Goal: Task Accomplishment & Management: Complete application form

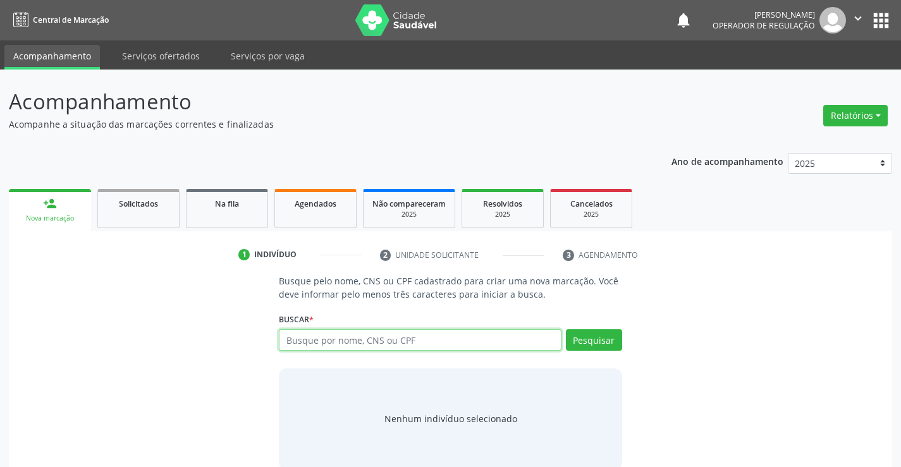
click at [326, 346] on input "text" at bounding box center [420, 339] width 282 height 21
click at [327, 346] on input "text" at bounding box center [420, 339] width 282 height 21
type input "702503308930133"
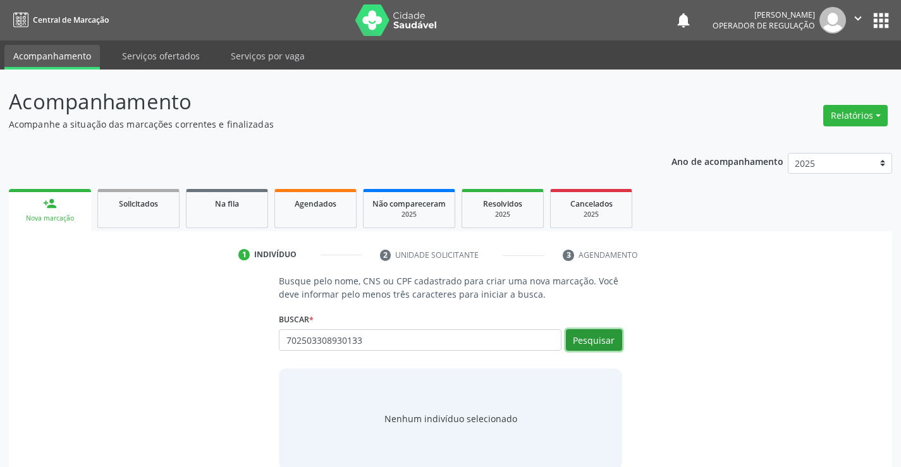
click at [596, 337] on button "Pesquisar" at bounding box center [594, 339] width 56 height 21
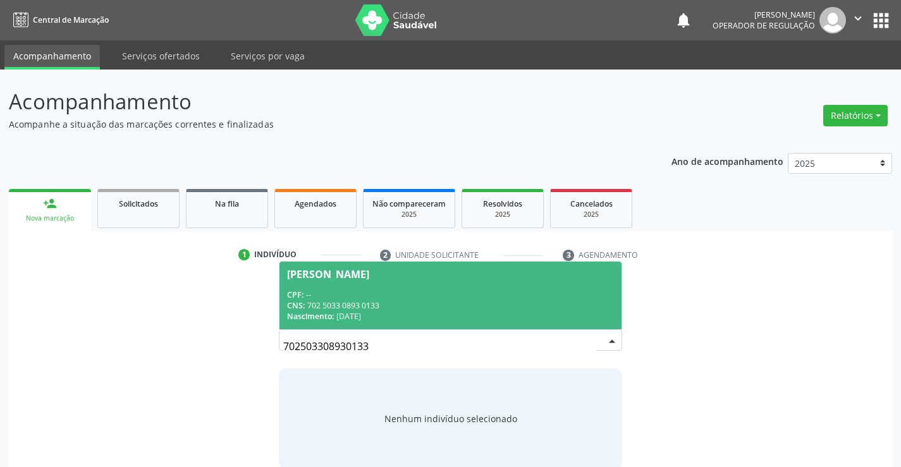
click at [366, 293] on div "CPF: --" at bounding box center [450, 294] width 326 height 11
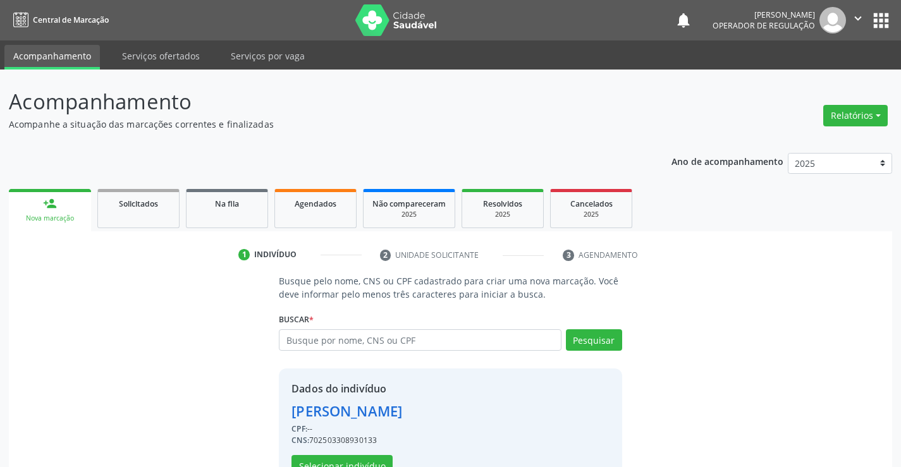
scroll to position [40, 0]
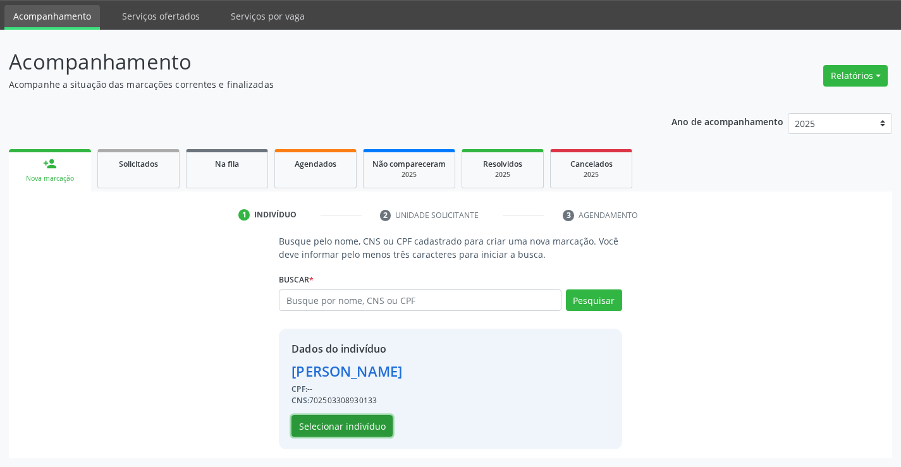
click at [315, 431] on button "Selecionar indivíduo" at bounding box center [341, 425] width 101 height 21
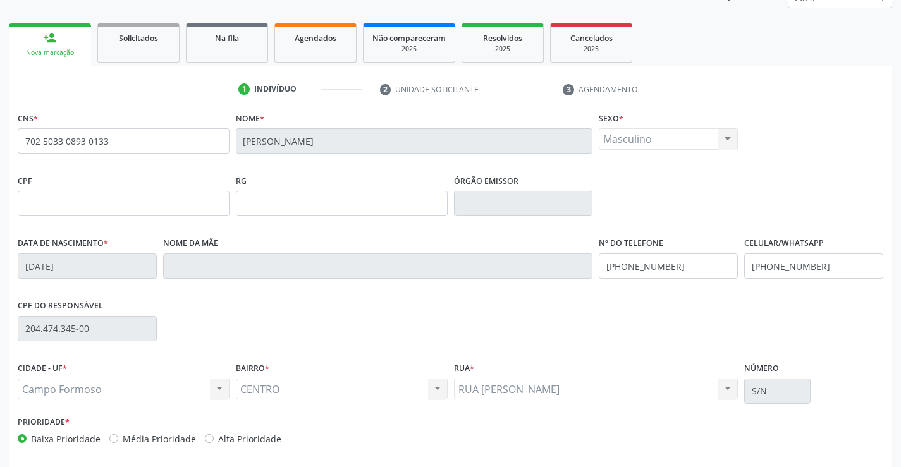
scroll to position [218, 0]
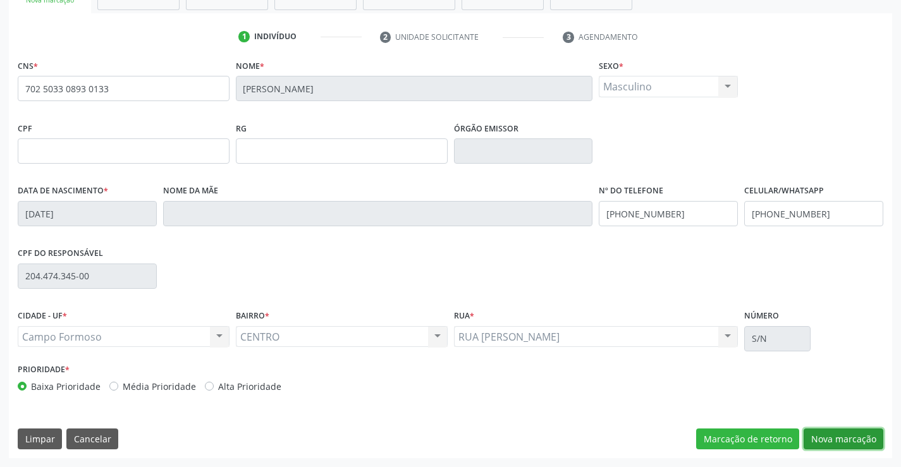
click at [853, 437] on button "Nova marcação" at bounding box center [843, 438] width 80 height 21
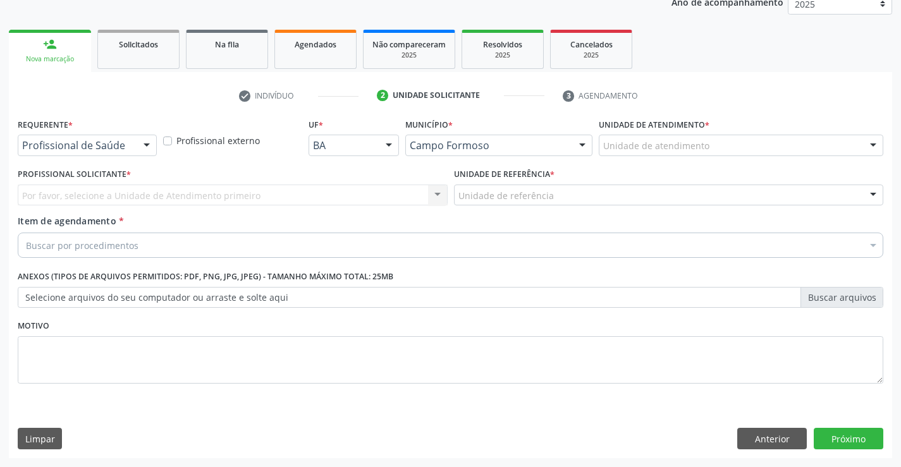
scroll to position [159, 0]
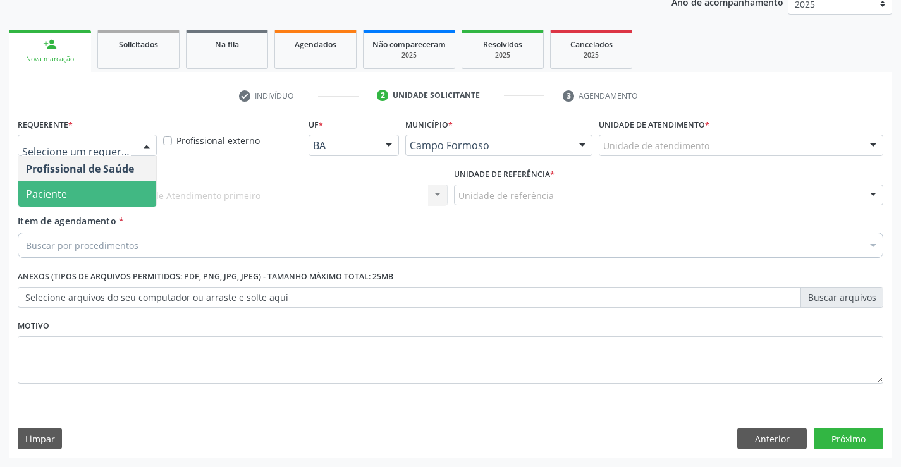
click at [78, 190] on span "Paciente" at bounding box center [87, 193] width 138 height 25
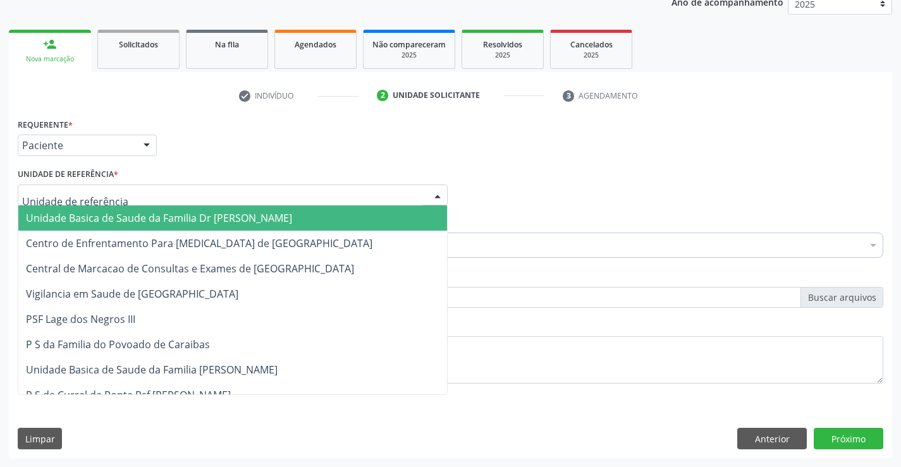
click at [95, 220] on span "Unidade Basica de Saude da Familia Dr [PERSON_NAME]" at bounding box center [159, 218] width 266 height 14
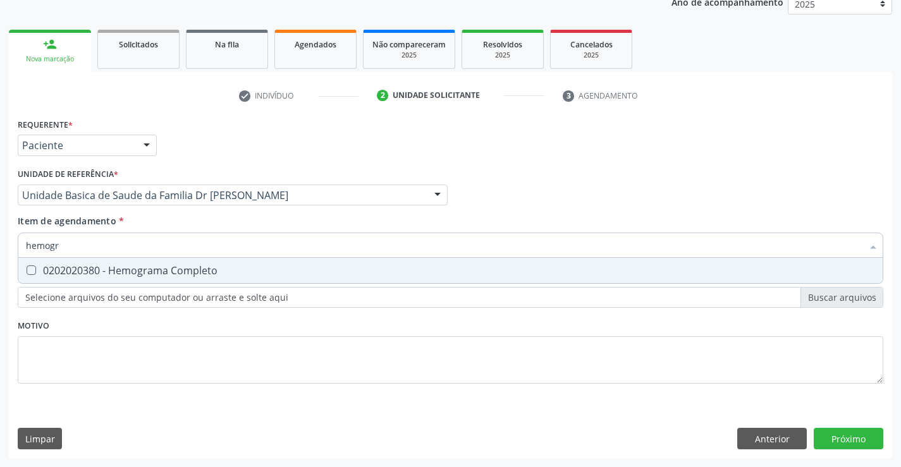
type input "hemogra"
click at [168, 272] on div "0202020380 - Hemograma Completo" at bounding box center [450, 270] width 849 height 10
checkbox Completo "true"
click at [199, 221] on div "Item de agendamento * hemogra Desfazer seleção 0202020380 - Hemograma Completo …" at bounding box center [450, 234] width 865 height 40
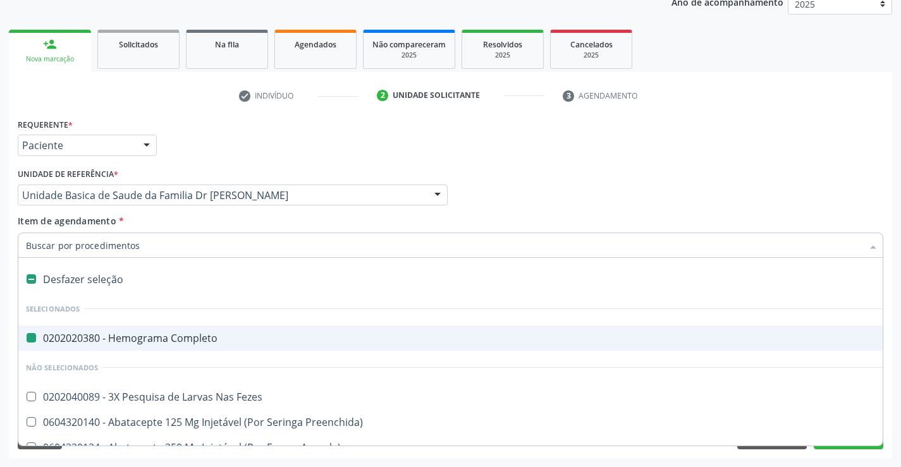
type input "u"
checkbox Completo "false"
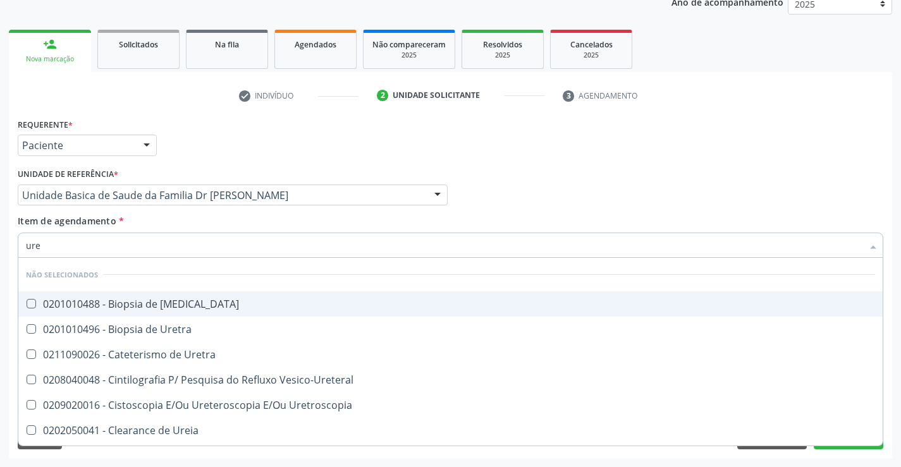
type input "urei"
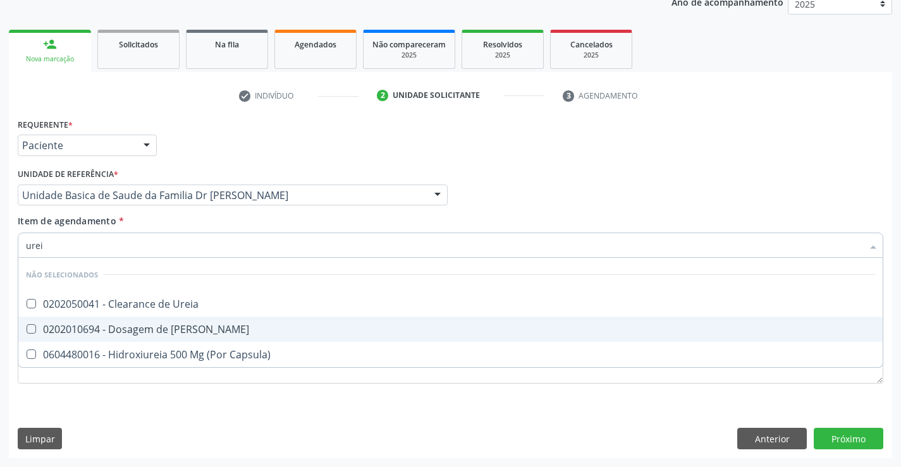
click at [194, 327] on div "0202010694 - Dosagem de [PERSON_NAME]" at bounding box center [450, 329] width 849 height 10
checkbox Ureia "true"
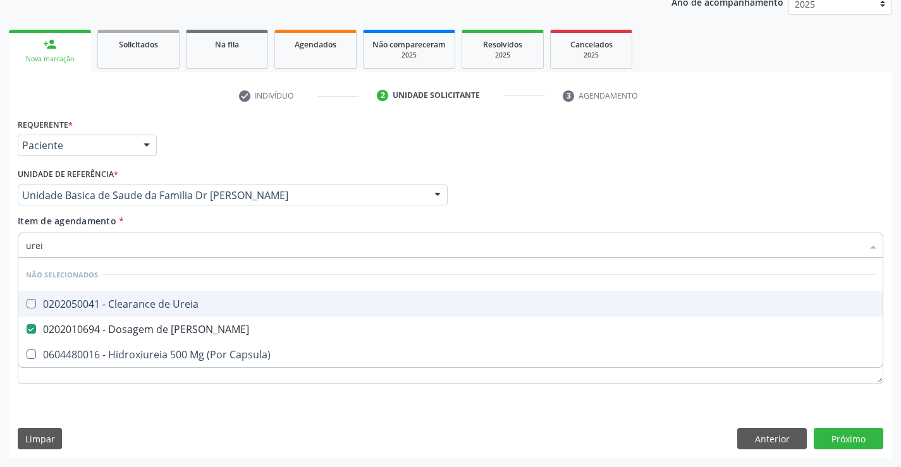
click at [219, 226] on div "Item de agendamento * urei Desfazer seleção Não selecionados 0202050041 - Clear…" at bounding box center [450, 234] width 865 height 40
checkbox Ureia "true"
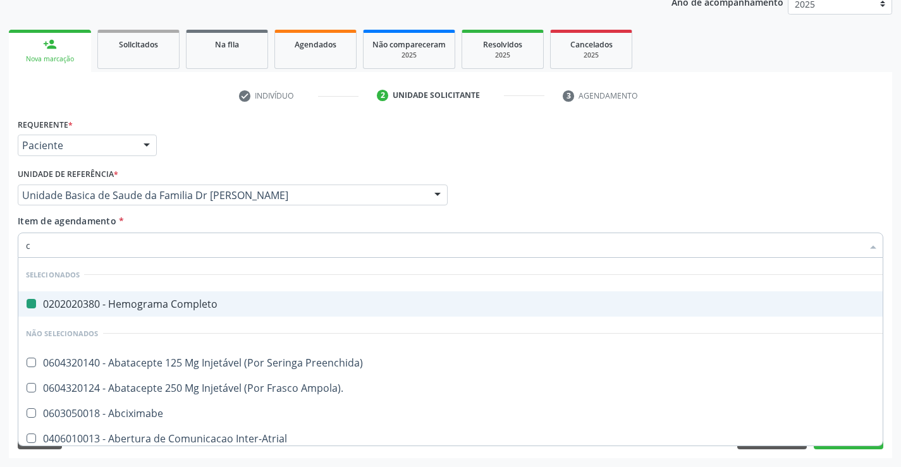
type input "cr"
checkbox Completo "false"
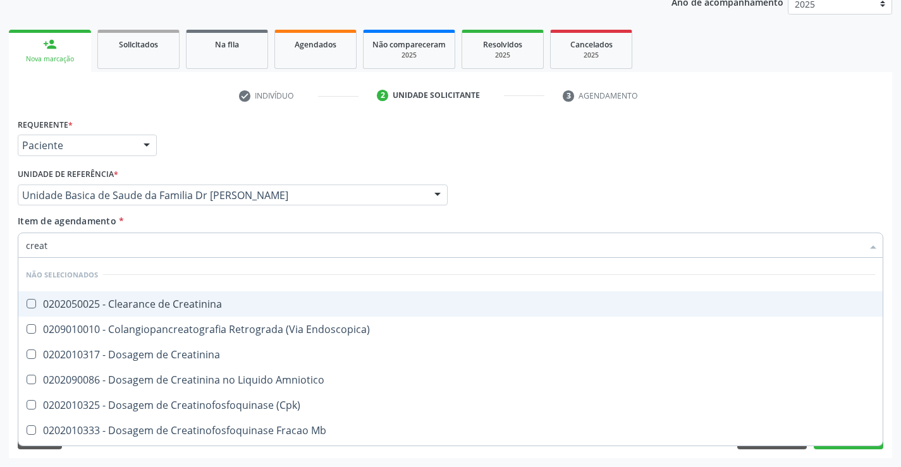
type input "creati"
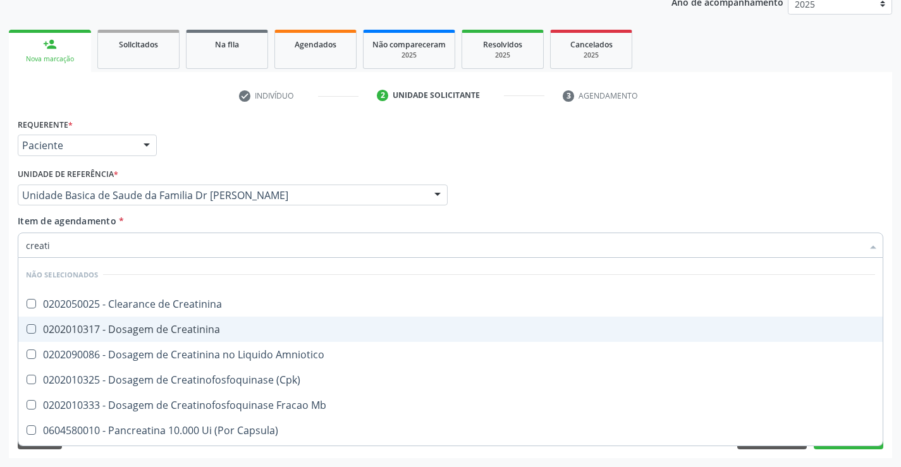
click at [210, 329] on div "0202010317 - Dosagem de Creatinina" at bounding box center [450, 329] width 849 height 10
checkbox Creatinina "true"
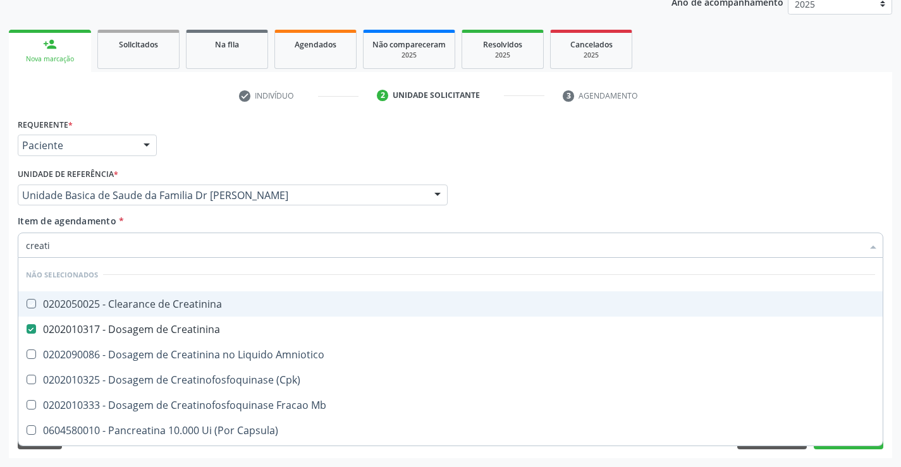
click at [212, 228] on div "Item de agendamento * creati Desfazer seleção Não selecionados 0202050025 - Cle…" at bounding box center [450, 234] width 865 height 40
checkbox Creatinina "true"
checkbox Amniotico "true"
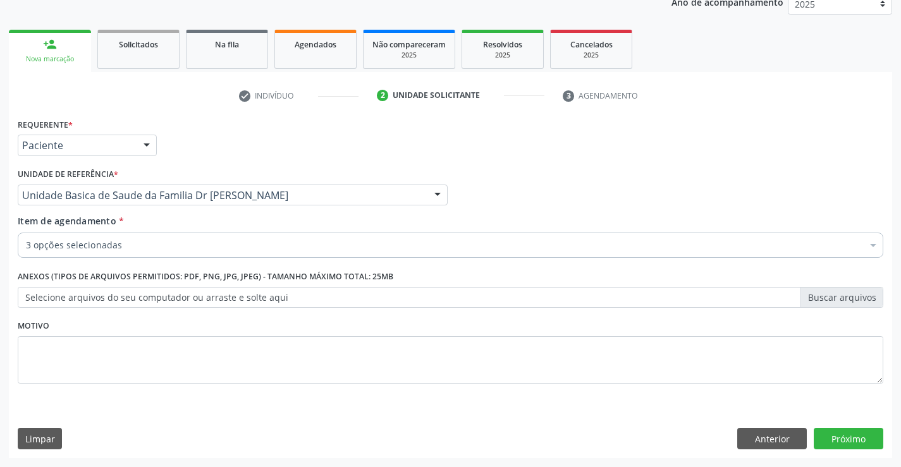
click at [205, 258] on div "Item de agendamento * 3 opções selecionadas Desfazer seleção Selecionados 02020…" at bounding box center [451, 238] width 872 height 49
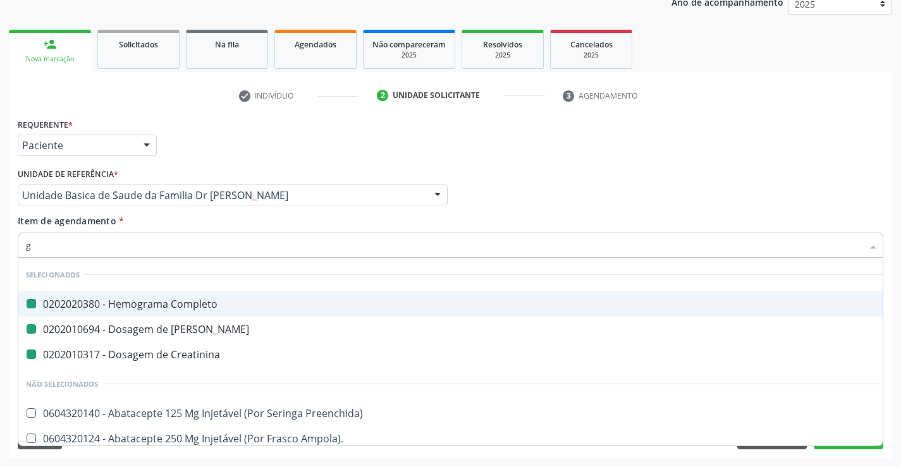
type input "gl"
checkbox Completo "false"
checkbox Creatinina "false"
checkbox Ureia "false"
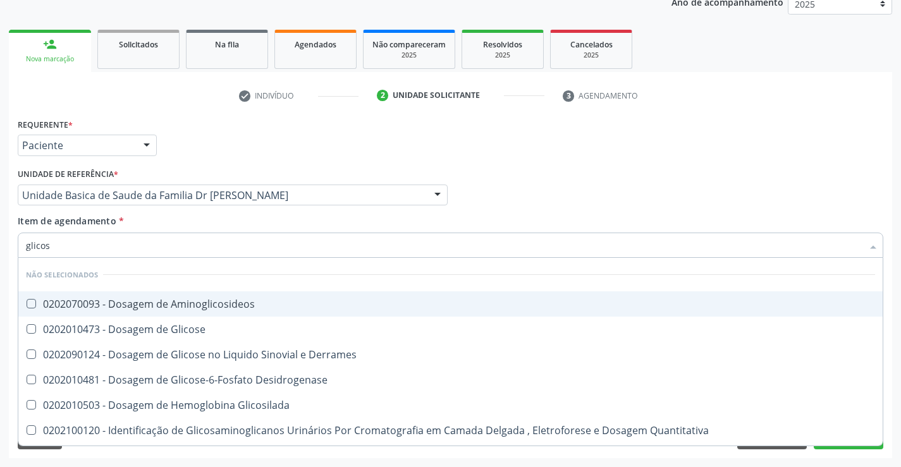
type input "glicose"
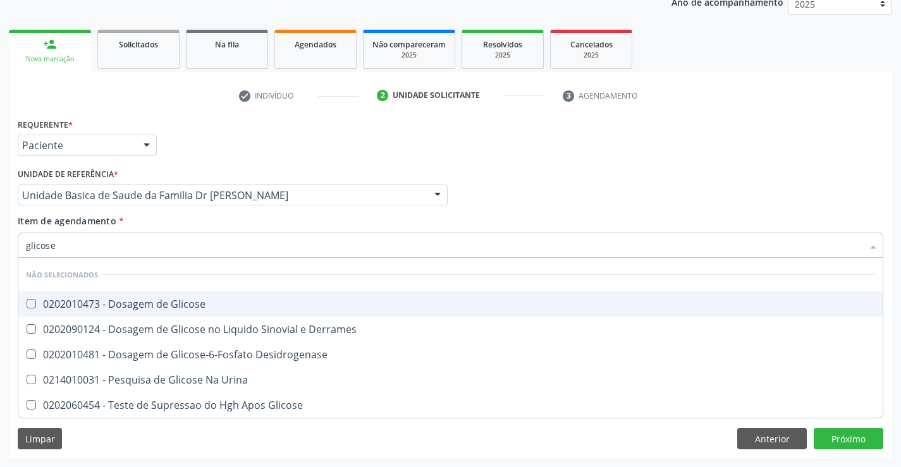
click at [197, 306] on div "0202010473 - Dosagem de Glicose" at bounding box center [450, 304] width 849 height 10
checkbox Glicose "true"
click at [213, 213] on div "Unidade de referência * Unidade Basica de Saude da Familia Dr [PERSON_NAME] Uni…" at bounding box center [233, 189] width 436 height 49
checkbox Desidrogenase "true"
checkbox Derrames "true"
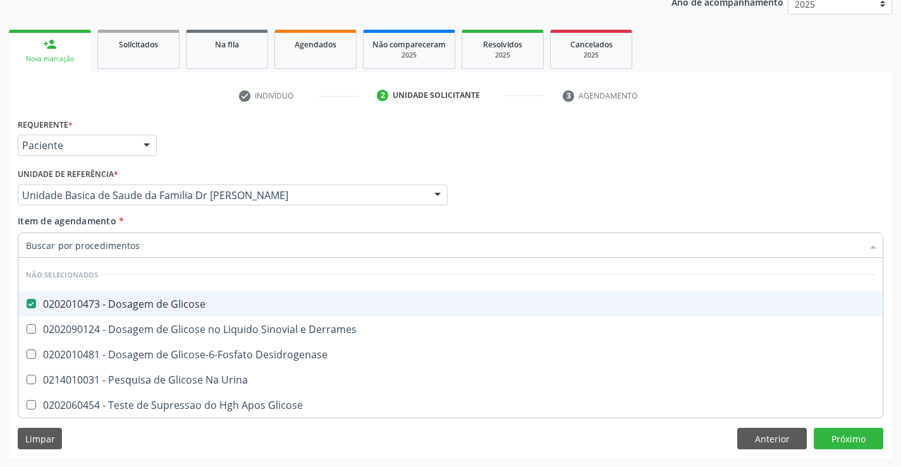
checkbox Urina "true"
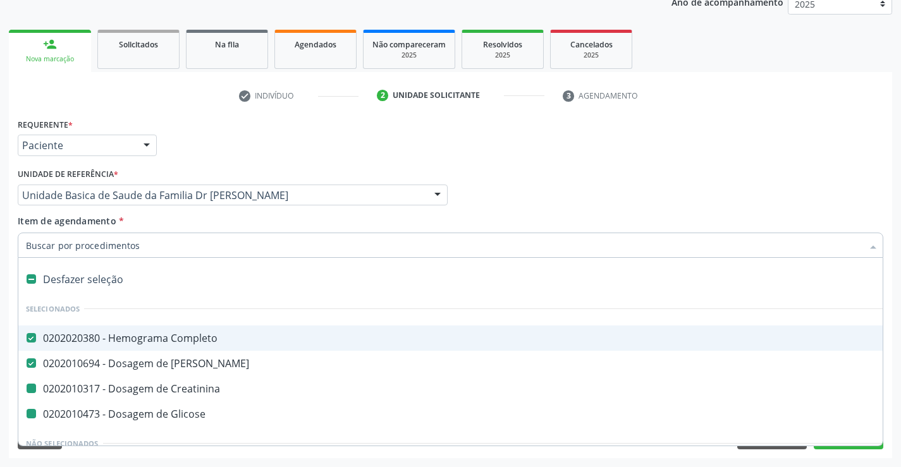
type input "u"
checkbox Creatinina "false"
checkbox Glicose "false"
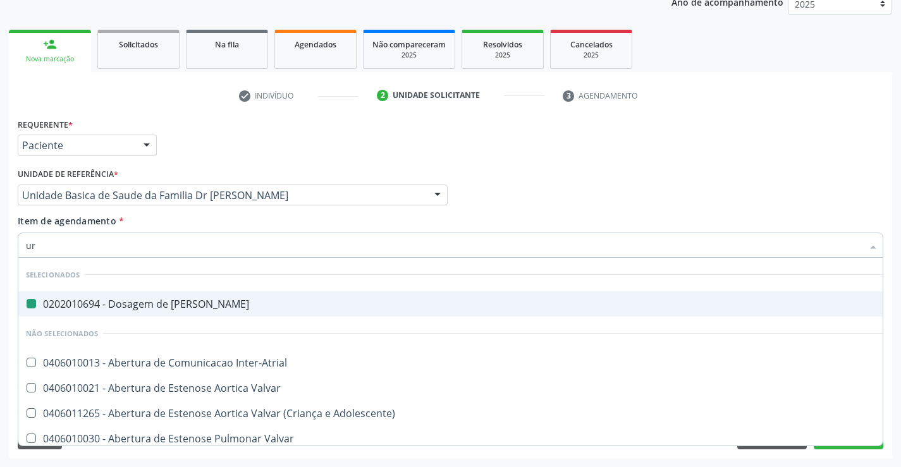
type input "uri"
checkbox Ureia "false"
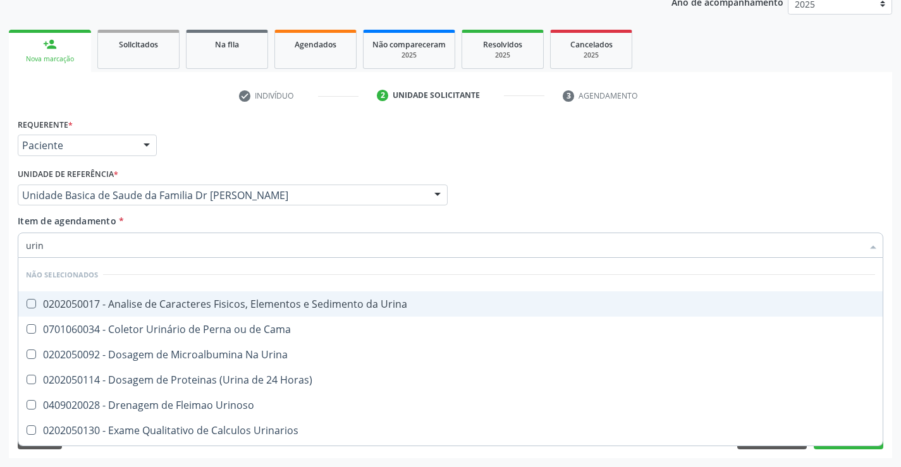
type input "urina"
click at [212, 309] on div "0202050017 - Analise de Caracteres Fisicos, Elementos e Sedimento da Urina" at bounding box center [450, 304] width 849 height 10
click at [219, 226] on div "Item de agendamento * urina Desfazer seleção Não selecionados 0202050017 - Anal…" at bounding box center [450, 234] width 865 height 40
checkbox Urina "true"
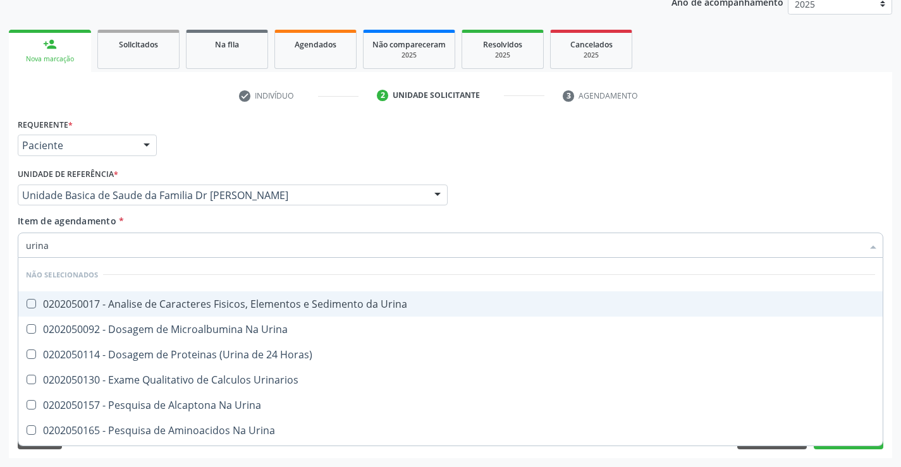
checkbox Horas\) "true"
checkbox Urinarios "true"
checkbox Urina "true"
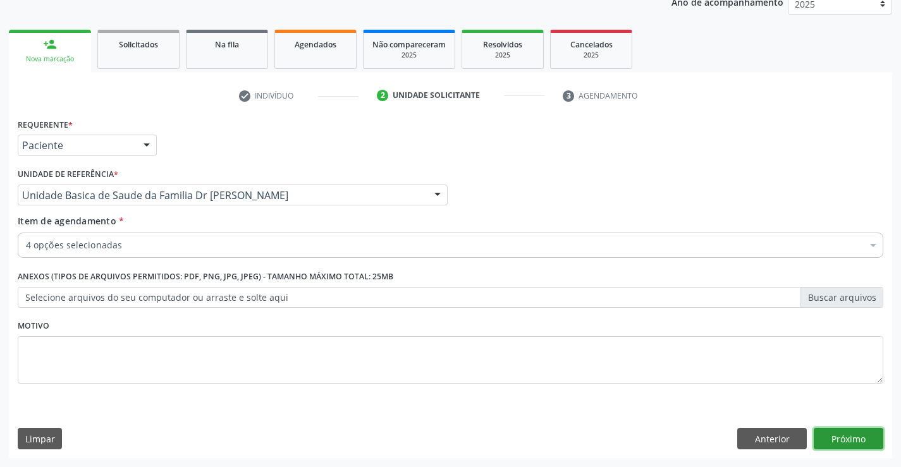
click at [852, 432] on button "Próximo" at bounding box center [848, 438] width 70 height 21
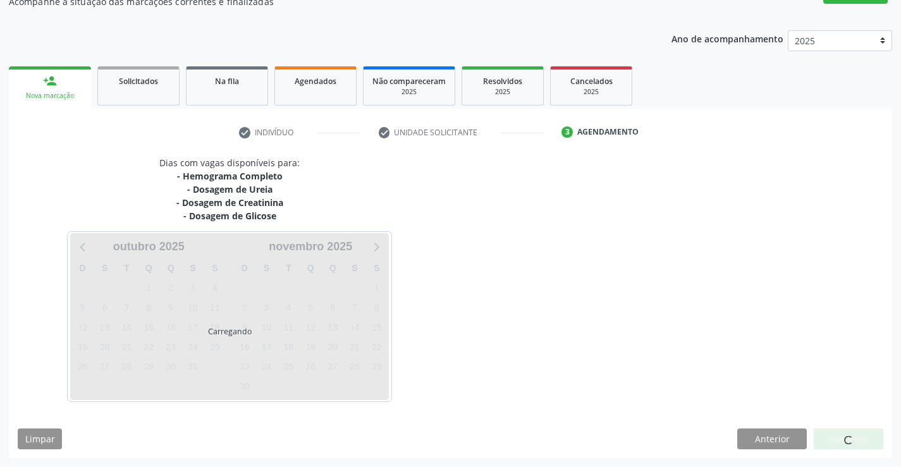
scroll to position [123, 0]
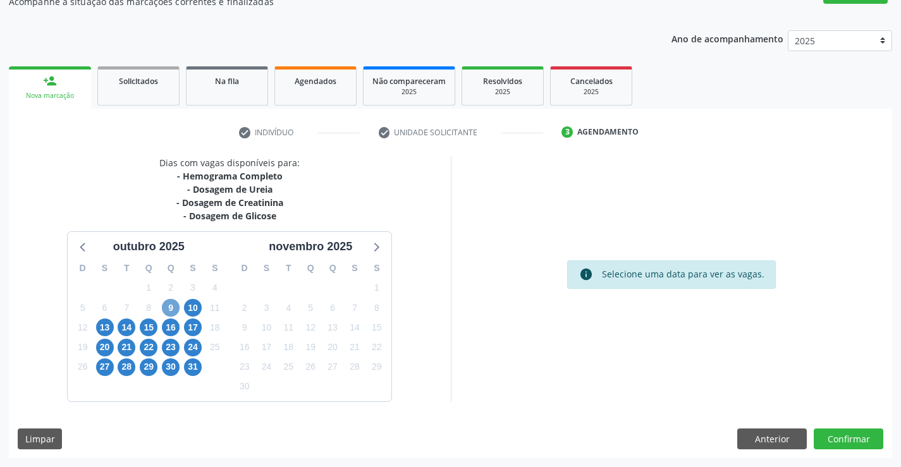
click at [168, 306] on span "9" at bounding box center [171, 308] width 18 height 18
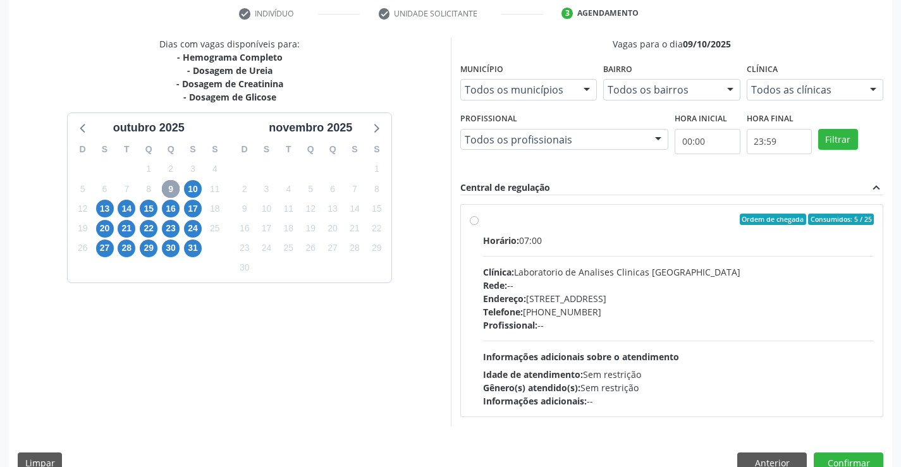
scroll to position [265, 0]
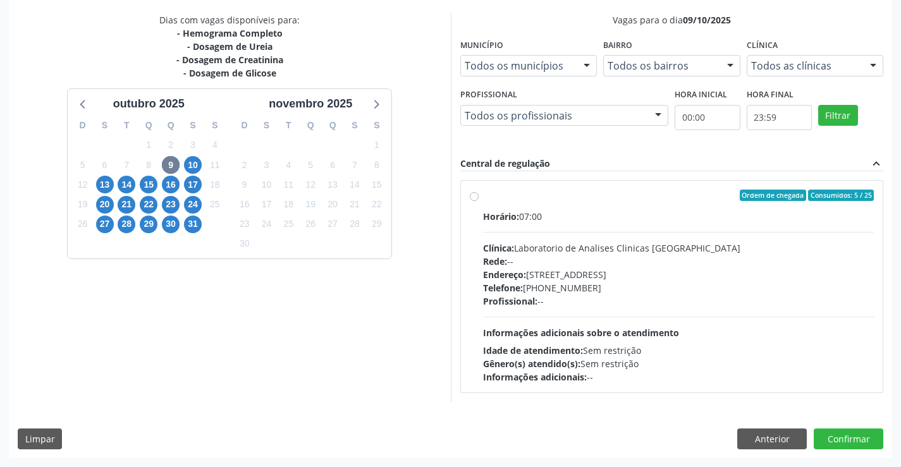
click at [624, 195] on div "Ordem de chegada Consumidos: 5 / 25" at bounding box center [678, 195] width 391 height 11
click at [478, 195] on input "Ordem de chegada Consumidos: 5 / 25 Horário: 07:00 Clínica: Laboratorio de Anal…" at bounding box center [474, 195] width 9 height 11
radio input "true"
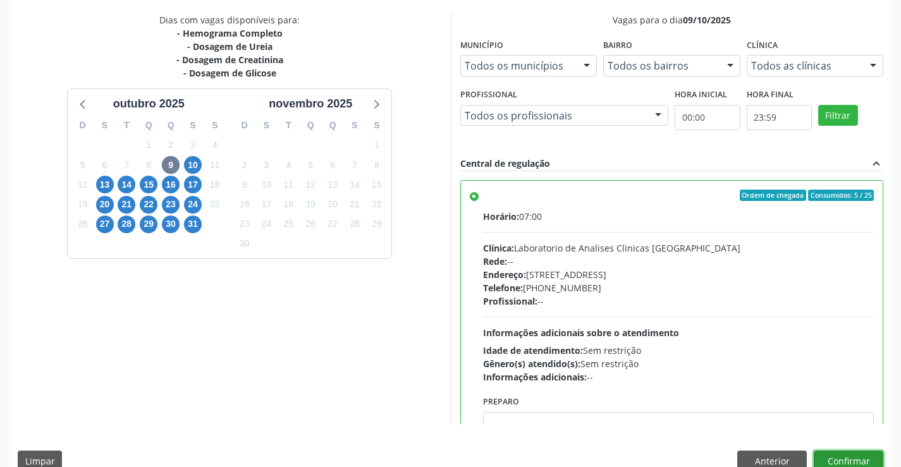
click at [838, 458] on button "Confirmar" at bounding box center [848, 461] width 70 height 21
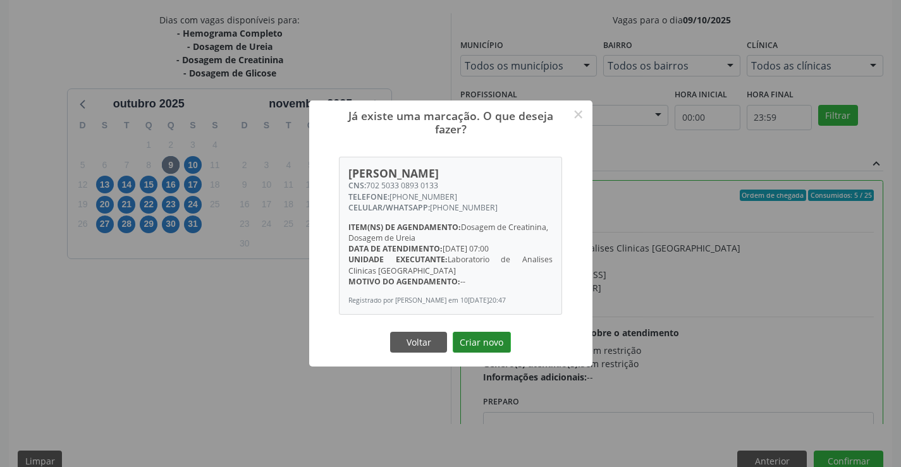
click at [486, 337] on button "Criar novo" at bounding box center [482, 342] width 58 height 21
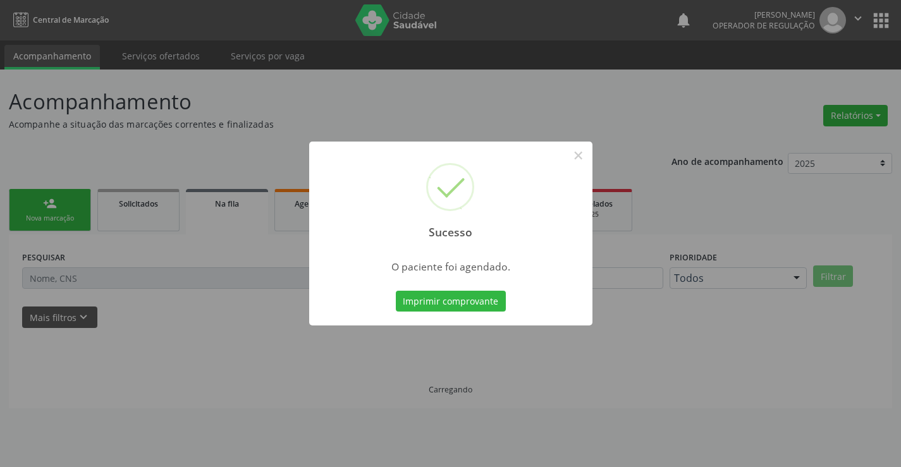
scroll to position [0, 0]
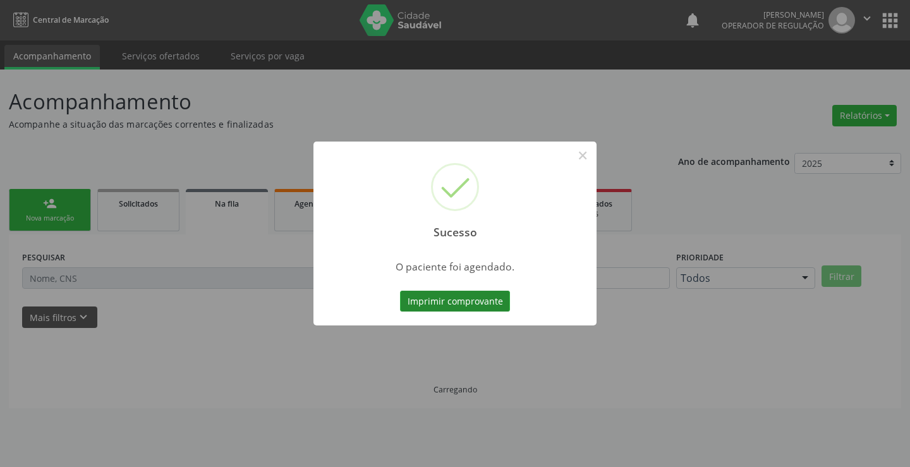
click at [477, 300] on button "Imprimir comprovante" at bounding box center [455, 301] width 110 height 21
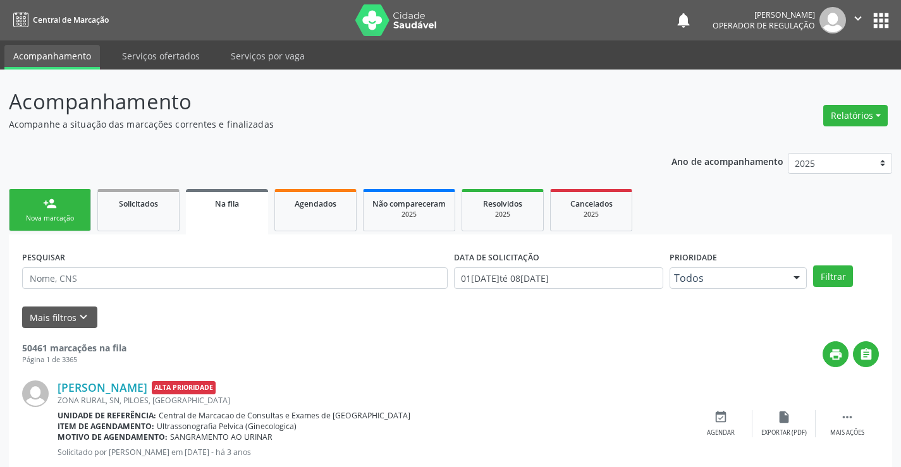
click at [63, 203] on link "person_add Nova marcação" at bounding box center [50, 210] width 82 height 42
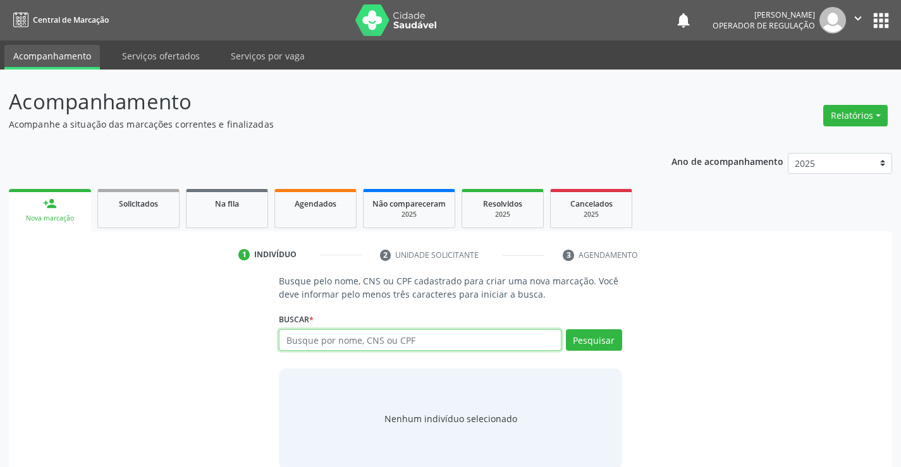
click at [442, 338] on input "text" at bounding box center [420, 339] width 282 height 21
type input "703407227355816"
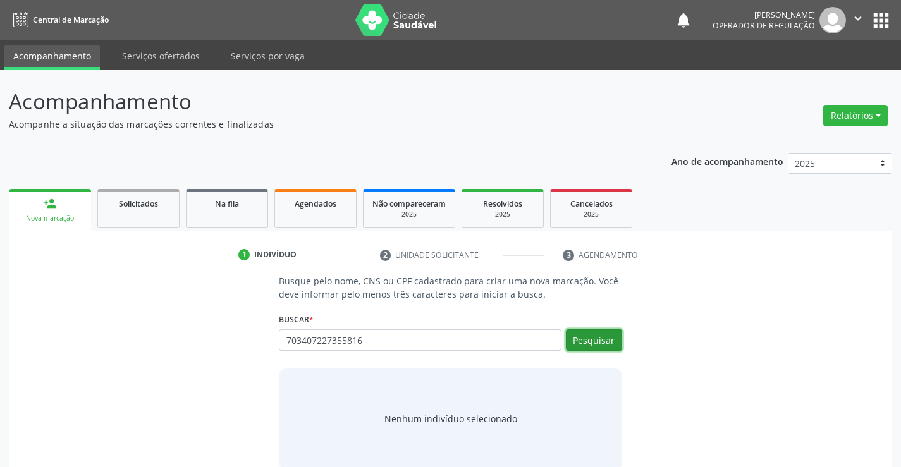
click at [593, 338] on button "Pesquisar" at bounding box center [594, 339] width 56 height 21
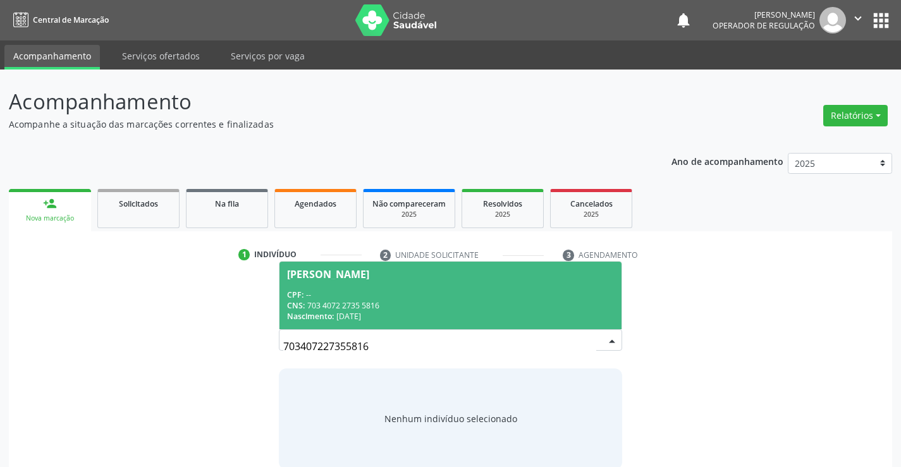
click at [411, 295] on div "CPF: --" at bounding box center [450, 294] width 326 height 11
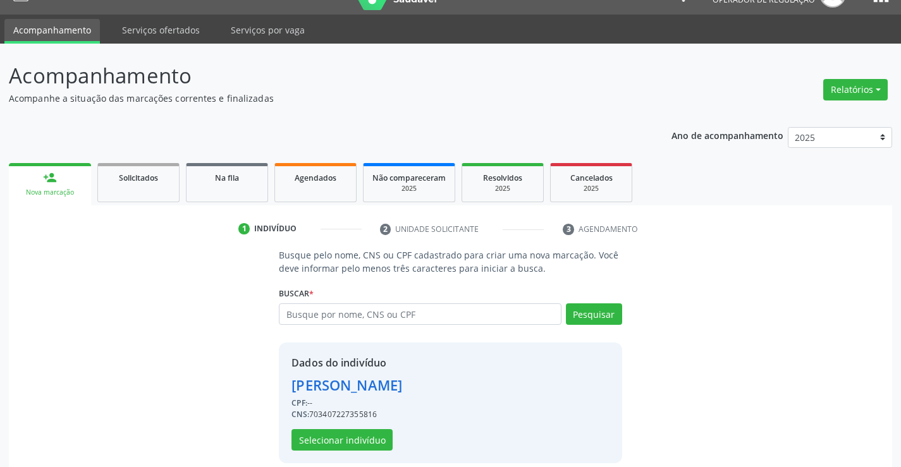
scroll to position [40, 0]
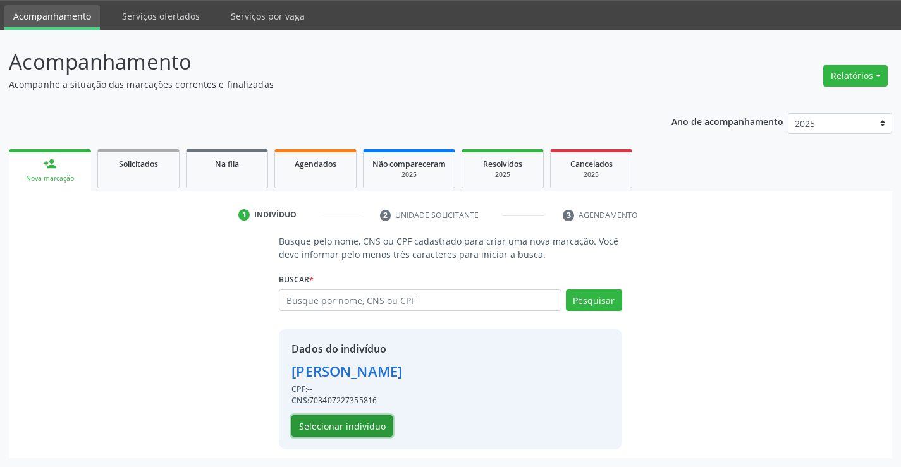
click at [352, 424] on button "Selecionar indivíduo" at bounding box center [341, 425] width 101 height 21
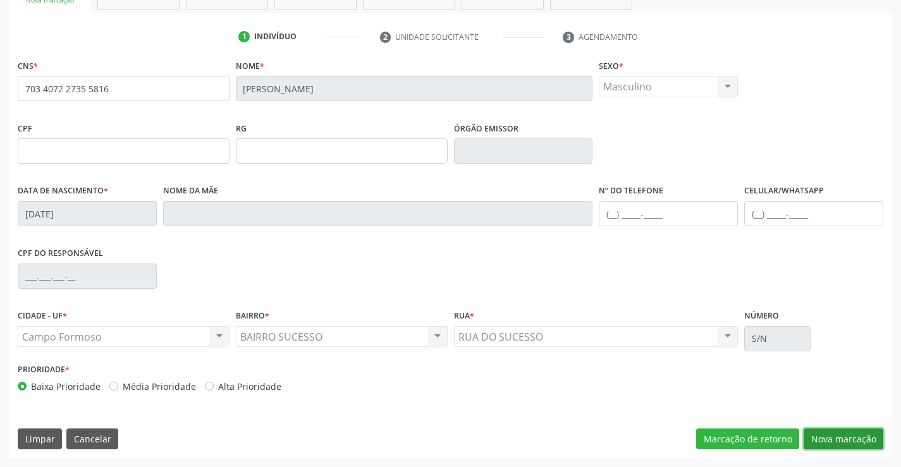
click at [842, 440] on button "Nova marcação" at bounding box center [843, 438] width 80 height 21
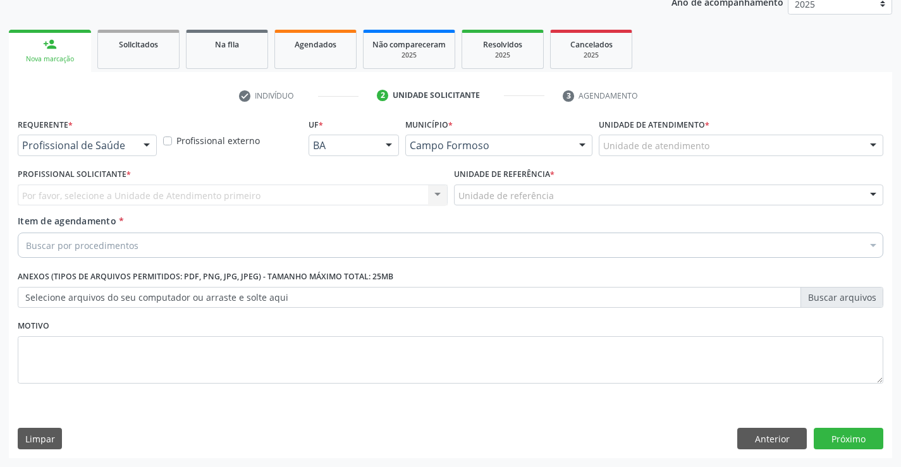
scroll to position [159, 0]
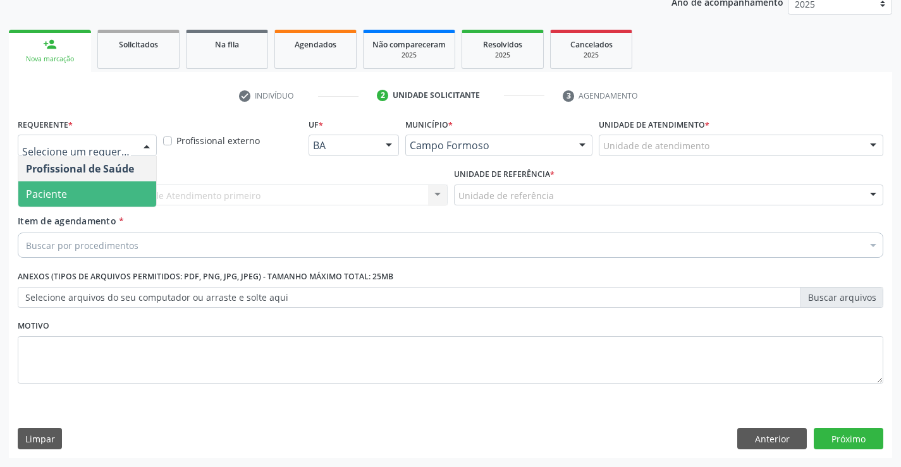
click at [88, 197] on span "Paciente" at bounding box center [87, 193] width 138 height 25
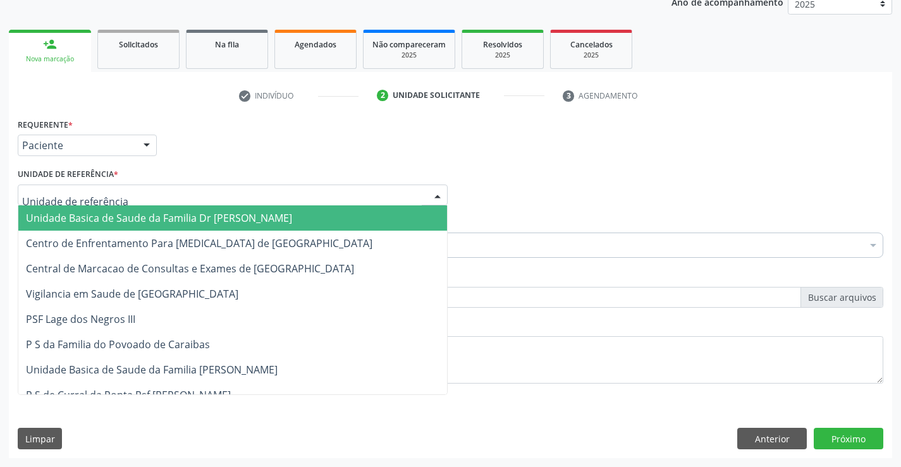
click at [110, 217] on span "Unidade Basica de Saude da Familia Dr [PERSON_NAME]" at bounding box center [159, 218] width 266 height 14
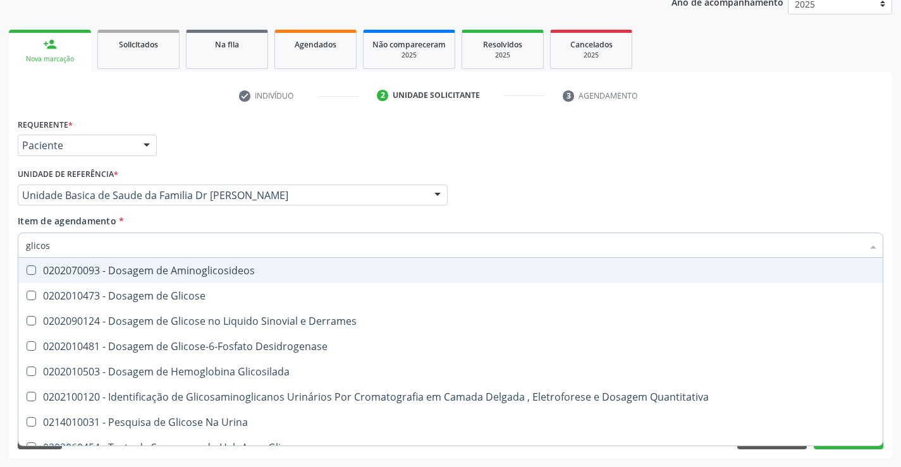
type input "glicose"
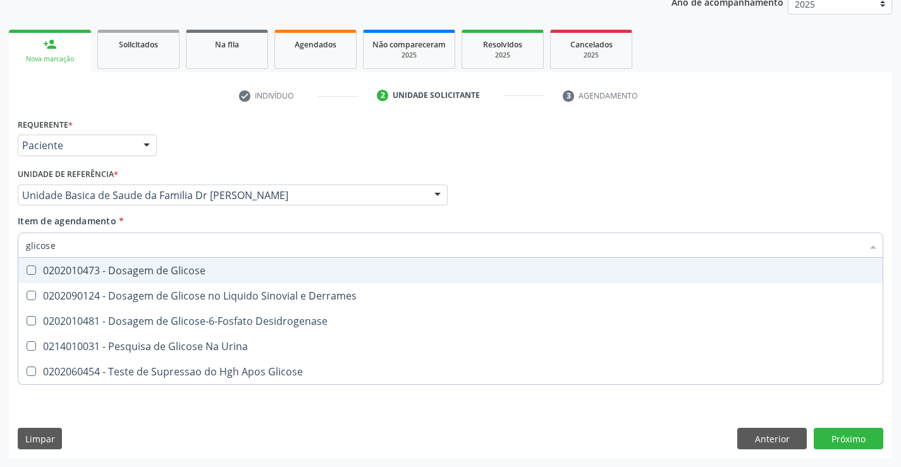
click at [149, 278] on span "0202010473 - Dosagem de Glicose" at bounding box center [450, 270] width 864 height 25
checkbox Glicose "true"
click at [169, 225] on div "Item de agendamento * glicose Desfazer seleção 0202010473 - Dosagem de Glicose …" at bounding box center [450, 234] width 865 height 40
checkbox Derrames "true"
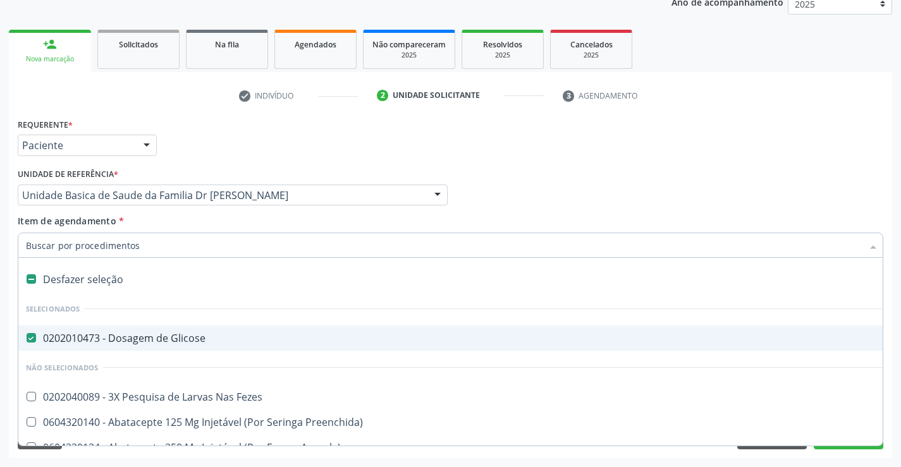
click at [156, 246] on input "Item de agendamento *" at bounding box center [444, 245] width 836 height 25
type input "f"
checkbox Glicose "false"
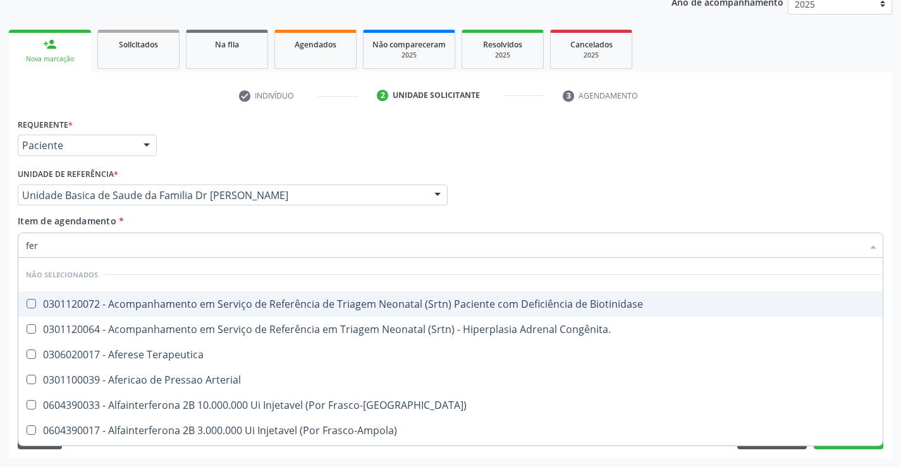
type input "ferr"
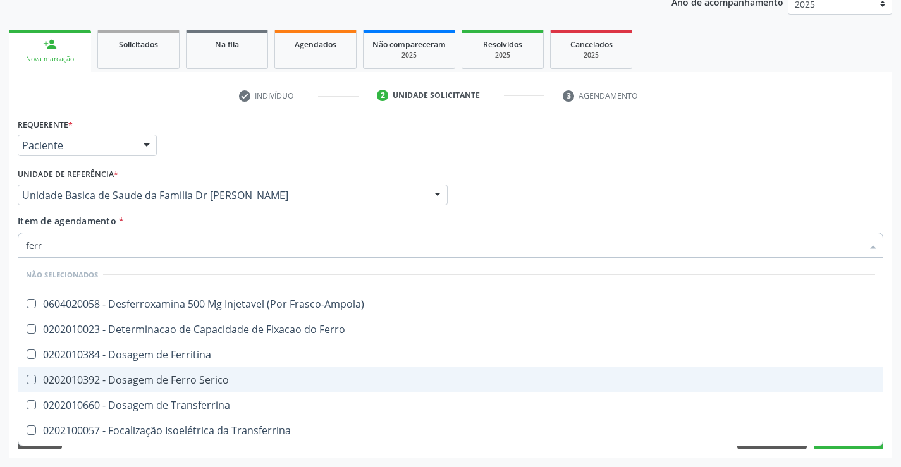
click at [191, 379] on div "0202010392 - Dosagem de Ferro Serico" at bounding box center [450, 380] width 849 height 10
checkbox Serico "true"
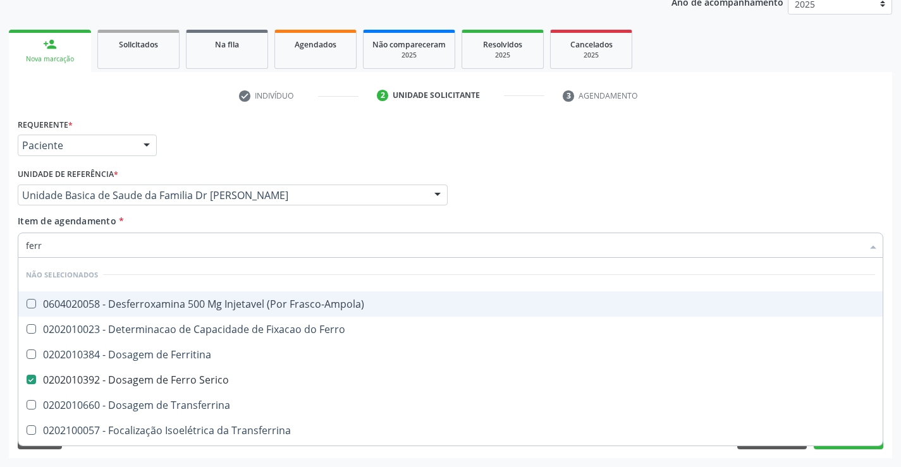
type input "ferr"
click at [200, 228] on div "Item de agendamento * ferr Desfazer seleção Não selecionados 0604020058 - Desfe…" at bounding box center [450, 234] width 865 height 40
checkbox Frasco-Ampola\) "true"
checkbox Serico "false"
checkbox Ferro "true"
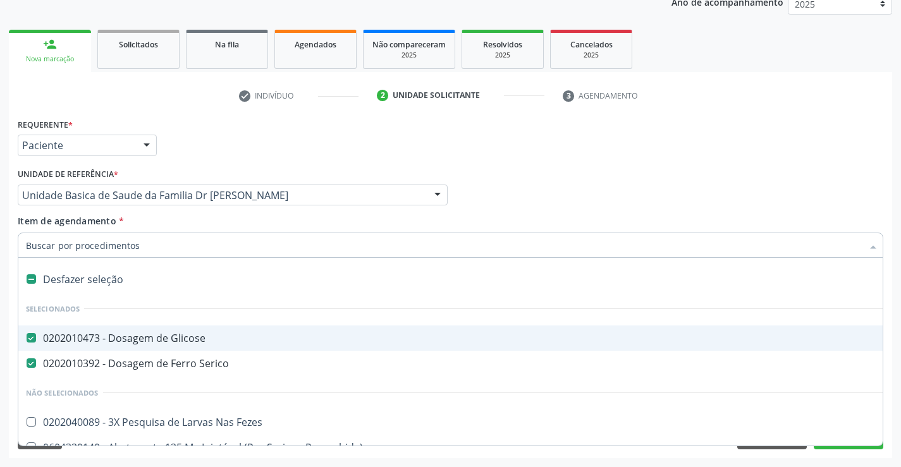
type input "d"
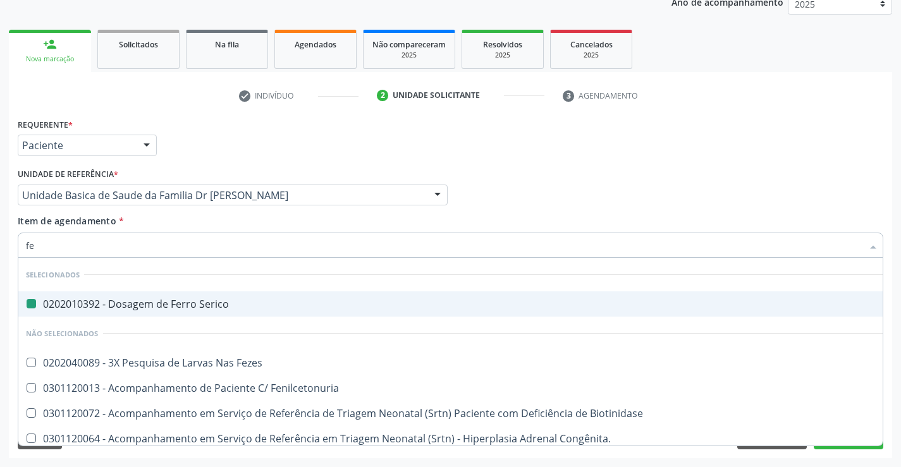
type input "fez"
checkbox Serico "false"
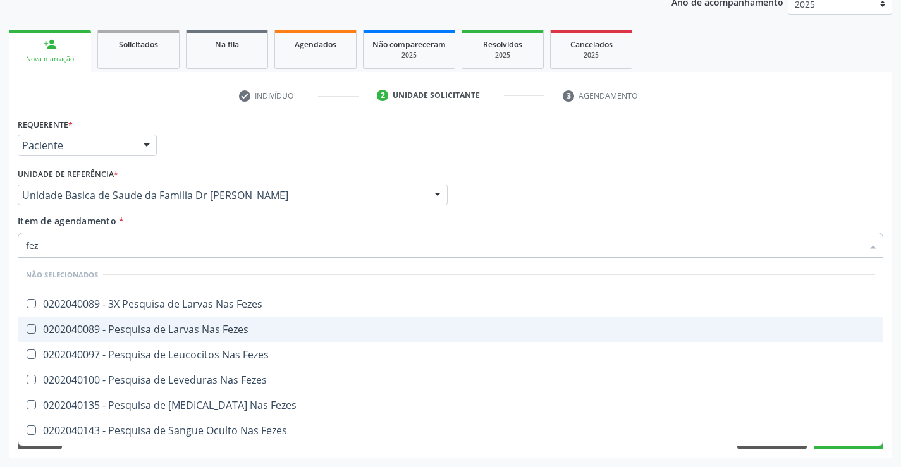
click at [198, 332] on div "0202040089 - Pesquisa de Larvas Nas Fezes" at bounding box center [450, 329] width 849 height 10
checkbox Fezes "true"
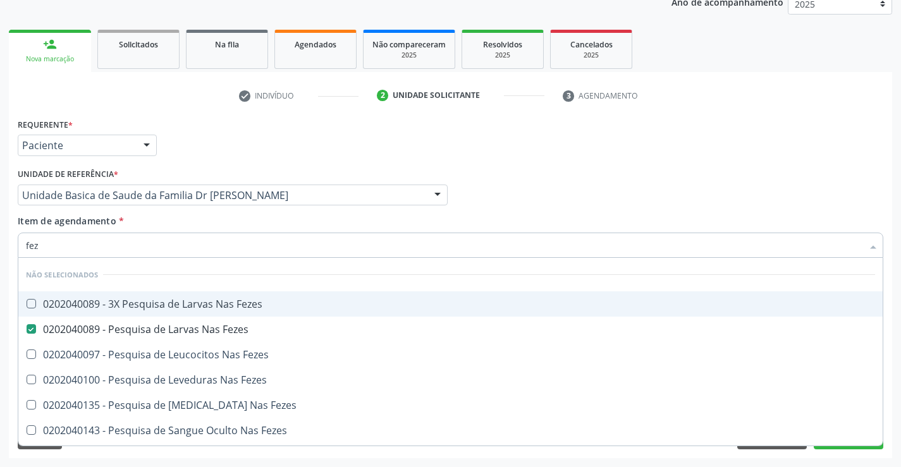
type input "fez"
click at [208, 221] on div "Item de agendamento * fez [PERSON_NAME] seleção Não selecionados 0202040089 - 3…" at bounding box center [450, 234] width 865 height 40
checkbox Fezes "true"
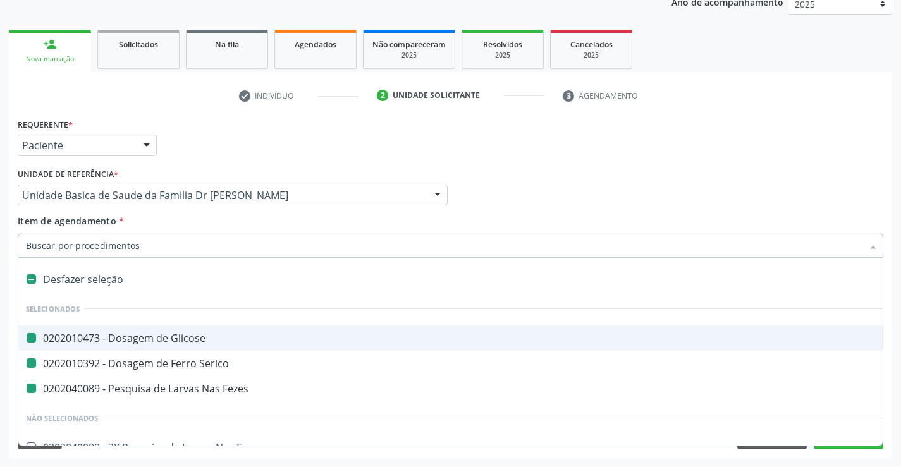
type input "h"
checkbox Glicose "false"
checkbox Fezes "false"
checkbox Serico "false"
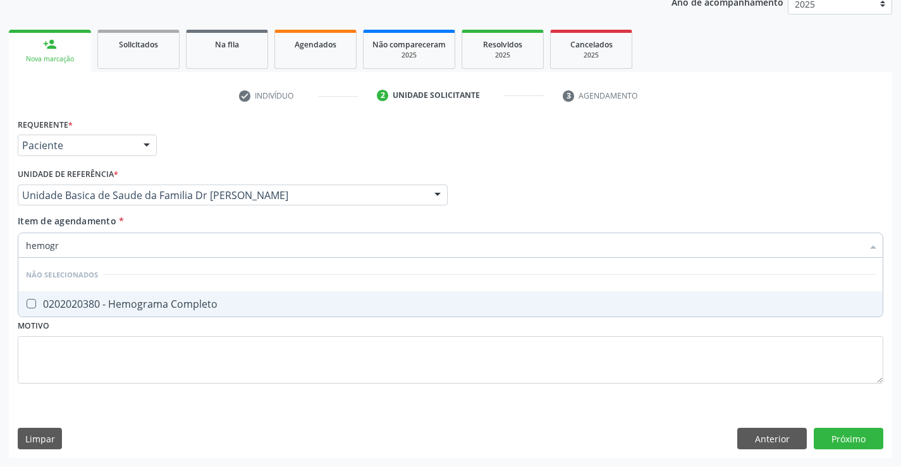
type input "hemogra"
click at [186, 301] on div "0202020380 - Hemograma Completo" at bounding box center [450, 304] width 849 height 10
checkbox Completo "true"
type input "hemogra"
click at [221, 219] on div "Item de agendamento * hemogra Desfazer seleção Não selecionados 0202020380 - He…" at bounding box center [450, 234] width 865 height 40
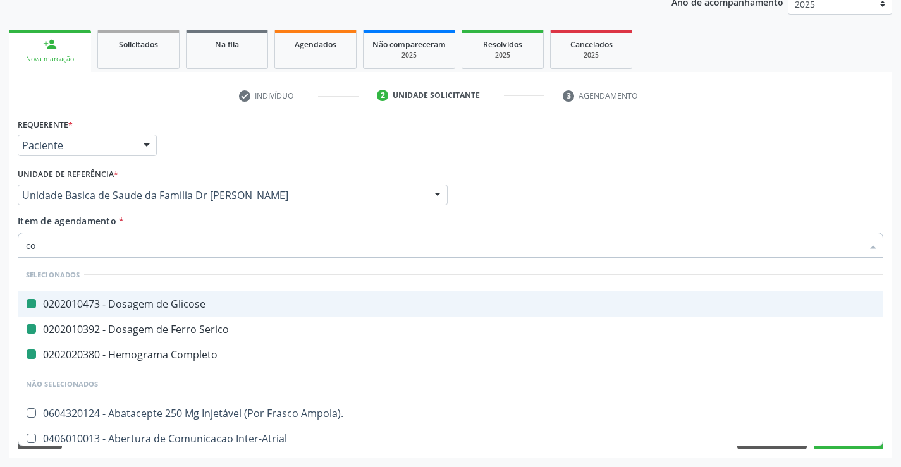
type input "col"
checkbox Glicose "false"
checkbox Serico "false"
checkbox Completo "false"
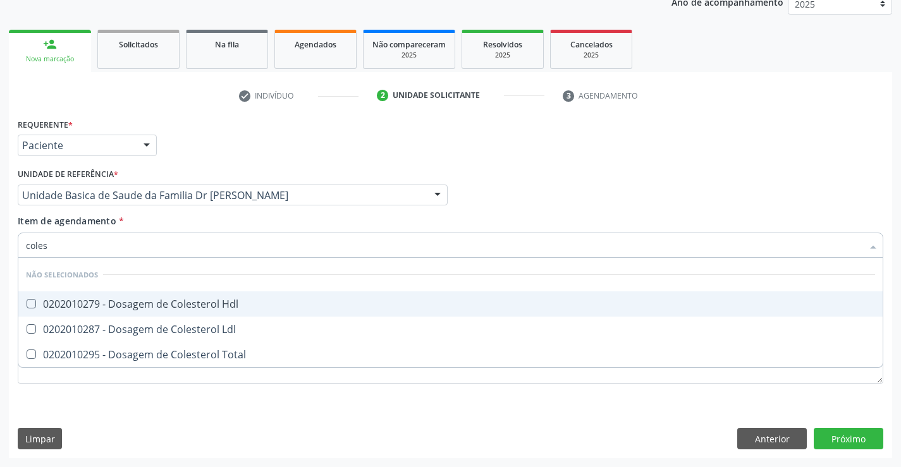
type input "colest"
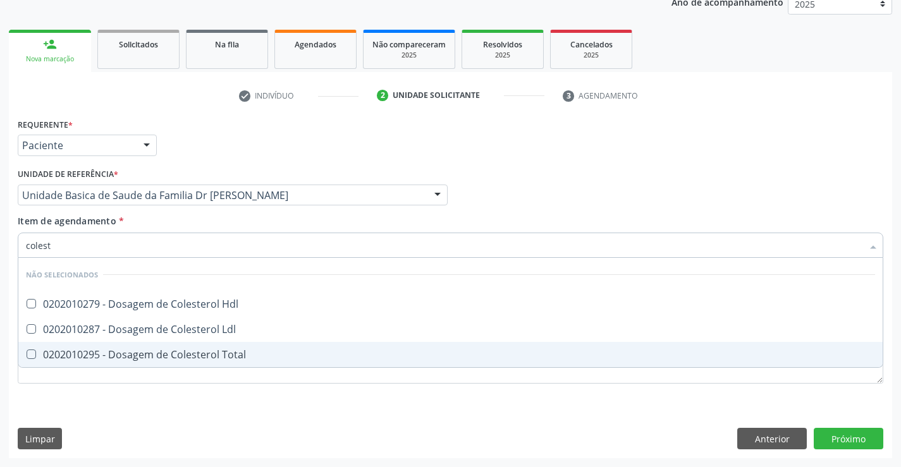
click at [228, 350] on div "0202010295 - Dosagem de Colesterol Total" at bounding box center [450, 354] width 849 height 10
checkbox Total "true"
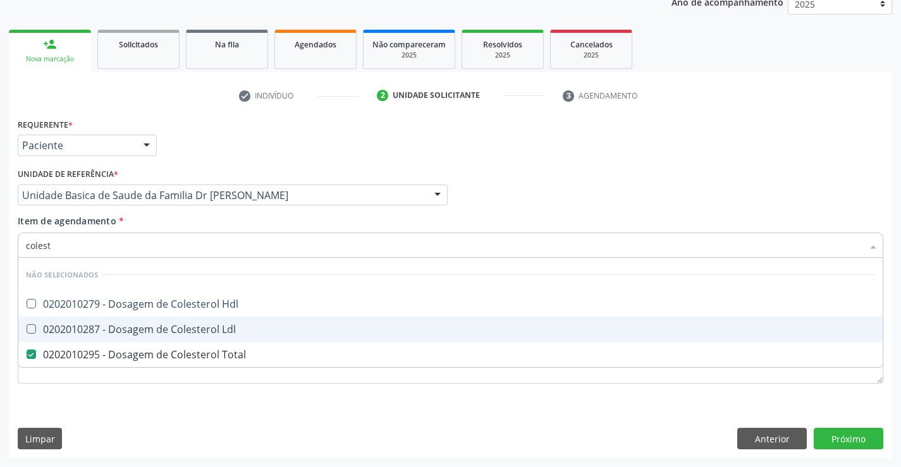
click at [228, 334] on div "0202010287 - Dosagem de Colesterol Ldl" at bounding box center [450, 329] width 849 height 10
checkbox Ldl "true"
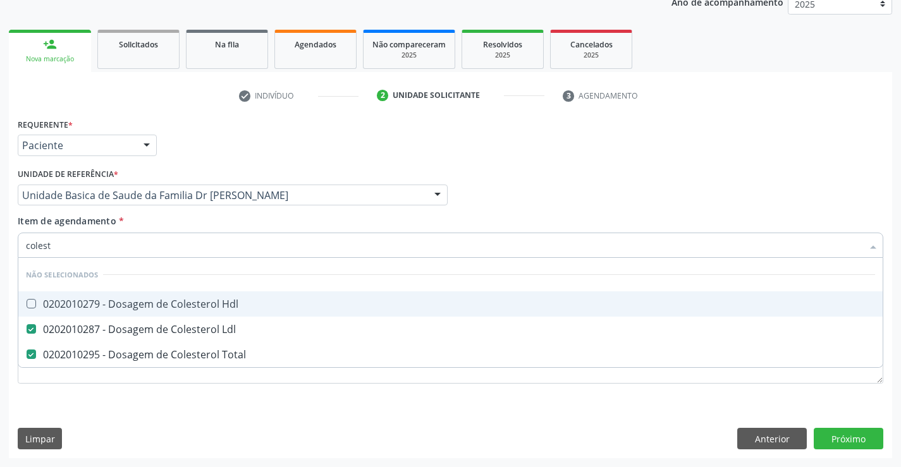
click at [233, 309] on div "0202010279 - Dosagem de Colesterol Hdl" at bounding box center [450, 304] width 849 height 10
checkbox Hdl "true"
click at [233, 224] on div "Item de agendamento * colest Desfazer seleção Não selecionados 0202010279 - Dos…" at bounding box center [450, 234] width 865 height 40
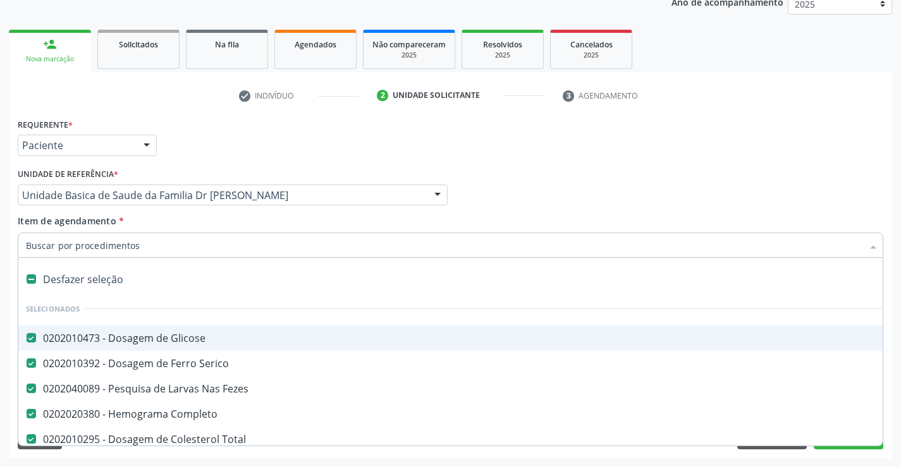
type input "t"
checkbox Ldl "false"
checkbox Hdl "false"
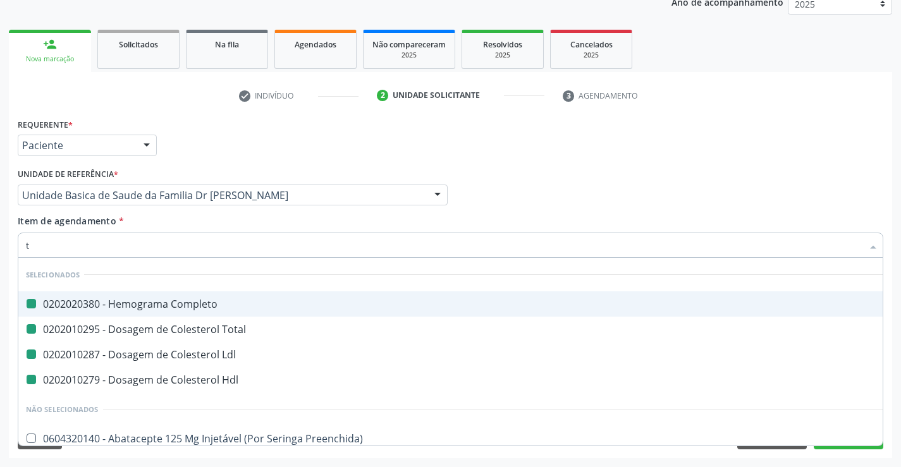
type input "tr"
checkbox Completo "false"
checkbox Total "false"
checkbox Ldl "false"
checkbox Hdl "false"
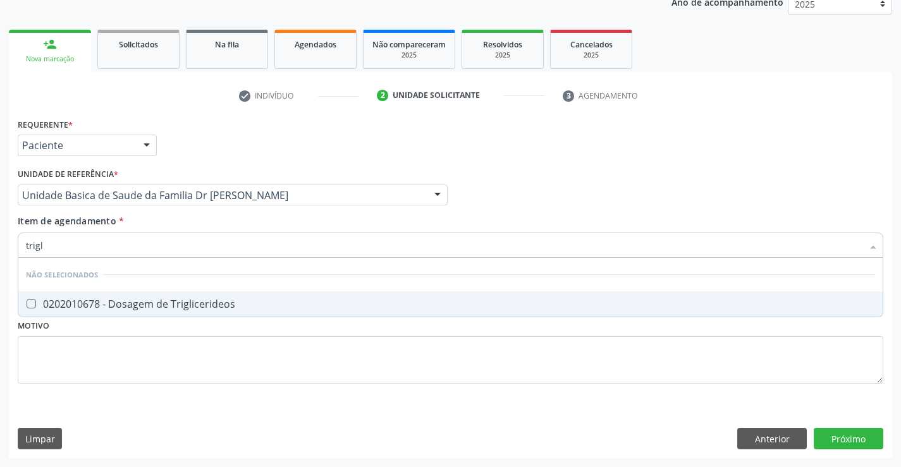
type input "trigli"
click at [221, 305] on div "0202010678 - Dosagem de Triglicerideos" at bounding box center [450, 304] width 849 height 10
checkbox Triglicerideos "true"
click at [231, 228] on div "Item de agendamento * trigli Desfazer seleção Não selecionados 0202010678 - Dos…" at bounding box center [450, 234] width 865 height 40
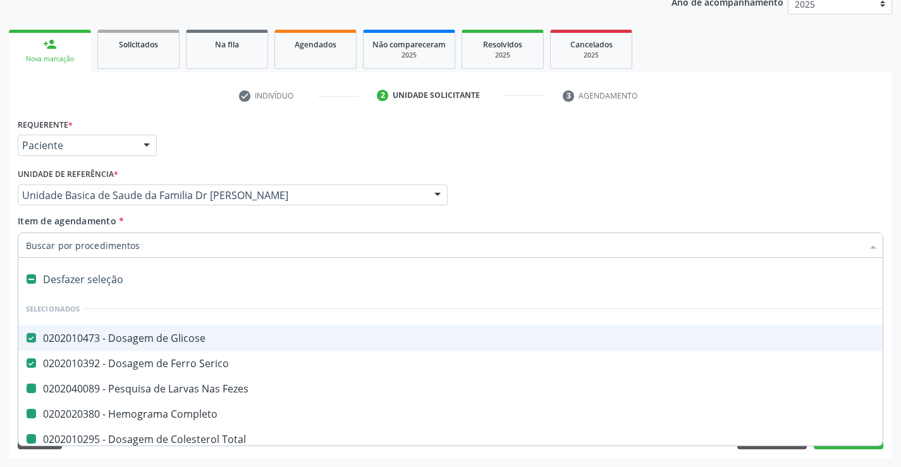
type input "u"
checkbox Fezes "false"
checkbox Completo "false"
checkbox Total "false"
checkbox Ldl "false"
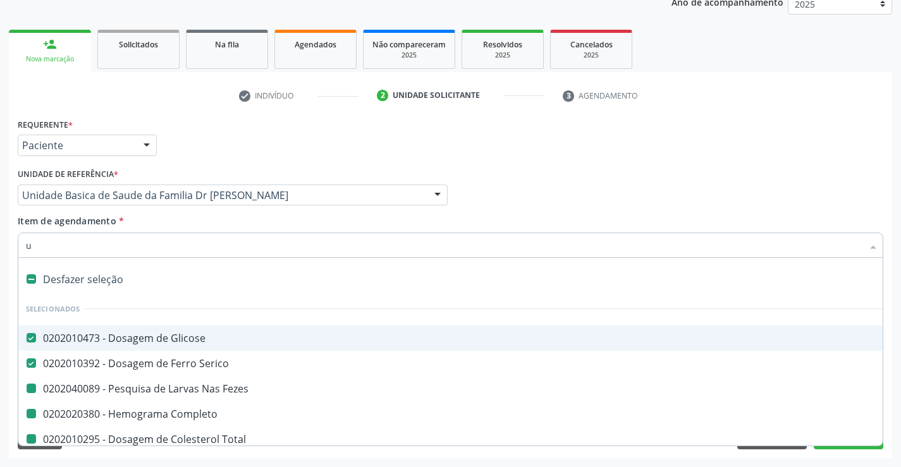
checkbox Hdl "false"
checkbox Triglicerideos "false"
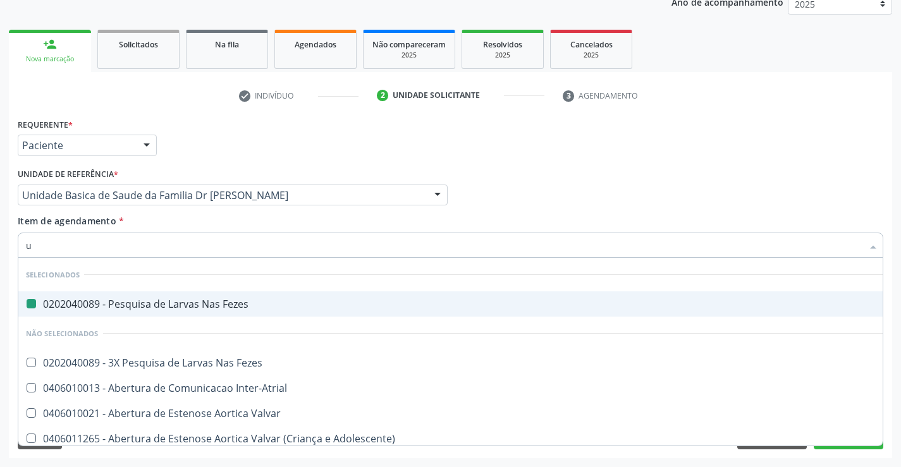
type input "ur"
checkbox Fezes "false"
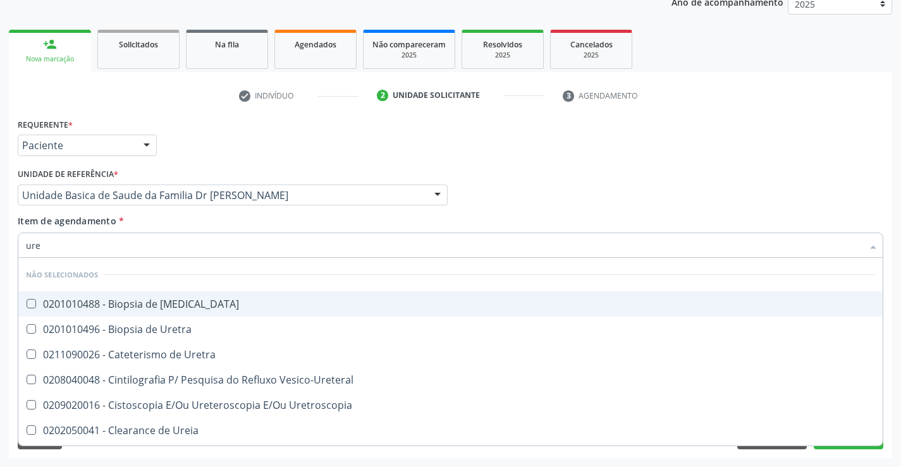
type input "urei"
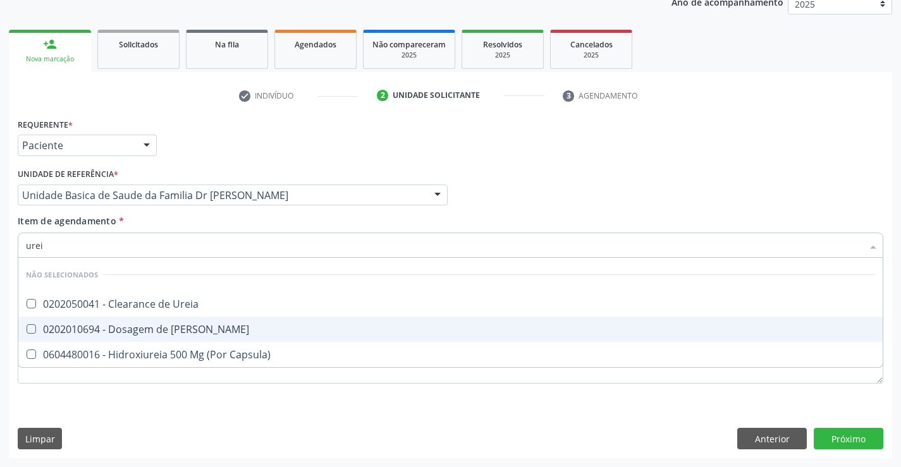
click at [211, 329] on div "0202010694 - Dosagem de [PERSON_NAME]" at bounding box center [450, 329] width 849 height 10
checkbox Ureia "true"
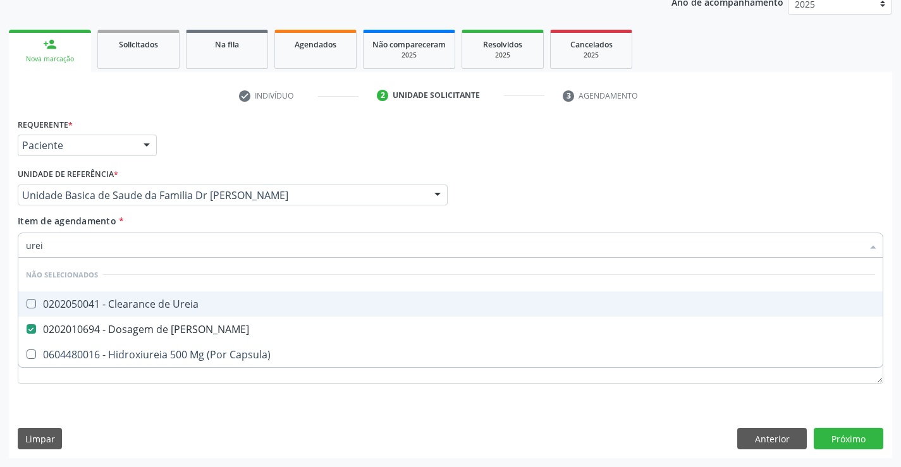
click at [219, 224] on div "Item de agendamento * urei Desfazer seleção Não selecionados 0202050041 - Clear…" at bounding box center [450, 234] width 865 height 40
checkbox Ureia "true"
checkbox Capsula\) "true"
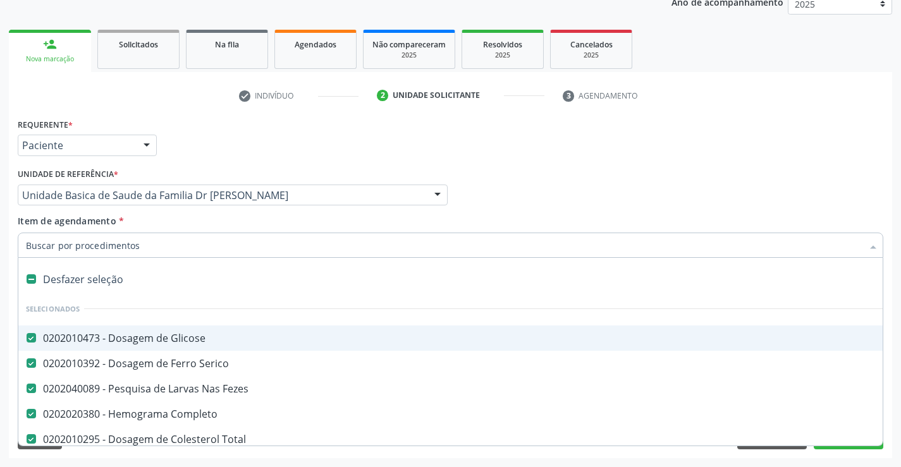
type input "c"
checkbox Ureia "false"
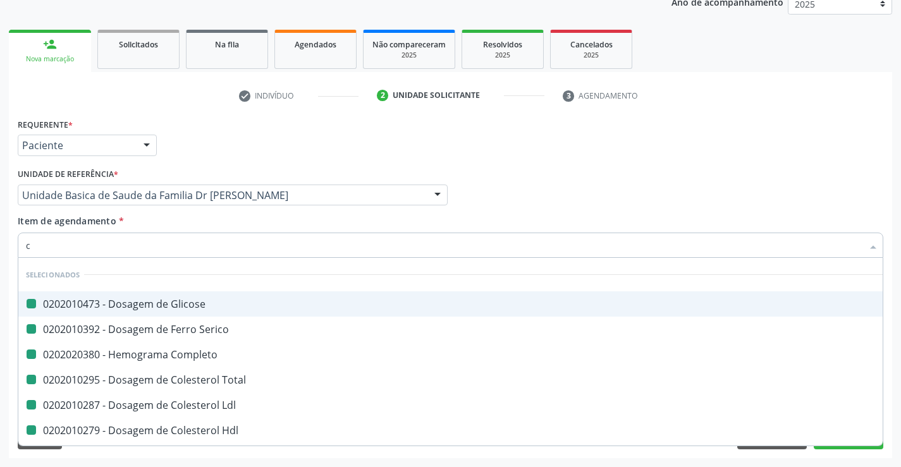
type input "cr"
checkbox Glicose "false"
checkbox Completo "false"
checkbox Serico "false"
checkbox Total "false"
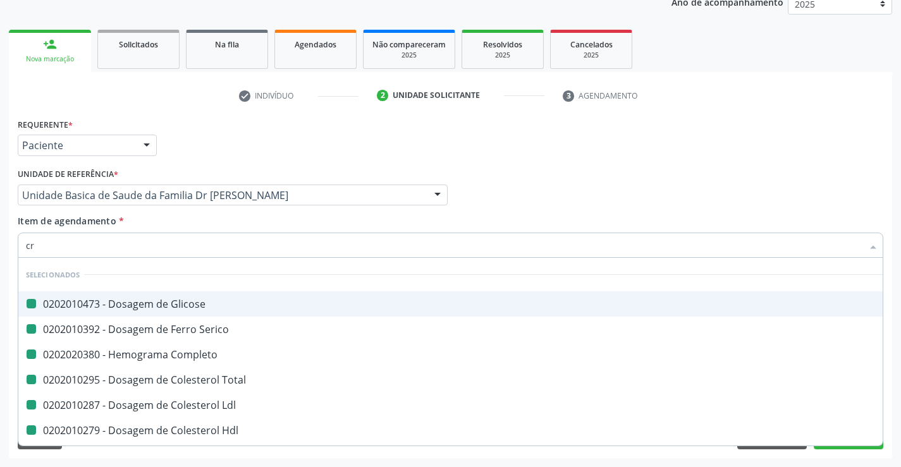
checkbox Ldl "false"
checkbox Hdl "false"
checkbox Triglicerideos "false"
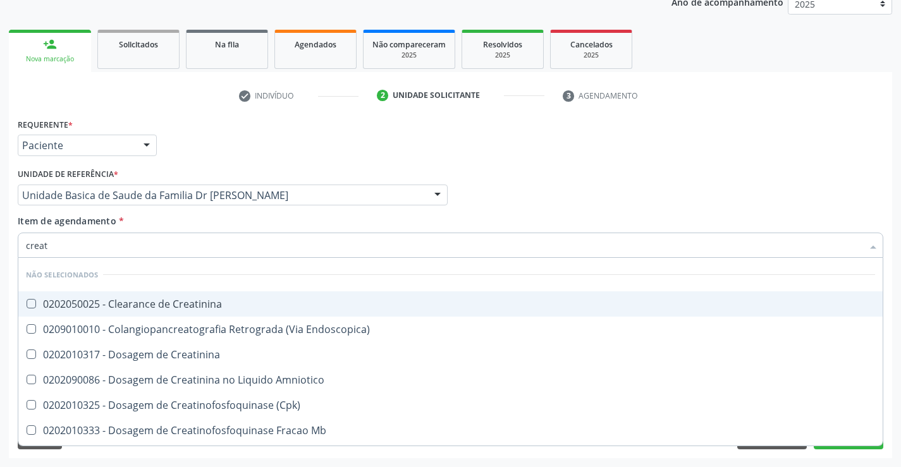
type input "creati"
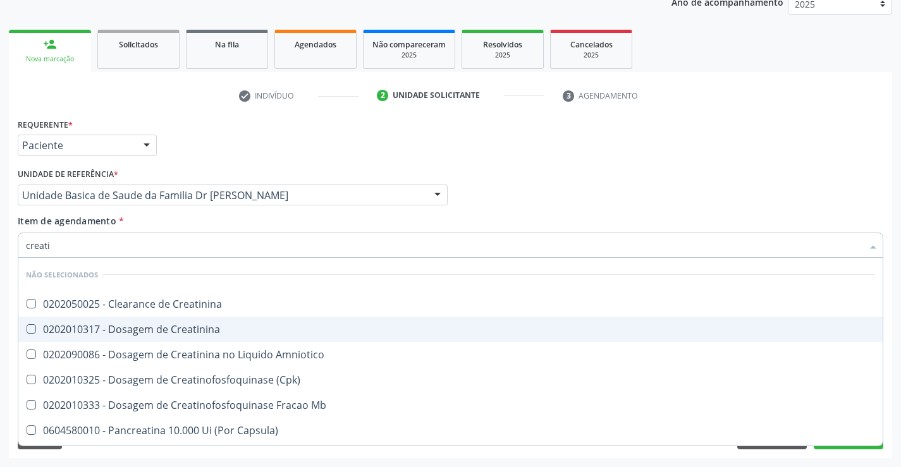
click at [155, 332] on div "0202010317 - Dosagem de Creatinina" at bounding box center [450, 329] width 849 height 10
checkbox Creatinina "true"
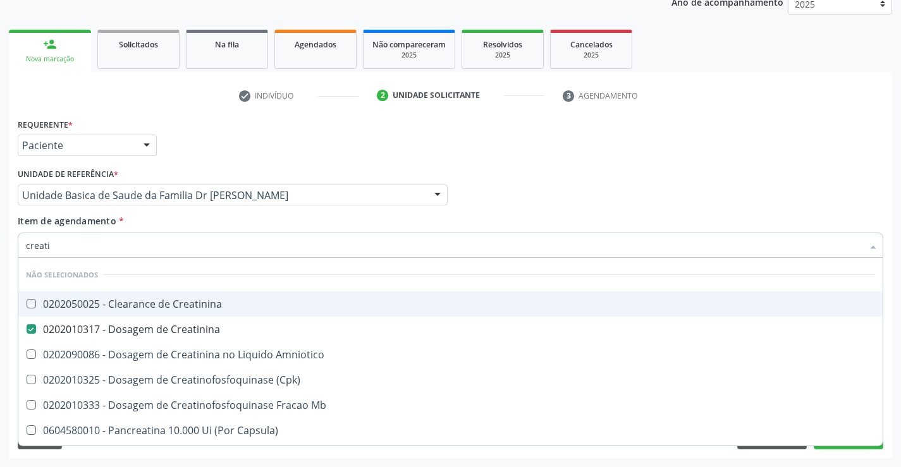
click at [167, 219] on div "Item de agendamento * creati Desfazer seleção Não selecionados 0202050025 - Cle…" at bounding box center [450, 234] width 865 height 40
checkbox Creatinina "true"
checkbox Amniotico "true"
checkbox \(Cpk\) "true"
checkbox Mb "true"
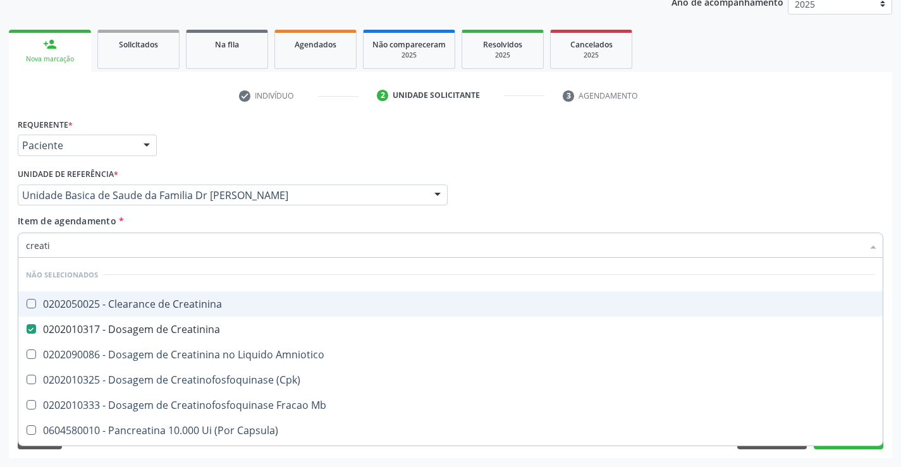
checkbox Capsula\) "true"
checkbox Pancreaticos "true"
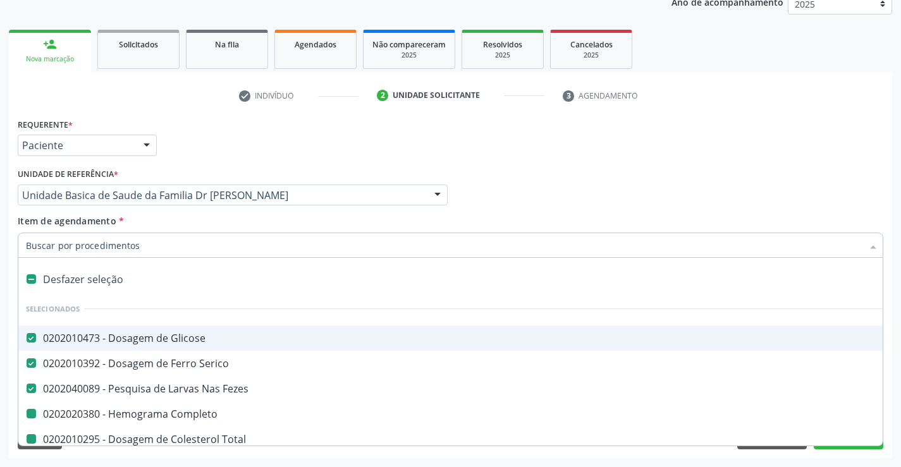
type input "u"
checkbox Completo "false"
checkbox Total "false"
checkbox Ldl "false"
checkbox Hdl "false"
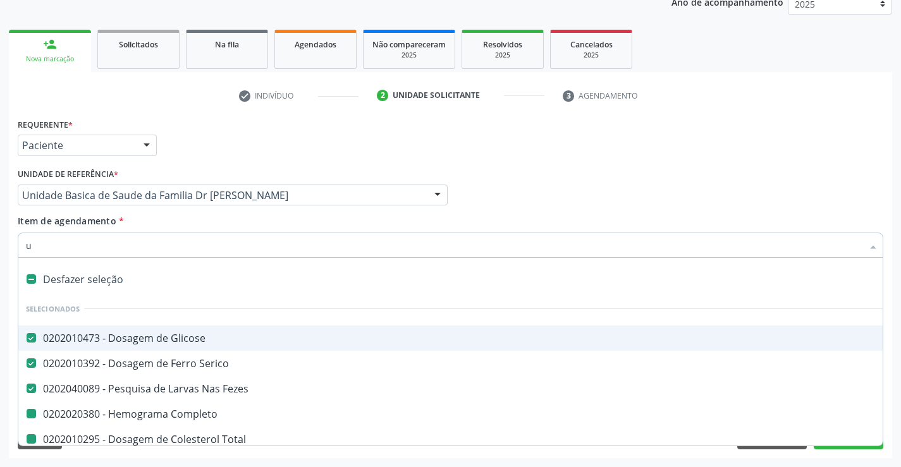
checkbox Triglicerideos "false"
checkbox Ureia "false"
checkbox Creatinina "false"
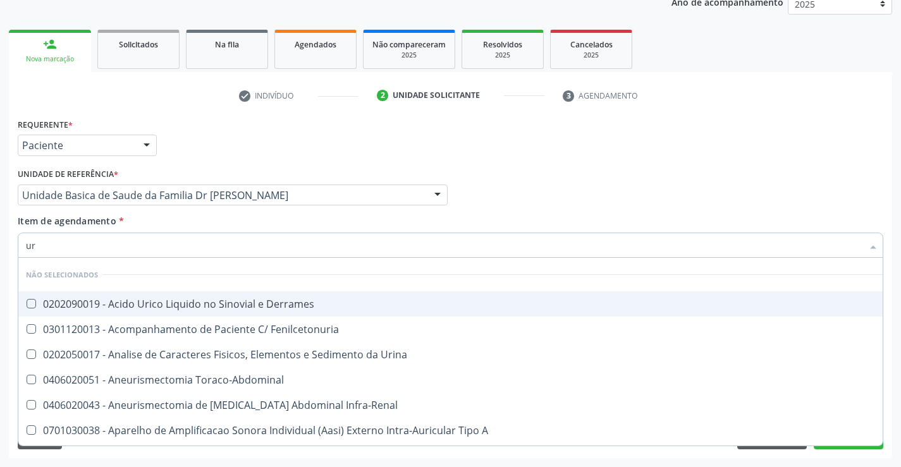
type input "uri"
checkbox Derrames "false"
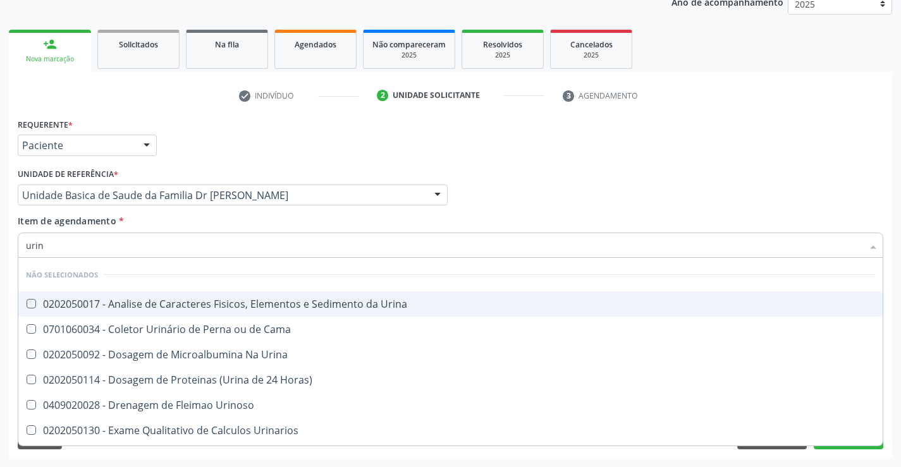
type input "urina"
click at [179, 304] on div "0202050017 - Analise de Caracteres Fisicos, Elementos e Sedimento da Urina" at bounding box center [450, 304] width 849 height 10
checkbox Urina "true"
click at [190, 218] on div "Item de agendamento * urina Desfazer seleção Não selecionados 0202050017 - Anal…" at bounding box center [450, 234] width 865 height 40
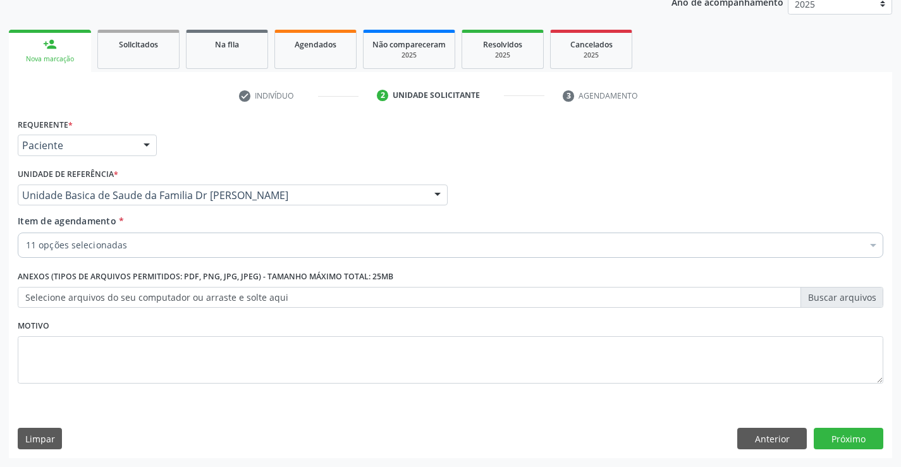
checkbox Completo "true"
checkbox Total "true"
checkbox Ldl "true"
checkbox Hdl "true"
checkbox Triglicerideos "true"
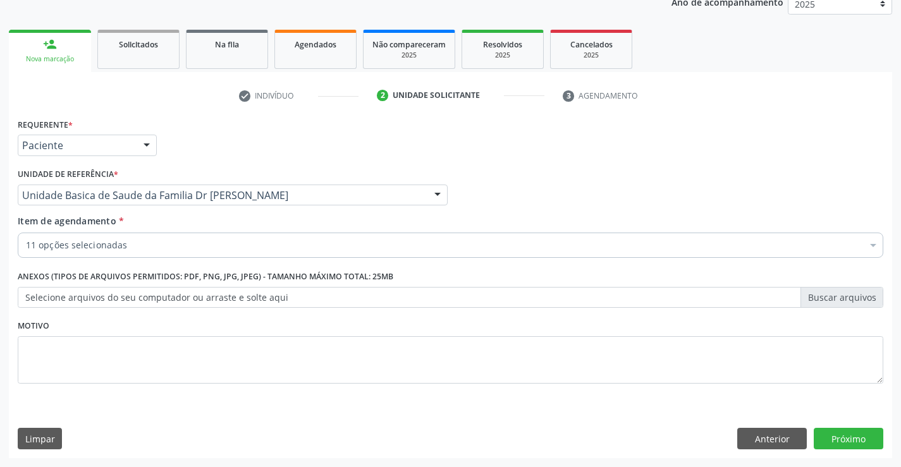
checkbox Ureia "true"
checkbox Creatinina "true"
checkbox Urina "true"
checkbox Serico "true"
checkbox Fezes "true"
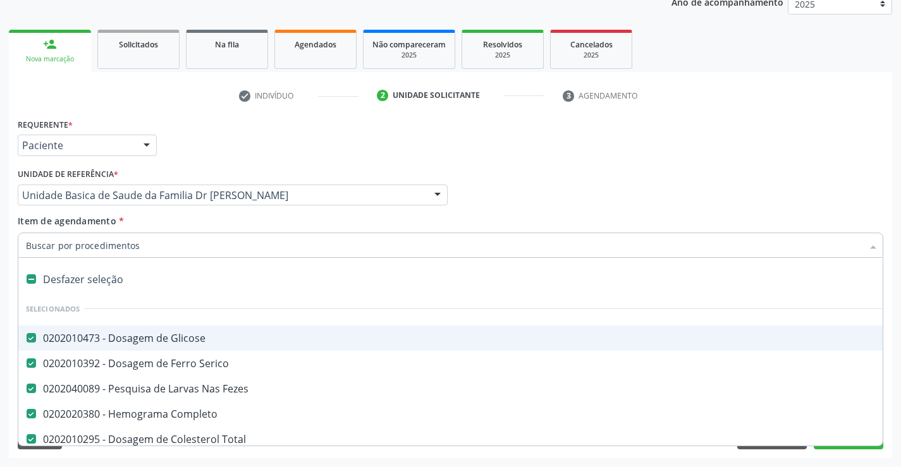
type input "t"
checkbox Ureia "false"
checkbox Creatinina "false"
checkbox Urina "false"
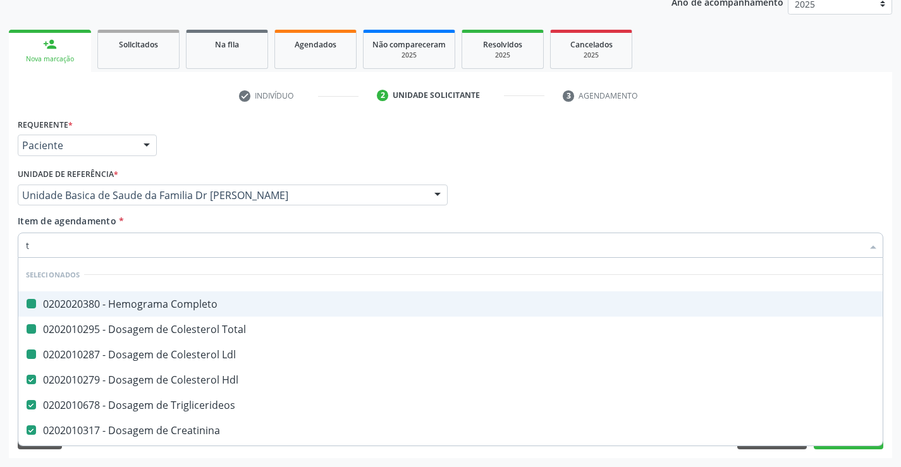
type input "tg"
checkbox Completo "false"
checkbox Total "false"
checkbox Ldl "false"
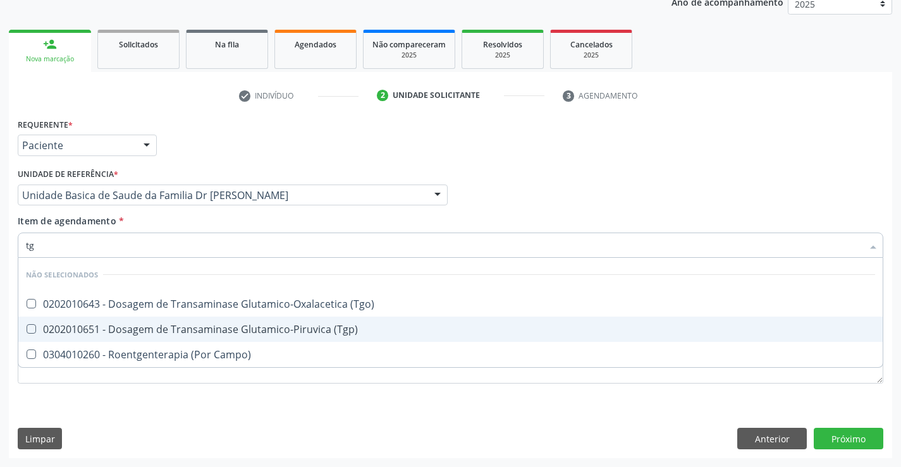
click at [186, 327] on div "0202010651 - Dosagem de Transaminase Glutamico-Piruvica (Tgp)" at bounding box center [450, 329] width 849 height 10
checkbox \(Tgp\) "true"
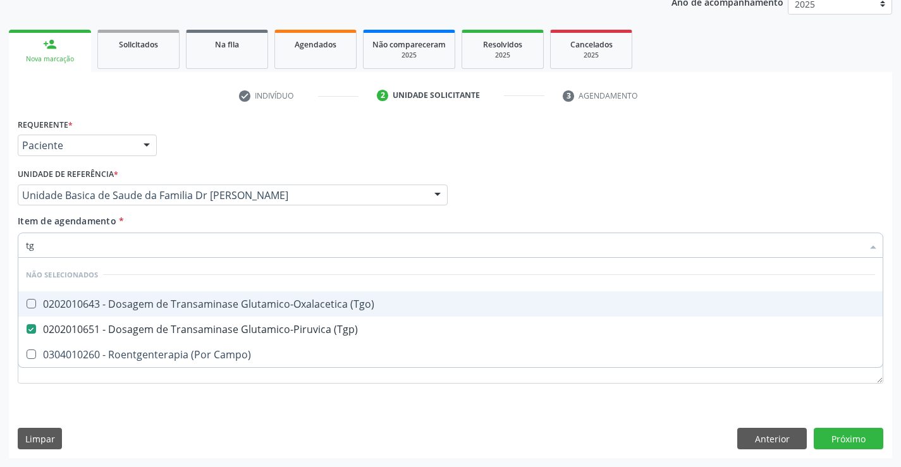
click at [187, 306] on div "0202010643 - Dosagem de Transaminase Glutamico-Oxalacetica (Tgo)" at bounding box center [450, 304] width 849 height 10
checkbox \(Tgo\) "true"
click at [185, 216] on div "Item de agendamento * tg Desfazer seleção Não selecionados 0202010643 - Dosagem…" at bounding box center [450, 234] width 865 height 40
checkbox Campo\) "true"
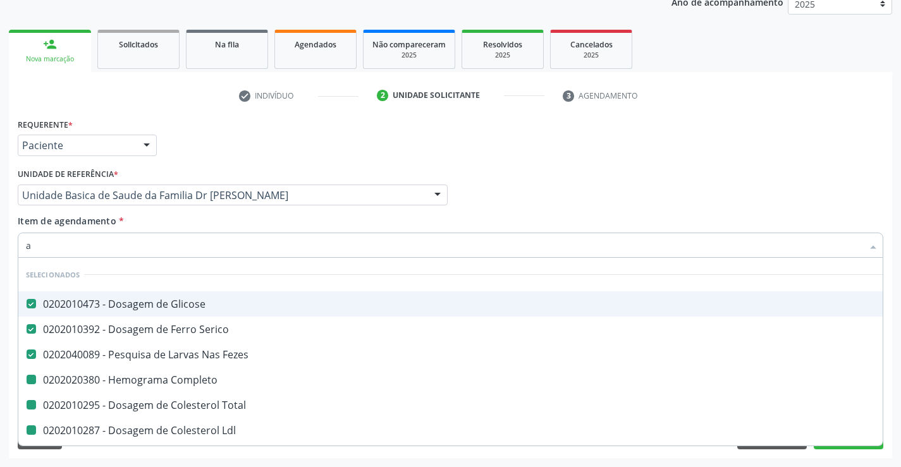
type input "ac"
checkbox Completo "false"
checkbox Total "false"
checkbox Ldl "false"
checkbox Hdl "false"
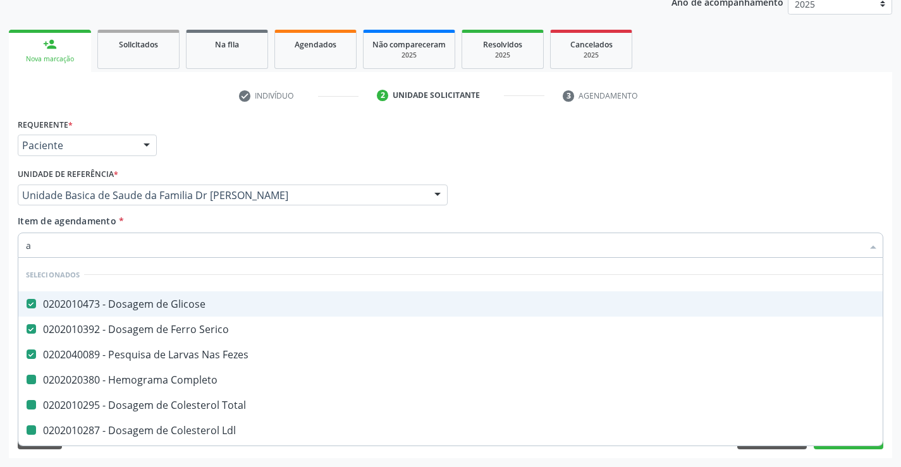
checkbox Triglicerideos "false"
checkbox Ureia "false"
checkbox Creatinina "false"
checkbox Urina "false"
checkbox \(Tgp\) "false"
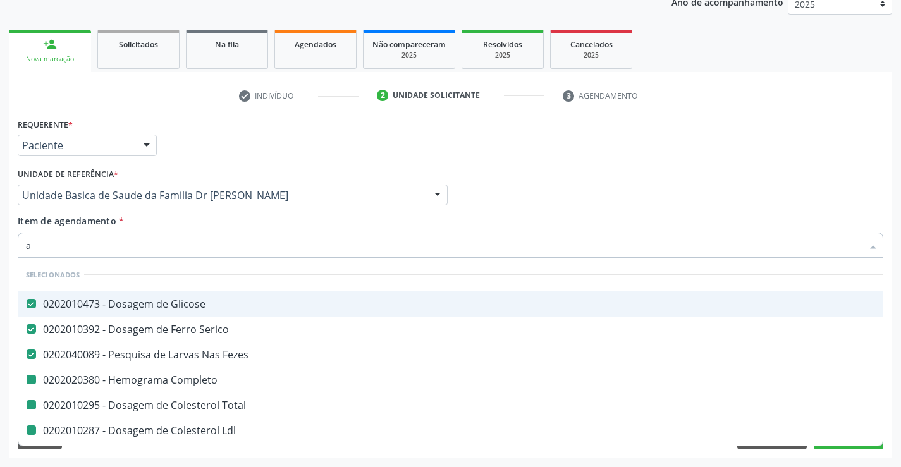
checkbox \(Tgo\) "false"
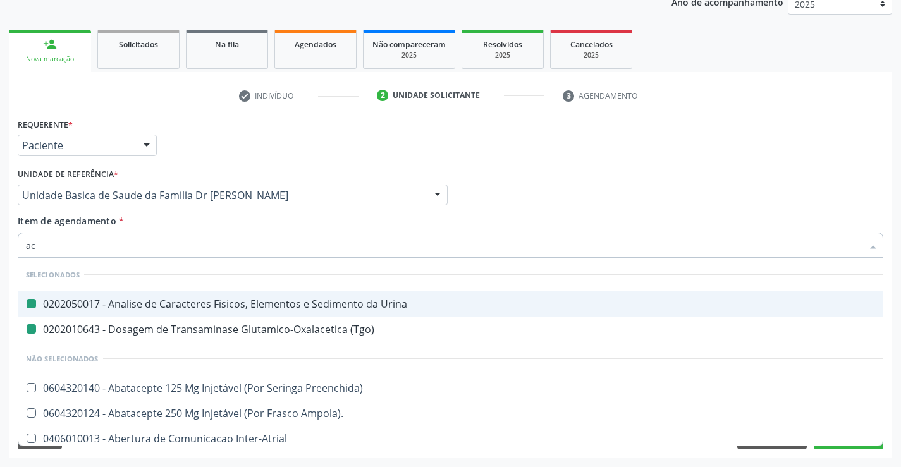
type input "aci"
checkbox Urina "false"
checkbox \(Tgo\) "false"
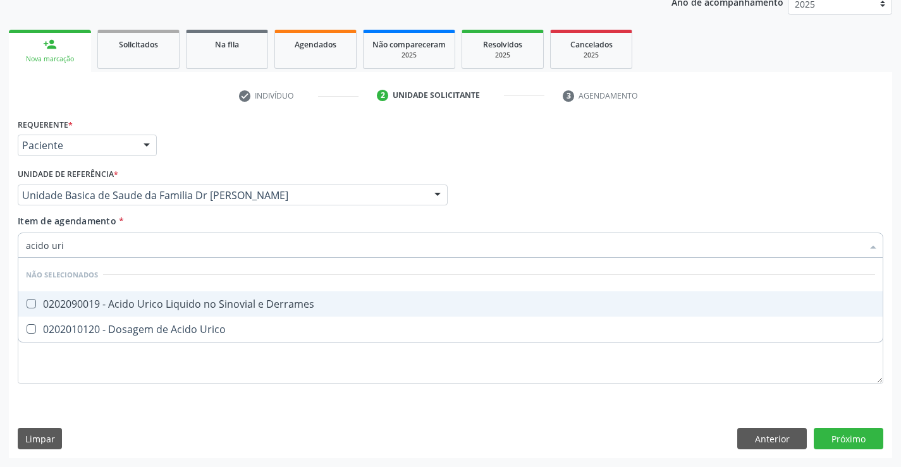
type input "acido uric"
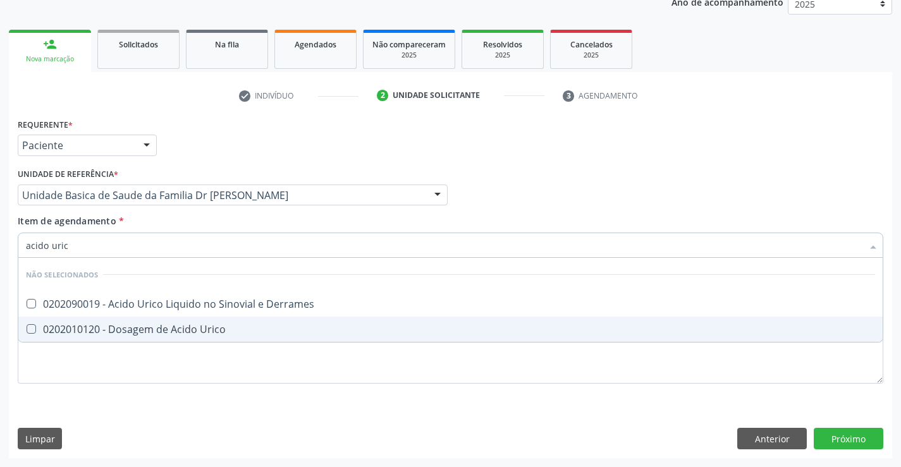
click at [187, 325] on div "0202010120 - Dosagem de Acido Urico" at bounding box center [450, 329] width 849 height 10
checkbox Urico "true"
click at [850, 438] on div "Requerente * Paciente Profissional de Saúde Paciente Nenhum resultado encontrad…" at bounding box center [450, 286] width 883 height 343
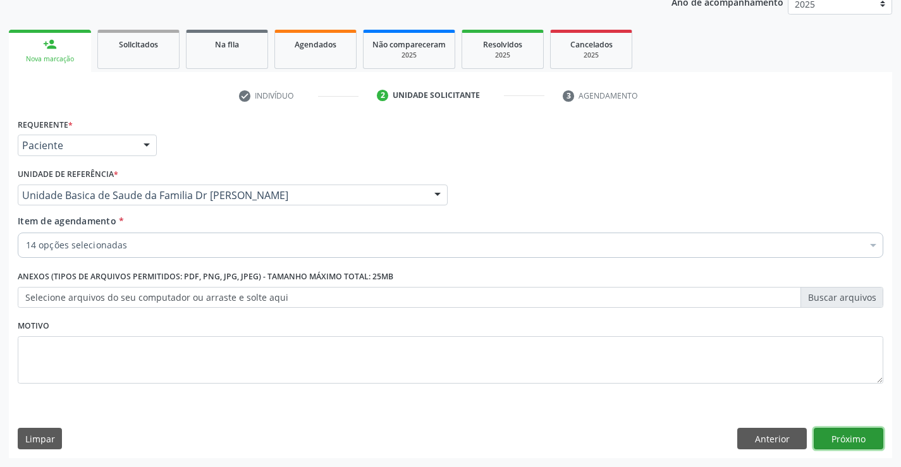
checkbox Glicose "true"
click at [850, 438] on button "Próximo" at bounding box center [848, 438] width 70 height 21
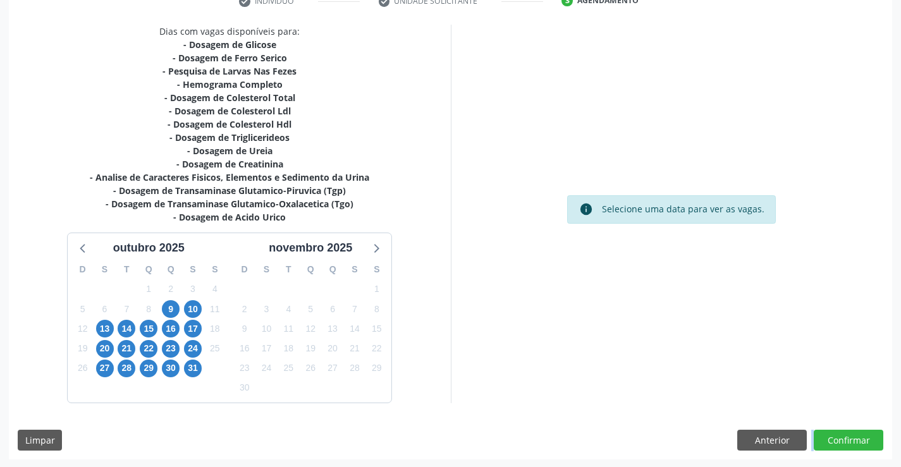
scroll to position [255, 0]
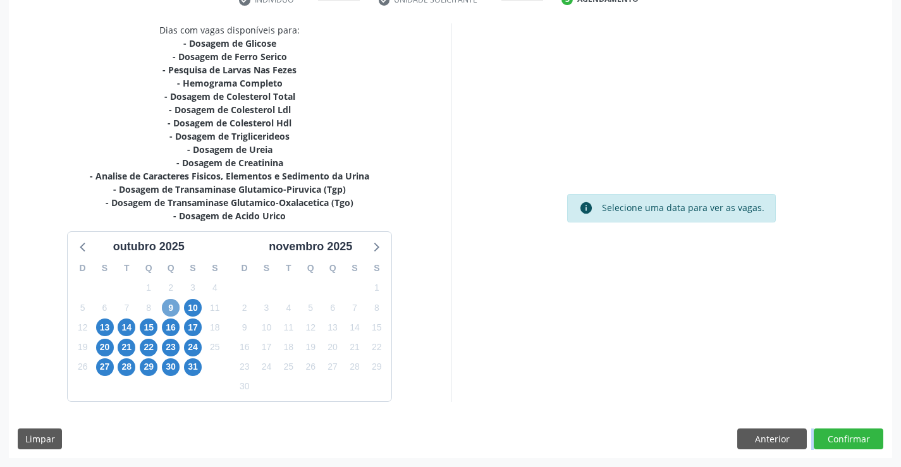
click at [171, 309] on span "9" at bounding box center [171, 308] width 18 height 18
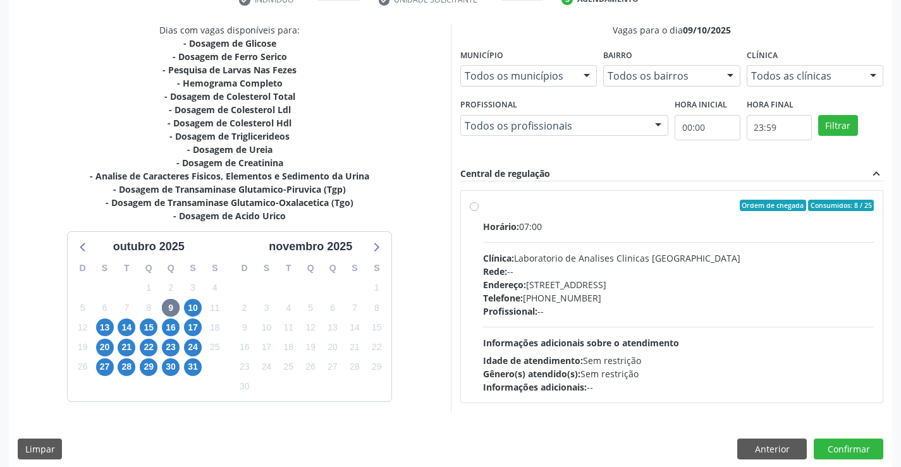
click at [619, 213] on label "Ordem de chegada Consumidos: 8 / 25 Horário: 07:00 Clínica: Laboratorio de Anal…" at bounding box center [678, 297] width 391 height 194
click at [478, 211] on input "Ordem de chegada Consumidos: 8 / 25 Horário: 07:00 Clínica: Laboratorio de Anal…" at bounding box center [474, 205] width 9 height 11
radio input "true"
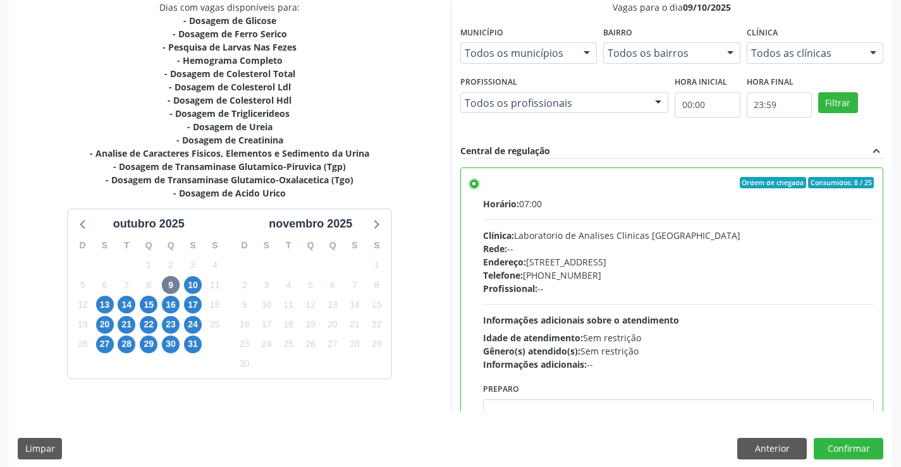
scroll to position [288, 0]
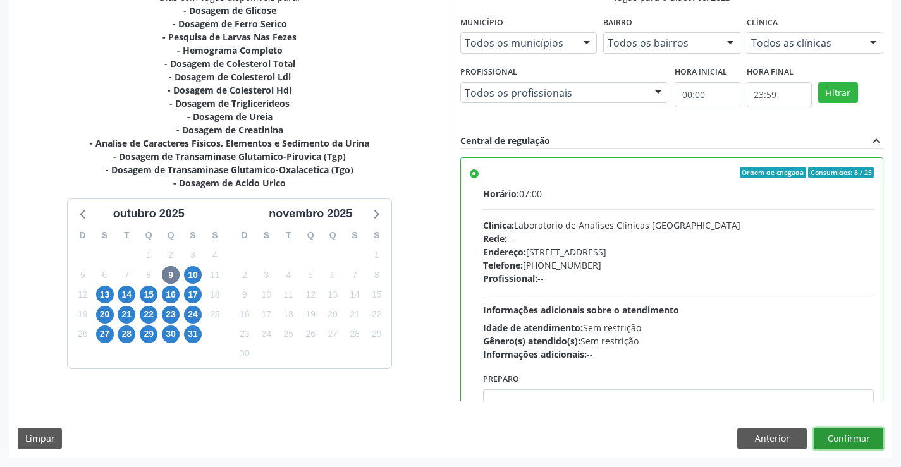
click at [839, 434] on button "Confirmar" at bounding box center [848, 438] width 70 height 21
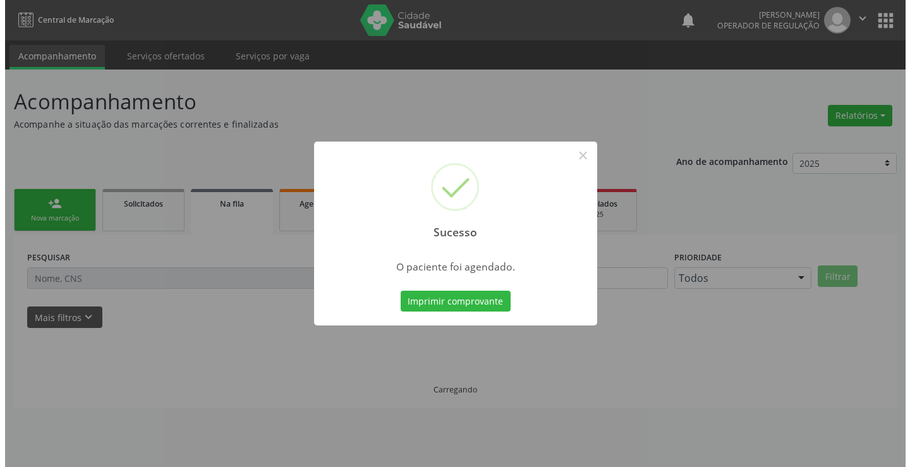
scroll to position [0, 0]
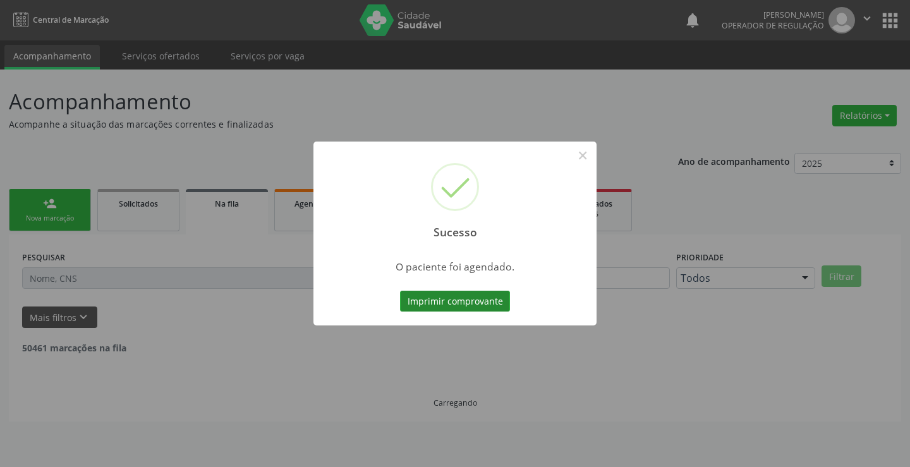
click at [453, 292] on button "Imprimir comprovante" at bounding box center [455, 301] width 110 height 21
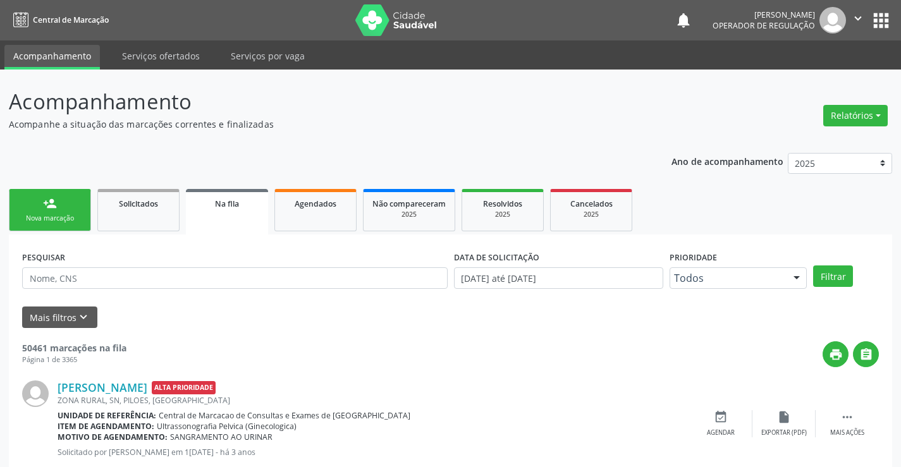
click at [54, 207] on div "person_add" at bounding box center [50, 204] width 14 height 14
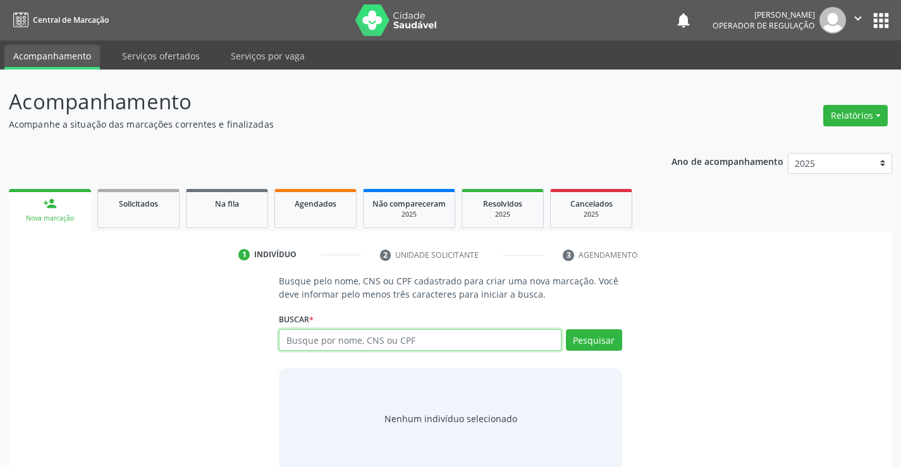
click at [428, 342] on input "text" at bounding box center [420, 339] width 282 height 21
type input "700203992017527"
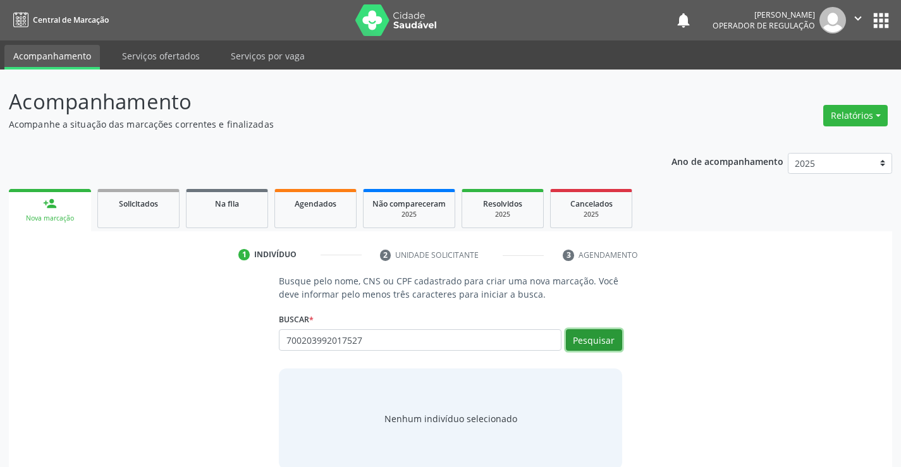
click at [597, 339] on button "Pesquisar" at bounding box center [594, 339] width 56 height 21
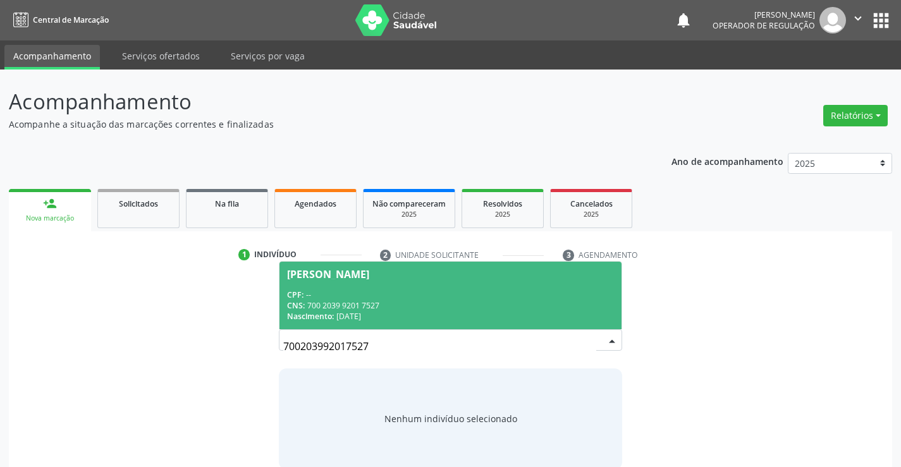
click at [329, 261] on div "Rosineide Ramos dos Santos CPF: -- CNS: 700 2039 9201 7527 Nascimento: 08/09/19…" at bounding box center [450, 295] width 343 height 68
click at [331, 279] on div "Rosineide Ramos dos Santos" at bounding box center [328, 274] width 82 height 10
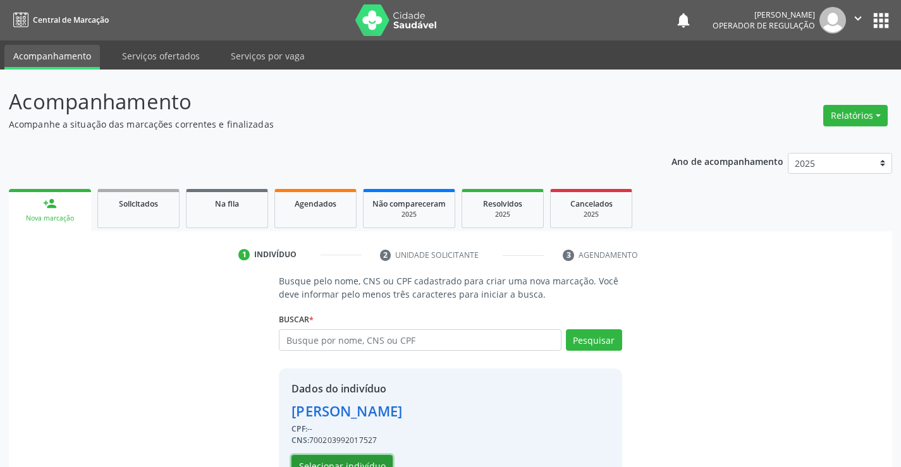
click at [334, 461] on button "Selecionar indivíduo" at bounding box center [341, 465] width 101 height 21
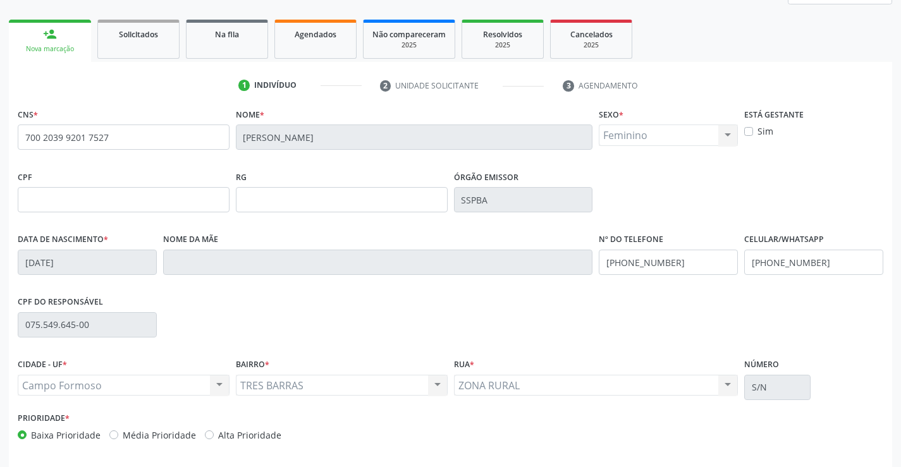
scroll to position [218, 0]
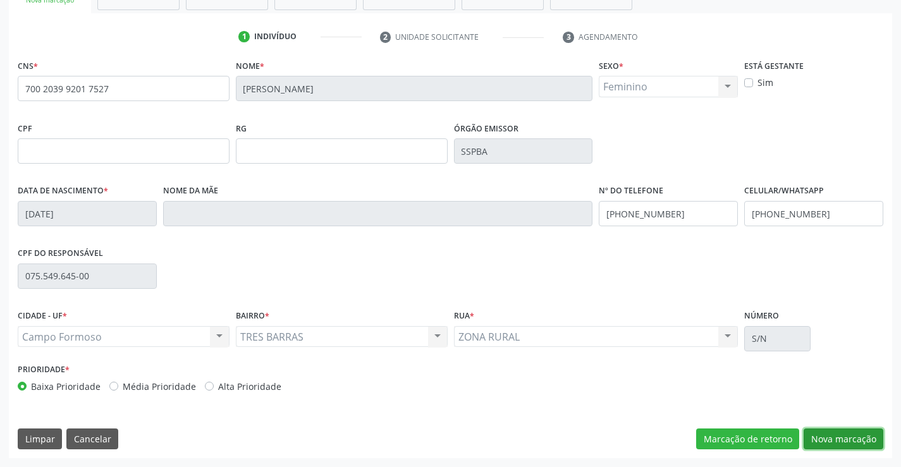
click at [840, 438] on button "Nova marcação" at bounding box center [843, 438] width 80 height 21
click at [0, 0] on button "Próximo" at bounding box center [0, 0] width 0 height 0
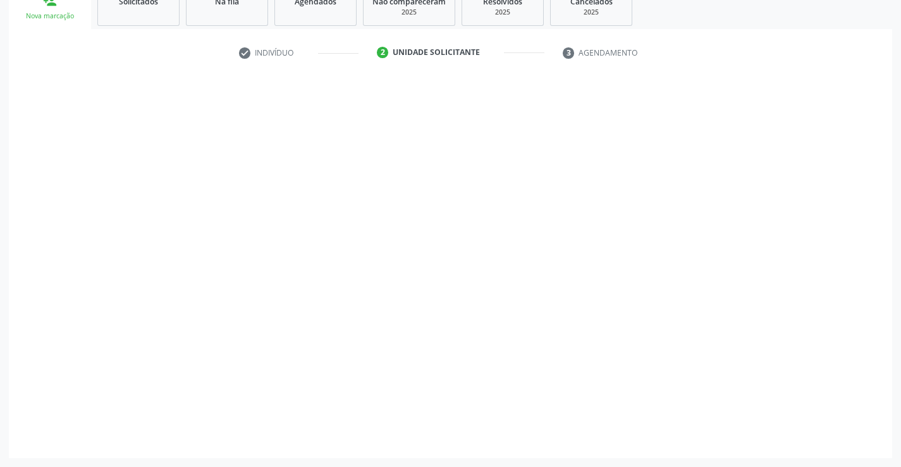
scroll to position [159, 0]
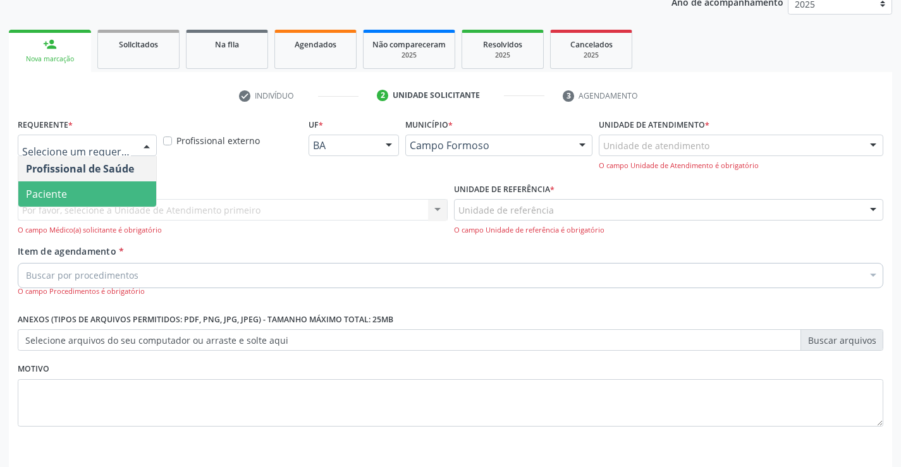
click at [83, 196] on span "Paciente" at bounding box center [87, 193] width 138 height 25
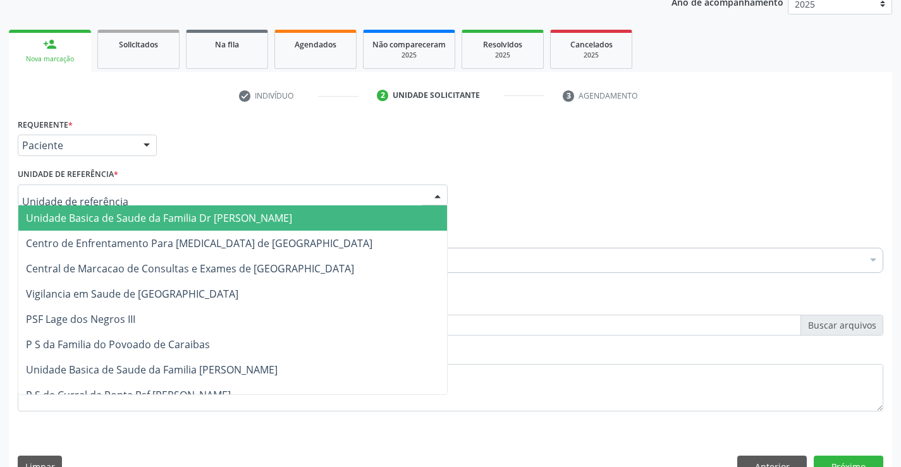
click at [131, 219] on span "Unidade Basica de Saude da Familia Dr [PERSON_NAME]" at bounding box center [159, 218] width 266 height 14
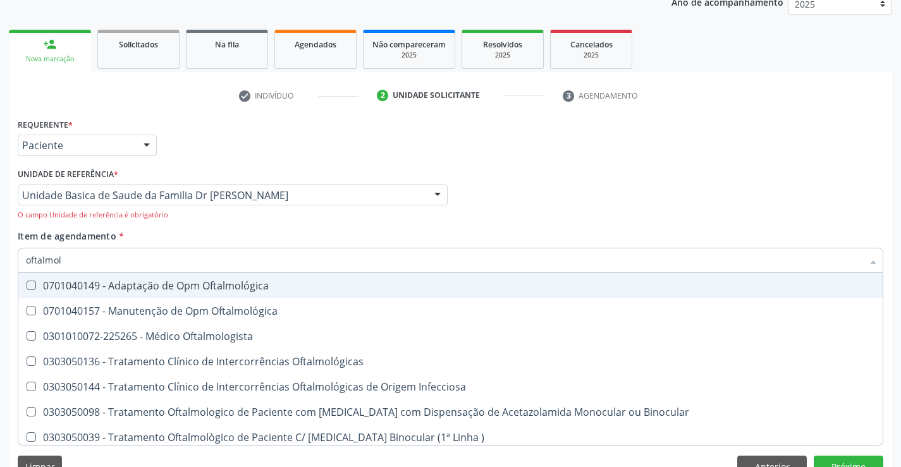
type input "oftalmolo"
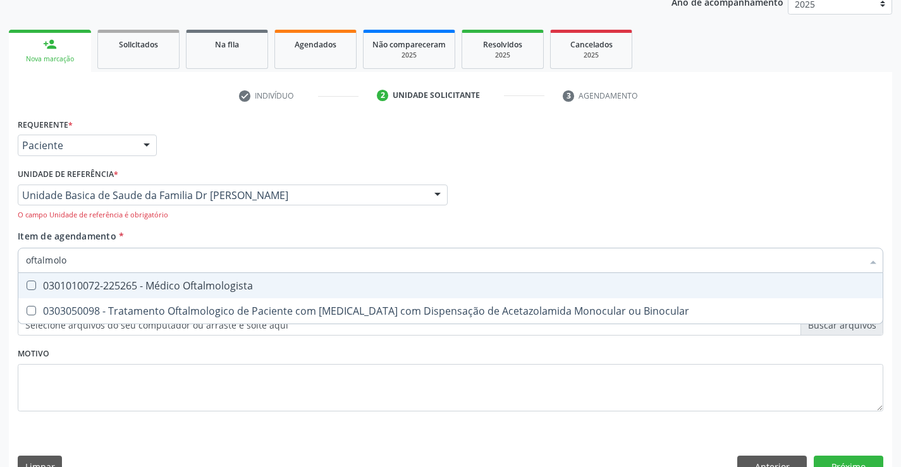
click at [142, 281] on div "0301010072-225265 - Médico Oftalmologista" at bounding box center [450, 286] width 849 height 10
checkbox Oftalmologista "false"
type input "oftalmolo"
click at [155, 231] on div "Item de agendamento * oftalmolo Selecionar todos 0301010072-225265 - Médico Oft…" at bounding box center [450, 255] width 865 height 52
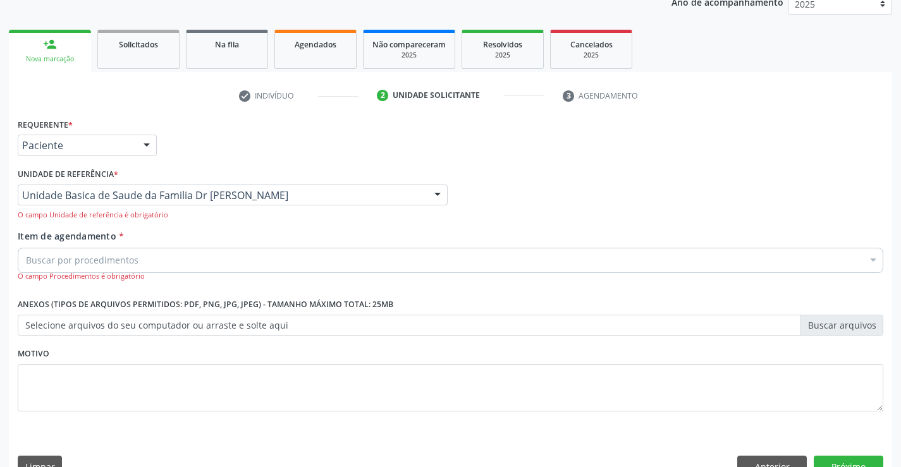
click at [149, 260] on div "Buscar por procedimentos" at bounding box center [450, 260] width 865 height 25
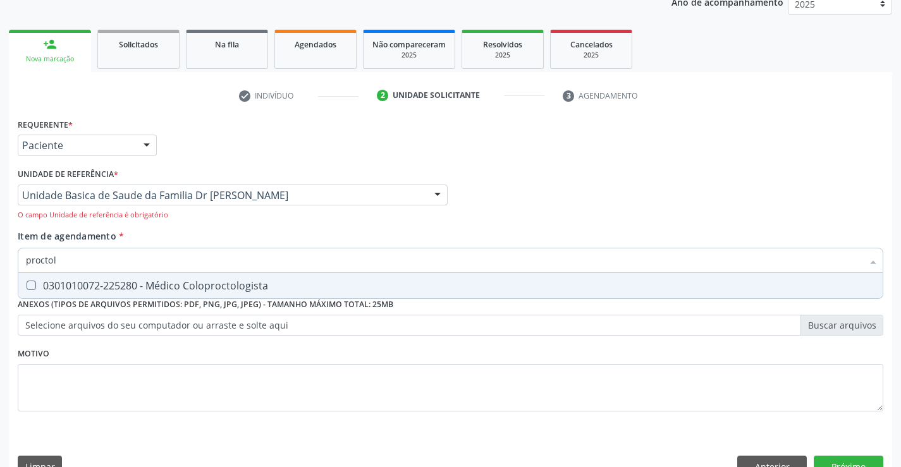
type input "proctolo"
click at [198, 283] on div "0301010072-225280 - Médico Coloproctologista" at bounding box center [450, 286] width 849 height 10
checkbox Coloproctologista "true"
click at [892, 433] on div "Acompanhamento Acompanhe a situação das marcações correntes e finalizadas Relat…" at bounding box center [450, 202] width 901 height 585
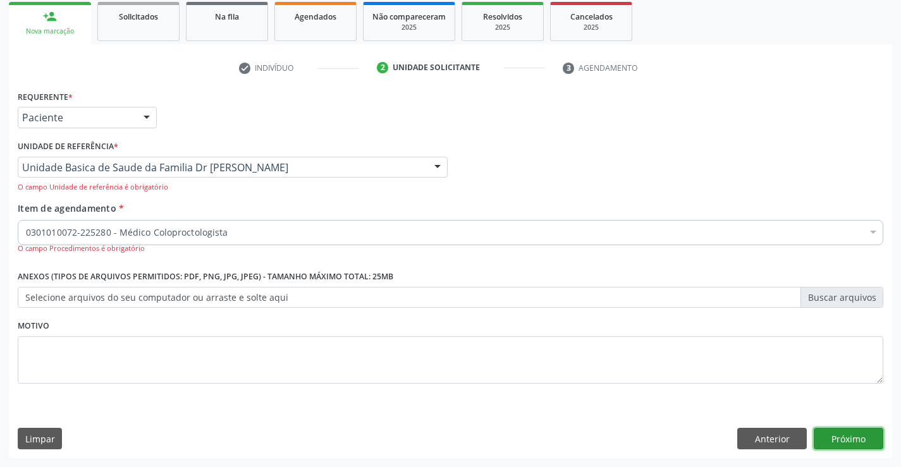
click at [849, 440] on button "Próximo" at bounding box center [848, 438] width 70 height 21
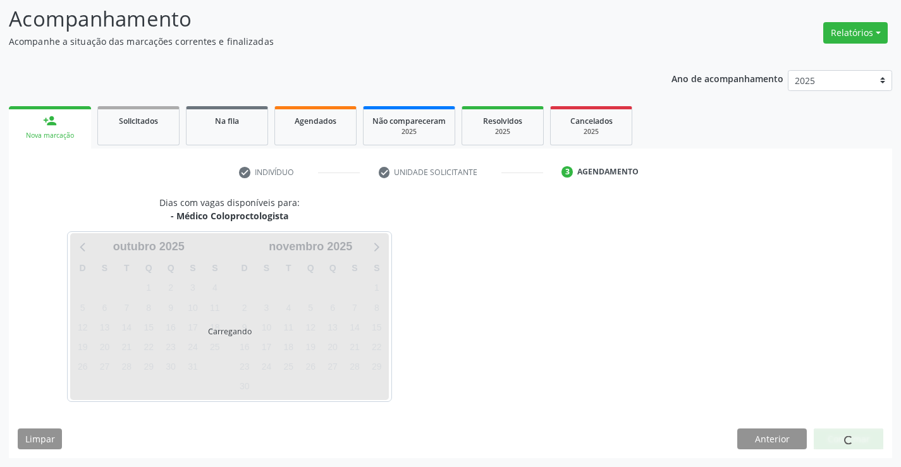
scroll to position [83, 0]
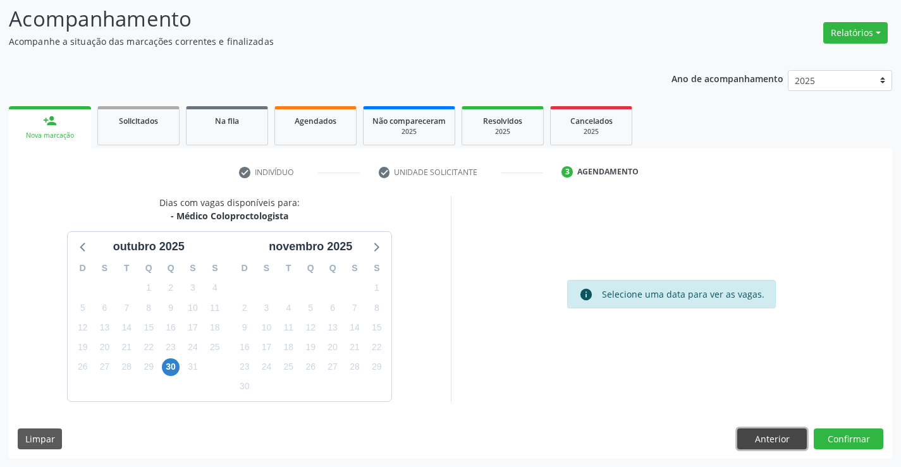
click at [765, 431] on button "Anterior" at bounding box center [772, 438] width 70 height 21
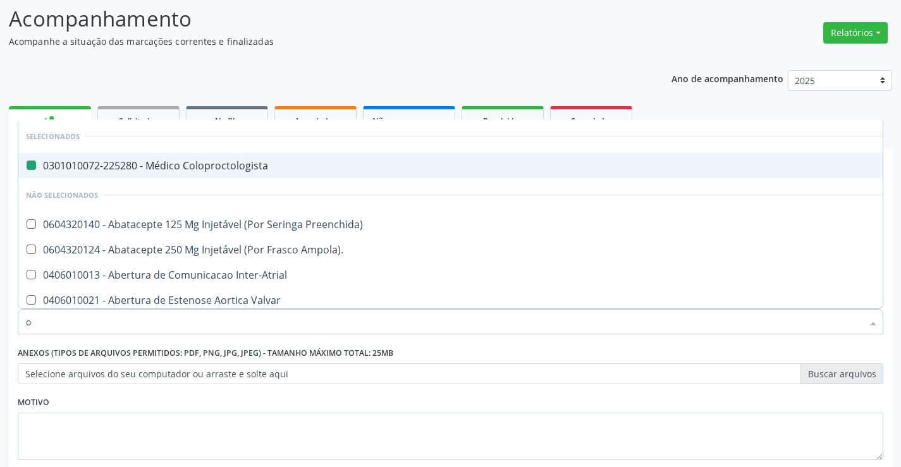
type input "of"
checkbox Coloproctologista "false"
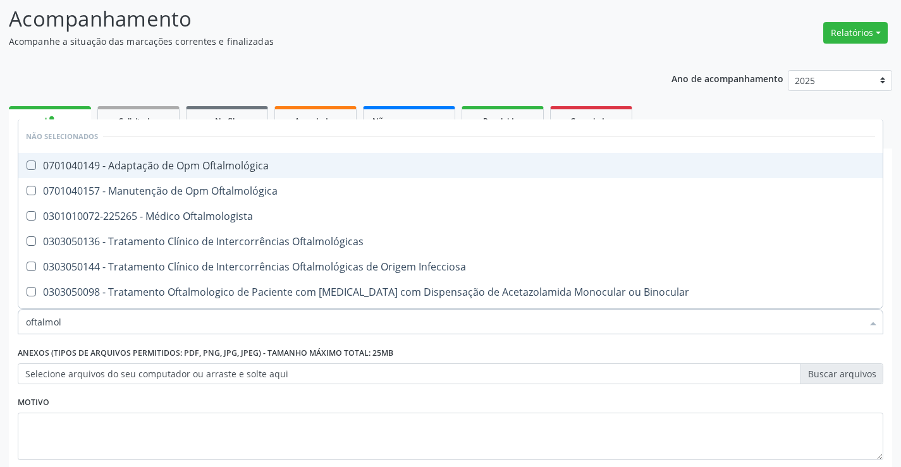
type input "oftalmolo"
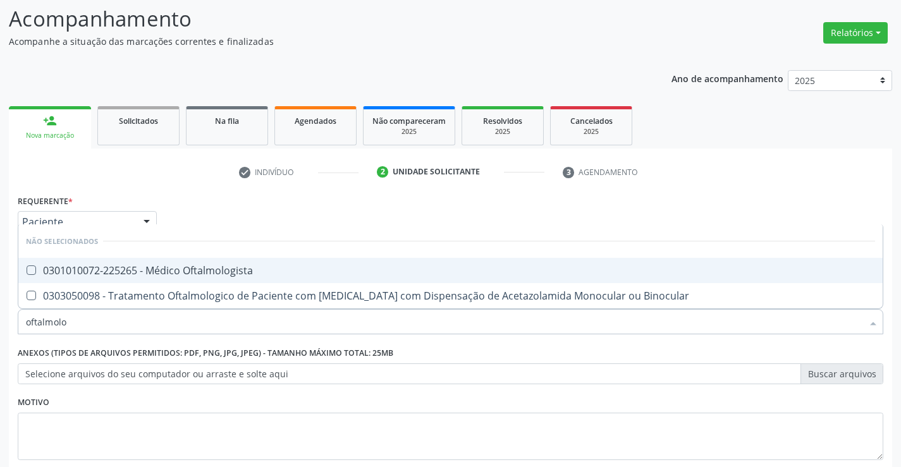
click at [237, 270] on div "0301010072-225265 - Médico Oftalmologista" at bounding box center [450, 270] width 849 height 10
checkbox Oftalmologista "true"
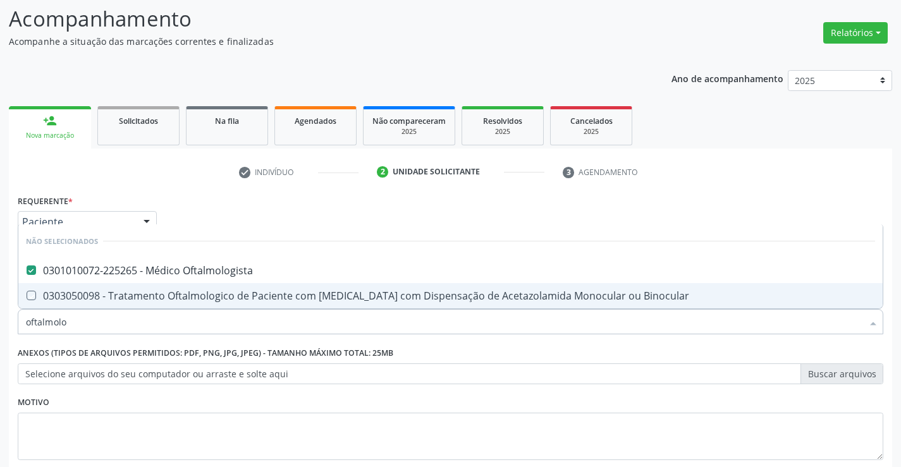
click at [885, 389] on div "Anexos (Tipos de arquivos permitidos: PDF, PNG, JPG, JPEG) - Tamanho máximo tot…" at bounding box center [451, 368] width 872 height 49
checkbox Binocular "true"
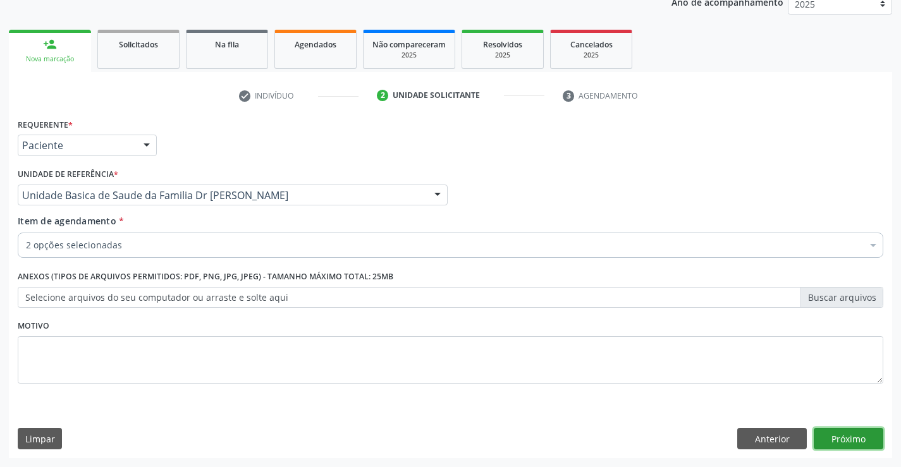
click at [846, 434] on button "Próximo" at bounding box center [848, 438] width 70 height 21
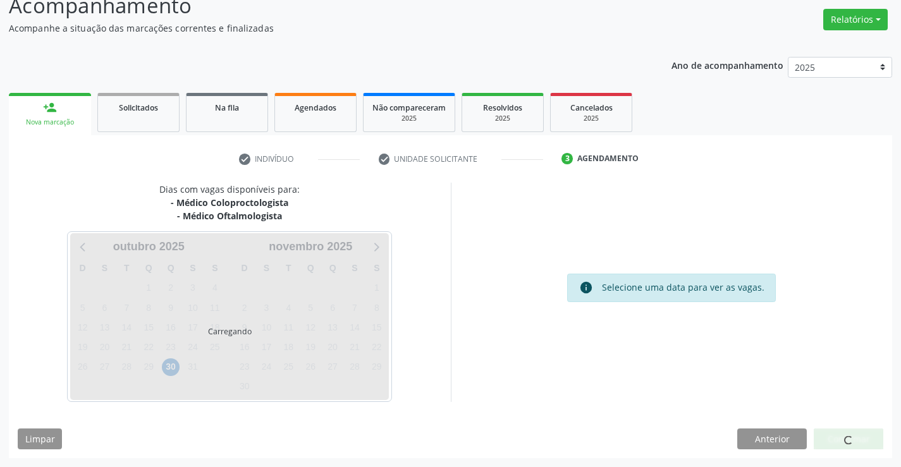
scroll to position [133, 0]
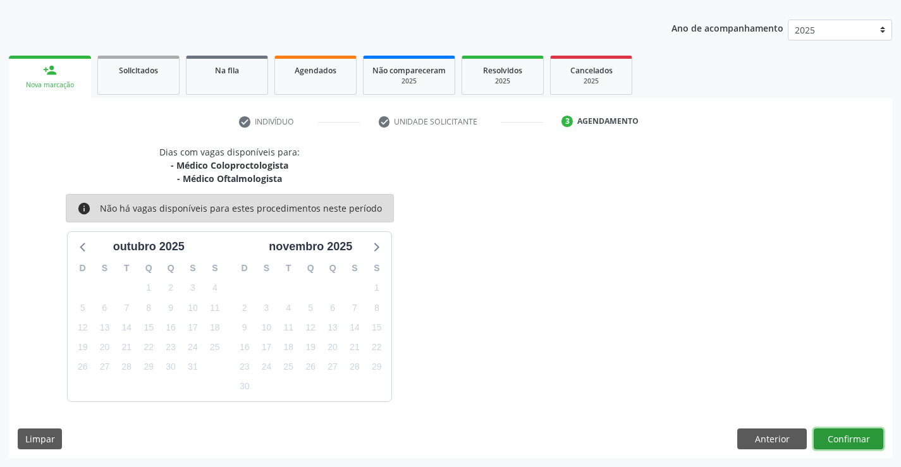
click at [848, 436] on button "Confirmar" at bounding box center [848, 438] width 70 height 21
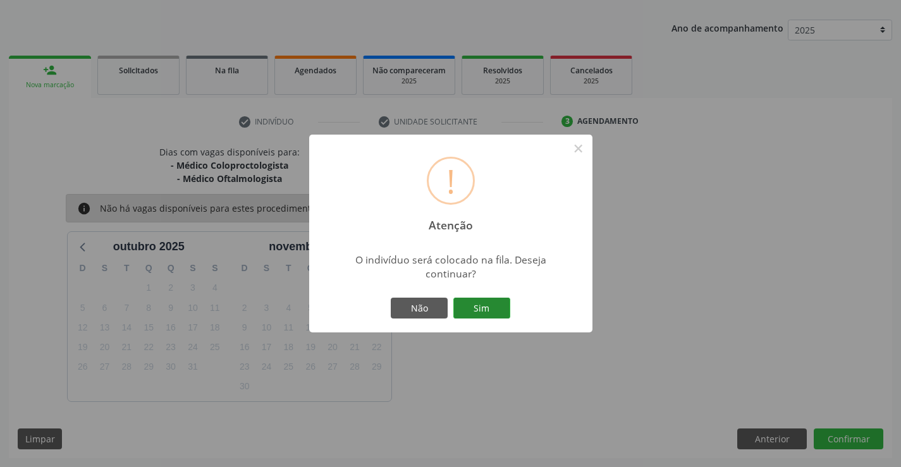
click at [488, 303] on button "Sim" at bounding box center [481, 308] width 57 height 21
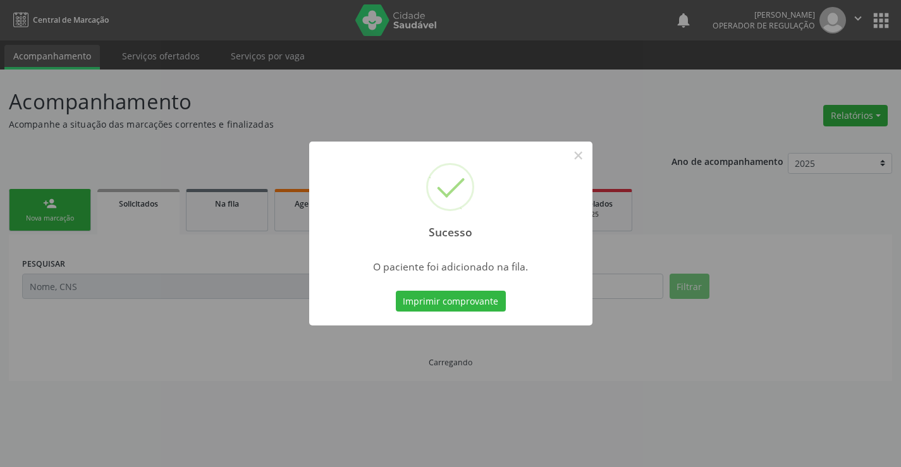
scroll to position [0, 0]
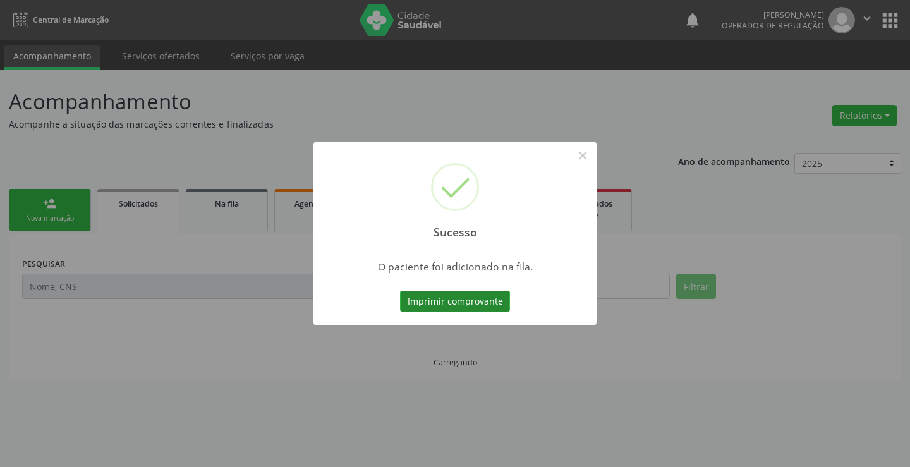
click at [487, 303] on button "Imprimir comprovante" at bounding box center [455, 301] width 110 height 21
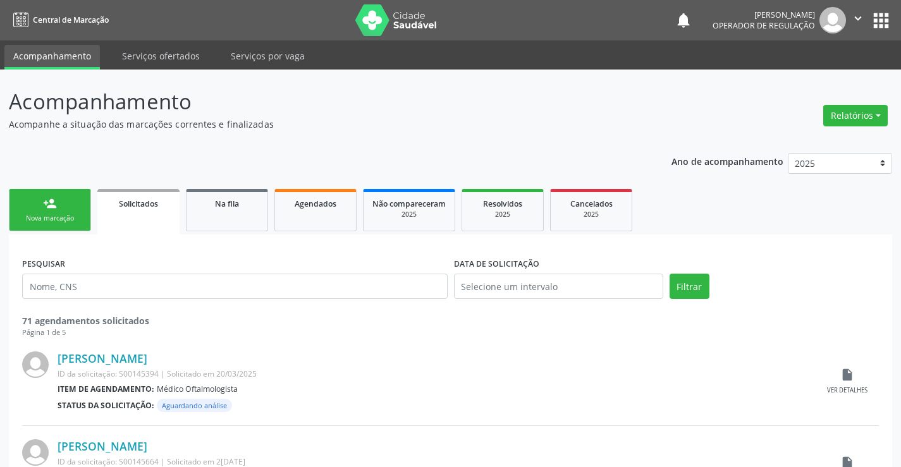
click at [54, 202] on div "person_add" at bounding box center [50, 204] width 14 height 14
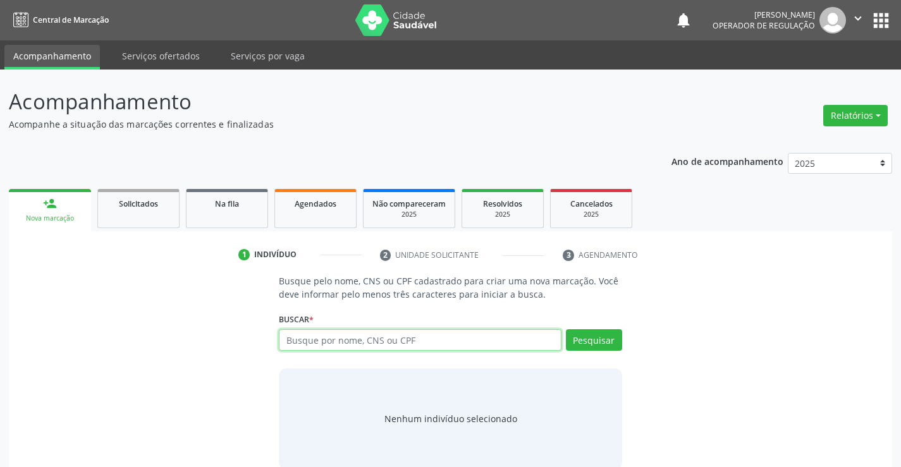
click at [411, 342] on input "text" at bounding box center [420, 339] width 282 height 21
click at [428, 339] on input "text" at bounding box center [420, 339] width 282 height 21
type input "700001572003302"
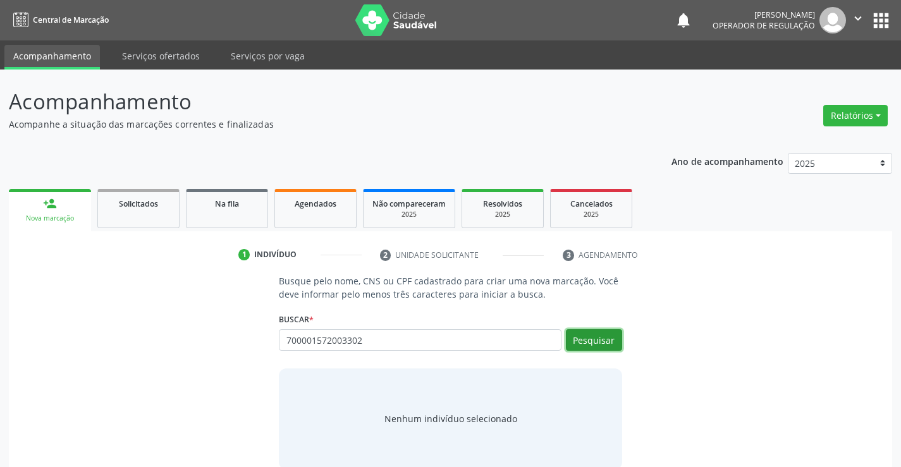
click at [590, 339] on button "Pesquisar" at bounding box center [594, 339] width 56 height 21
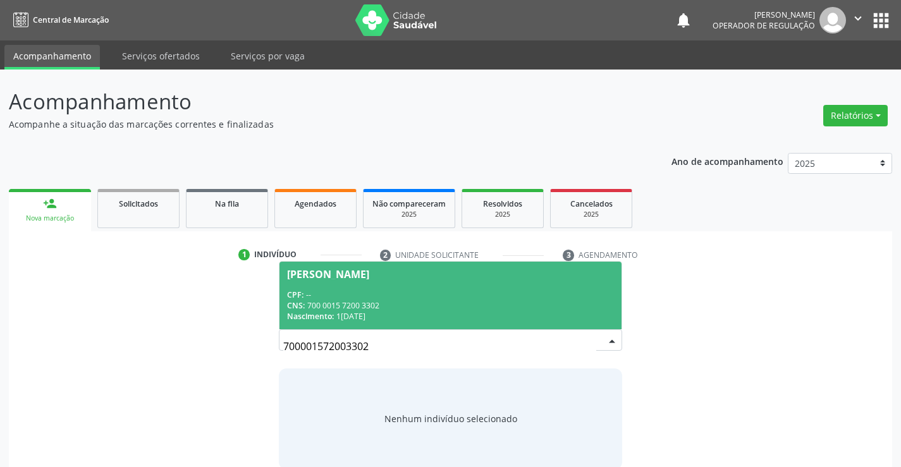
click at [413, 293] on div "CPF: --" at bounding box center [450, 294] width 326 height 11
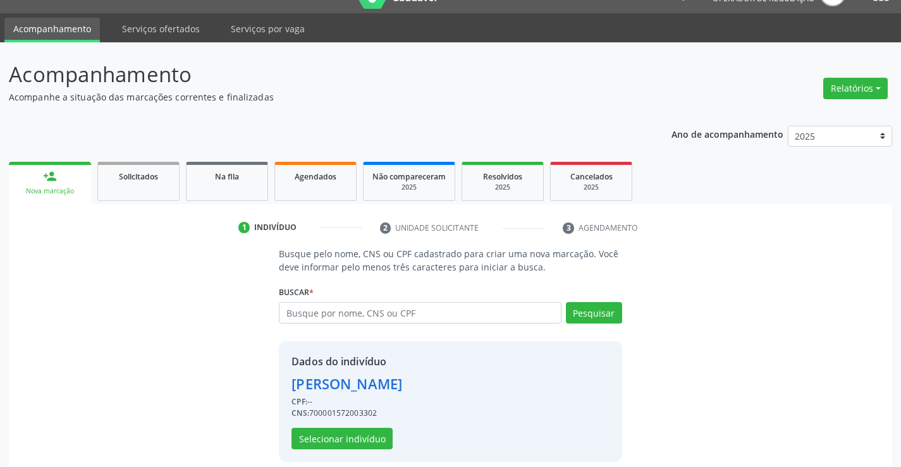
scroll to position [40, 0]
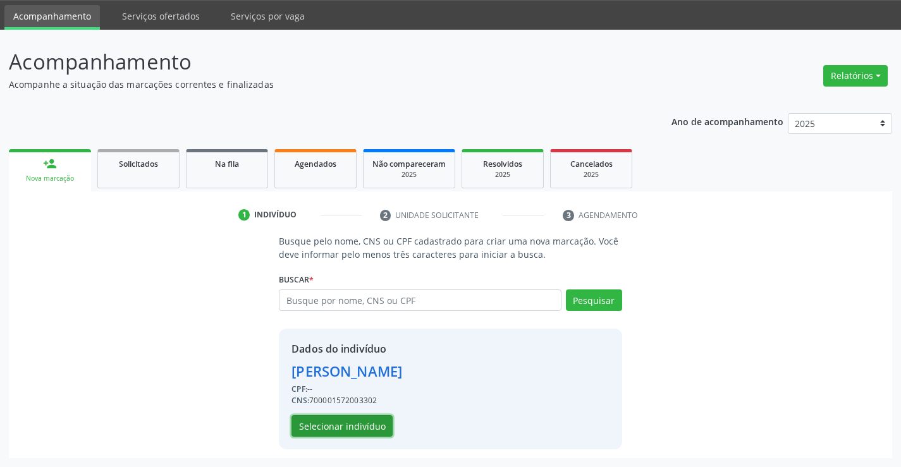
click at [346, 424] on button "Selecionar indivíduo" at bounding box center [341, 425] width 101 height 21
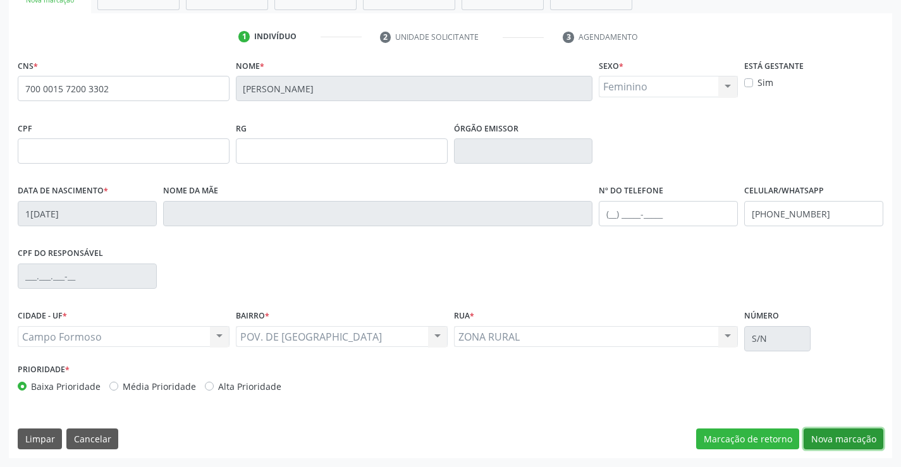
click at [842, 436] on button "Nova marcação" at bounding box center [843, 438] width 80 height 21
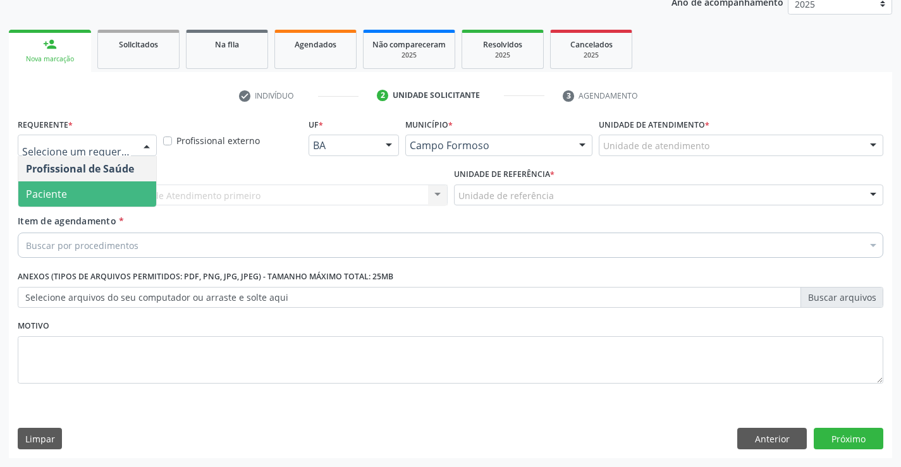
click at [75, 192] on span "Paciente" at bounding box center [87, 193] width 138 height 25
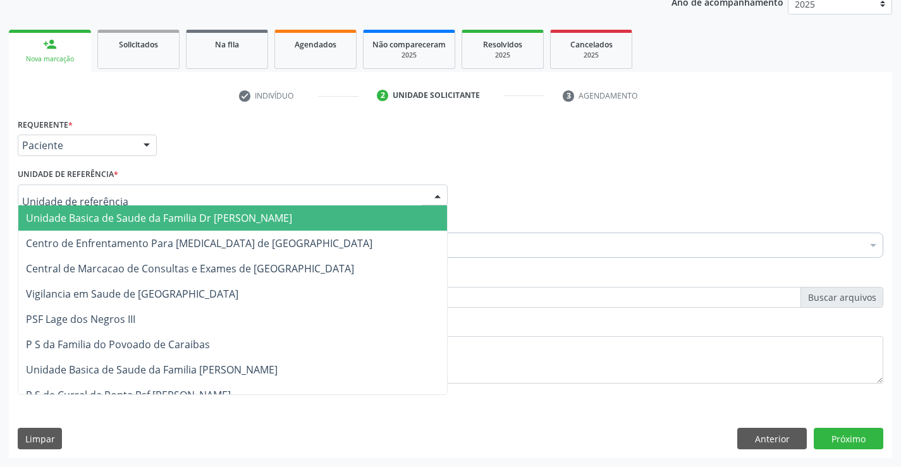
click at [104, 215] on span "Unidade Basica de Saude da Familia Dr [PERSON_NAME]" at bounding box center [159, 218] width 266 height 14
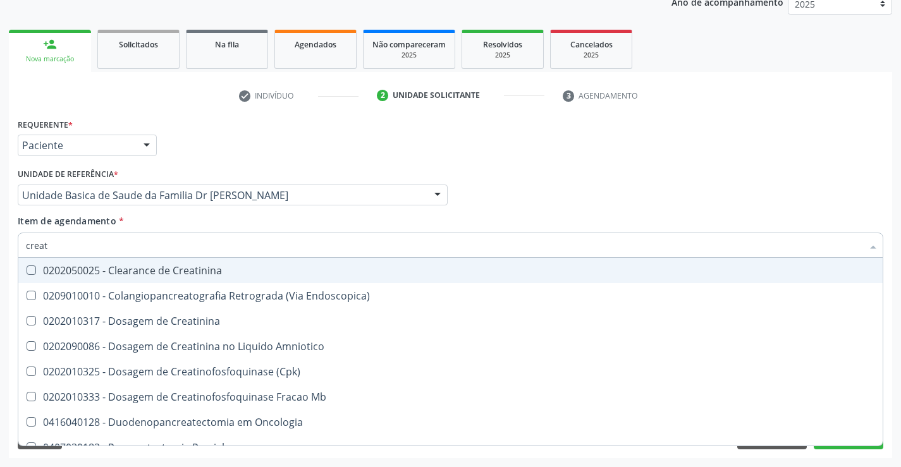
type input "creati"
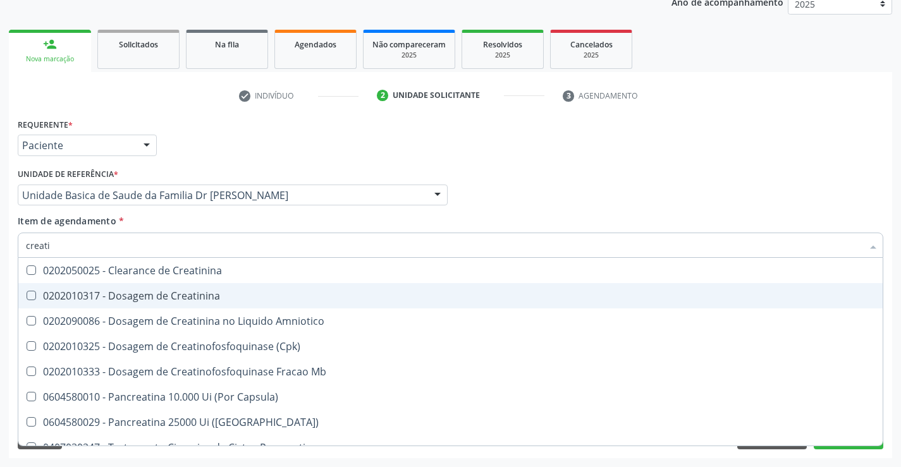
click at [152, 294] on div "0202010317 - Dosagem de Creatinina" at bounding box center [450, 296] width 849 height 10
checkbox Creatinina "true"
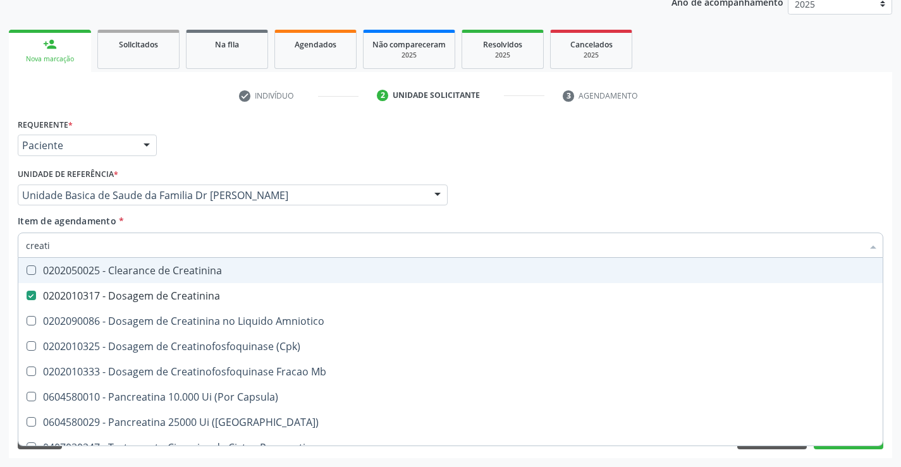
click at [172, 219] on div "Item de agendamento * creati Desfazer seleção 0202050025 - Clearance de Creatin…" at bounding box center [450, 234] width 865 height 40
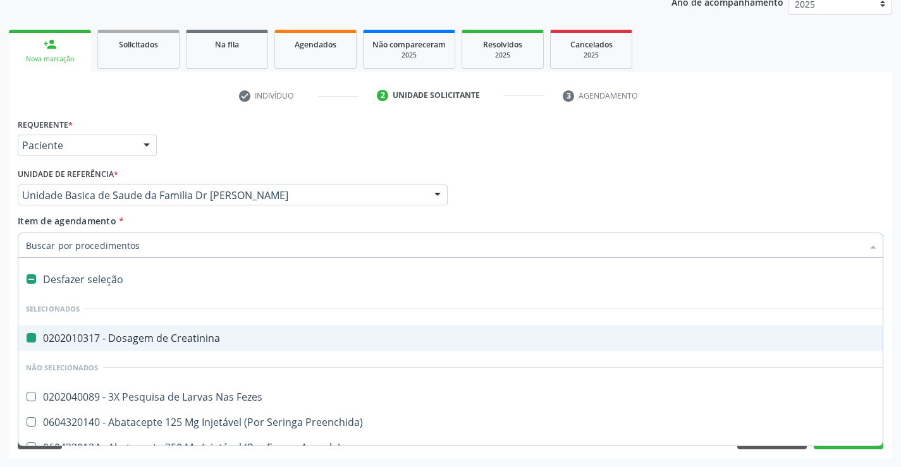
type input "u"
checkbox Creatinina "false"
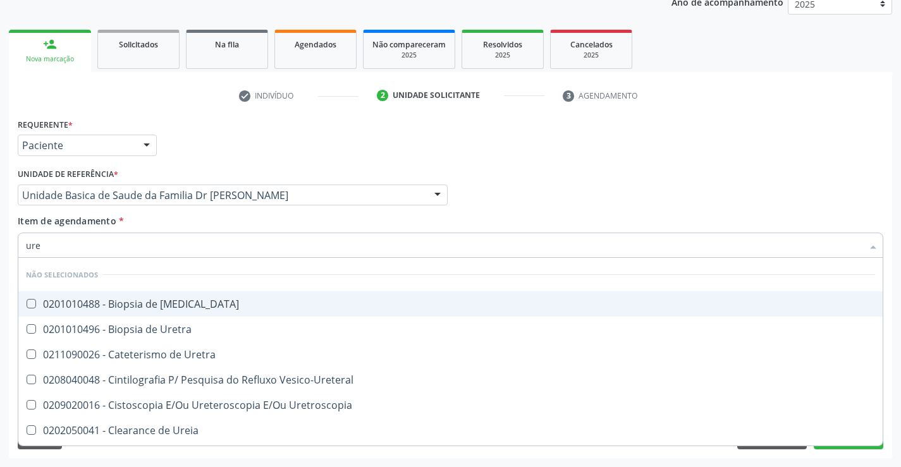
type input "urei"
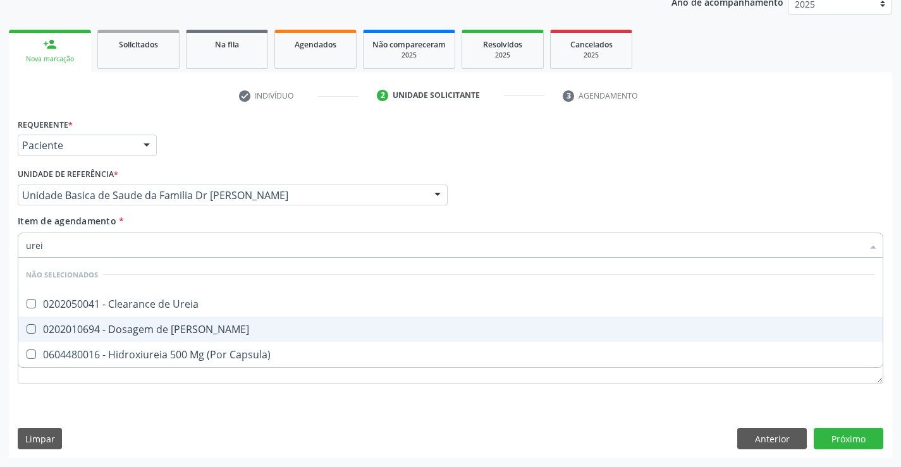
click at [179, 329] on div "0202010694 - Dosagem de [PERSON_NAME]" at bounding box center [450, 329] width 849 height 10
checkbox Ureia "true"
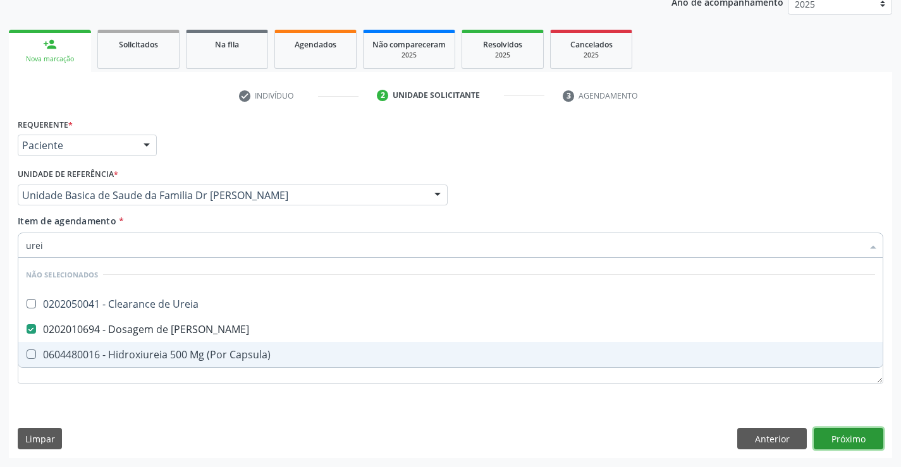
click at [849, 432] on div "Requerente * Paciente Profissional de Saúde Paciente Nenhum resultado encontrad…" at bounding box center [450, 286] width 883 height 343
checkbox Ureia "true"
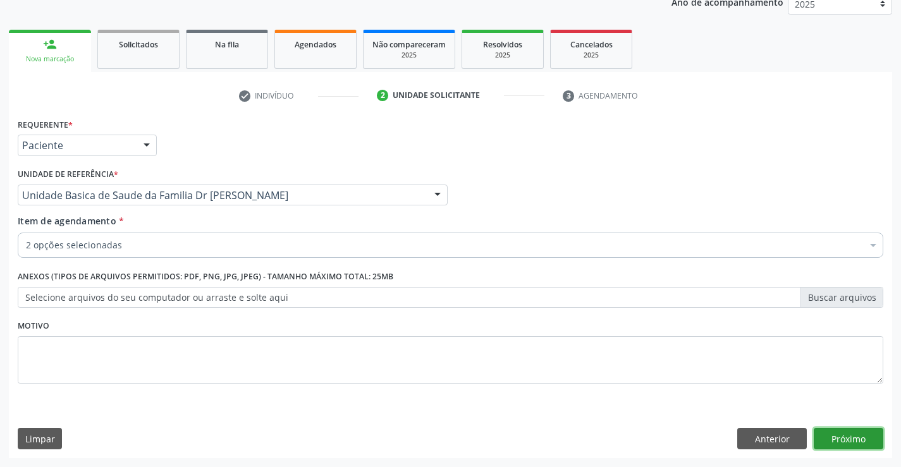
click at [841, 438] on button "Próximo" at bounding box center [848, 438] width 70 height 21
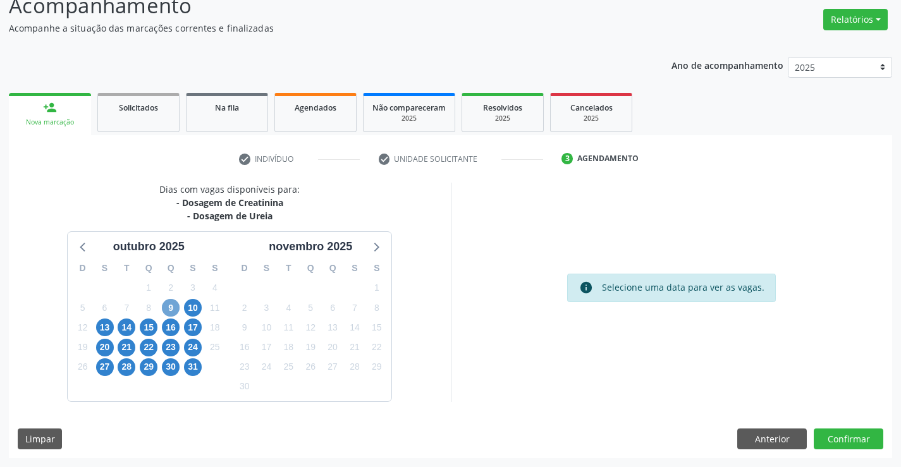
click at [173, 305] on span "9" at bounding box center [171, 308] width 18 height 18
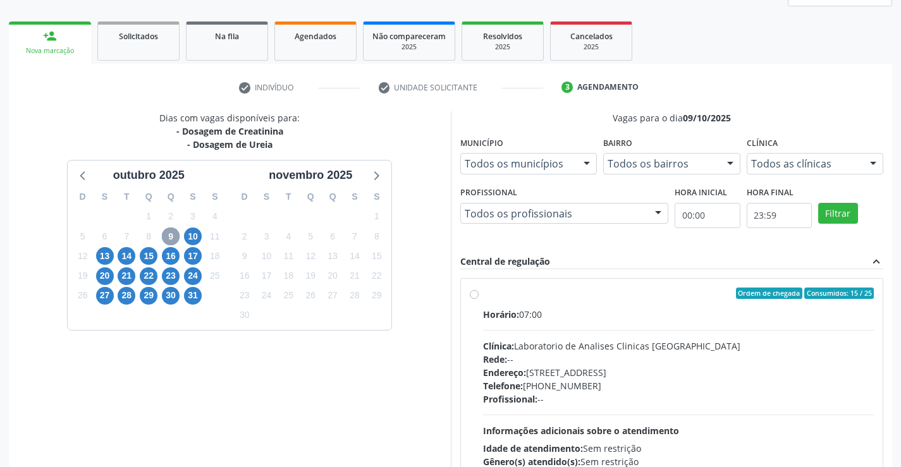
scroll to position [265, 0]
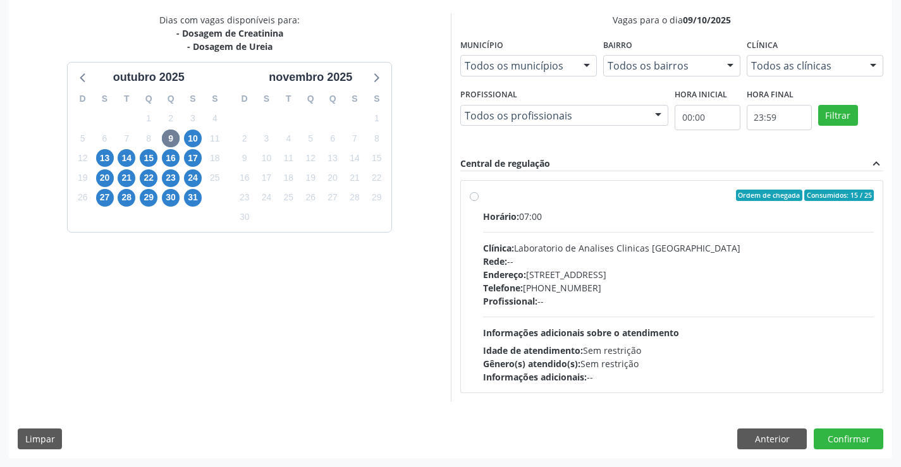
click at [625, 202] on label "Ordem de chegada Consumidos: 15 / 25 Horário: 07:00 Clínica: Laboratorio de Ana…" at bounding box center [678, 287] width 391 height 194
click at [478, 201] on input "Ordem de chegada Consumidos: 15 / 25 Horário: 07:00 Clínica: Laboratorio de Ana…" at bounding box center [474, 195] width 9 height 11
radio input "true"
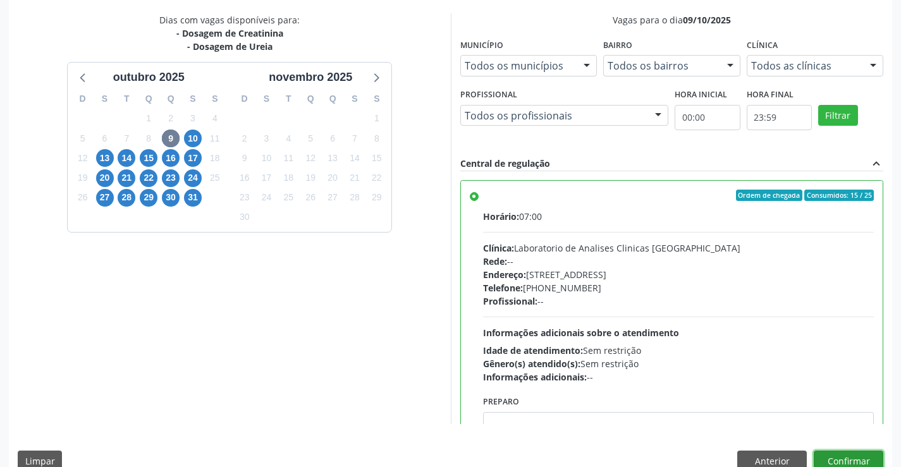
click at [837, 453] on button "Confirmar" at bounding box center [848, 461] width 70 height 21
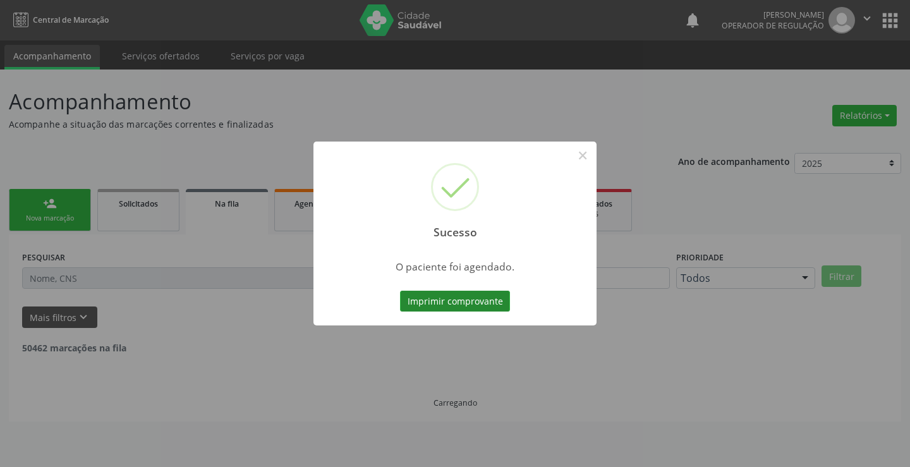
click at [467, 298] on button "Imprimir comprovante" at bounding box center [455, 301] width 110 height 21
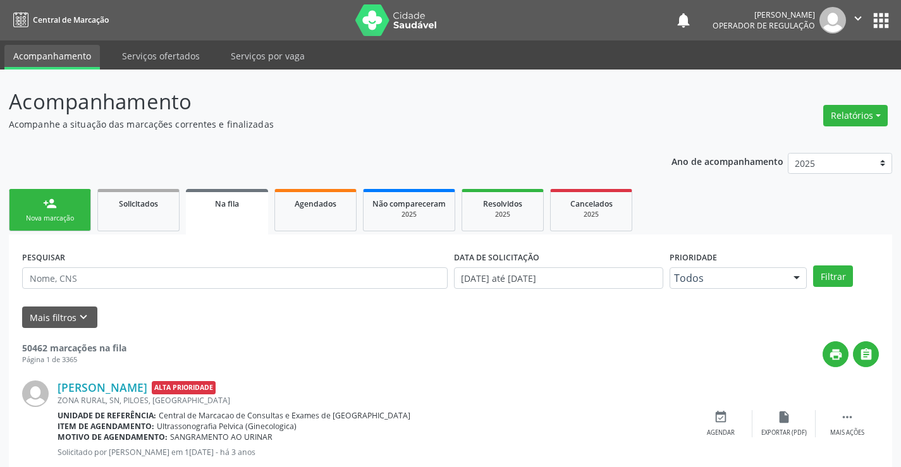
click at [64, 214] on div "Nova marcação" at bounding box center [49, 218] width 63 height 9
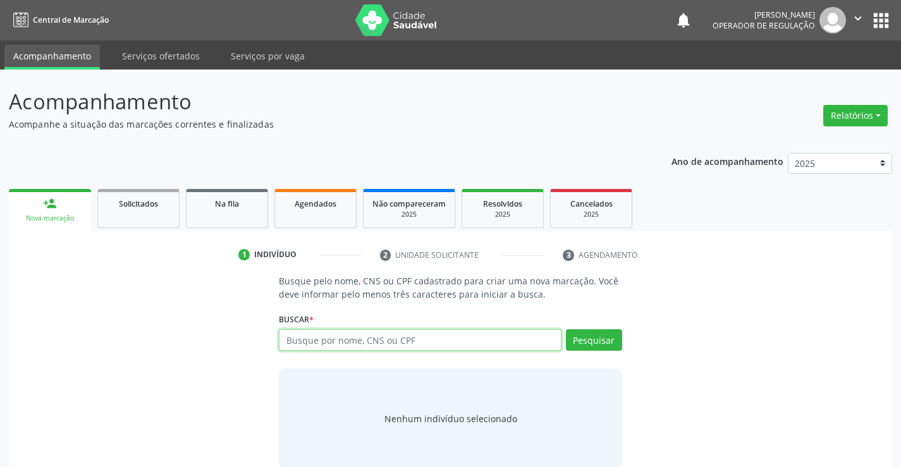
click at [469, 333] on input "text" at bounding box center [420, 339] width 282 height 21
type input "700807483245082"
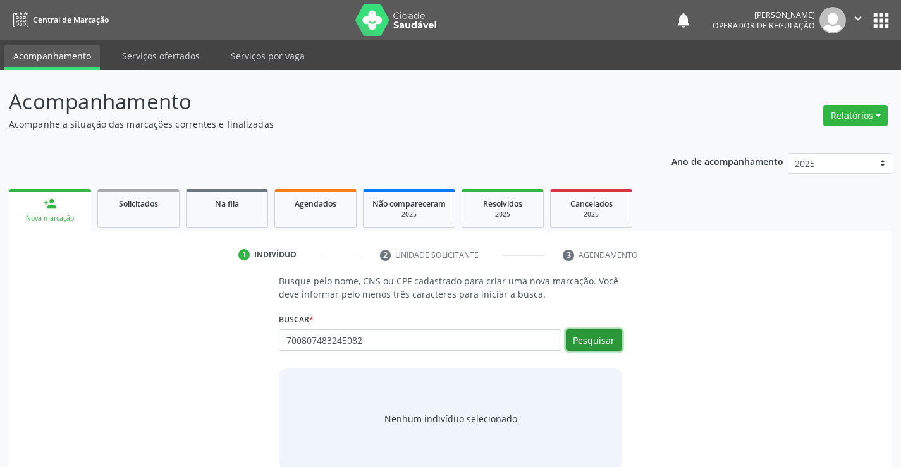
click at [602, 332] on button "Pesquisar" at bounding box center [594, 339] width 56 height 21
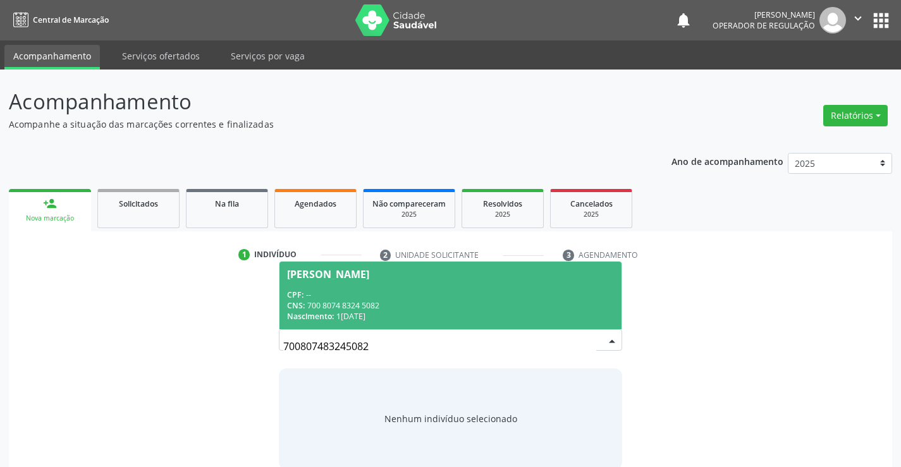
click at [423, 298] on div "CPF: --" at bounding box center [450, 294] width 326 height 11
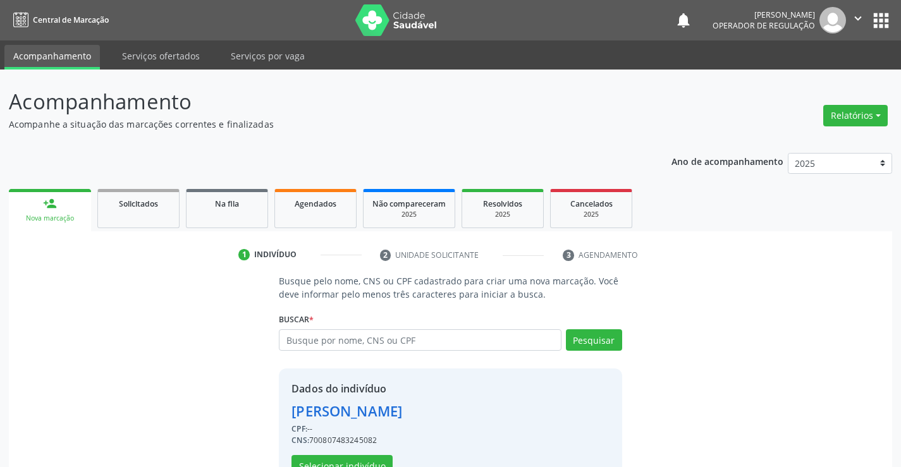
scroll to position [40, 0]
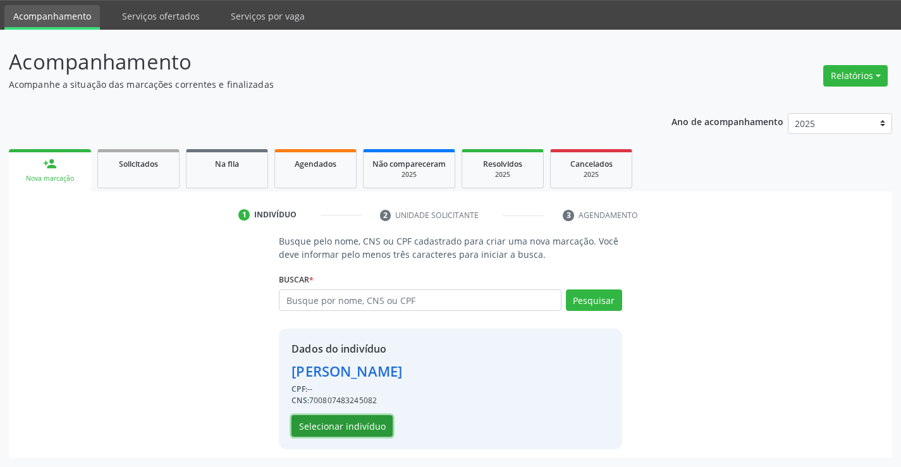
click at [355, 427] on button "Selecionar indivíduo" at bounding box center [341, 425] width 101 height 21
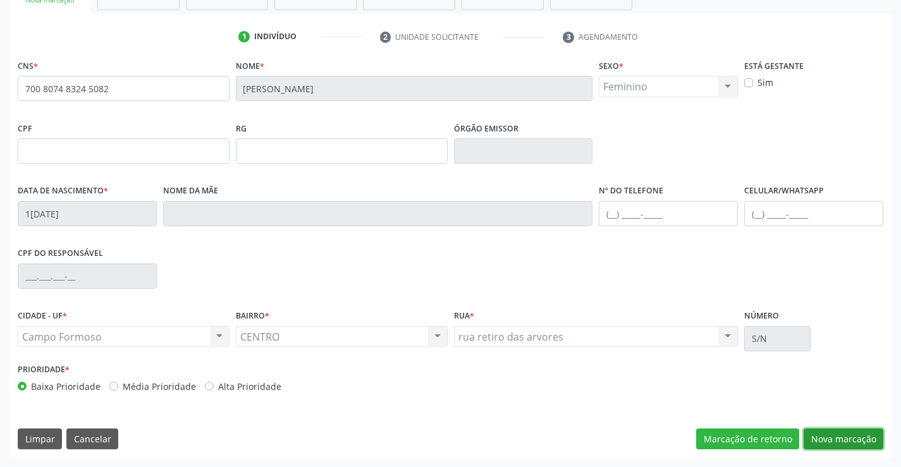
click at [847, 441] on button "Nova marcação" at bounding box center [843, 438] width 80 height 21
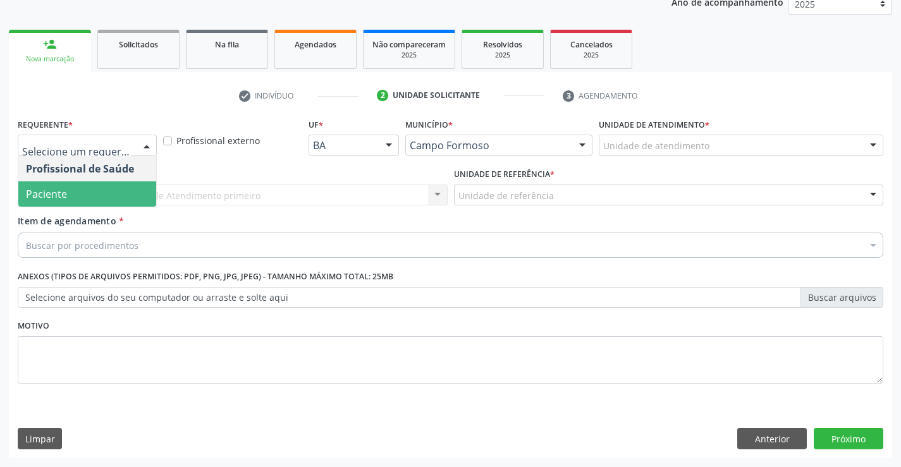
click at [85, 193] on span "Paciente" at bounding box center [87, 193] width 138 height 25
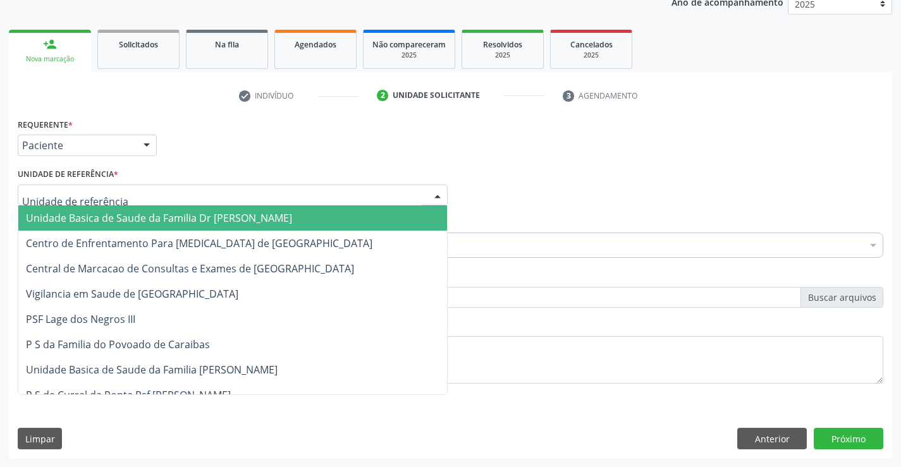
click at [107, 213] on span "Unidade Basica de Saude da Familia Dr [PERSON_NAME]" at bounding box center [159, 218] width 266 height 14
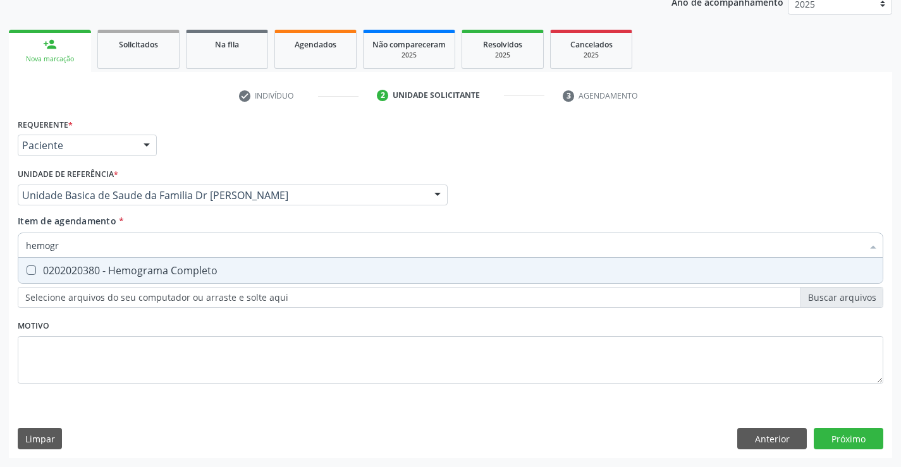
type input "hemogra"
click at [140, 274] on div "0202020380 - Hemograma Completo" at bounding box center [450, 270] width 849 height 10
checkbox Completo "true"
type input "hemogra"
click at [170, 219] on div "Item de agendamento * hemogra Desfazer seleção 0202020380 - Hemograma Completo …" at bounding box center [450, 234] width 865 height 40
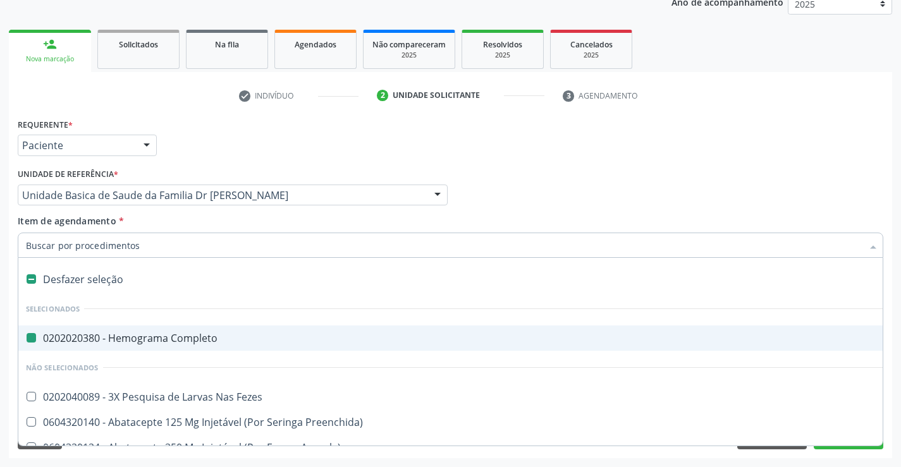
type input "u"
checkbox Completo "false"
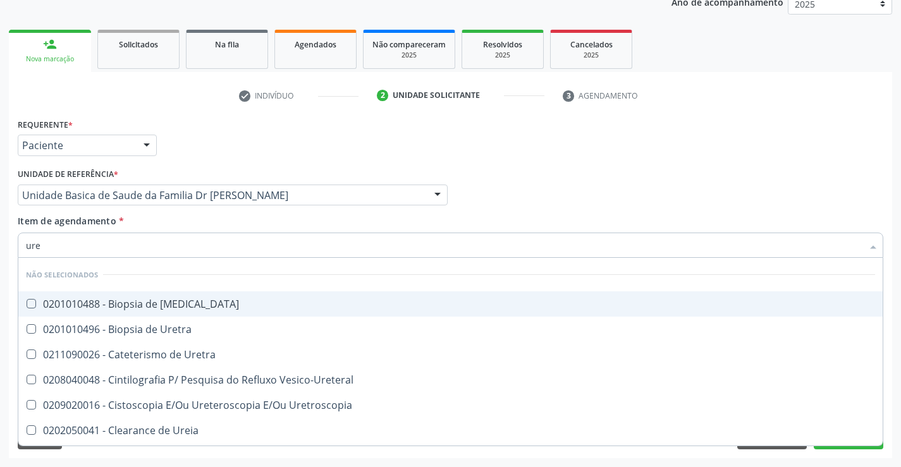
type input "urei"
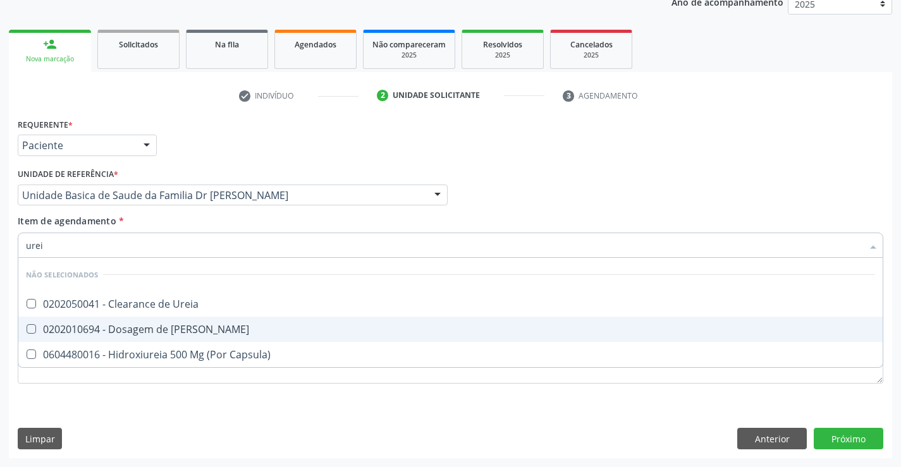
click at [165, 333] on div "0202010694 - Dosagem de [PERSON_NAME]" at bounding box center [450, 329] width 849 height 10
checkbox Ureia "true"
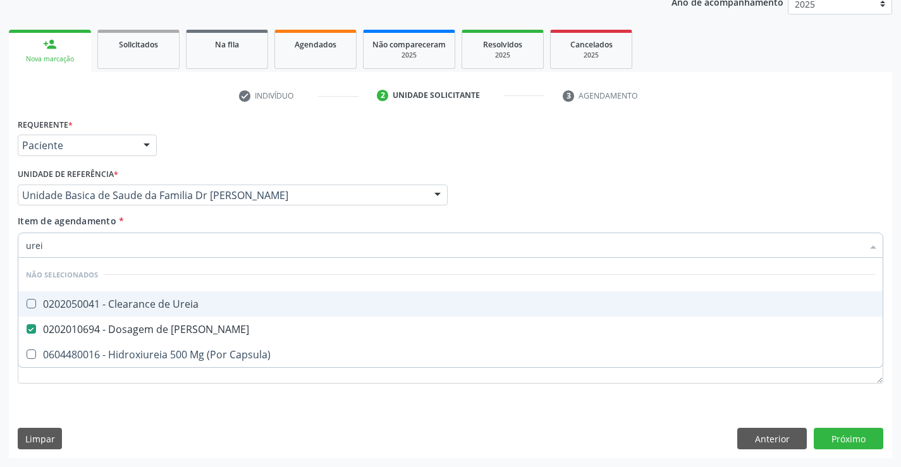
type input "urei"
click at [192, 220] on div "Item de agendamento * urei Desfazer seleção Não selecionados 0202050041 - Clear…" at bounding box center [450, 234] width 865 height 40
checkbox Ureia "true"
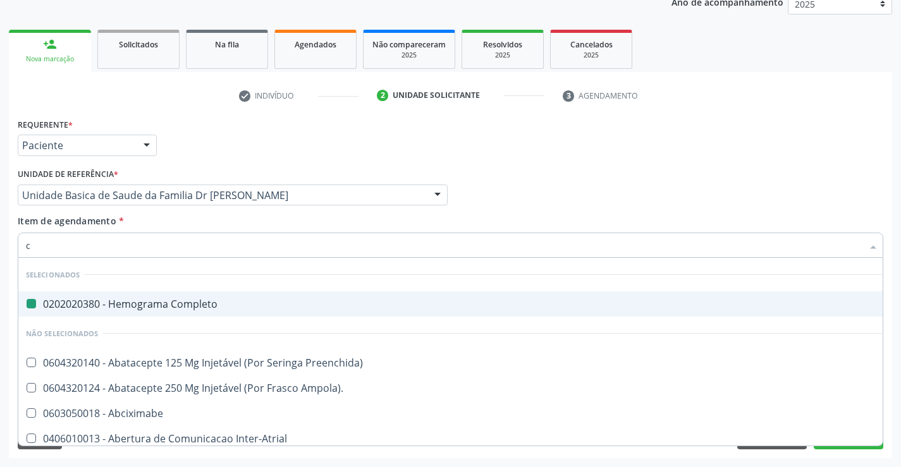
type input "cr"
checkbox Completo "false"
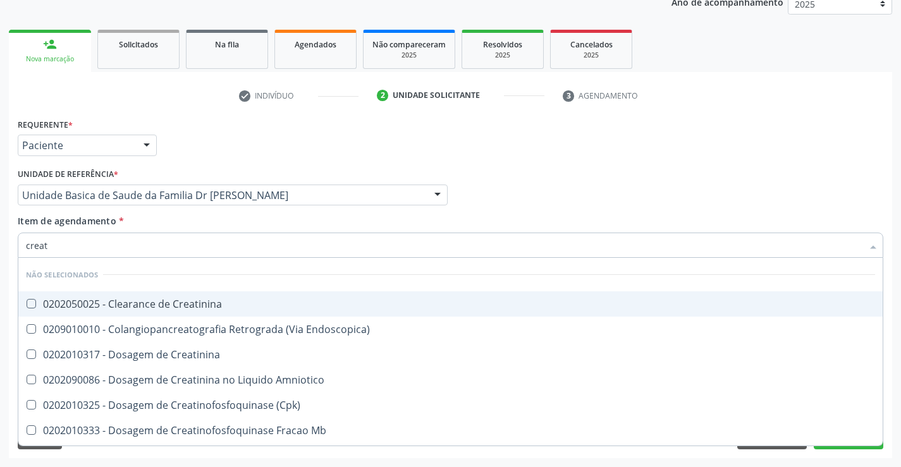
type input "creati"
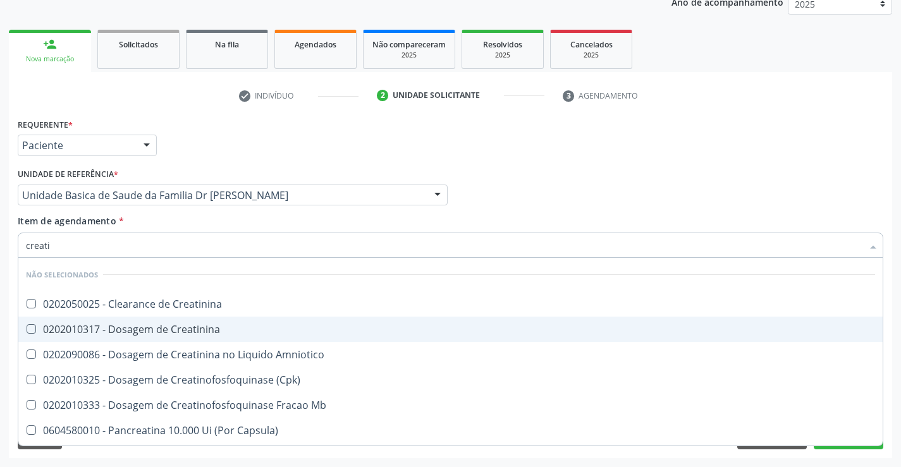
click at [196, 326] on div "0202010317 - Dosagem de Creatinina" at bounding box center [450, 329] width 849 height 10
checkbox Creatinina "true"
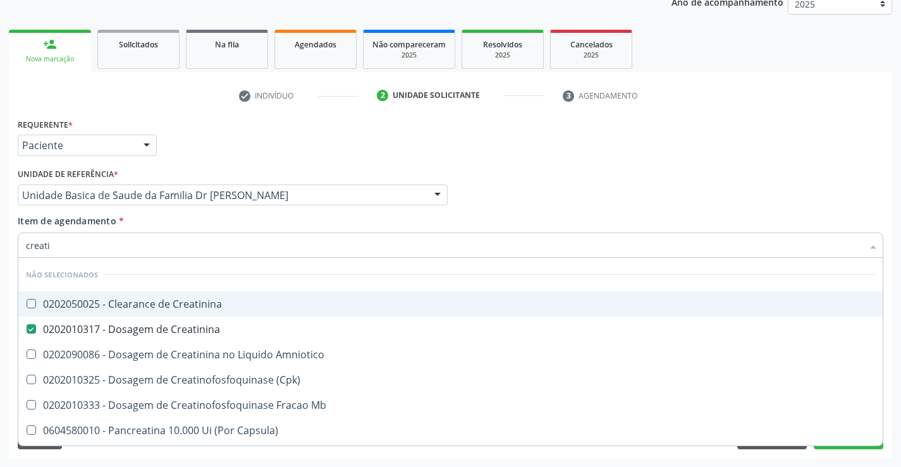
click at [203, 229] on div "Item de agendamento * creati Desfazer seleção Não selecionados 0202050025 - Cle…" at bounding box center [450, 234] width 865 height 40
checkbox Creatinina "true"
checkbox Amniotico "true"
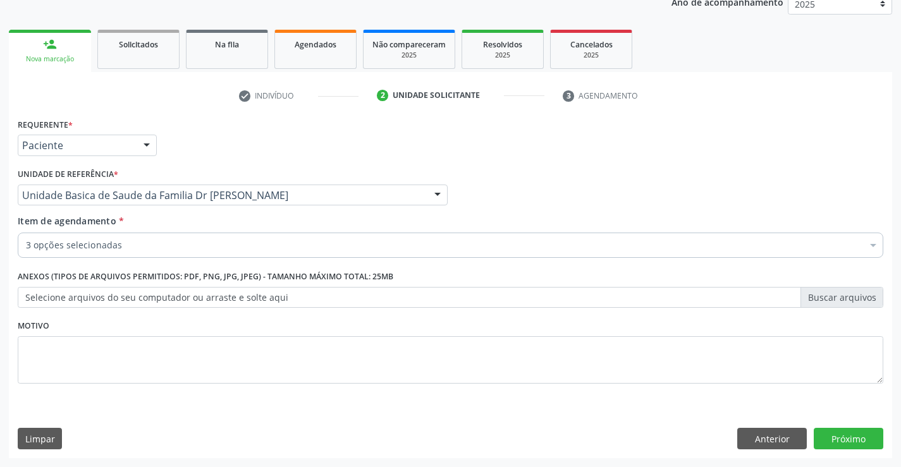
click at [198, 256] on div "3 opções selecionadas" at bounding box center [450, 245] width 865 height 25
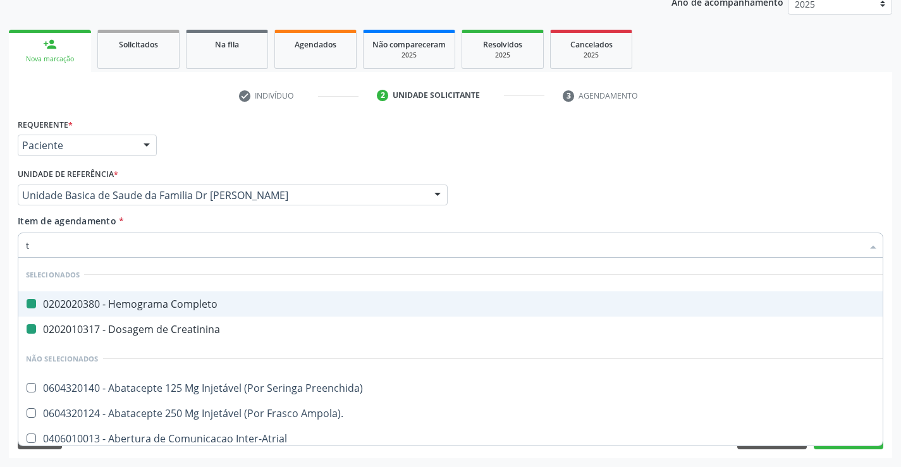
type input "tg"
checkbox Completo "false"
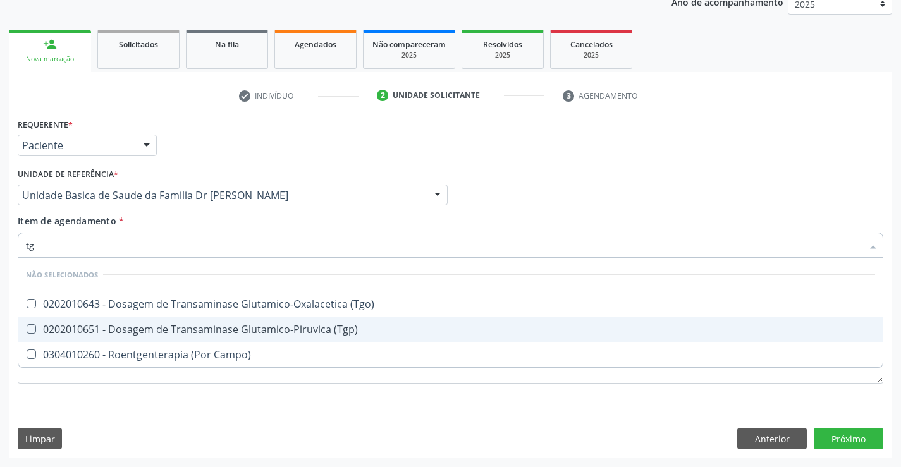
click at [182, 327] on div "0202010651 - Dosagem de Transaminase Glutamico-Piruvica (Tgp)" at bounding box center [450, 329] width 849 height 10
checkbox \(Tgp\) "true"
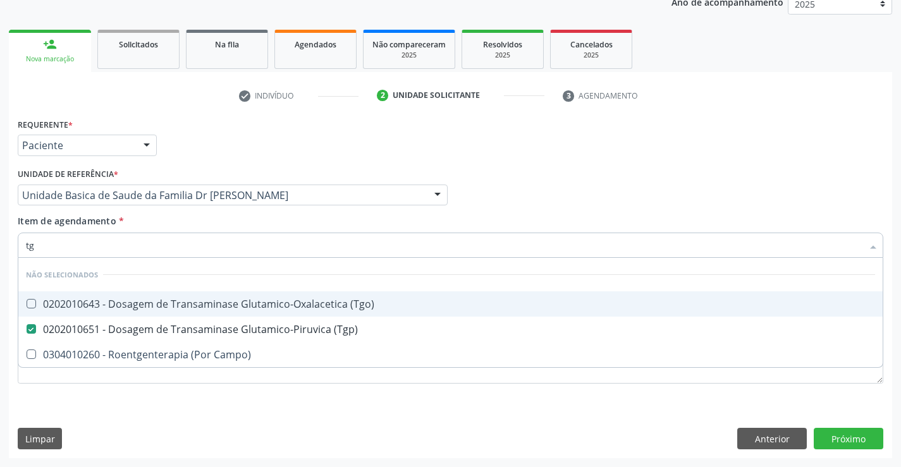
click at [185, 308] on div "0202010643 - Dosagem de Transaminase Glutamico-Oxalacetica (Tgo)" at bounding box center [450, 304] width 849 height 10
checkbox \(Tgo\) "true"
click at [185, 220] on div "Item de agendamento * tg Desfazer seleção Não selecionados 0202010643 - Dosagem…" at bounding box center [450, 234] width 865 height 40
checkbox Campo\) "true"
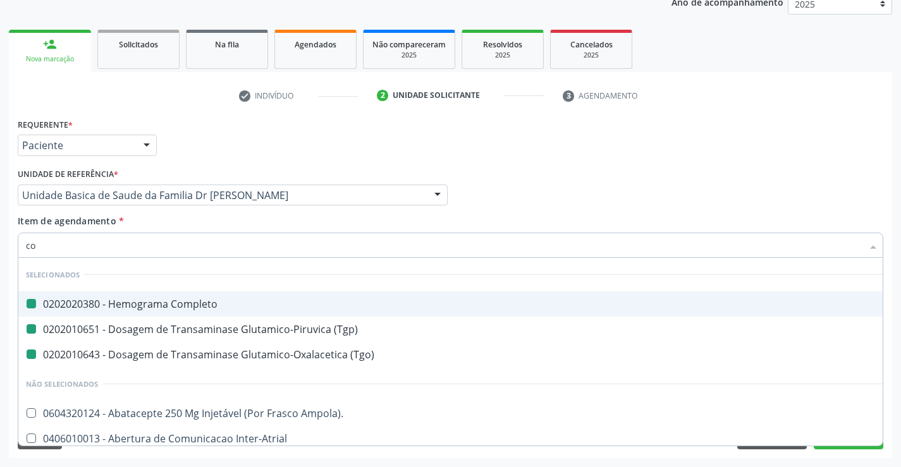
type input "col"
checkbox Completo "false"
checkbox \(Tgp\) "false"
checkbox \(Tgo\) "false"
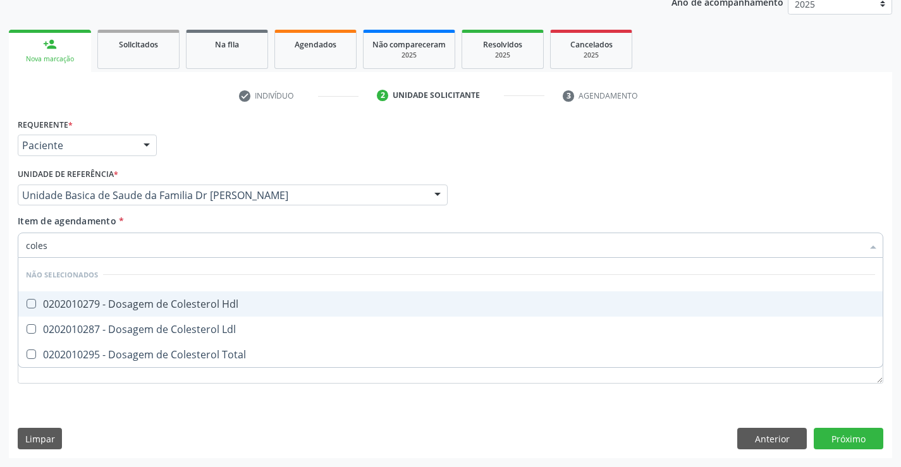
type input "colest"
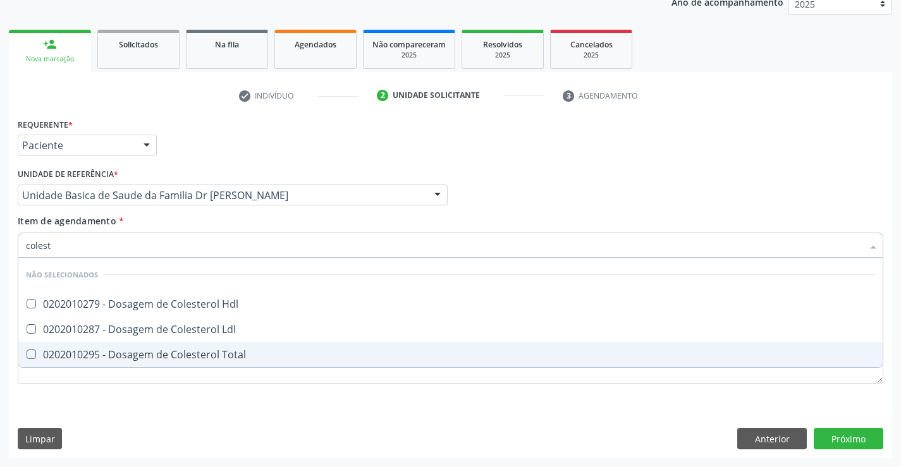
click at [165, 356] on div "0202010295 - Dosagem de Colesterol Total" at bounding box center [450, 354] width 849 height 10
checkbox Total "true"
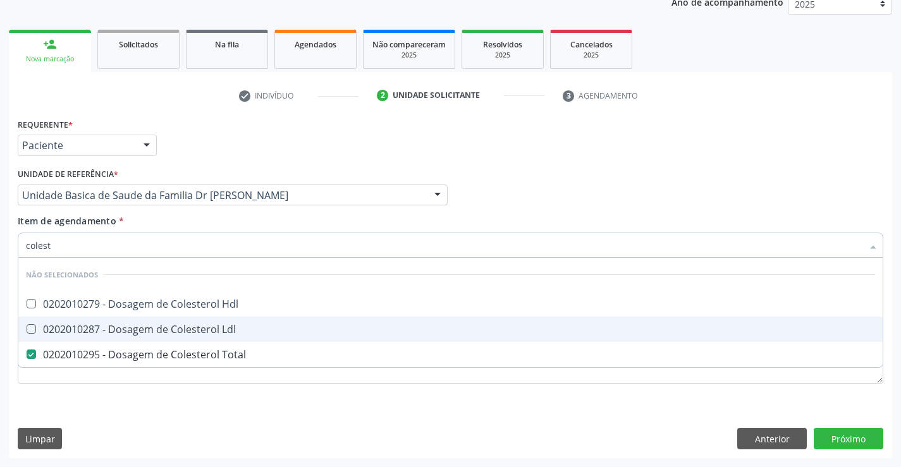
click at [169, 331] on div "0202010287 - Dosagem de Colesterol Ldl" at bounding box center [450, 329] width 849 height 10
checkbox Ldl "true"
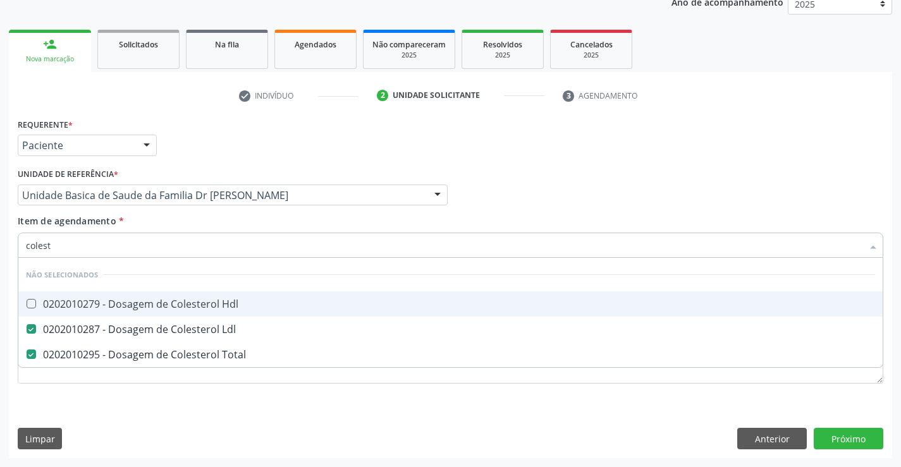
click at [170, 308] on div "0202010279 - Dosagem de Colesterol Hdl" at bounding box center [450, 304] width 849 height 10
checkbox Hdl "true"
click at [178, 224] on div "Item de agendamento * colest Desfazer seleção Não selecionados 0202010279 - Dos…" at bounding box center [450, 234] width 865 height 40
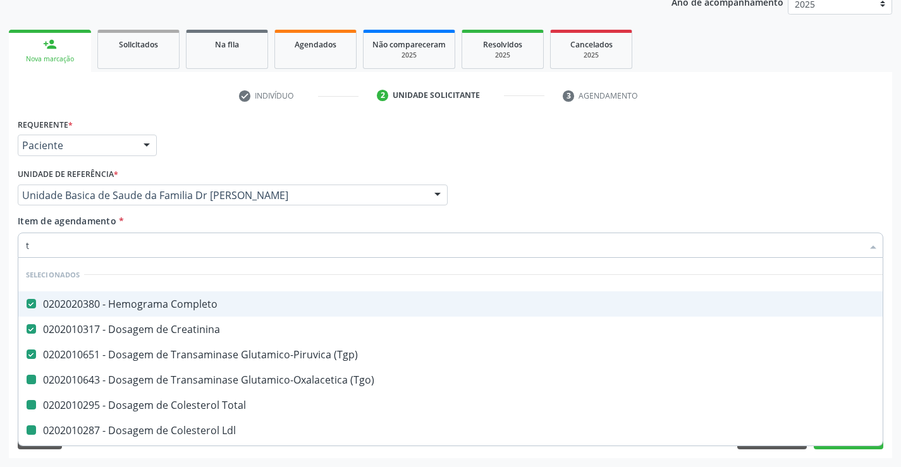
type input "tr"
checkbox \(Tgo\) "false"
checkbox Total "false"
checkbox Ldl "false"
checkbox Hdl "false"
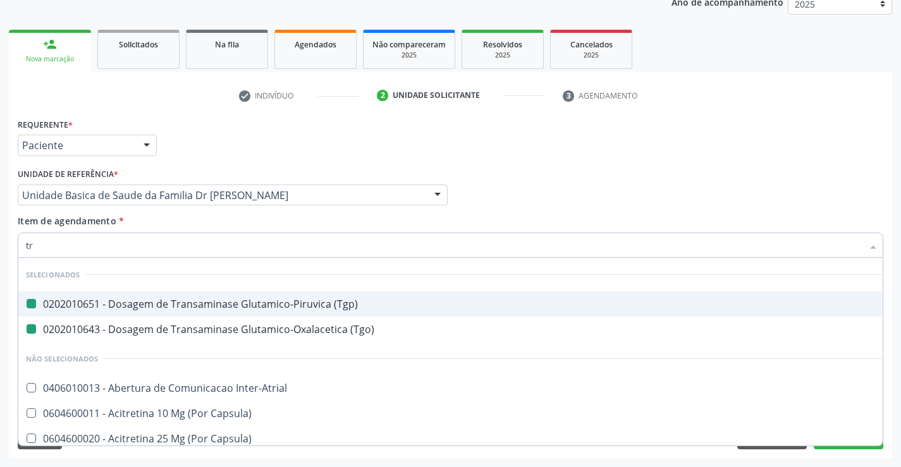
type input "tri"
checkbox \(Tgp\) "false"
checkbox \(Tgo\) "false"
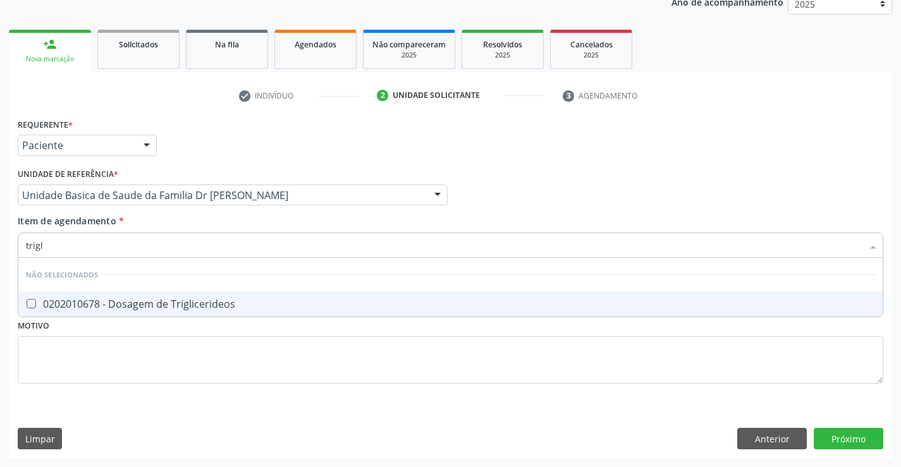
type input "trigli"
click at [157, 299] on div "0202010678 - Dosagem de Triglicerideos" at bounding box center [450, 304] width 849 height 10
checkbox Triglicerideos "true"
click at [179, 217] on div "Item de agendamento * trigli Desfazer seleção Não selecionados 0202010678 - Dos…" at bounding box center [450, 234] width 865 height 40
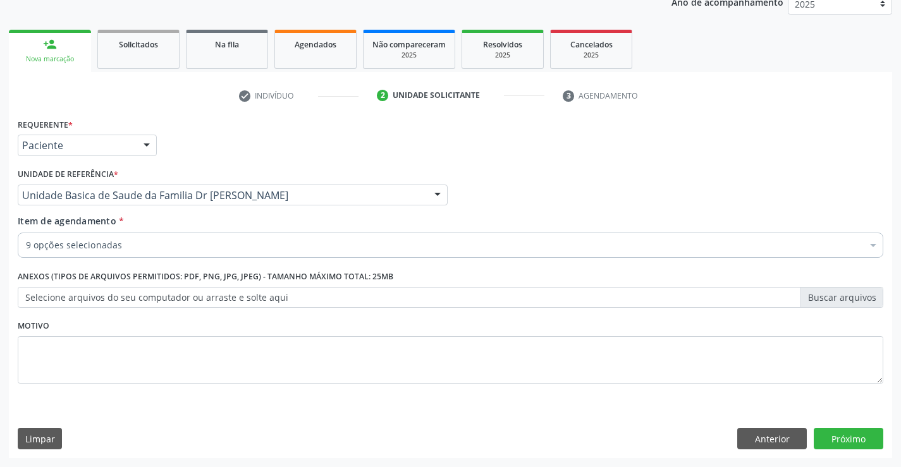
click at [173, 253] on div "9 opções selecionadas" at bounding box center [450, 245] width 865 height 25
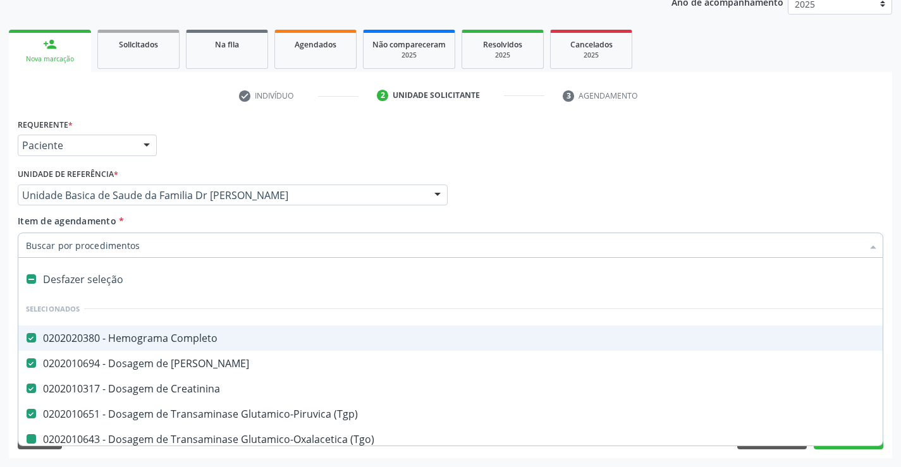
type input "u"
checkbox \(Tgo\) "false"
checkbox Total "false"
checkbox Ldl "false"
checkbox Hdl "false"
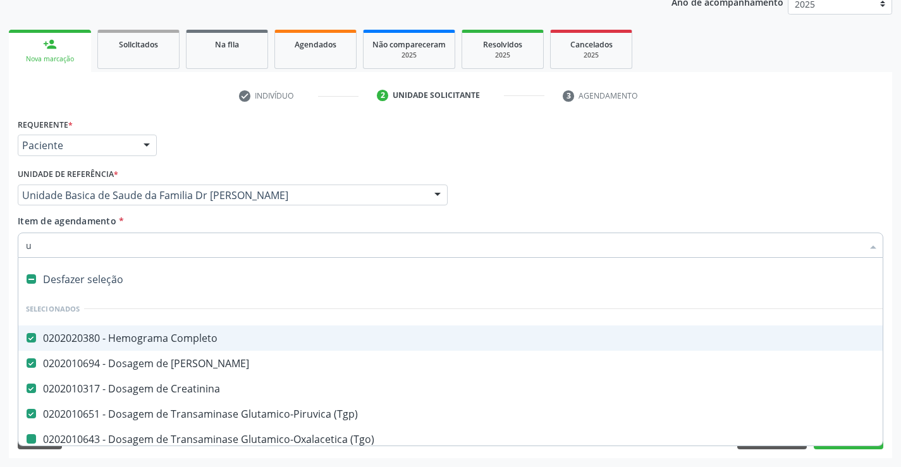
checkbox Triglicerideos "false"
type input "ur"
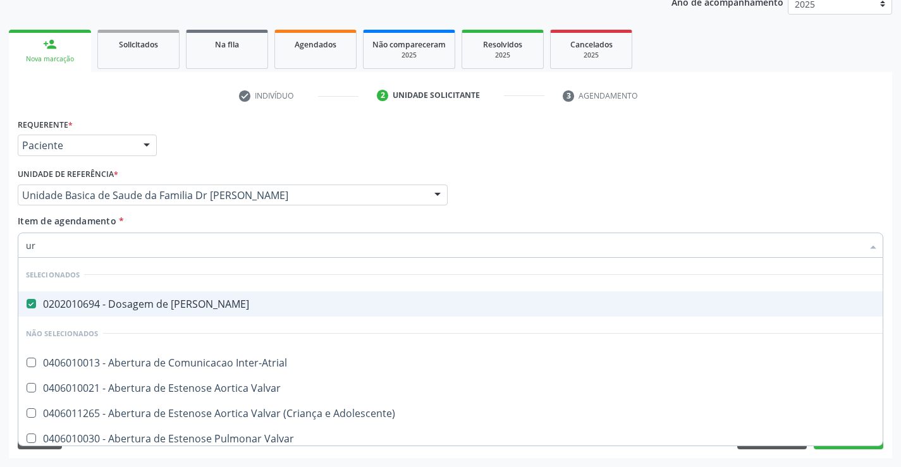
checkbox Inter-Atrial "false"
type input "uri"
checkbox Ureia "false"
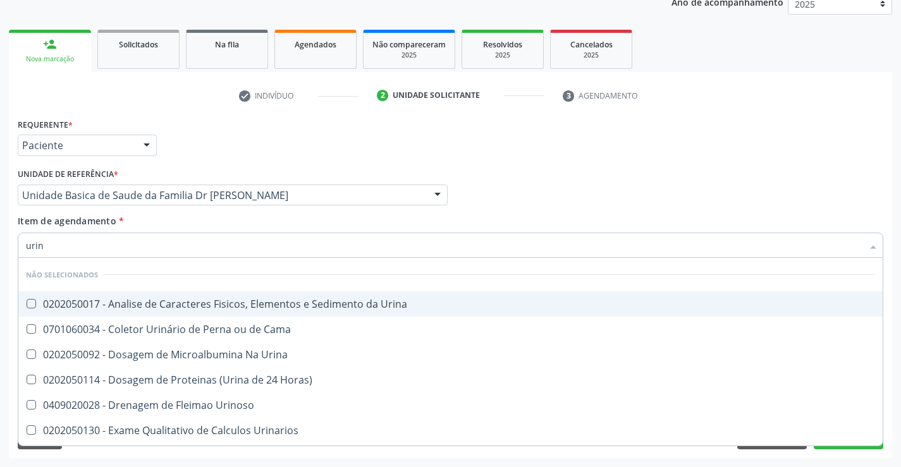
type input "urina"
click at [161, 303] on div "0202050017 - Analise de Caracteres Fisicos, Elementos e Sedimento da Urina" at bounding box center [450, 304] width 849 height 10
checkbox Urina "true"
click at [166, 223] on div "Item de agendamento * urina Desfazer seleção Não selecionados 0202050017 - Anal…" at bounding box center [450, 234] width 865 height 40
checkbox Horas\) "true"
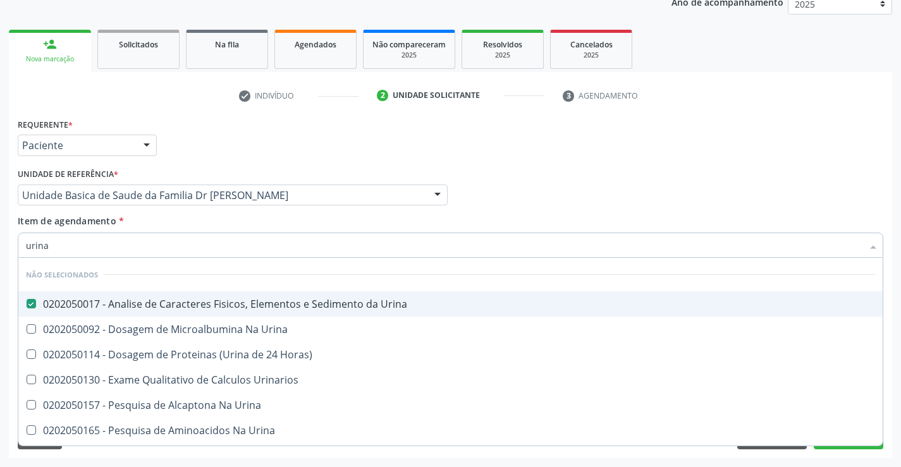
checkbox Urina "true"
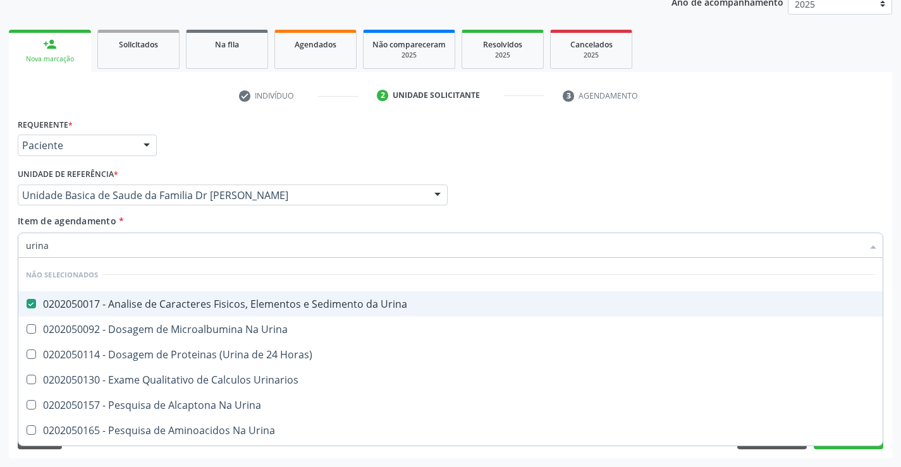
checkbox Urinarios "true"
checkbox Urina "true"
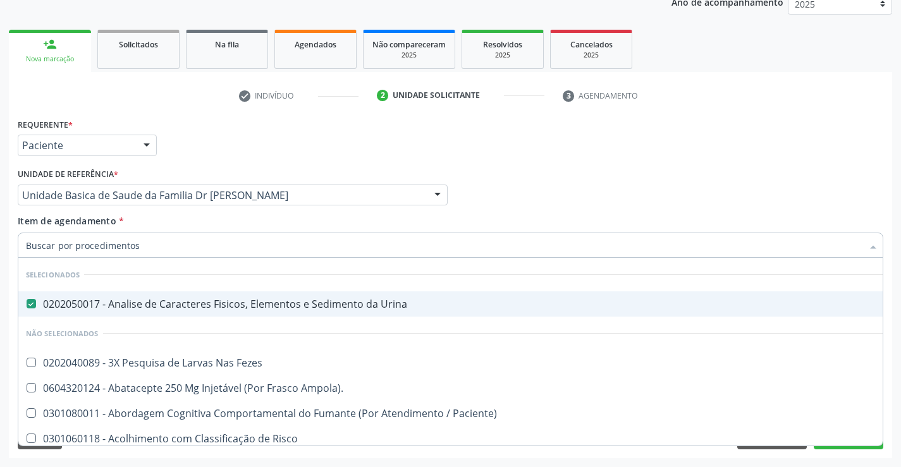
type input "f"
checkbox Fezes "false"
checkbox Paciente\) "false"
checkbox Risco "false"
checkbox Diálise "false"
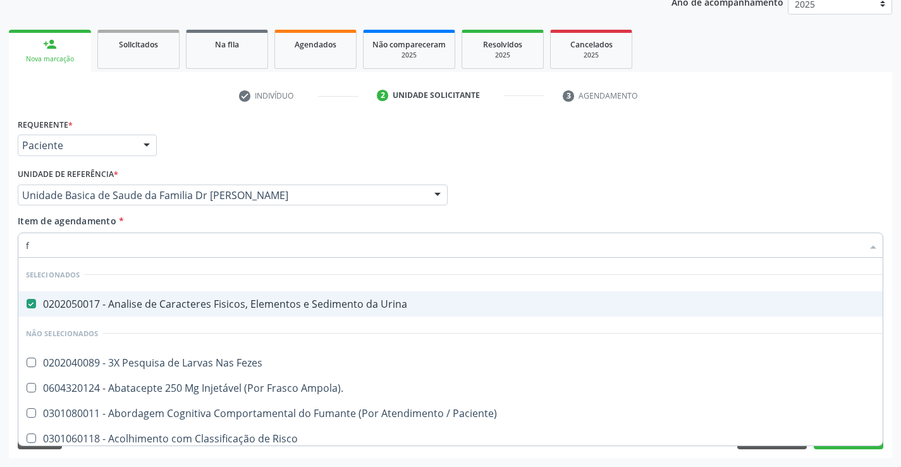
checkbox Diálise "false"
checkbox \(Uai\)\ "false"
checkbox Ampola\)\ "false"
checkbox Rim "false"
type input "fe"
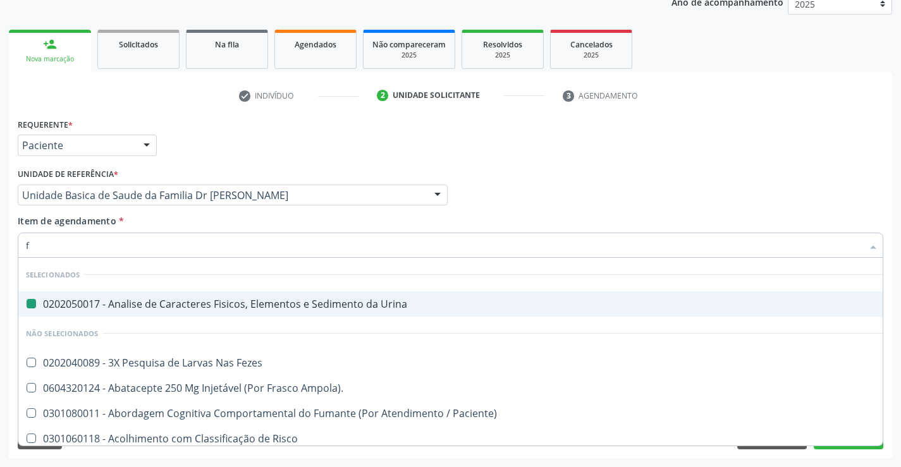
checkbox Urina "false"
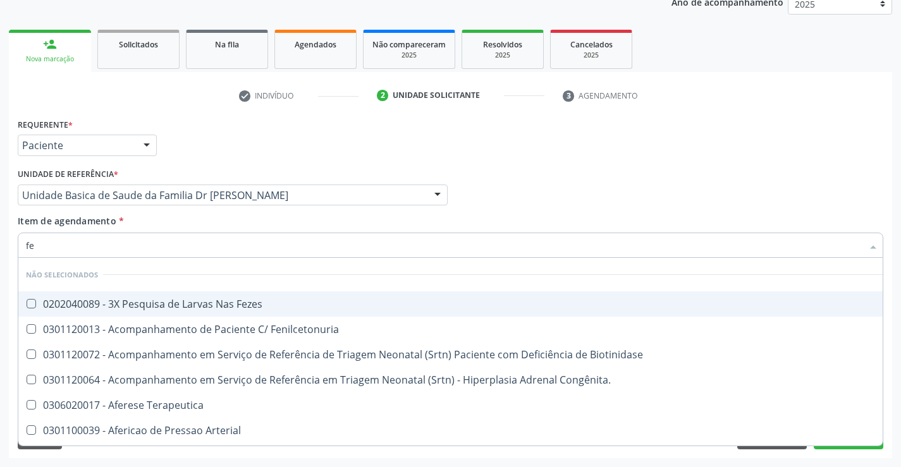
type input "fez"
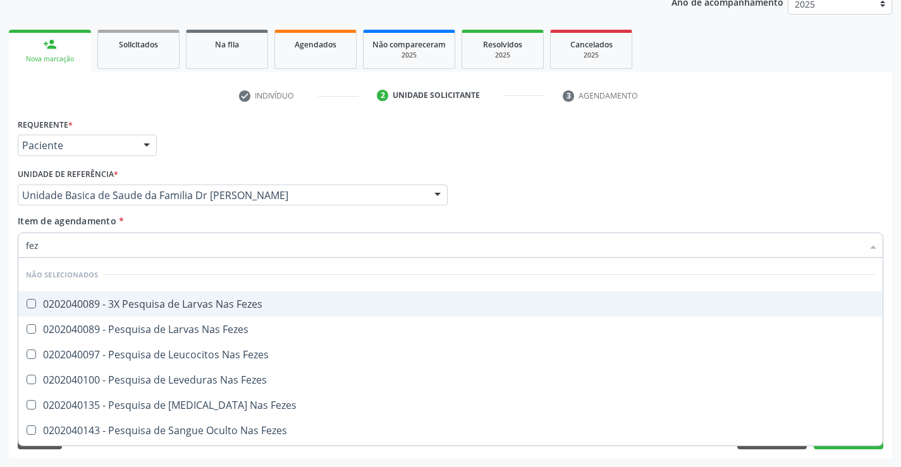
click at [155, 302] on div "0202040089 - 3X Pesquisa de Larvas Nas Fezes" at bounding box center [450, 304] width 849 height 10
checkbox Fezes "true"
click at [174, 209] on div "Unidade de referência * Unidade Basica de Saude da Familia Dr [PERSON_NAME] Uni…" at bounding box center [233, 189] width 436 height 49
checkbox Fezes "true"
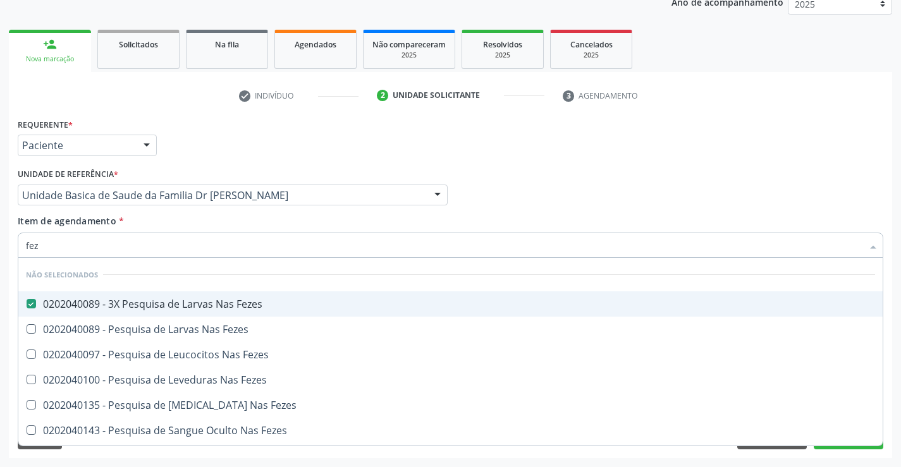
checkbox Fezes "true"
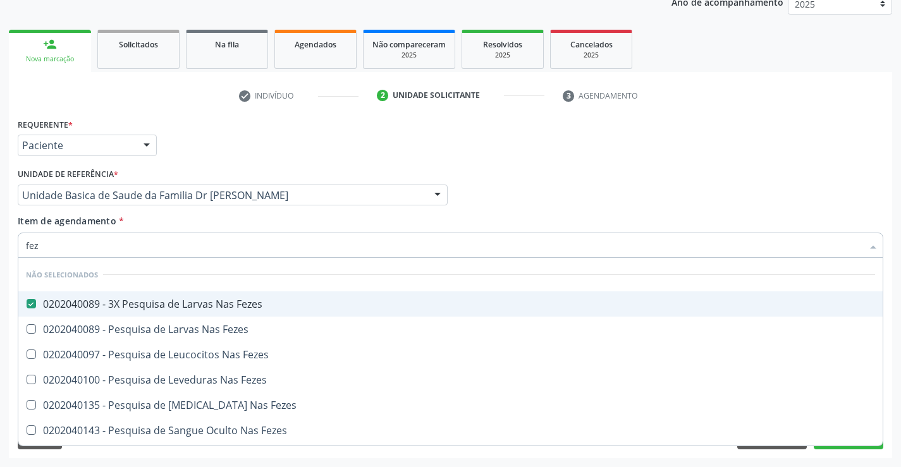
checkbox Fezes "true"
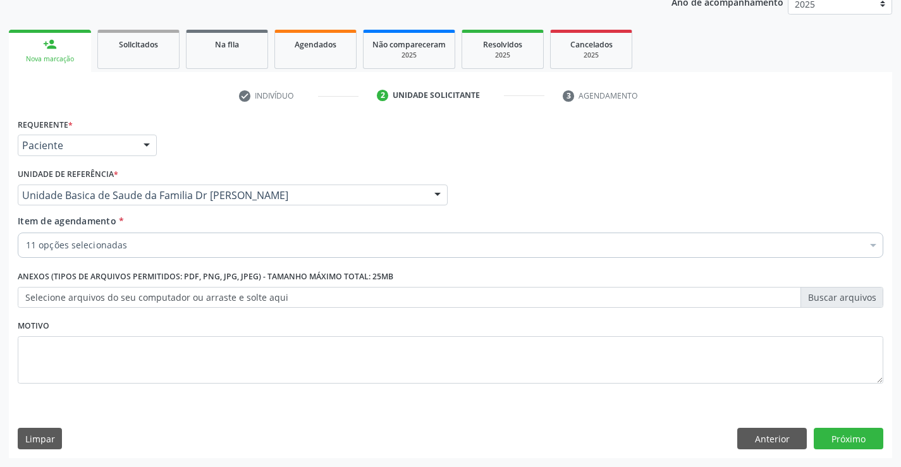
click at [169, 254] on div "11 opções selecionadas" at bounding box center [450, 245] width 865 height 25
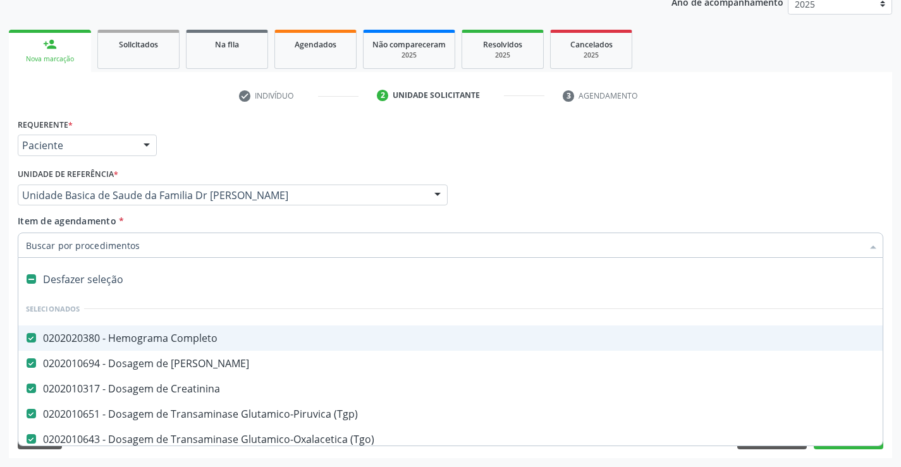
click at [890, 322] on div "Requerente * Paciente Profissional de Saúde Paciente Nenhum resultado encontrad…" at bounding box center [450, 286] width 883 height 343
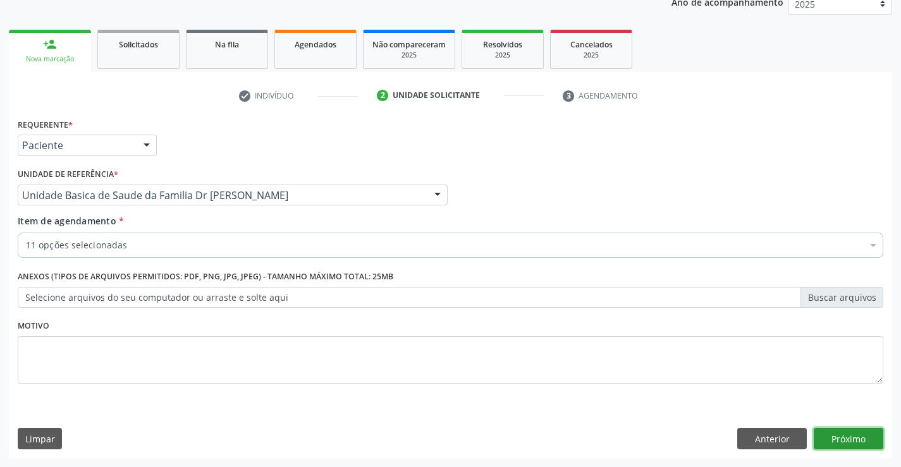
click at [841, 435] on button "Próximo" at bounding box center [848, 438] width 70 height 21
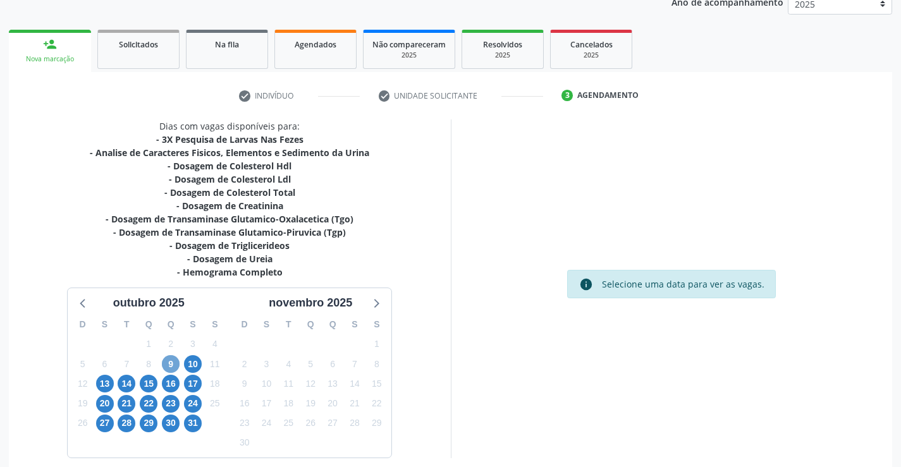
click at [173, 365] on span "9" at bounding box center [171, 364] width 18 height 18
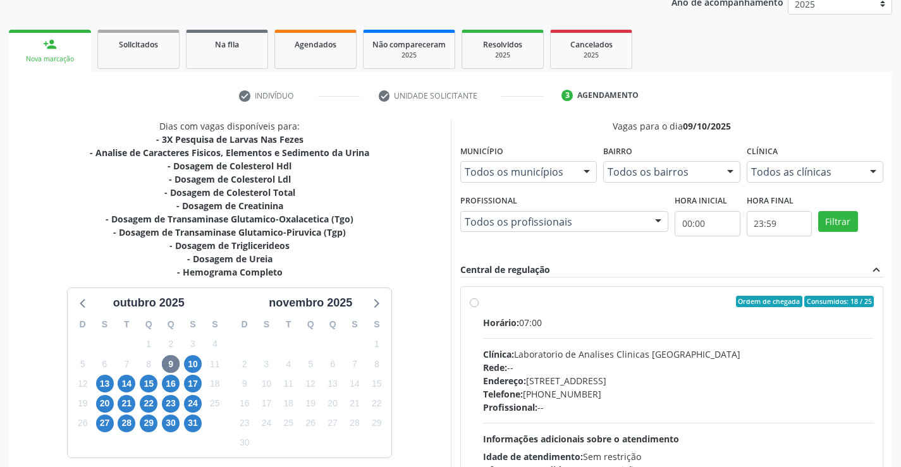
click at [629, 301] on div "Ordem de chegada Consumidos: 18 / 25" at bounding box center [678, 301] width 391 height 11
click at [478, 301] on input "Ordem de chegada Consumidos: 18 / 25 Horário: 07:00 Clínica: Laboratorio de Ana…" at bounding box center [474, 301] width 9 height 11
radio input "true"
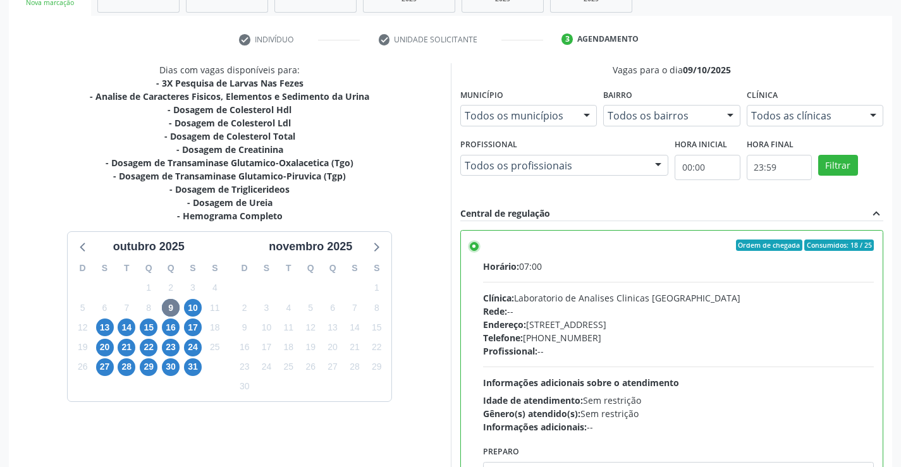
scroll to position [288, 0]
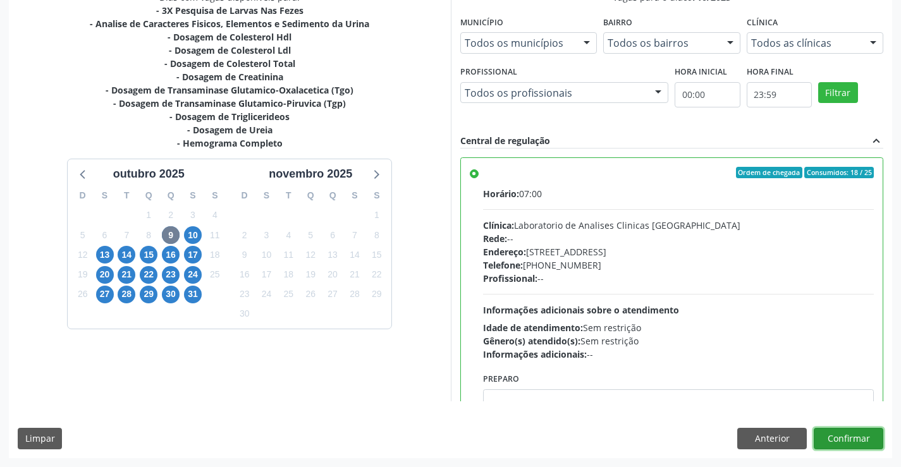
click at [853, 437] on button "Confirmar" at bounding box center [848, 438] width 70 height 21
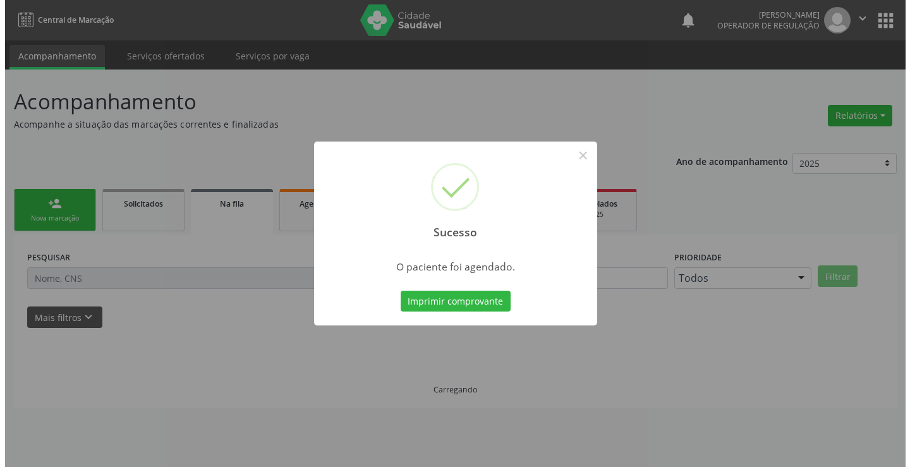
scroll to position [0, 0]
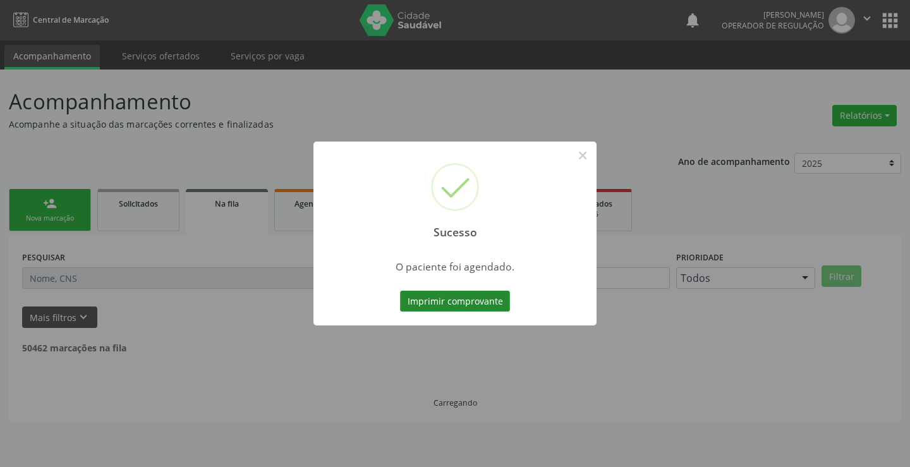
click at [461, 301] on button "Imprimir comprovante" at bounding box center [455, 301] width 110 height 21
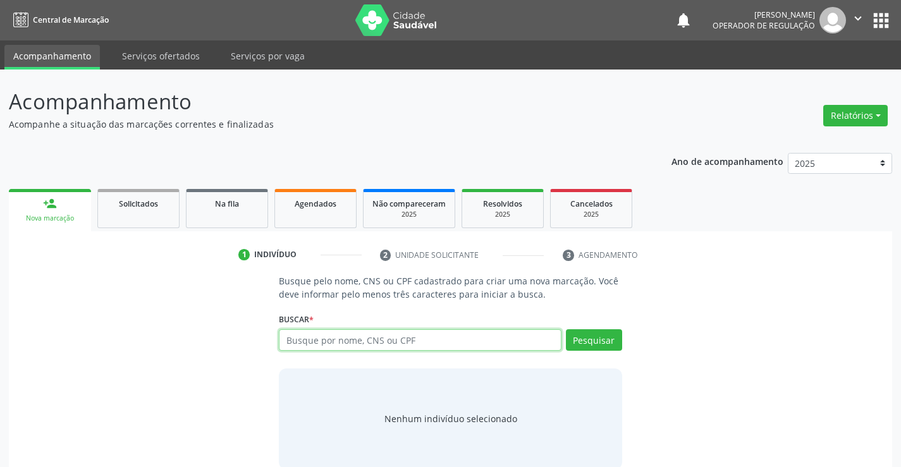
click at [425, 343] on input "text" at bounding box center [420, 339] width 282 height 21
click at [355, 339] on input "text" at bounding box center [420, 339] width 282 height 21
type input "700308955719630"
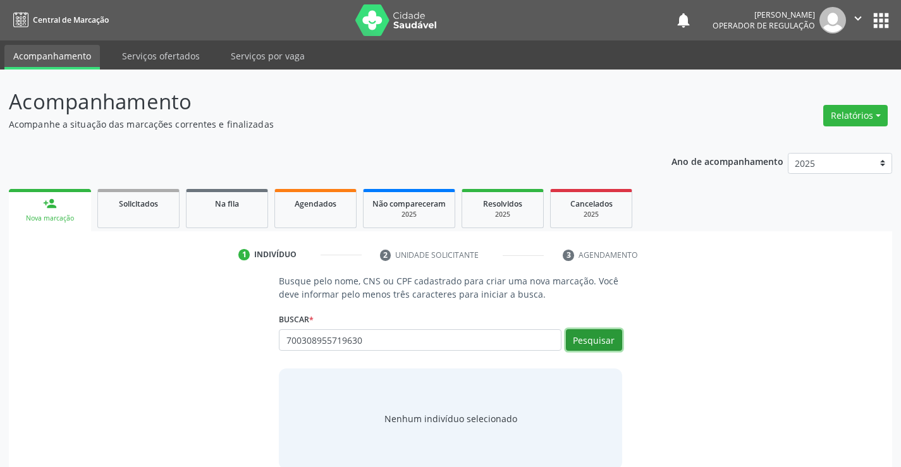
click at [592, 336] on button "Pesquisar" at bounding box center [594, 339] width 56 height 21
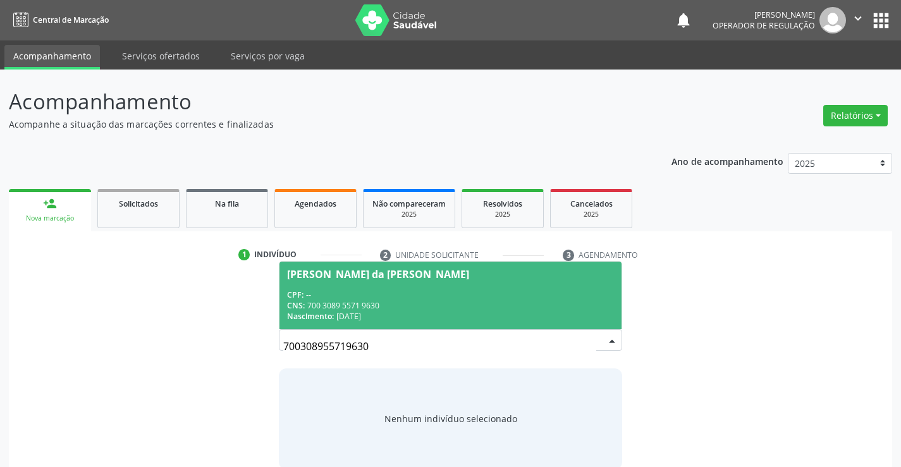
click at [331, 296] on div "CPF: --" at bounding box center [450, 294] width 326 height 11
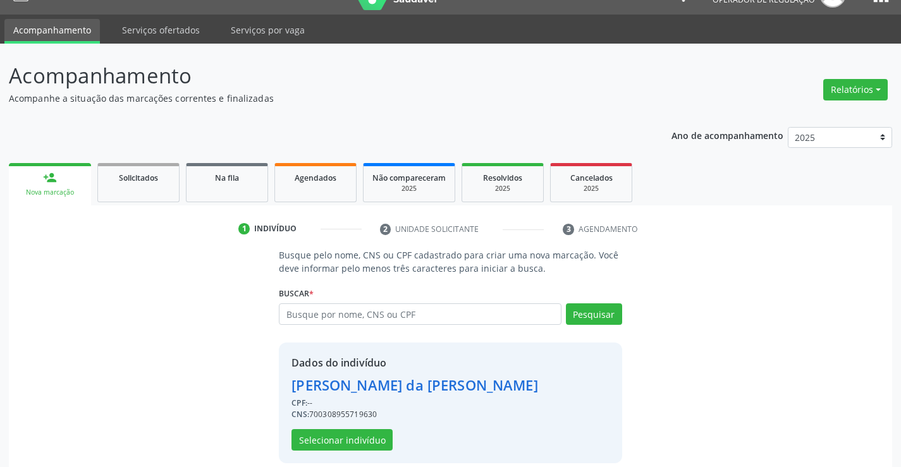
scroll to position [40, 0]
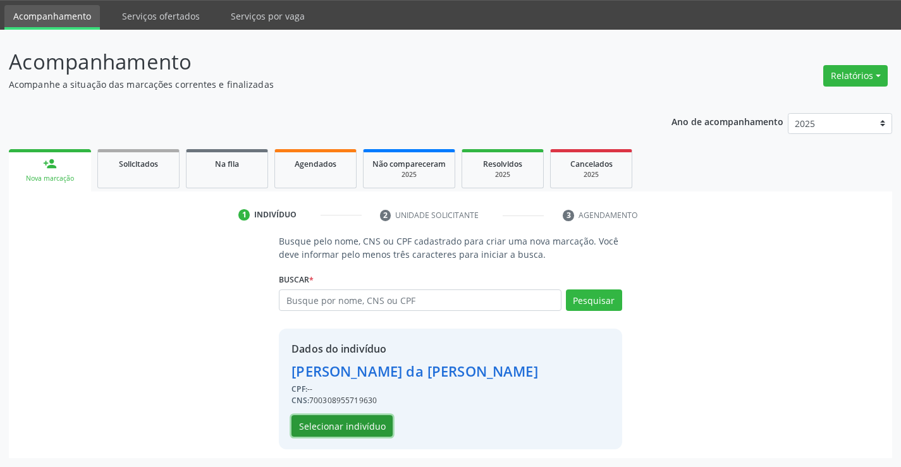
click at [348, 427] on button "Selecionar indivíduo" at bounding box center [341, 425] width 101 height 21
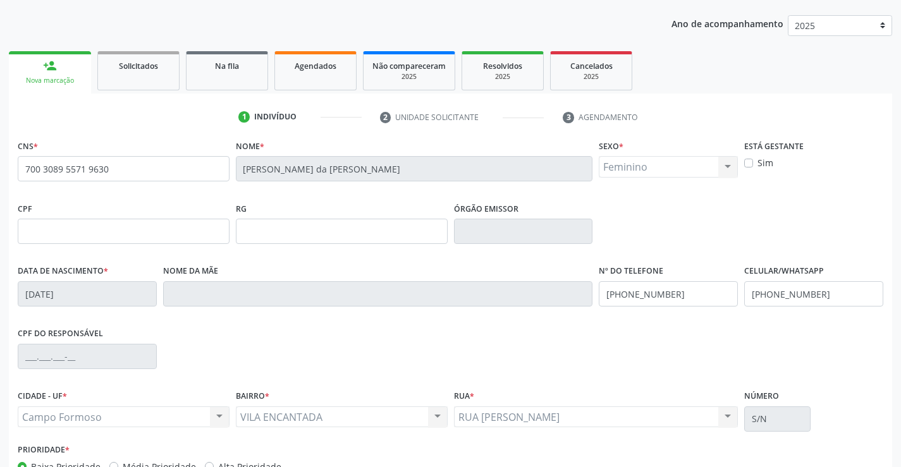
scroll to position [218, 0]
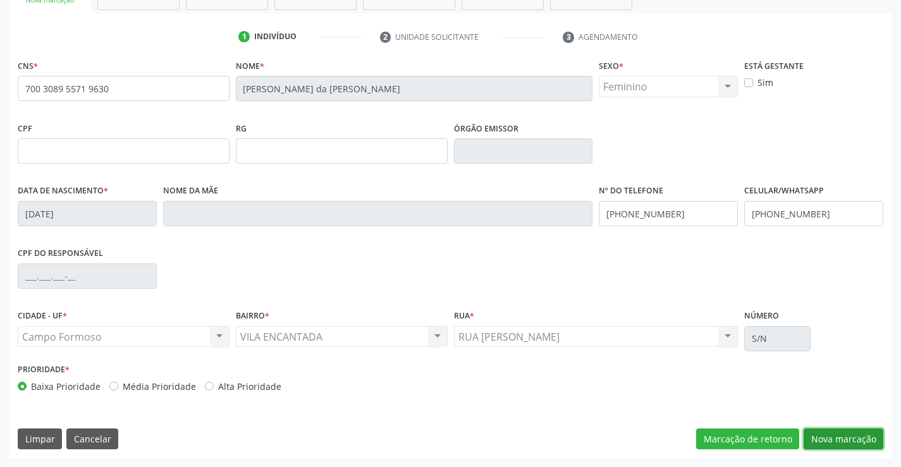
click at [844, 438] on button "Nova marcação" at bounding box center [843, 438] width 80 height 21
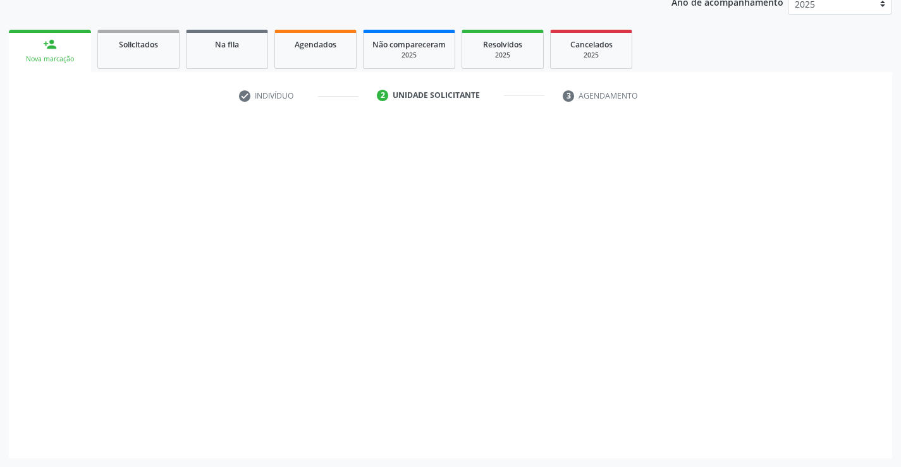
scroll to position [159, 0]
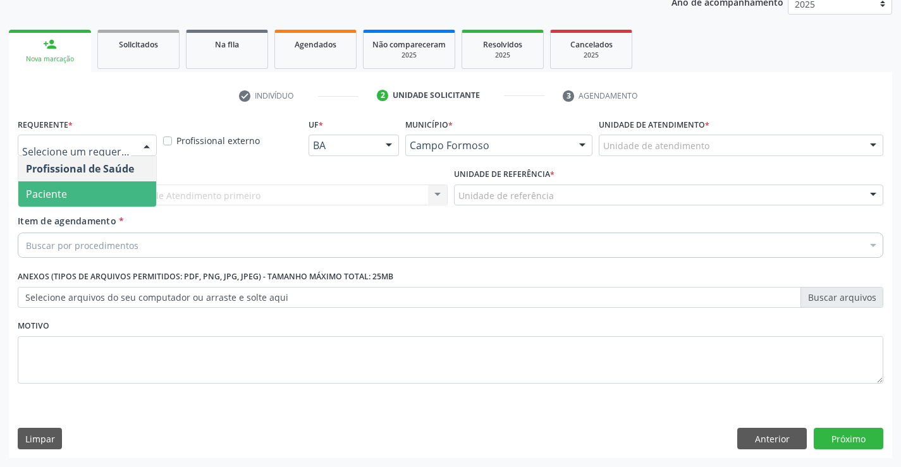
click at [109, 185] on span "Paciente" at bounding box center [87, 193] width 138 height 25
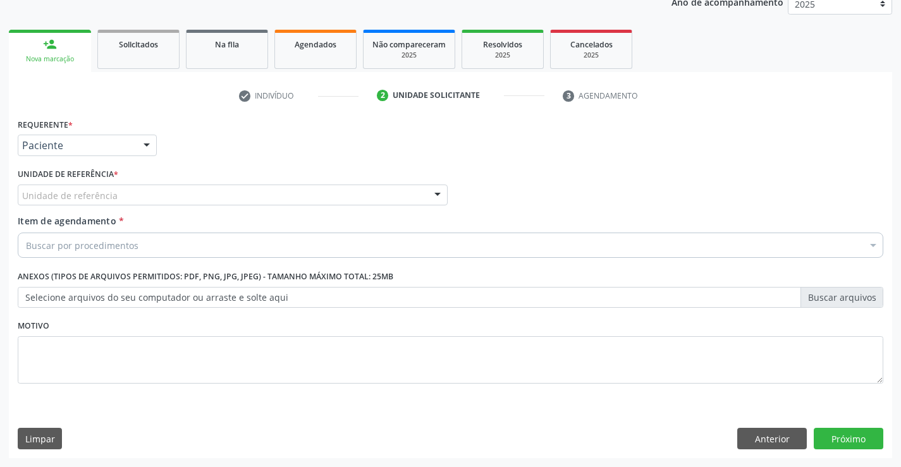
click at [109, 185] on div "Unidade de referência" at bounding box center [233, 195] width 430 height 21
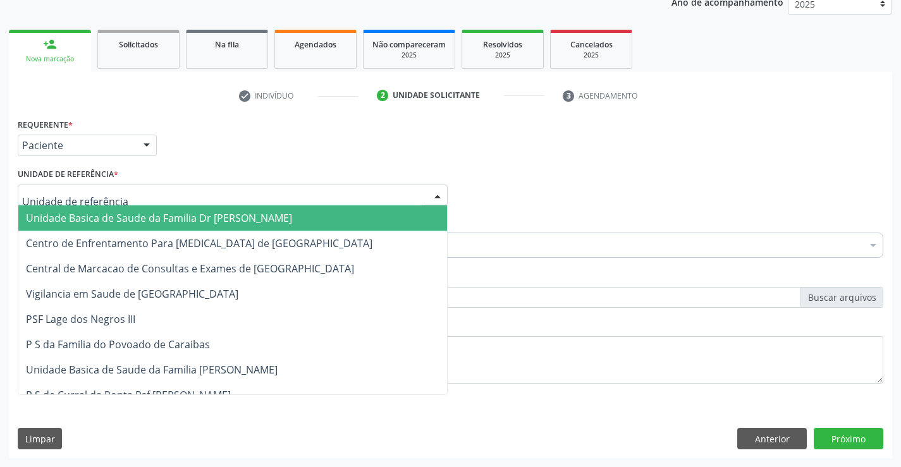
click at [116, 213] on span "Unidade Basica de Saude da Familia Dr [PERSON_NAME]" at bounding box center [159, 218] width 266 height 14
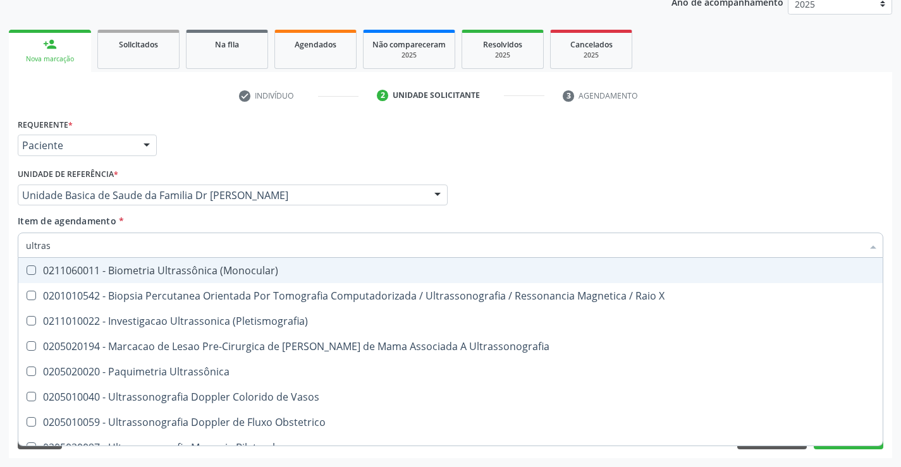
type input "ultrass"
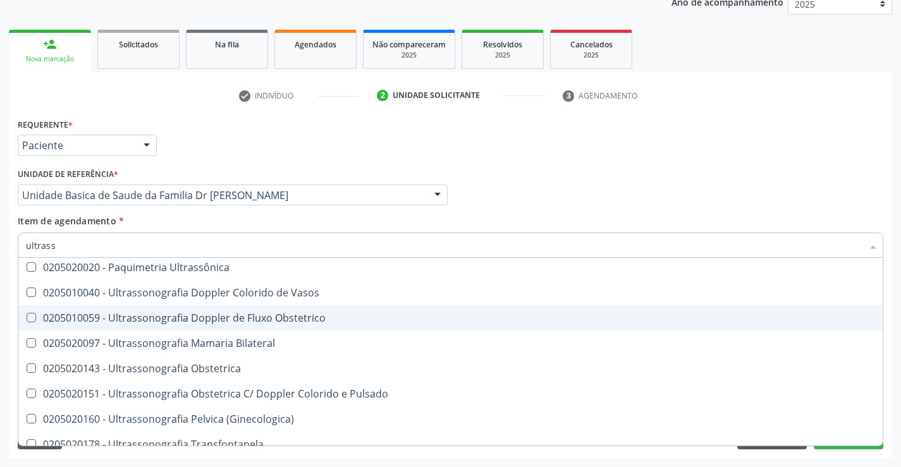
scroll to position [126, 0]
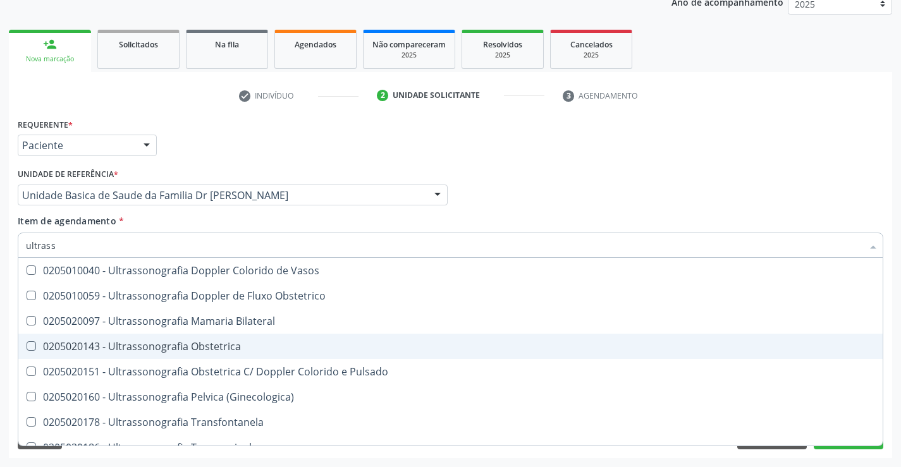
click at [285, 341] on div "0205020143 - Ultrassonografia Obstetrica" at bounding box center [450, 346] width 849 height 10
checkbox Obstetrica "true"
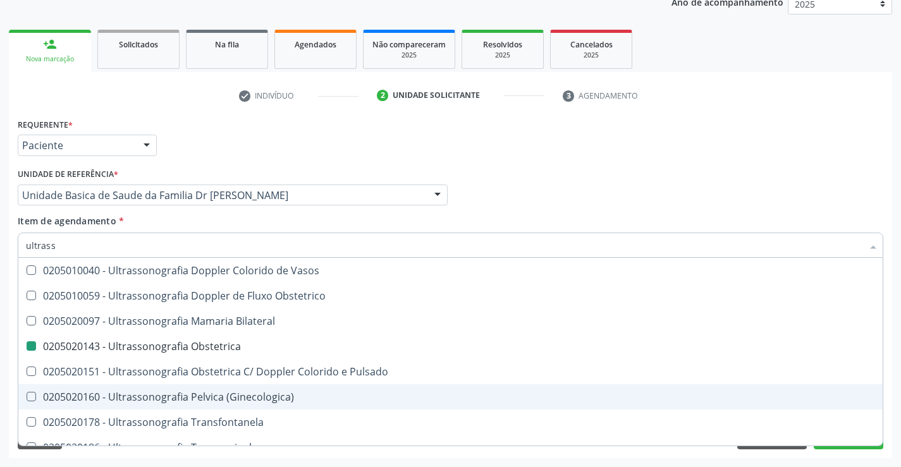
click at [893, 399] on div "Acompanhamento Acompanhe a situação das marcações correntes e finalizadas Relat…" at bounding box center [450, 188] width 901 height 557
checkbox X "true"
checkbox Obstetrica "false"
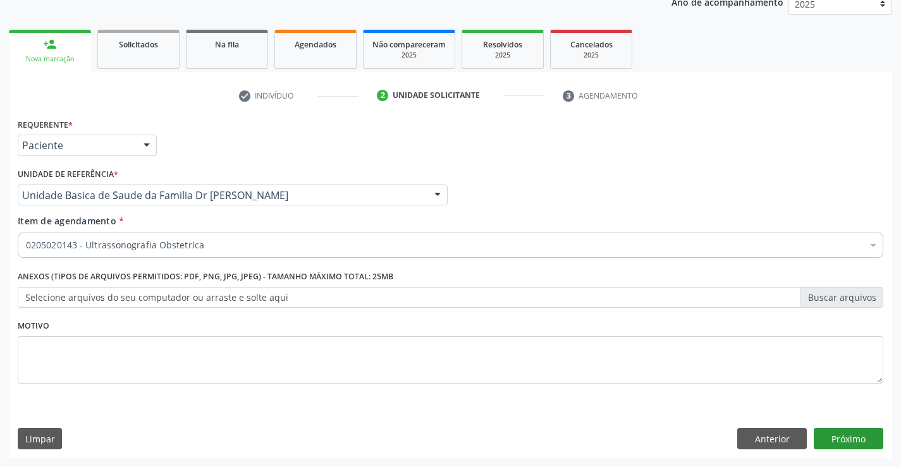
scroll to position [0, 0]
click at [861, 434] on button "Próximo" at bounding box center [848, 438] width 70 height 21
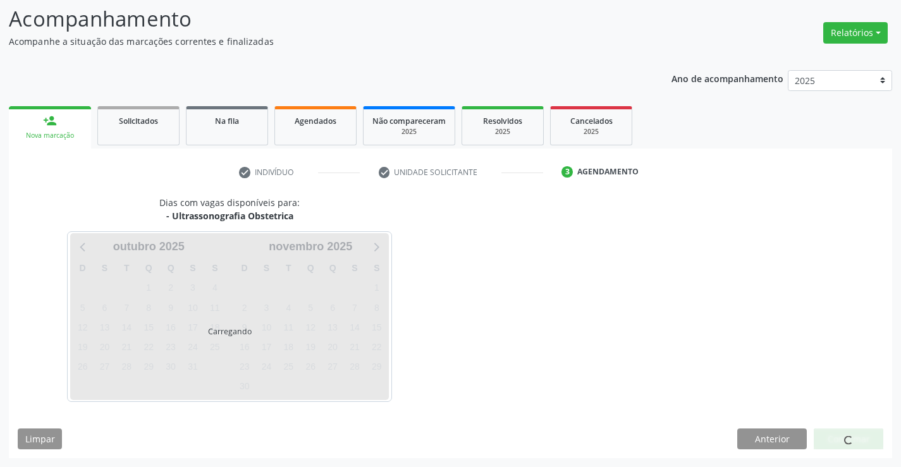
scroll to position [83, 0]
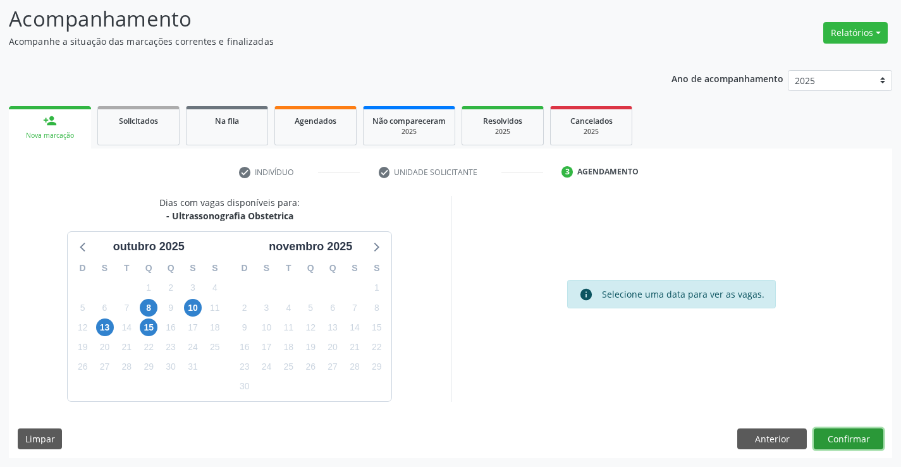
click at [861, 434] on button "Confirmar" at bounding box center [848, 438] width 70 height 21
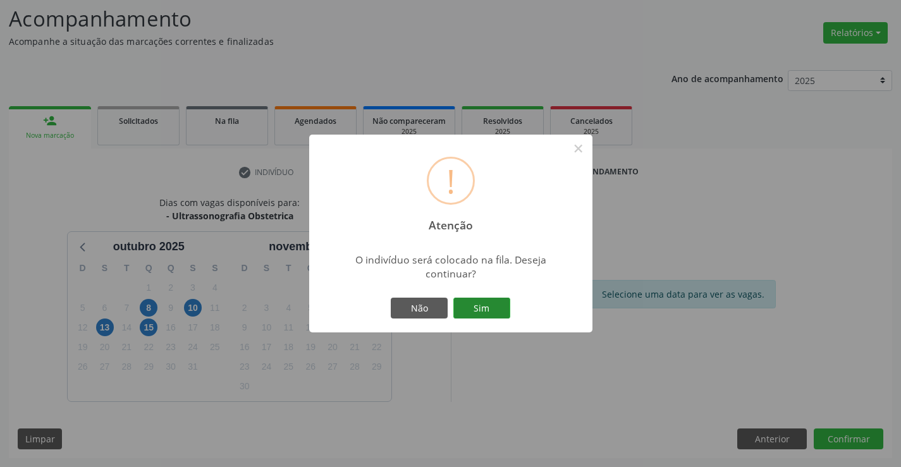
click at [476, 304] on button "Sim" at bounding box center [481, 308] width 57 height 21
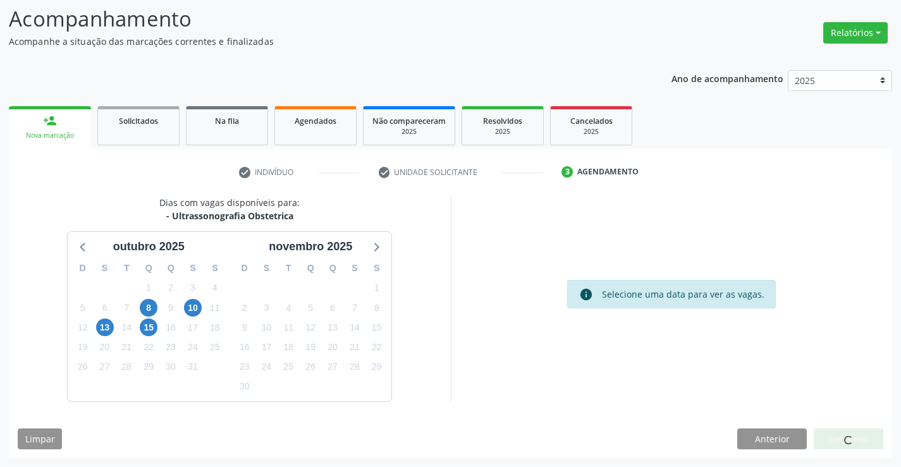
scroll to position [0, 0]
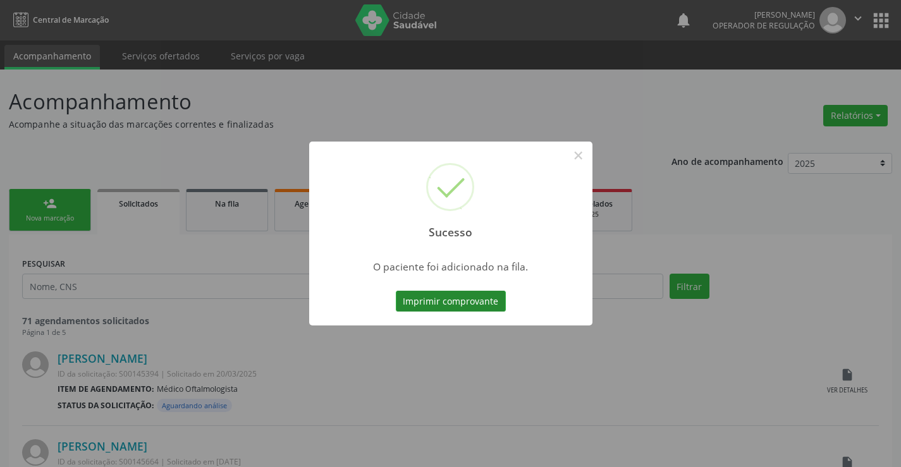
click at [468, 296] on button "Imprimir comprovante" at bounding box center [451, 301] width 110 height 21
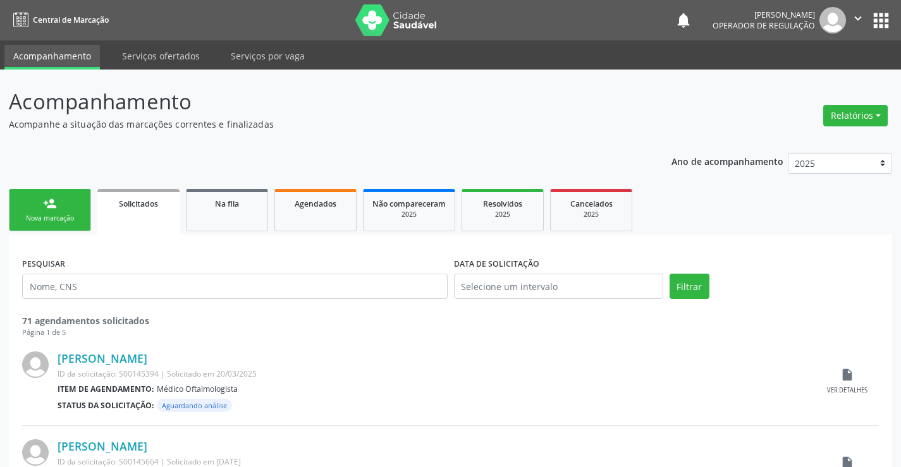
click at [51, 202] on div "person_add" at bounding box center [50, 204] width 14 height 14
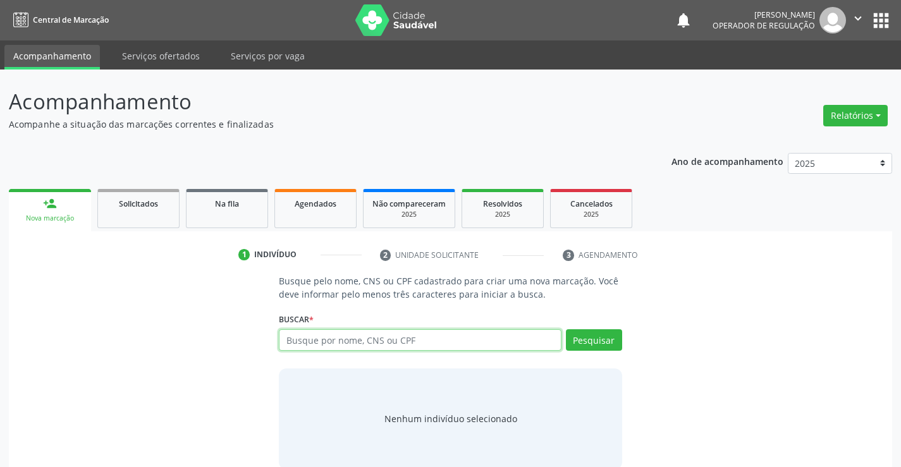
click at [392, 337] on input "text" at bounding box center [420, 339] width 282 height 21
click at [394, 339] on input "text" at bounding box center [420, 339] width 282 height 21
type input "704606693135228"
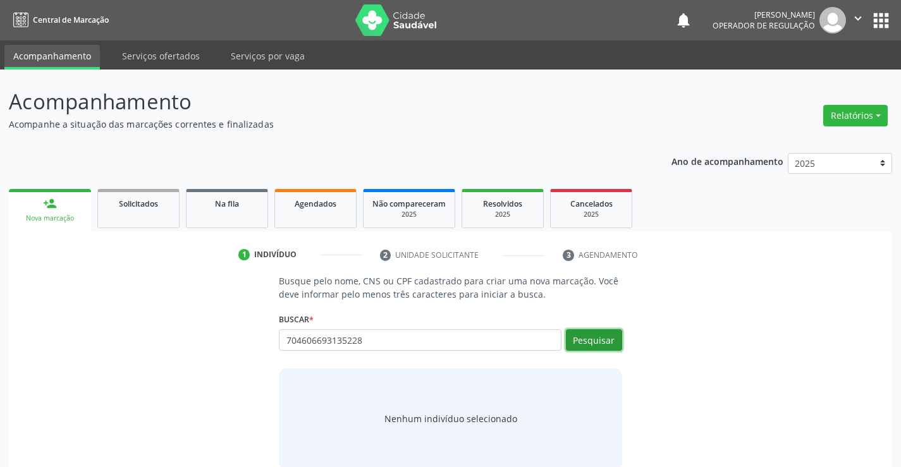
click at [604, 336] on button "Pesquisar" at bounding box center [594, 339] width 56 height 21
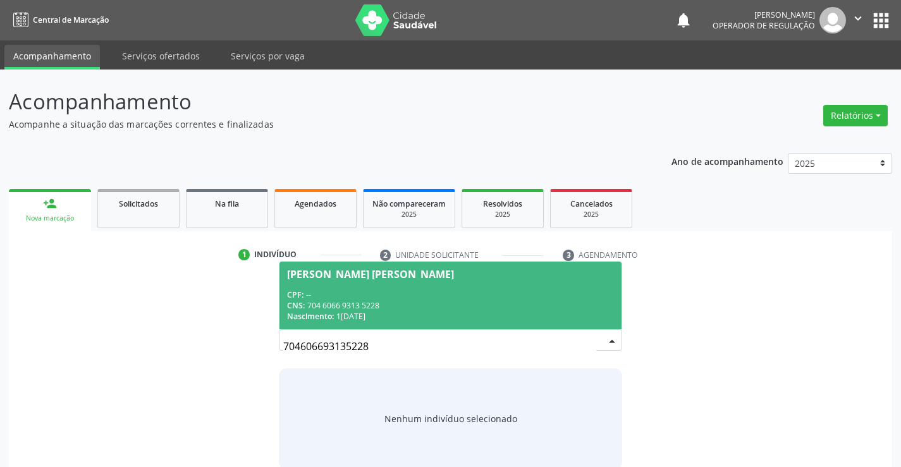
click at [395, 284] on span "Maria Virgens Manezes Almeida CPF: -- CNS: 704 6066 9313 5228 Nascimento: 18/06…" at bounding box center [449, 296] width 341 height 68
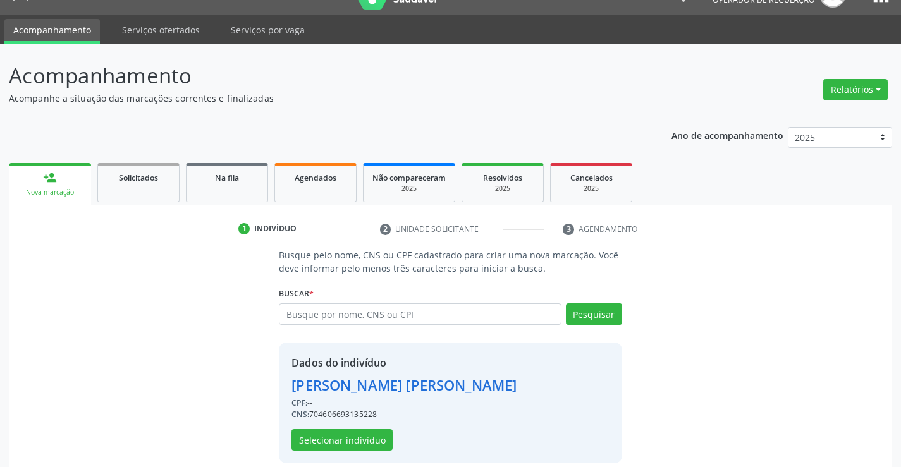
scroll to position [40, 0]
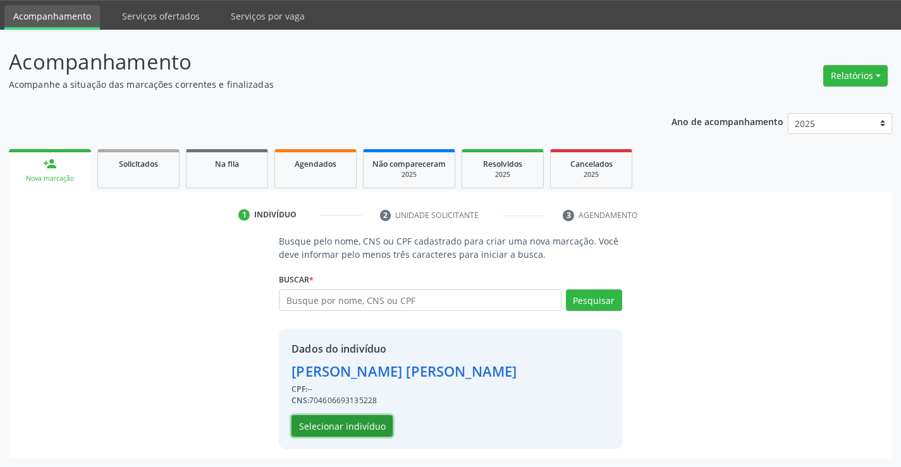
click at [312, 424] on button "Selecionar indivíduo" at bounding box center [341, 425] width 101 height 21
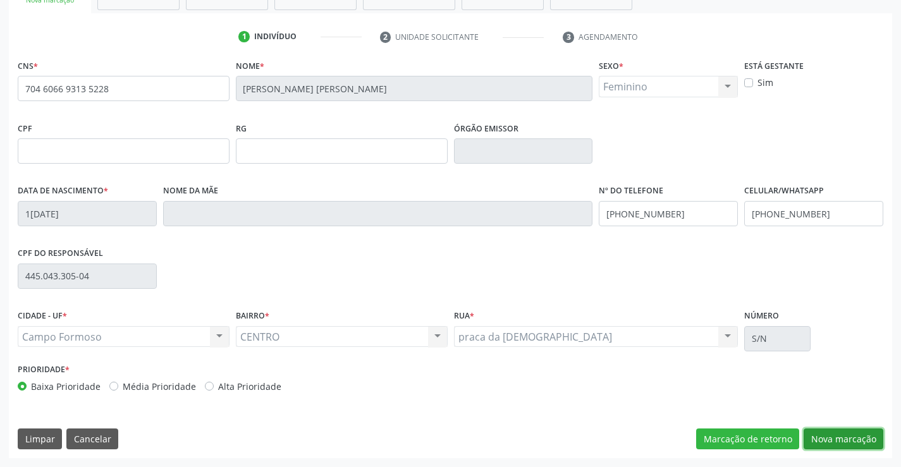
click at [829, 435] on button "Nova marcação" at bounding box center [843, 438] width 80 height 21
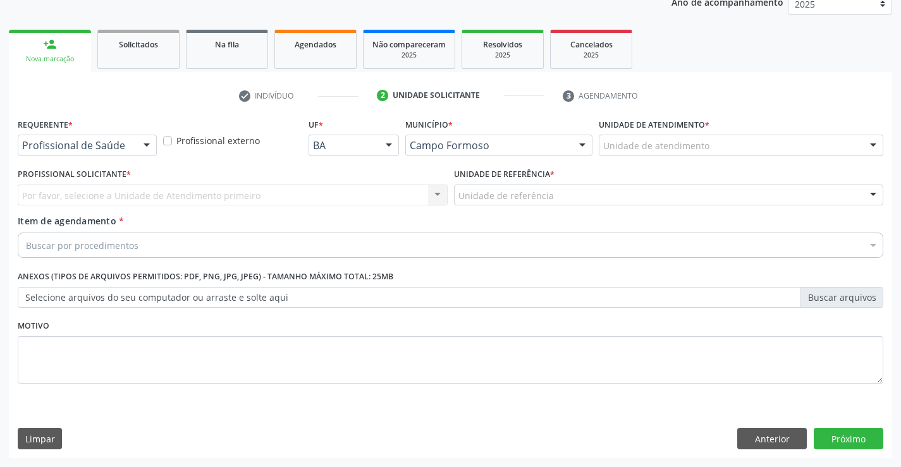
scroll to position [159, 0]
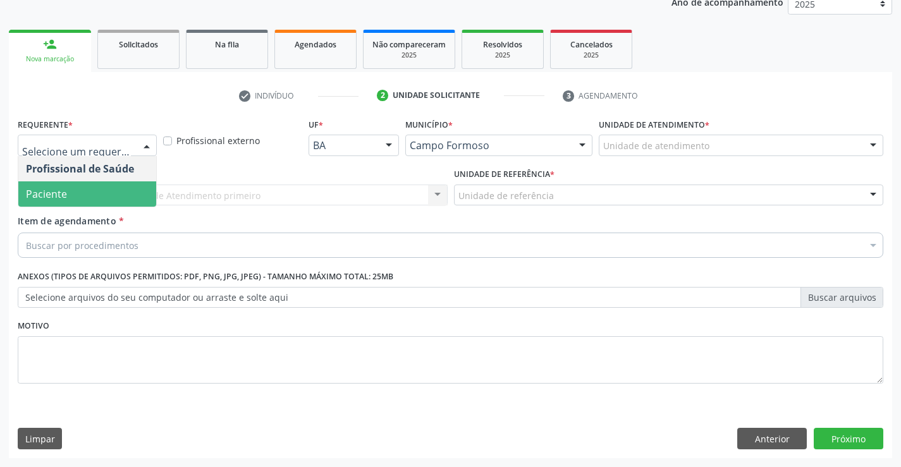
click at [59, 189] on span "Paciente" at bounding box center [46, 194] width 41 height 14
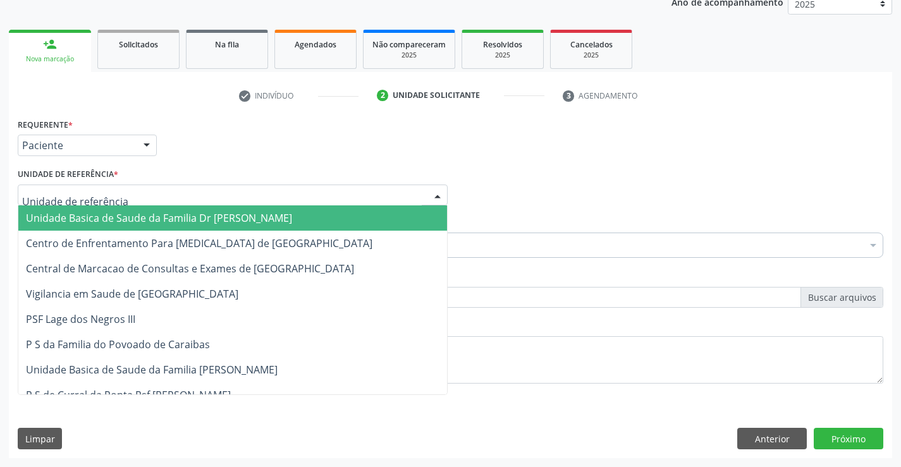
click at [98, 221] on span "Unidade Basica de Saude da Familia Dr [PERSON_NAME]" at bounding box center [159, 218] width 266 height 14
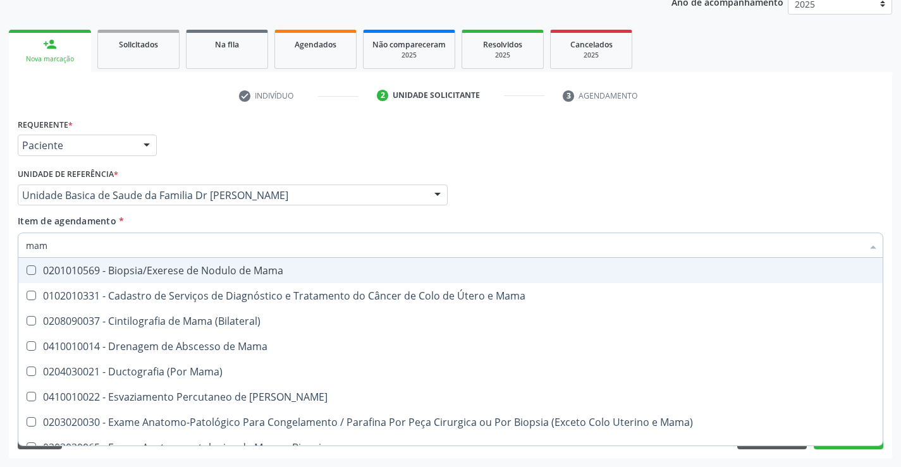
type input "mamo"
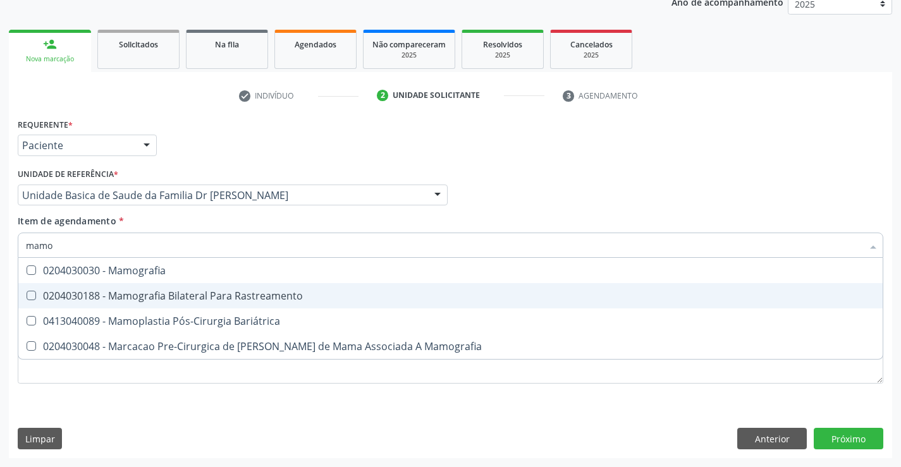
click at [228, 300] on div "0204030188 - Mamografia Bilateral Para Rastreamento" at bounding box center [450, 296] width 849 height 10
checkbox Rastreamento "true"
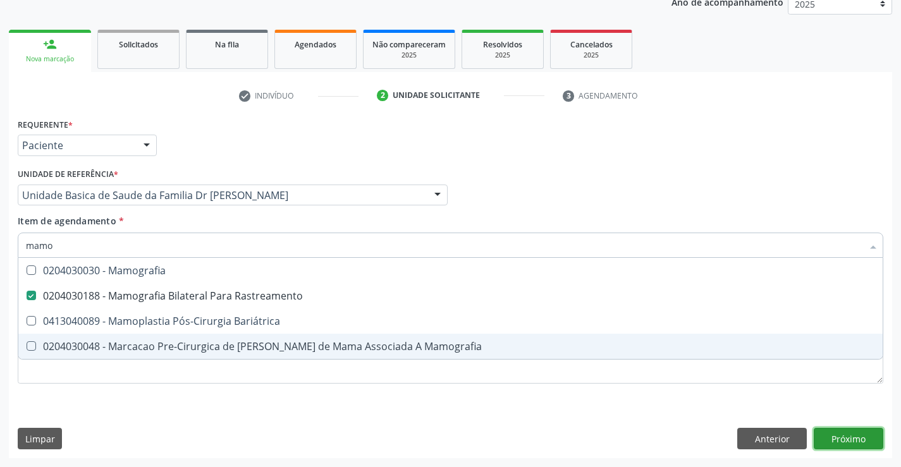
click at [849, 434] on div "Requerente * Paciente Profissional de Saúde Paciente Nenhum resultado encontrad…" at bounding box center [450, 286] width 883 height 343
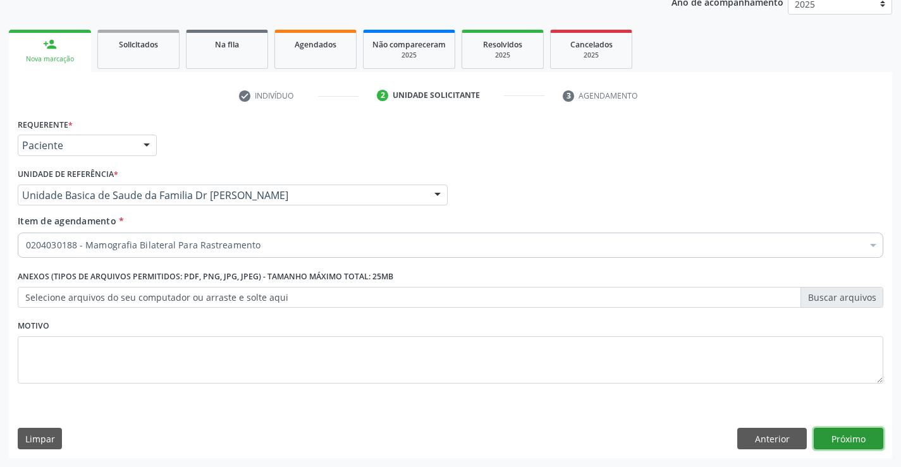
click at [849, 434] on button "Próximo" at bounding box center [848, 438] width 70 height 21
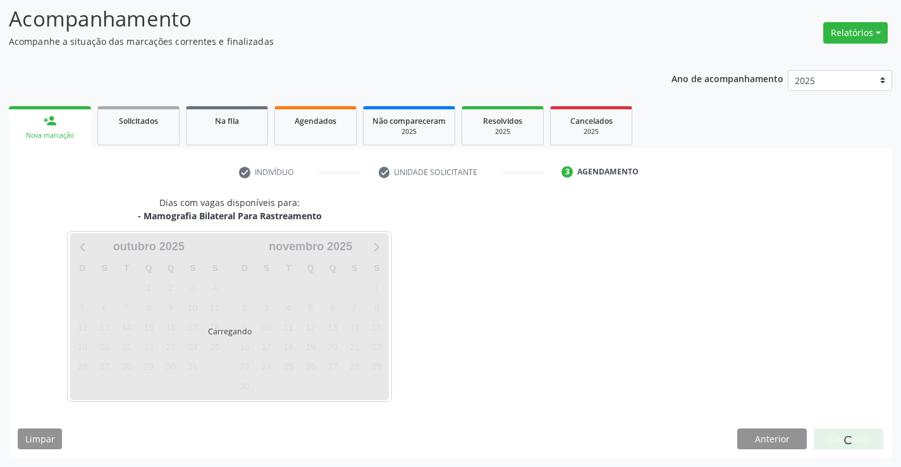
scroll to position [83, 0]
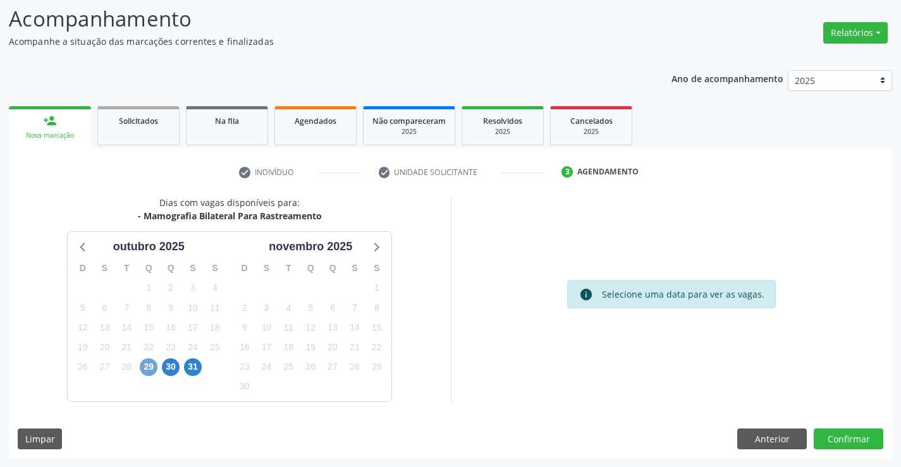
click at [149, 363] on span "29" at bounding box center [149, 367] width 18 height 18
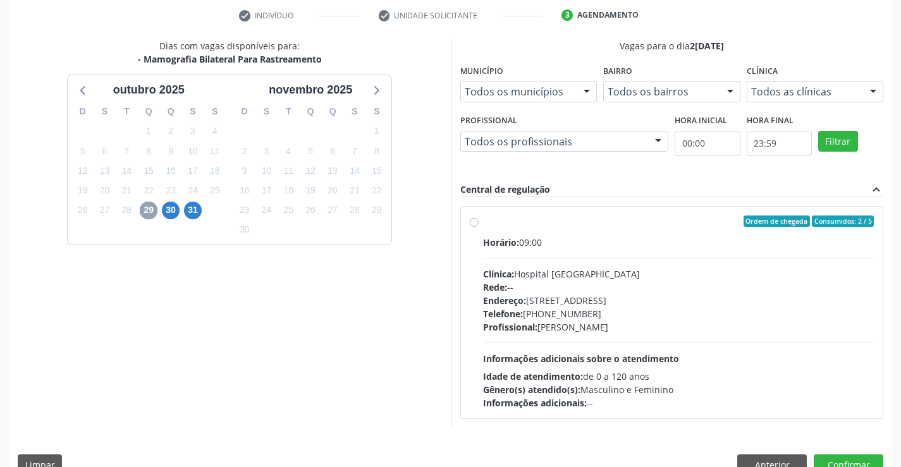
scroll to position [265, 0]
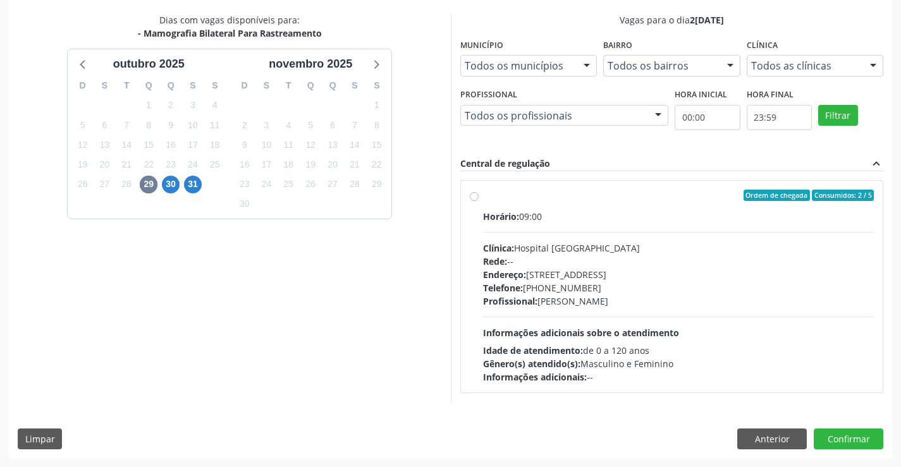
click at [614, 200] on div "Ordem de chegada Consumidos: 2 / 5" at bounding box center [678, 195] width 391 height 11
click at [478, 200] on input "Ordem de chegada Consumidos: 2 / 5 Horário: 09:00 Clínica: Hospital Sao Francis…" at bounding box center [474, 195] width 9 height 11
radio input "true"
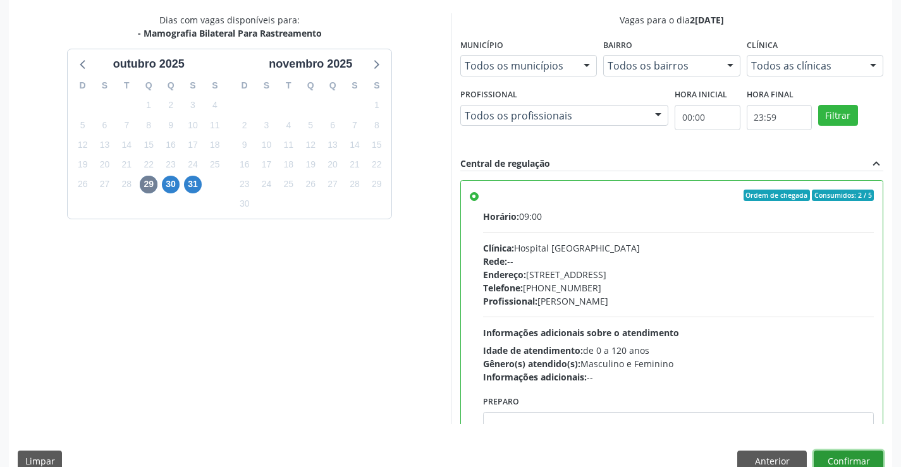
click at [835, 454] on button "Confirmar" at bounding box center [848, 461] width 70 height 21
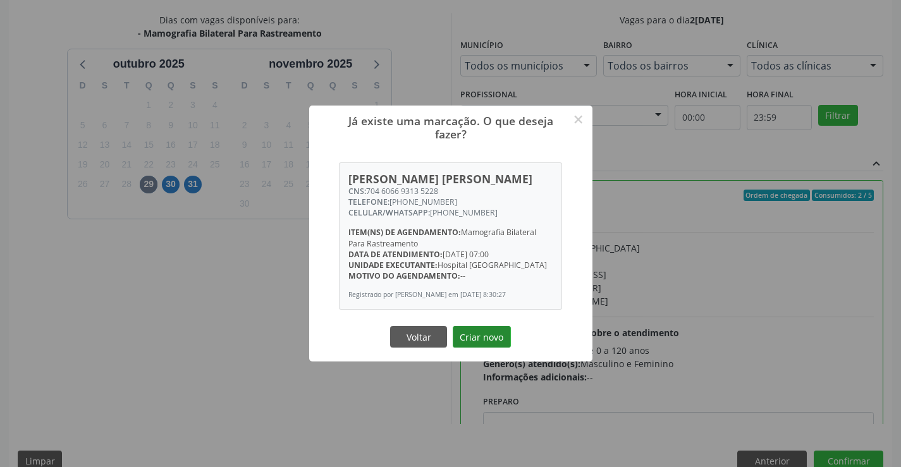
click at [481, 339] on button "Criar novo" at bounding box center [482, 336] width 58 height 21
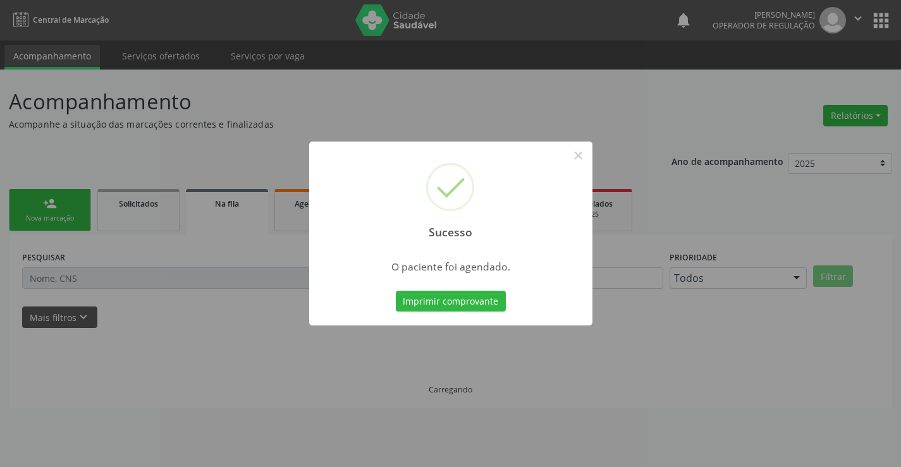
scroll to position [0, 0]
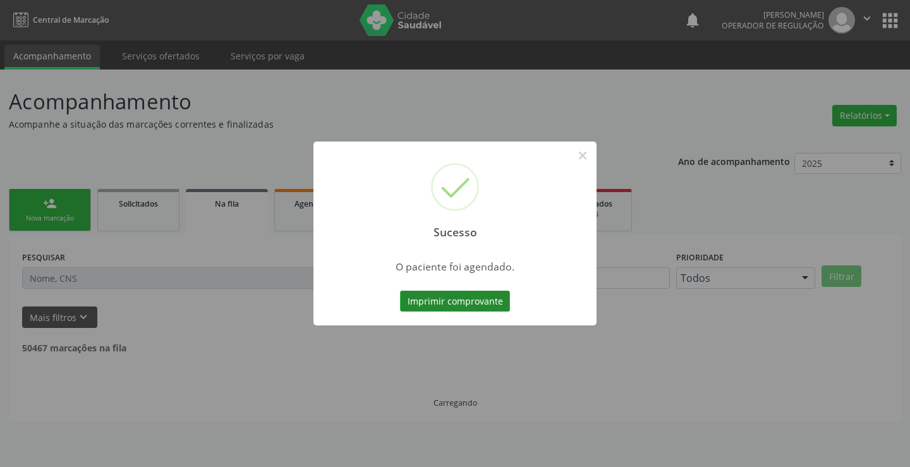
click at [483, 300] on button "Imprimir comprovante" at bounding box center [455, 301] width 110 height 21
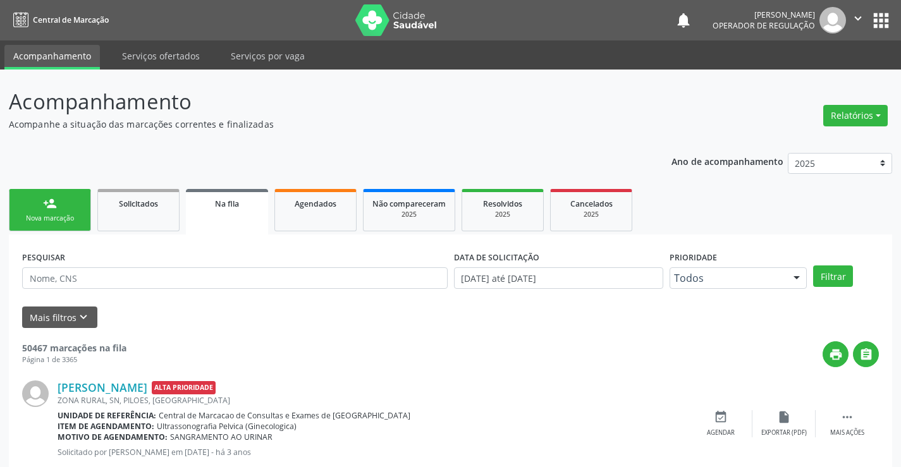
click at [56, 216] on div "Nova marcação" at bounding box center [49, 218] width 63 height 9
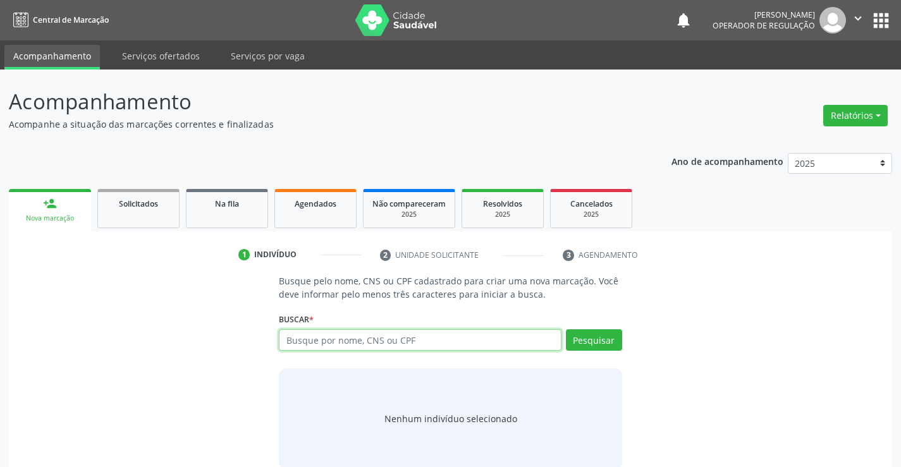
click at [392, 341] on input "text" at bounding box center [420, 339] width 282 height 21
click at [407, 339] on input "text" at bounding box center [420, 339] width 282 height 21
click at [382, 341] on input "text" at bounding box center [420, 339] width 282 height 21
type input "702301128796919"
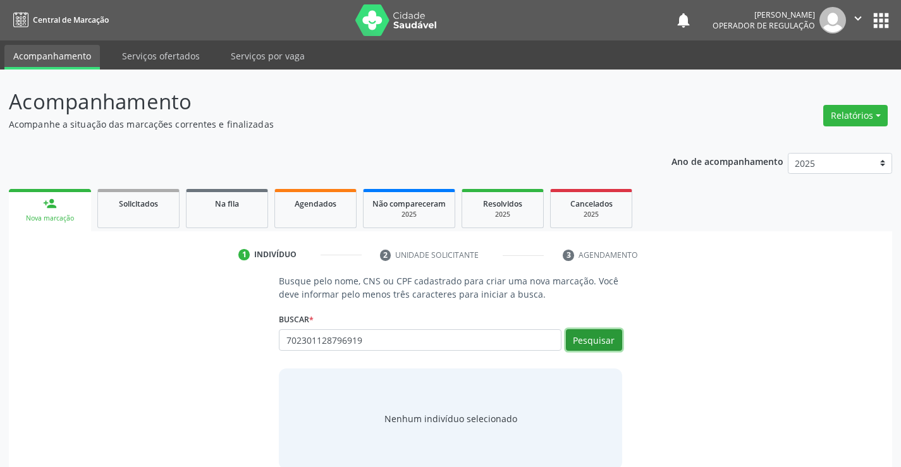
click at [585, 336] on button "Pesquisar" at bounding box center [594, 339] width 56 height 21
type input "702301128796919"
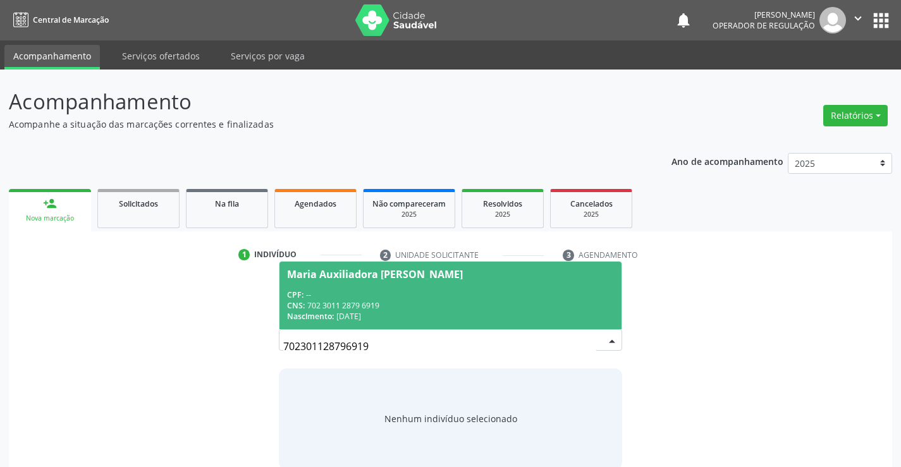
click at [474, 306] on div "CNS: 702 3011 2879 6919" at bounding box center [450, 305] width 326 height 11
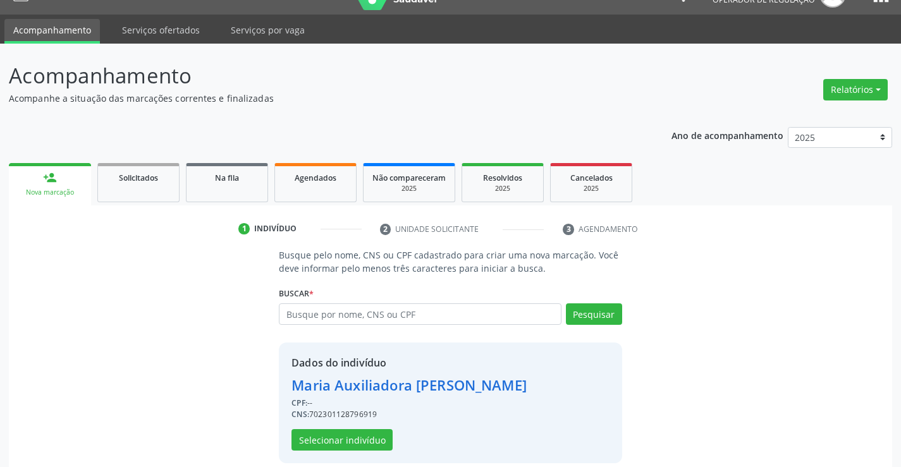
scroll to position [40, 0]
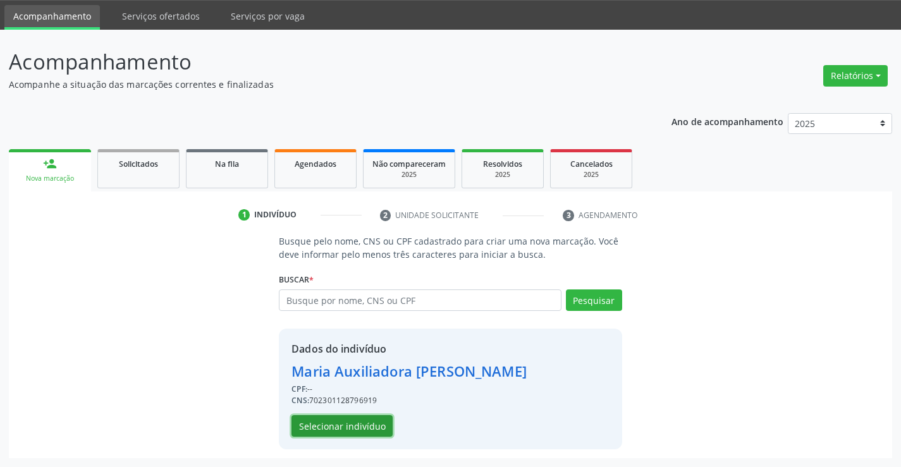
click at [343, 425] on button "Selecionar indivíduo" at bounding box center [341, 425] width 101 height 21
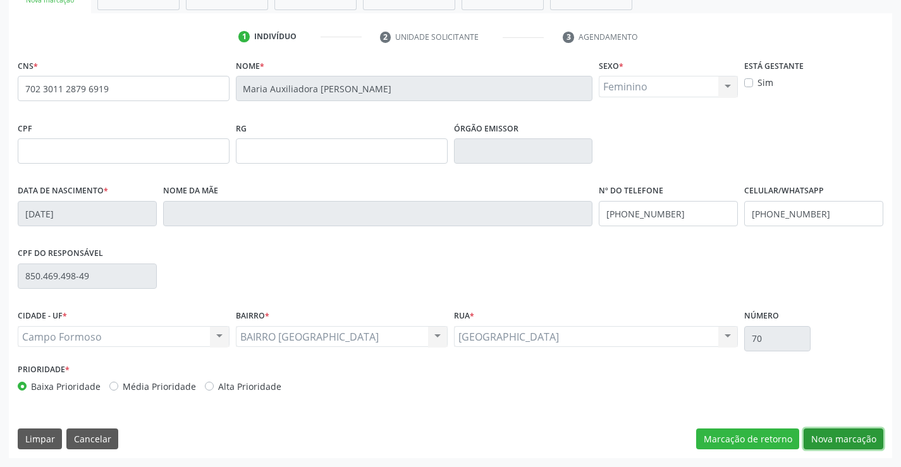
click at [831, 440] on button "Nova marcação" at bounding box center [843, 438] width 80 height 21
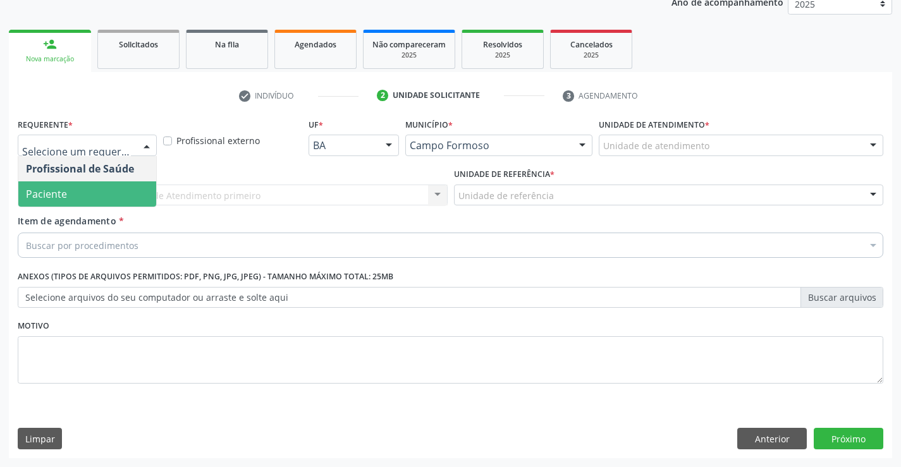
click at [62, 190] on span "Paciente" at bounding box center [46, 194] width 41 height 14
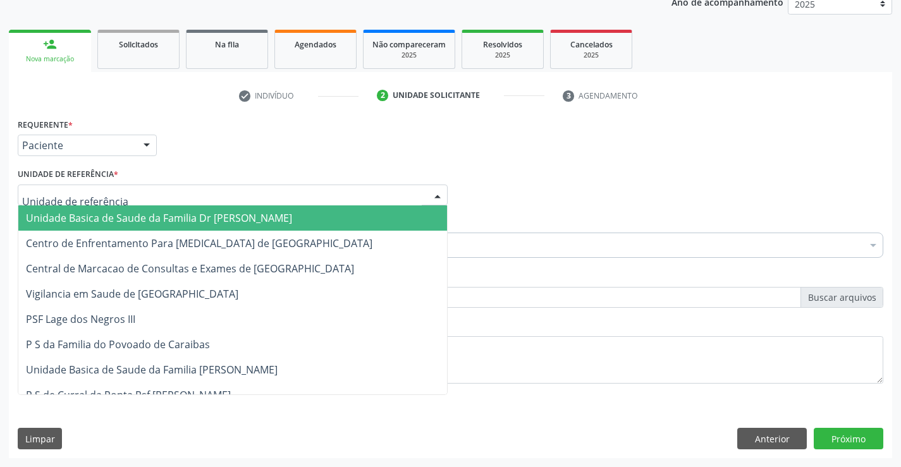
click at [125, 214] on span "Unidade Basica de Saude da Familia Dr [PERSON_NAME]" at bounding box center [159, 218] width 266 height 14
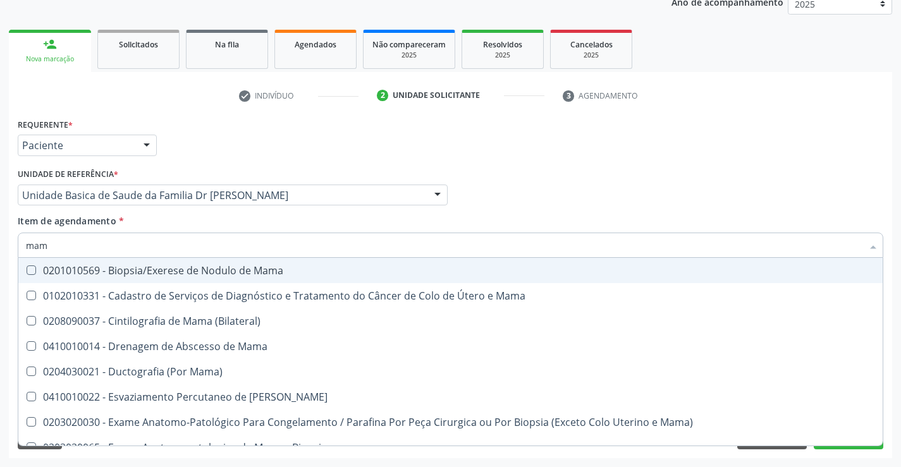
type input "mamo"
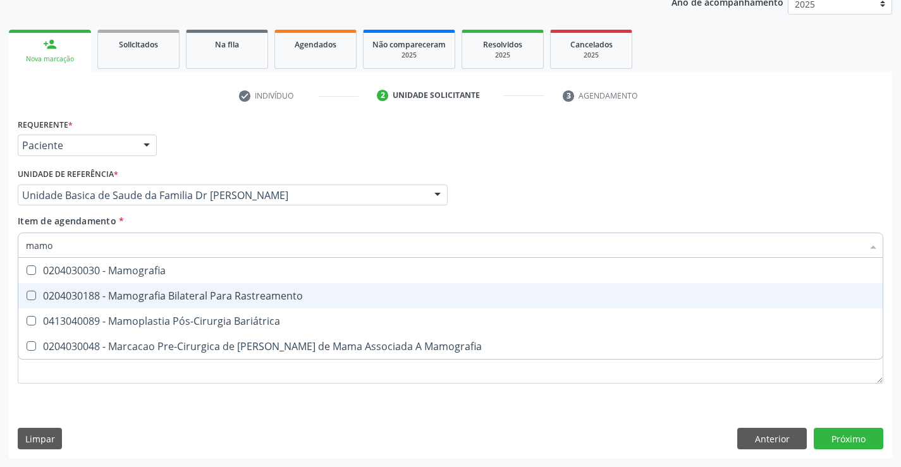
click at [181, 295] on div "0204030188 - Mamografia Bilateral Para Rastreamento" at bounding box center [450, 296] width 849 height 10
checkbox Rastreamento "true"
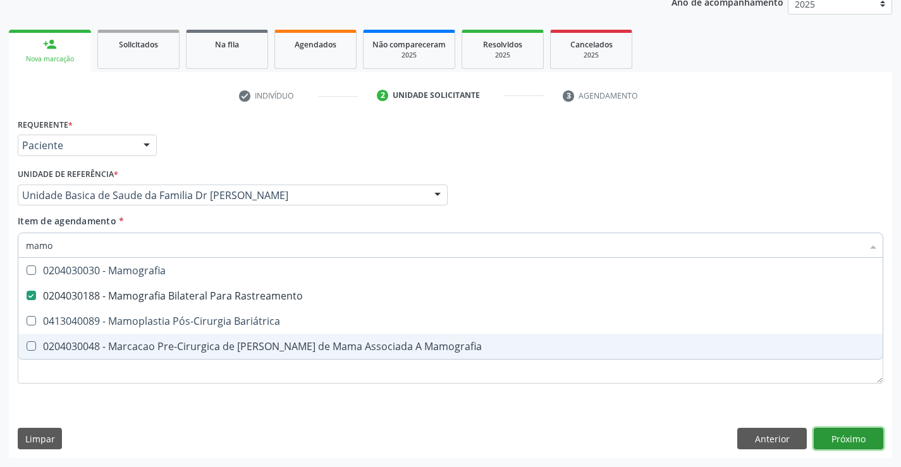
click at [851, 440] on div "Requerente * Paciente Profissional de Saúde Paciente Nenhum resultado encontrad…" at bounding box center [450, 286] width 883 height 343
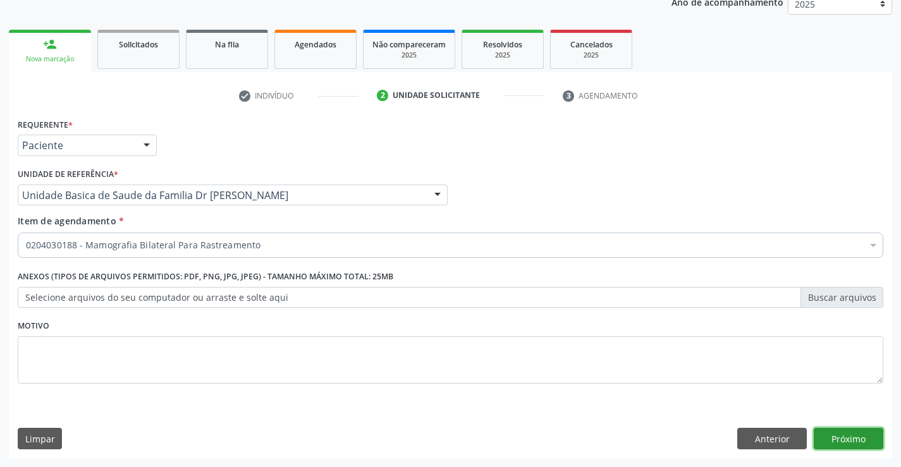
click at [853, 439] on button "Próximo" at bounding box center [848, 438] width 70 height 21
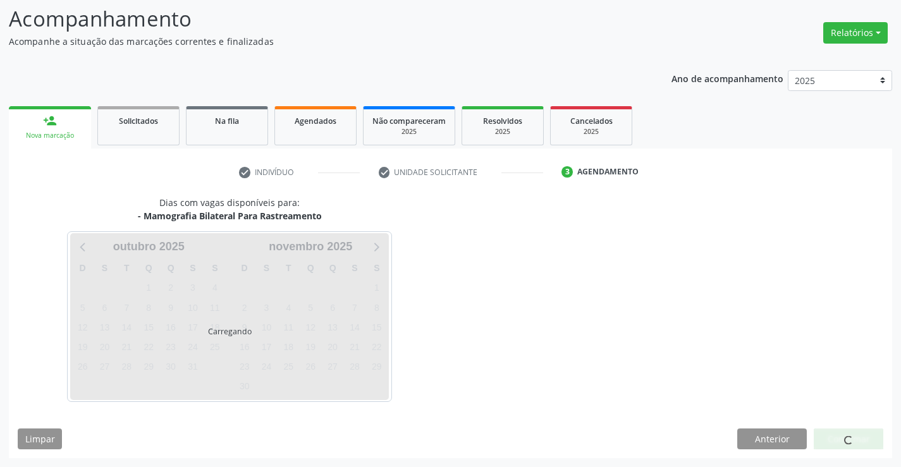
scroll to position [83, 0]
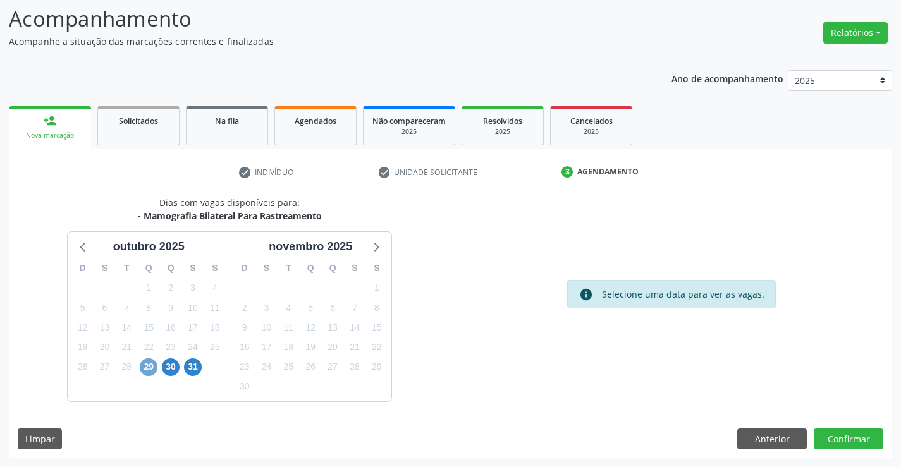
click at [143, 365] on span "29" at bounding box center [149, 367] width 18 height 18
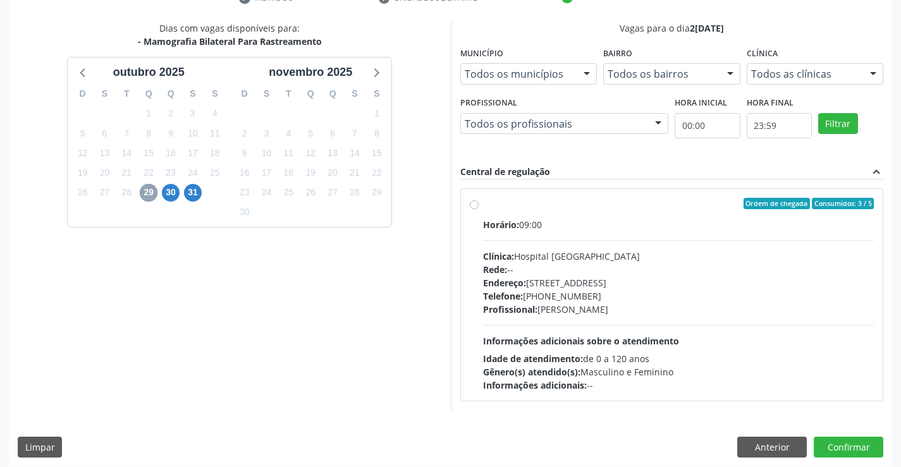
scroll to position [265, 0]
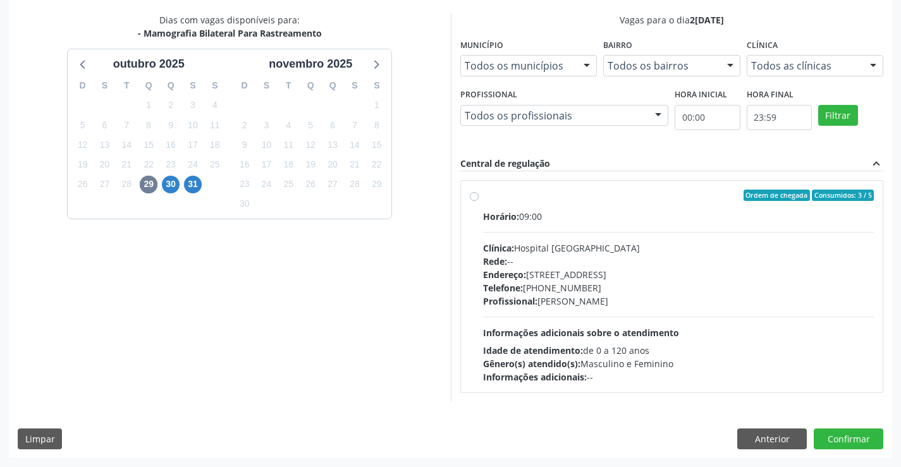
click at [597, 209] on label "Ordem de chegada Consumidos: 3 / 5 Horário: 09:00 Clínica: Hospital Sao Francis…" at bounding box center [678, 287] width 391 height 194
click at [478, 201] on input "Ordem de chegada Consumidos: 3 / 5 Horário: 09:00 Clínica: Hospital Sao Francis…" at bounding box center [474, 195] width 9 height 11
radio input "true"
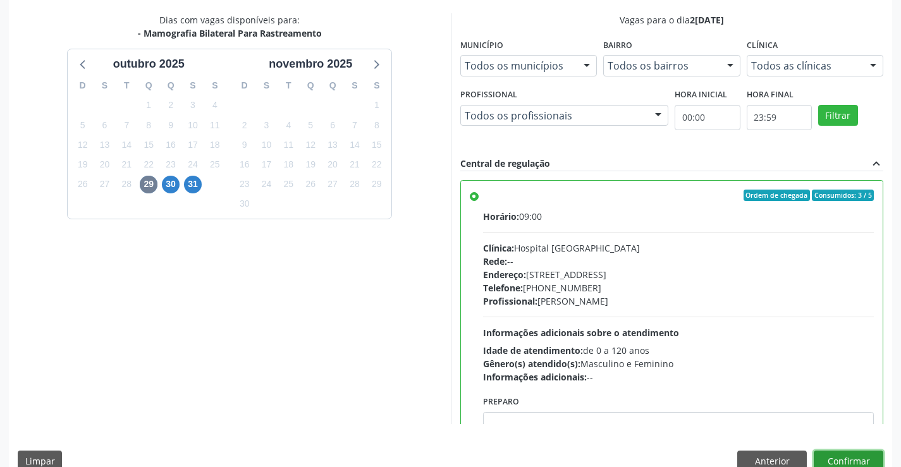
click at [847, 457] on button "Confirmar" at bounding box center [848, 461] width 70 height 21
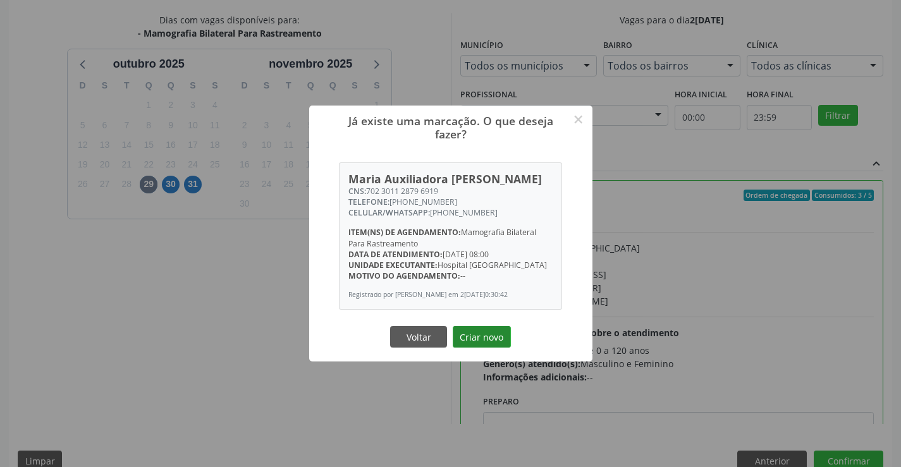
click at [480, 341] on button "Criar novo" at bounding box center [482, 336] width 58 height 21
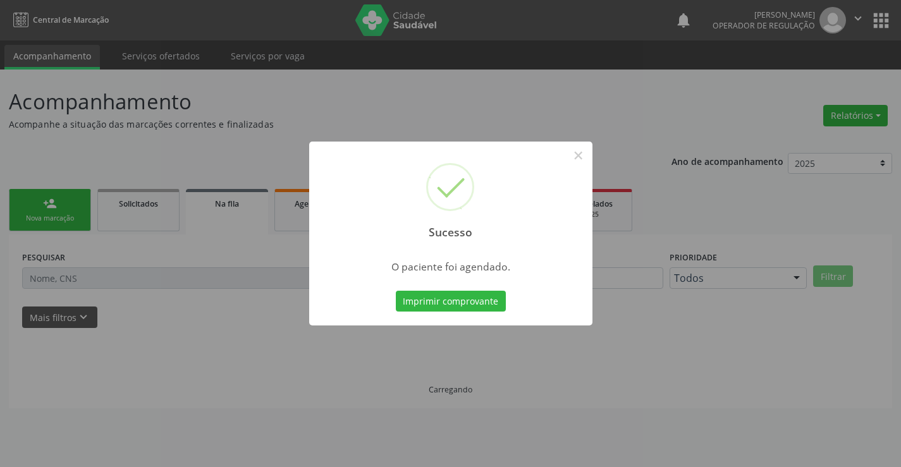
scroll to position [0, 0]
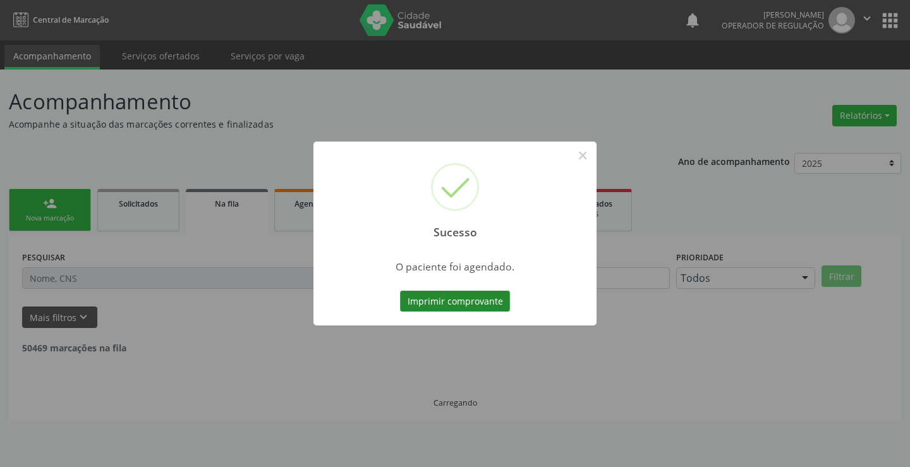
click at [461, 299] on button "Imprimir comprovante" at bounding box center [455, 301] width 110 height 21
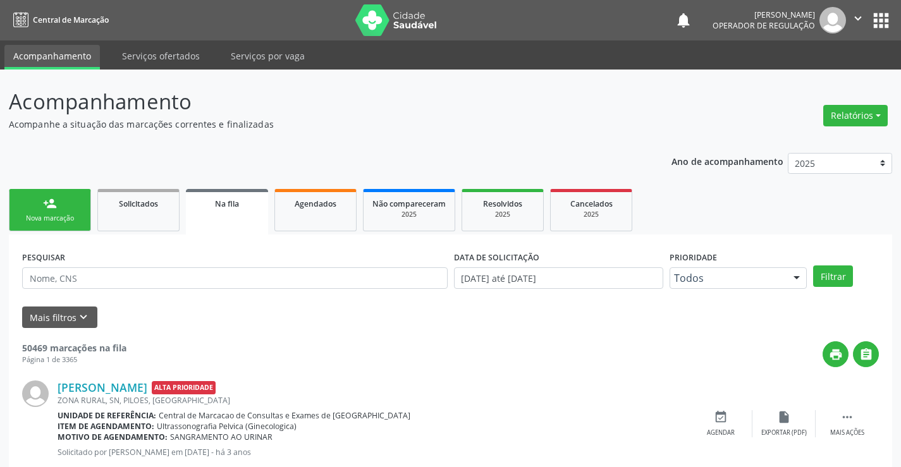
click at [68, 213] on link "person_add Nova marcação" at bounding box center [50, 210] width 82 height 42
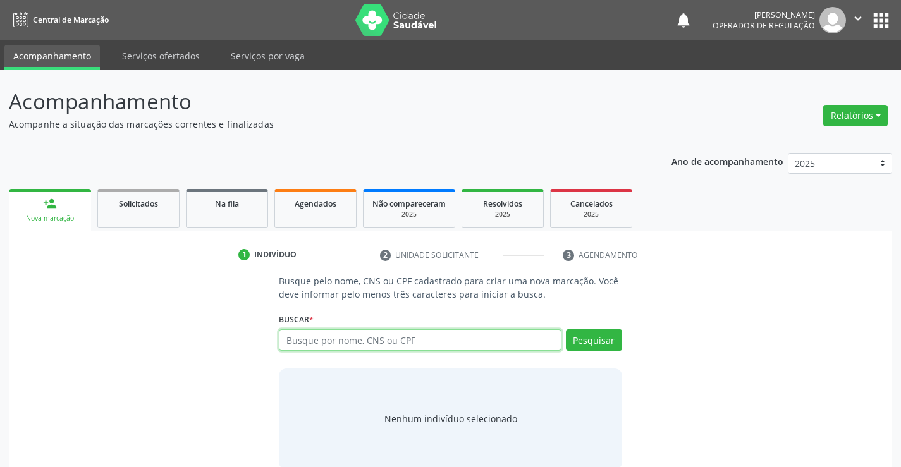
click at [411, 348] on input "text" at bounding box center [420, 339] width 282 height 21
type input "702301128796919"
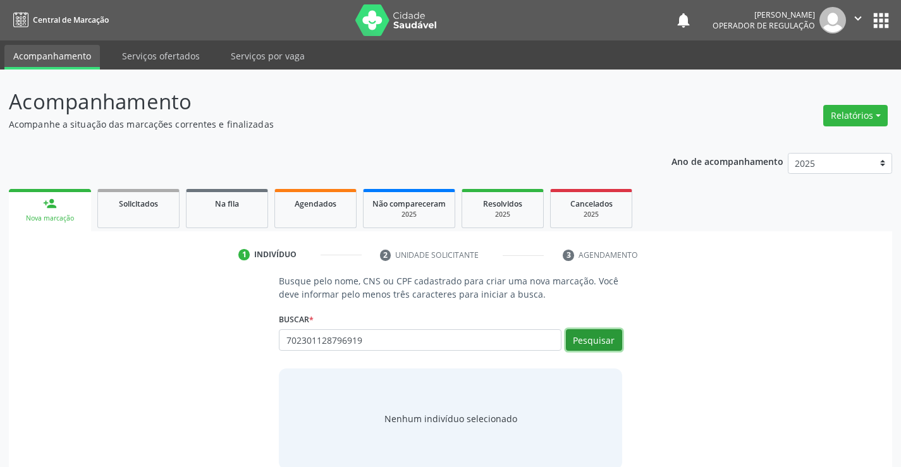
click at [601, 339] on button "Pesquisar" at bounding box center [594, 339] width 56 height 21
type input "702301128796919"
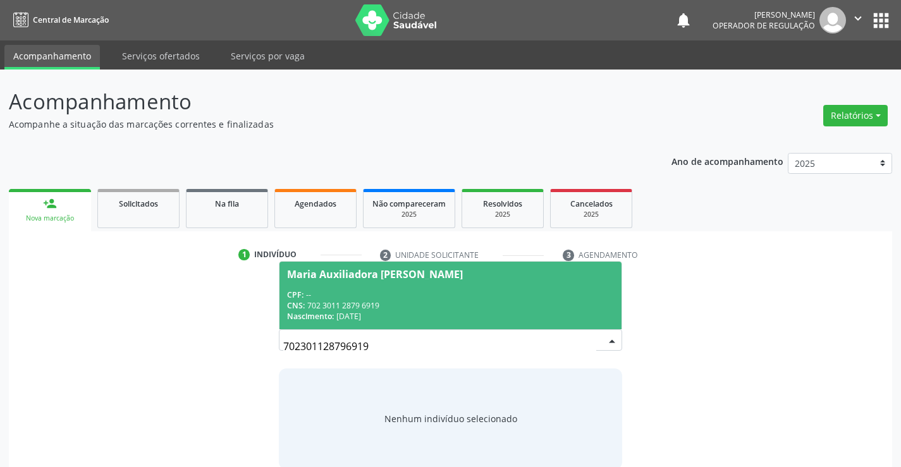
click at [386, 291] on div "CPF: --" at bounding box center [450, 294] width 326 height 11
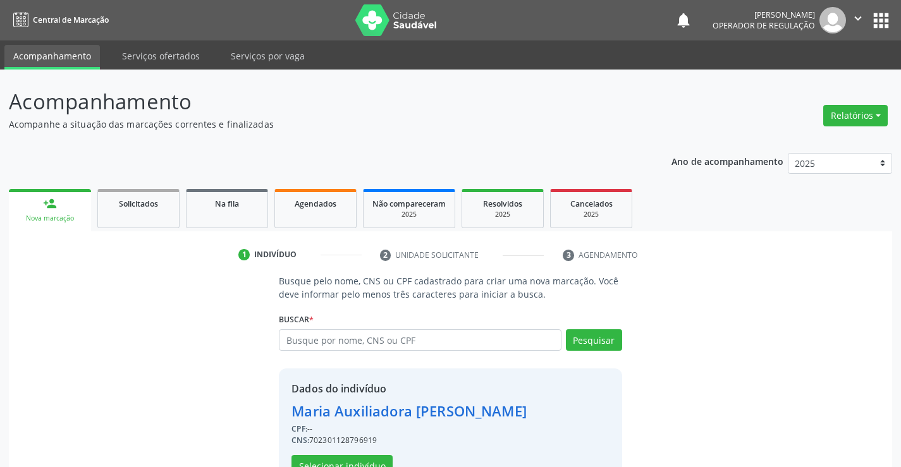
scroll to position [40, 0]
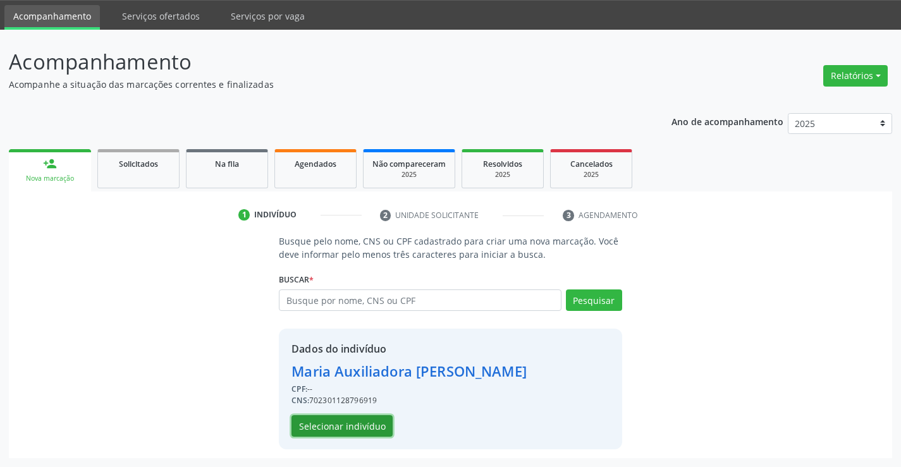
click at [341, 419] on button "Selecionar indivíduo" at bounding box center [341, 425] width 101 height 21
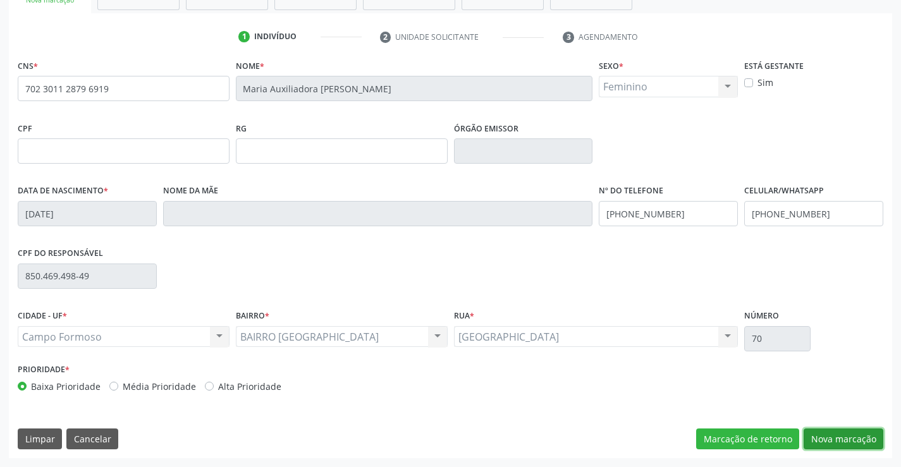
click at [836, 438] on button "Nova marcação" at bounding box center [843, 438] width 80 height 21
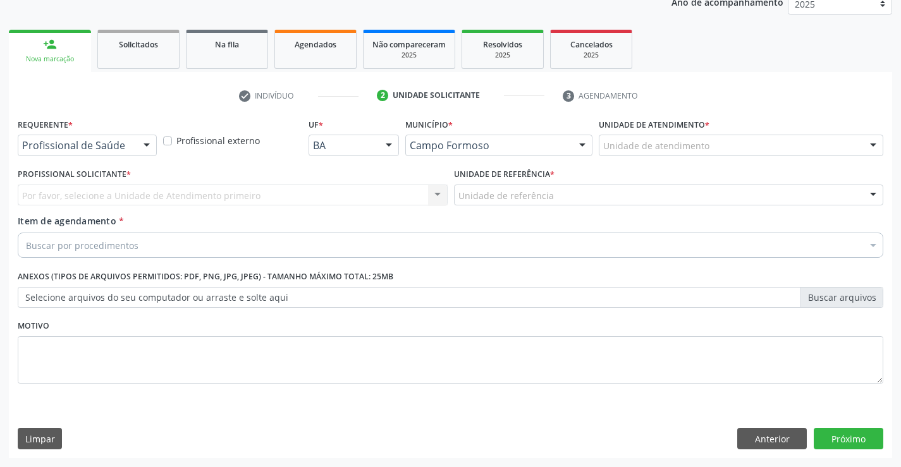
scroll to position [159, 0]
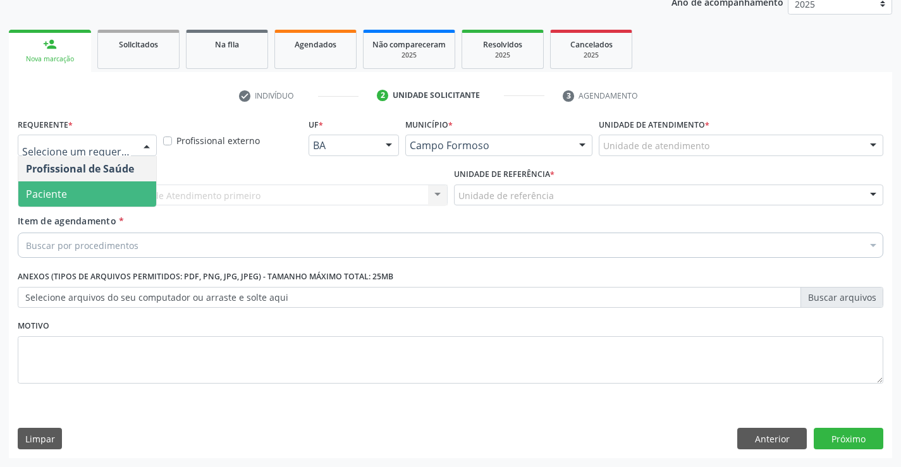
click at [73, 194] on span "Paciente" at bounding box center [87, 193] width 138 height 25
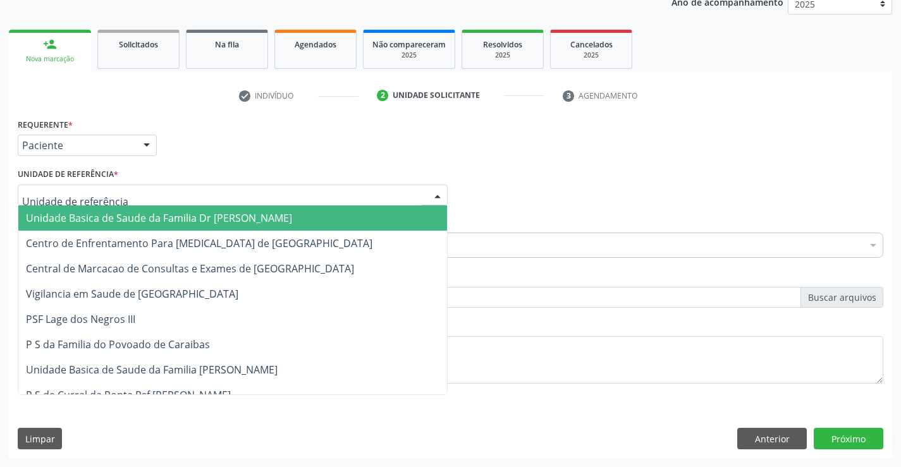
click at [112, 220] on span "Unidade Basica de Saude da Familia Dr [PERSON_NAME]" at bounding box center [159, 218] width 266 height 14
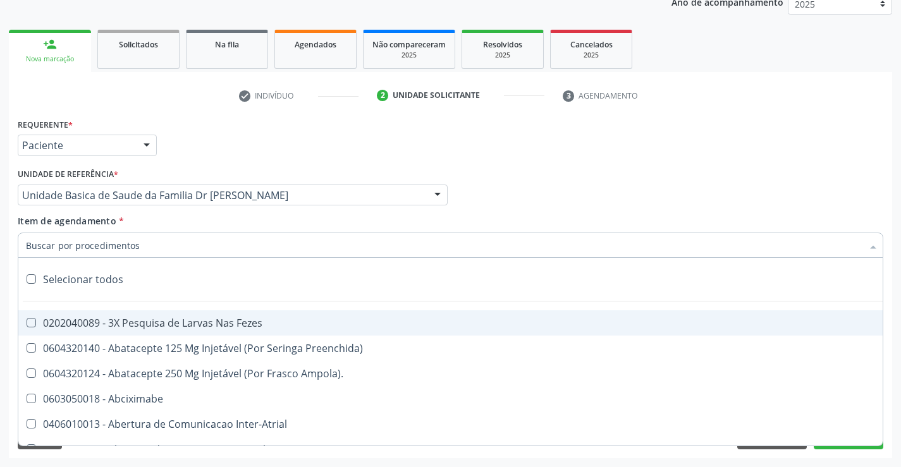
click at [165, 255] on input "Item de agendamento *" at bounding box center [444, 245] width 836 height 25
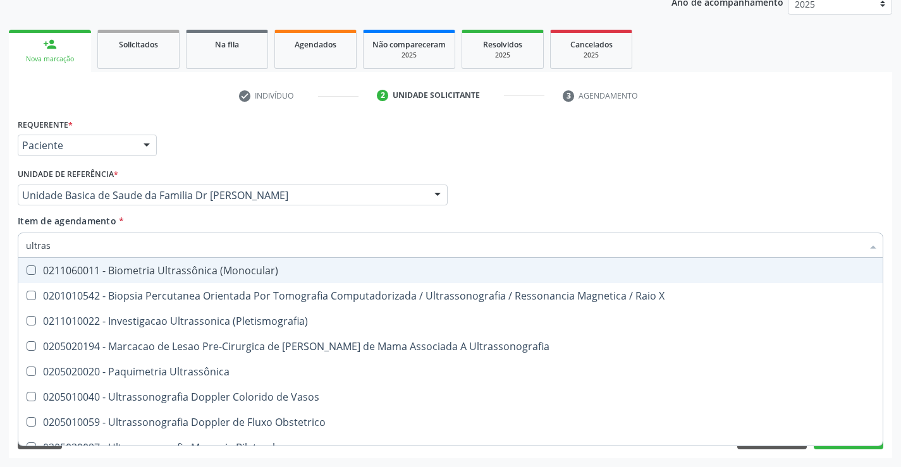
type input "ultrass"
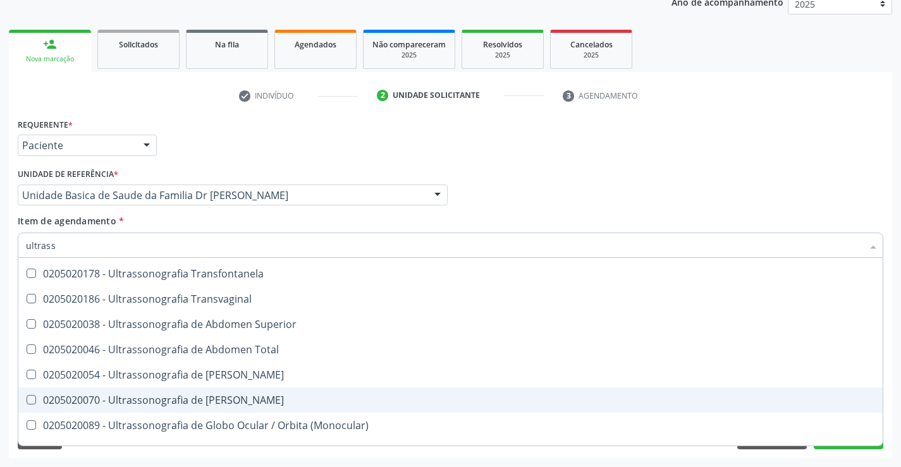
scroll to position [253, 0]
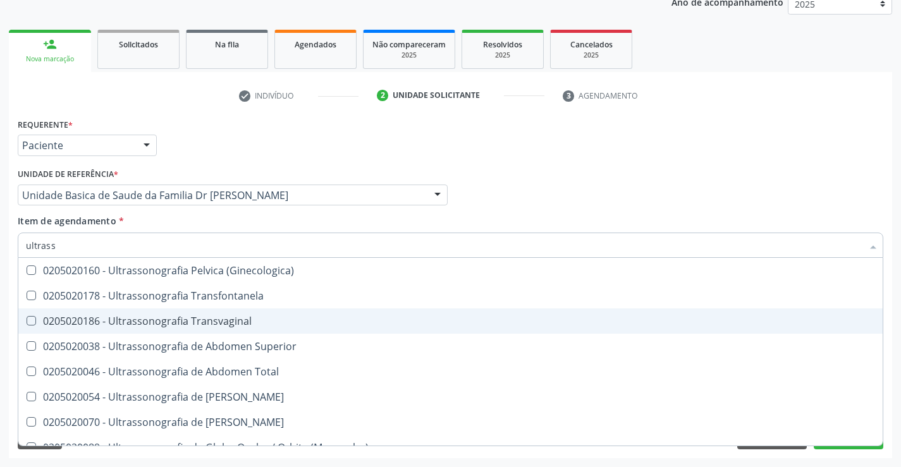
click at [270, 321] on div "0205020186 - Ultrassonografia Transvaginal" at bounding box center [450, 321] width 849 height 10
checkbox Transvaginal "true"
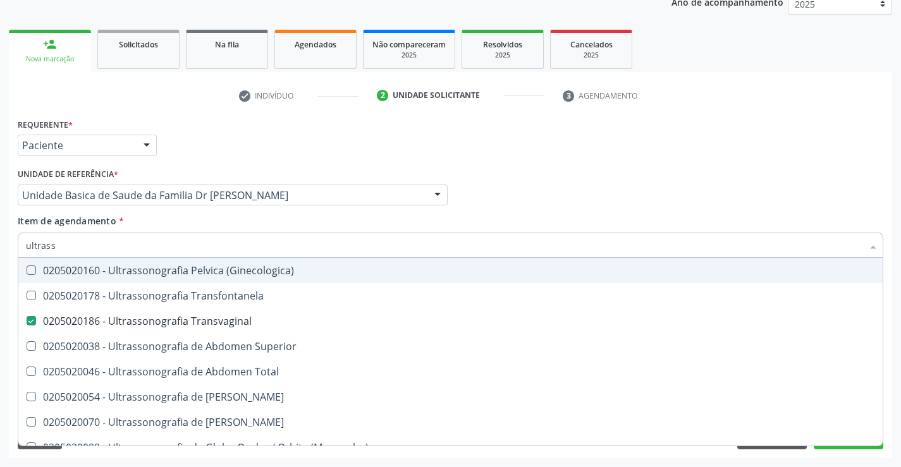
type input "ultrass"
click at [263, 217] on div "Item de agendamento * ultrass Desfazer seleção 0211060011 - Biometria Ultrassôn…" at bounding box center [450, 234] width 865 height 40
checkbox X "true"
checkbox Transvaginal "false"
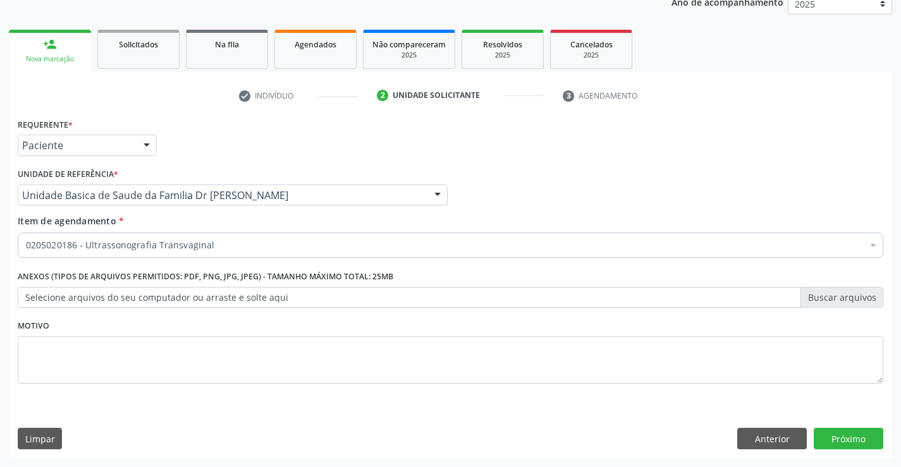
scroll to position [0, 0]
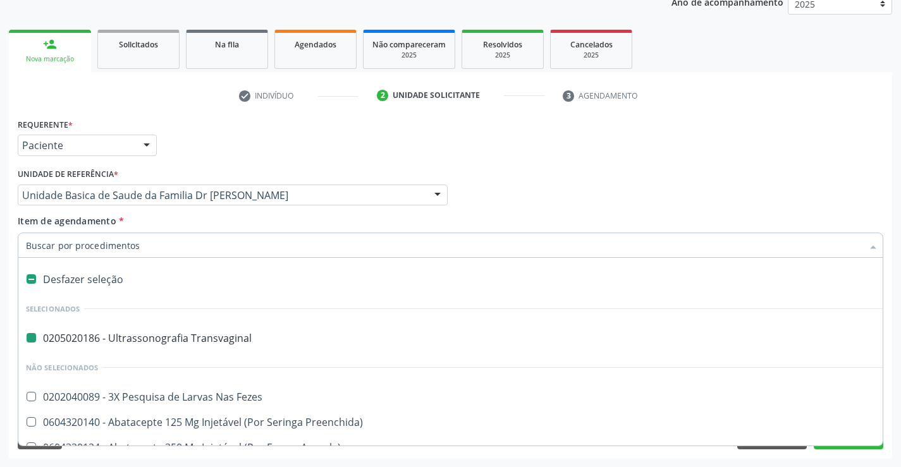
type input "e"
checkbox Transvaginal "false"
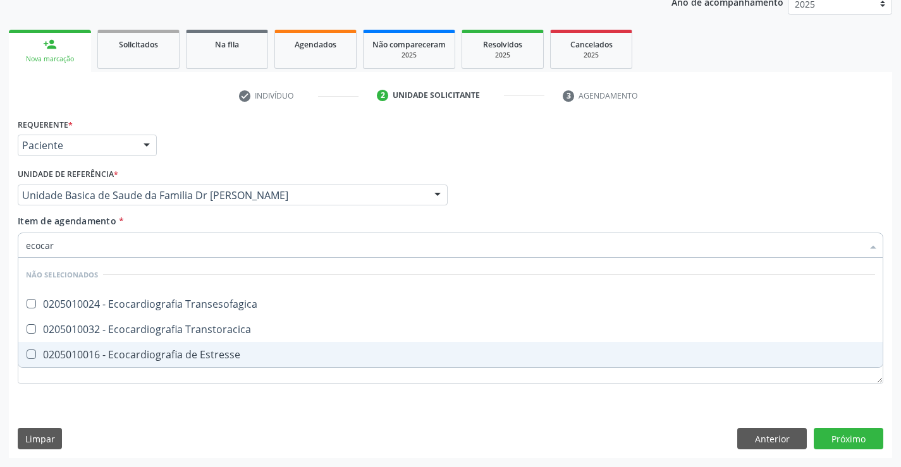
type input "ecocard"
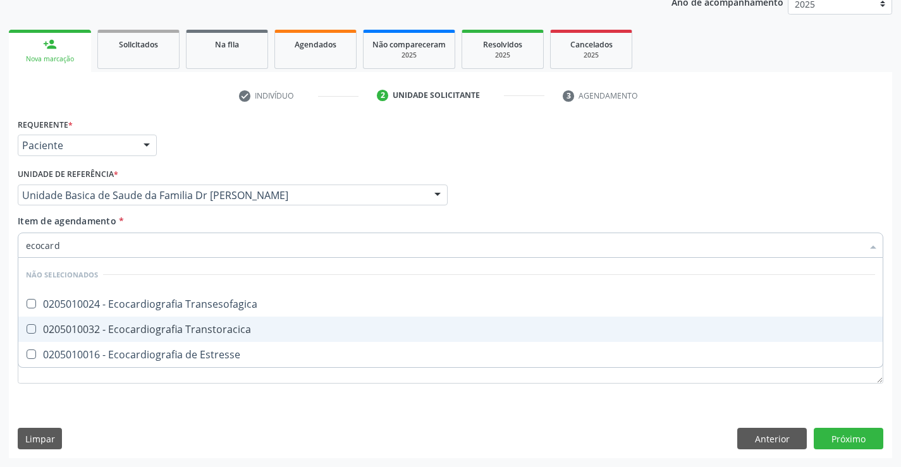
click at [194, 329] on div "0205010032 - Ecocardiografia Transtoracica" at bounding box center [450, 329] width 849 height 10
checkbox Transtoracica "true"
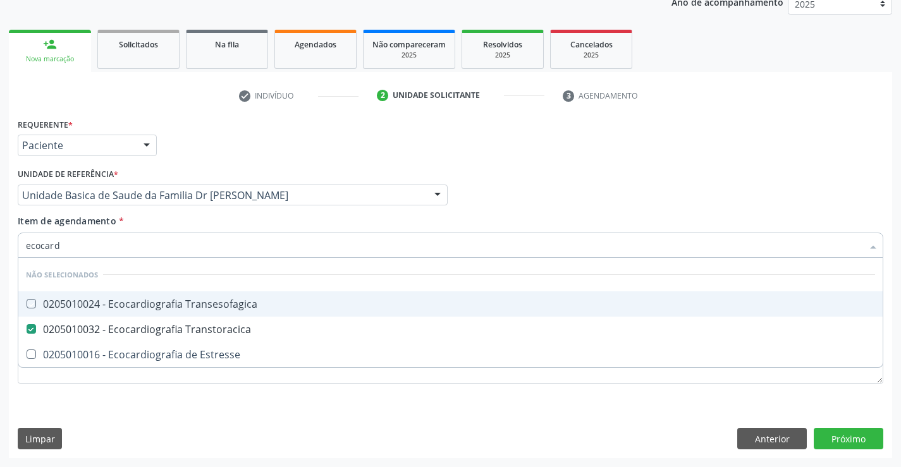
click at [198, 221] on div "Item de agendamento * ecocard Desfazer seleção Não selecionados 0205010024 - Ec…" at bounding box center [450, 234] width 865 height 40
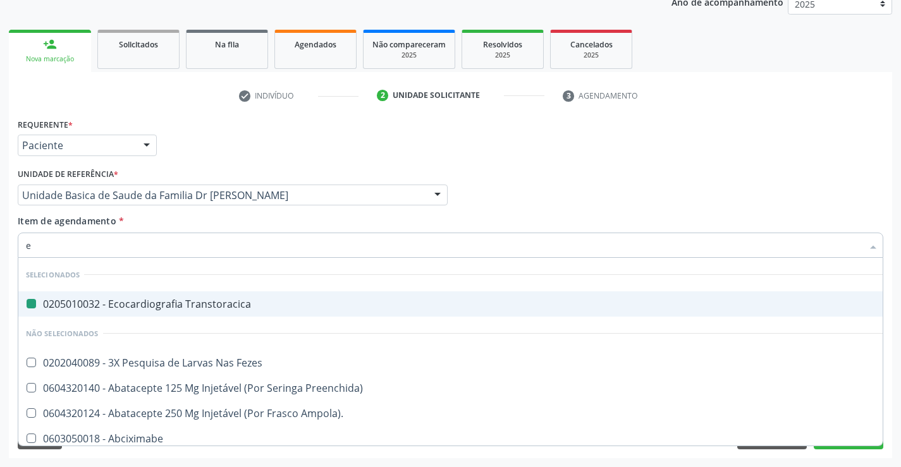
type input "en"
checkbox Transtoracica "false"
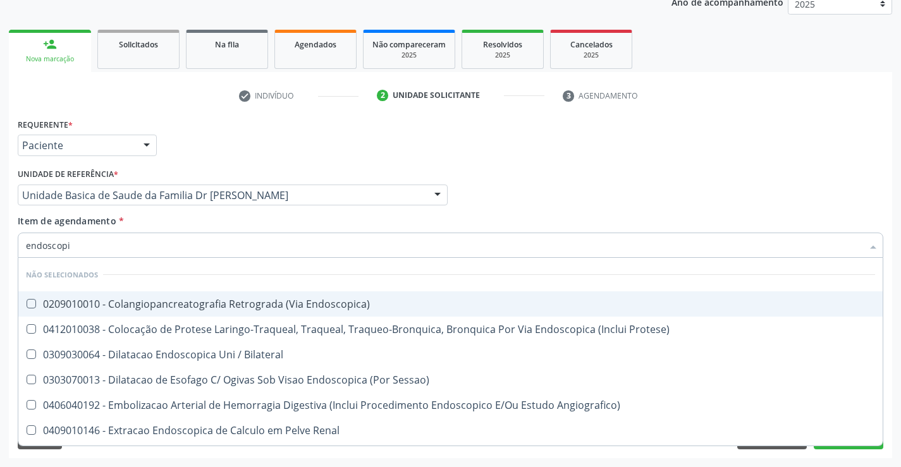
type input "endoscopia"
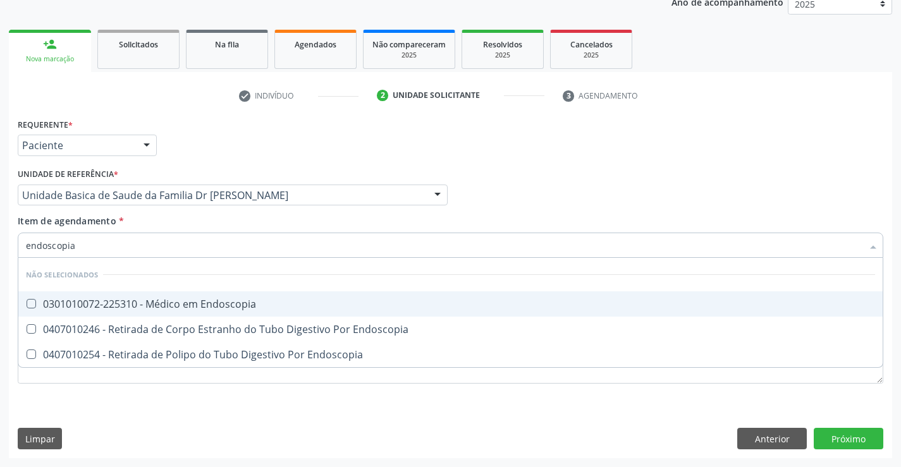
click at [222, 304] on div "0301010072-225310 - Médico em Endoscopia" at bounding box center [450, 304] width 849 height 10
checkbox Endoscopia "true"
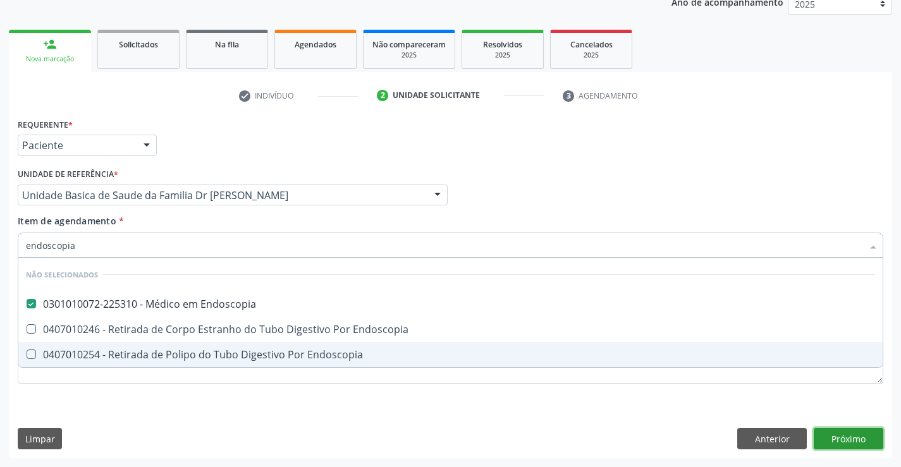
click at [853, 434] on div "Requerente * Paciente Profissional de Saúde Paciente Nenhum resultado encontrad…" at bounding box center [450, 286] width 883 height 343
checkbox Endoscopia "true"
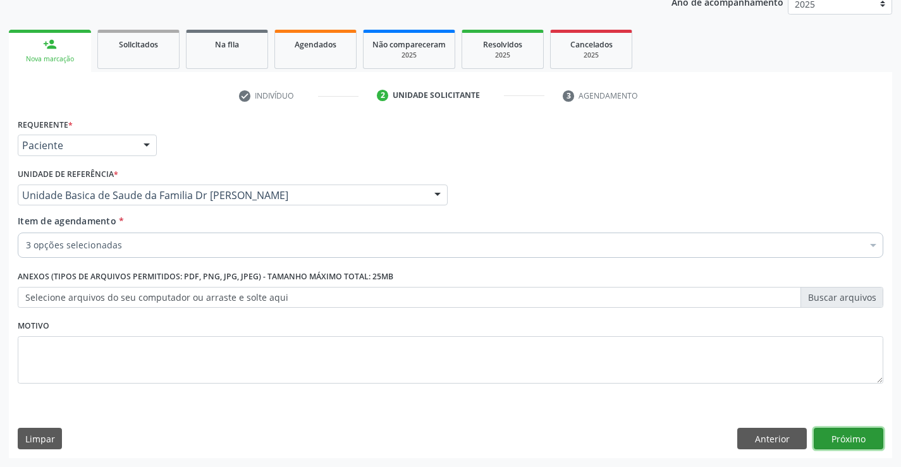
click at [849, 437] on button "Próximo" at bounding box center [848, 438] width 70 height 21
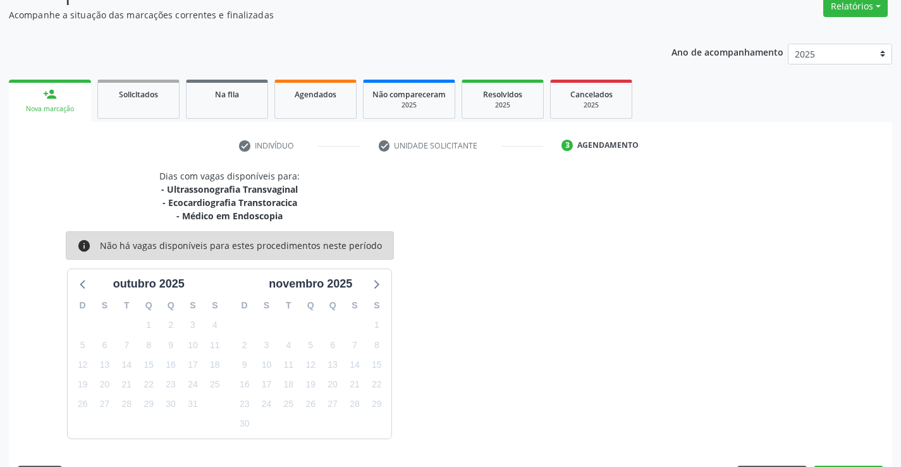
scroll to position [147, 0]
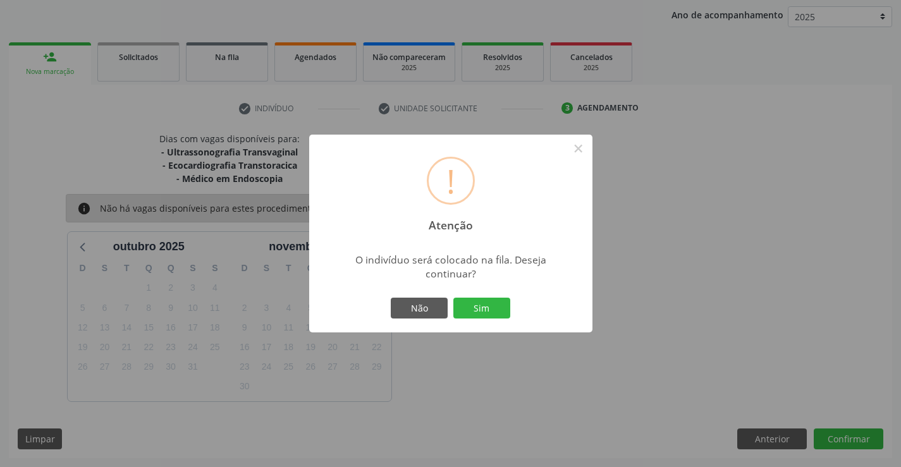
scroll to position [147, 0]
click at [489, 306] on button "Sim" at bounding box center [481, 308] width 57 height 21
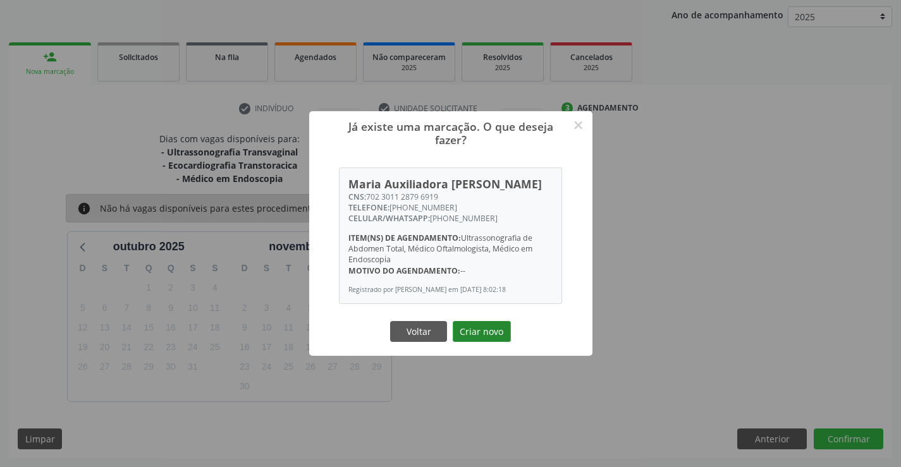
click at [484, 336] on button "Criar novo" at bounding box center [482, 331] width 58 height 21
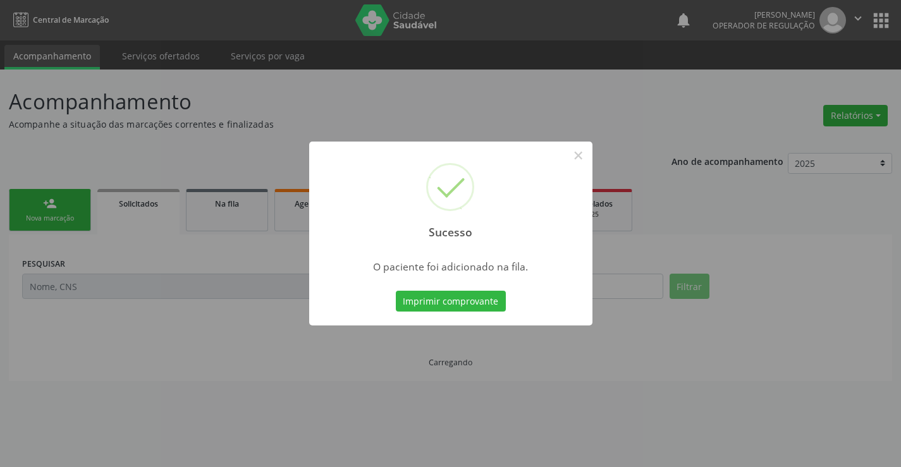
scroll to position [0, 0]
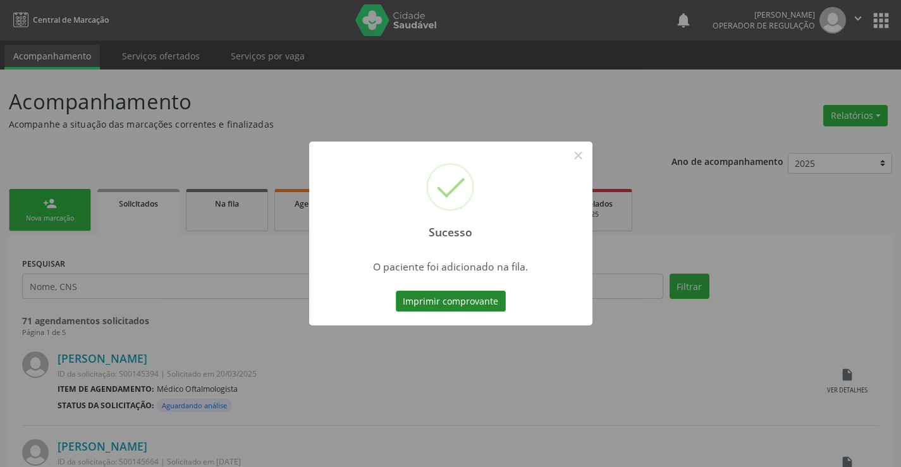
click at [467, 297] on button "Imprimir comprovante" at bounding box center [451, 301] width 110 height 21
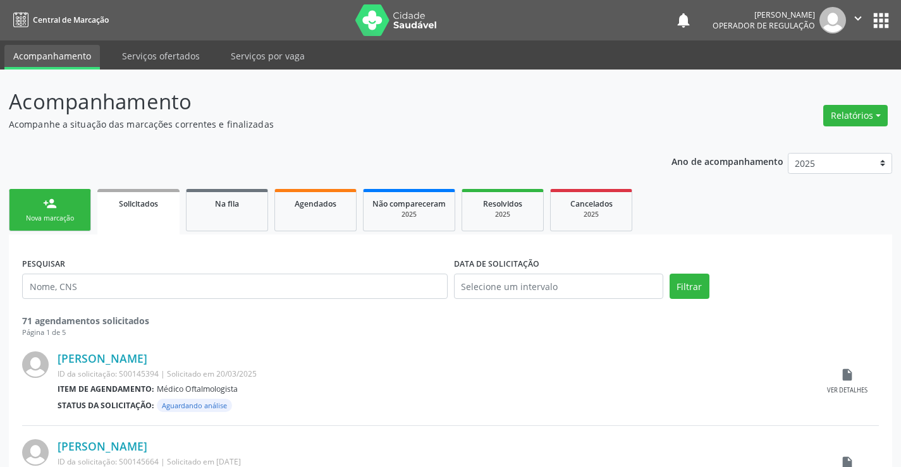
click at [79, 212] on link "person_add Nova marcação" at bounding box center [50, 210] width 82 height 42
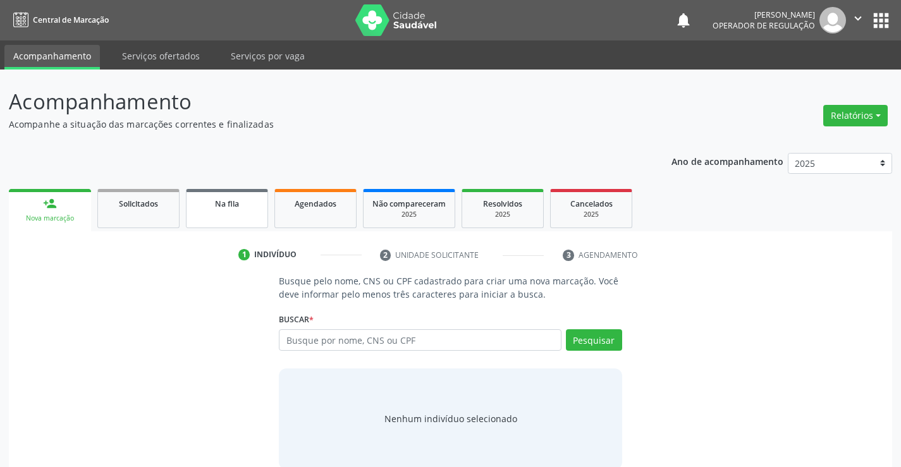
click at [219, 212] on link "Na fila" at bounding box center [227, 208] width 82 height 39
select select "9"
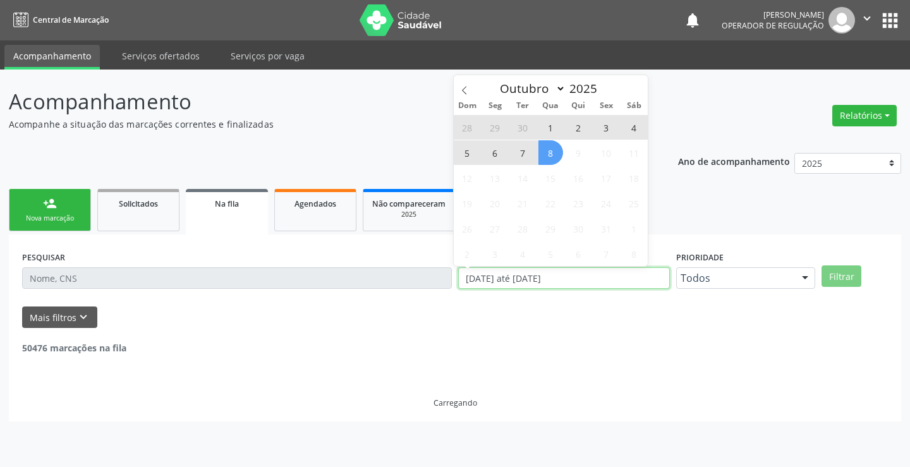
click at [449, 279] on div "PESQUISAR DATA DE SOLICITAÇÃO 01/01/2023 até 08/10/2025 Prioridade Todos Todos …" at bounding box center [455, 272] width 872 height 49
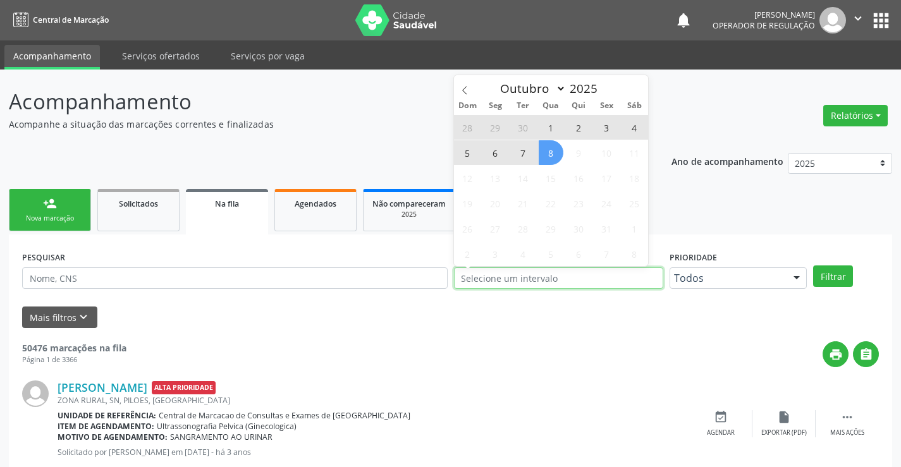
type input "2023"
select select "0"
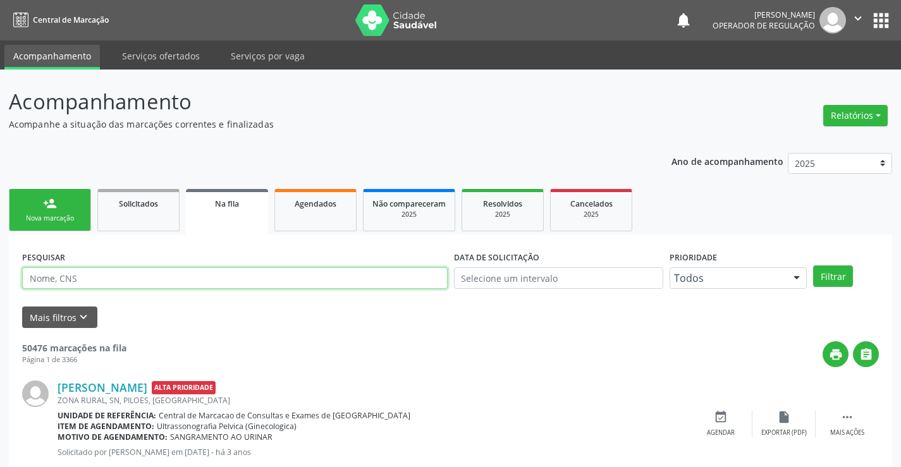
click at [135, 279] on input "text" at bounding box center [234, 277] width 425 height 21
type input "702301128796919"
click at [824, 268] on button "Filtrar" at bounding box center [833, 275] width 40 height 21
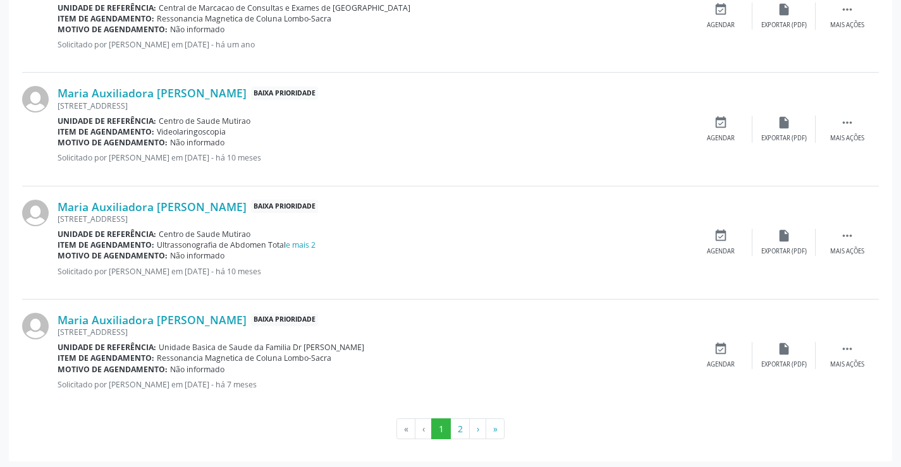
scroll to position [1668, 0]
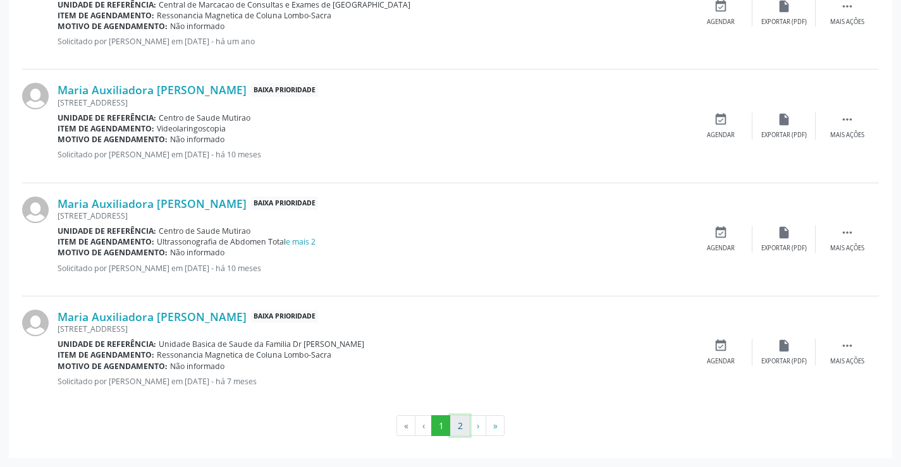
click at [461, 425] on button "2" at bounding box center [460, 425] width 20 height 21
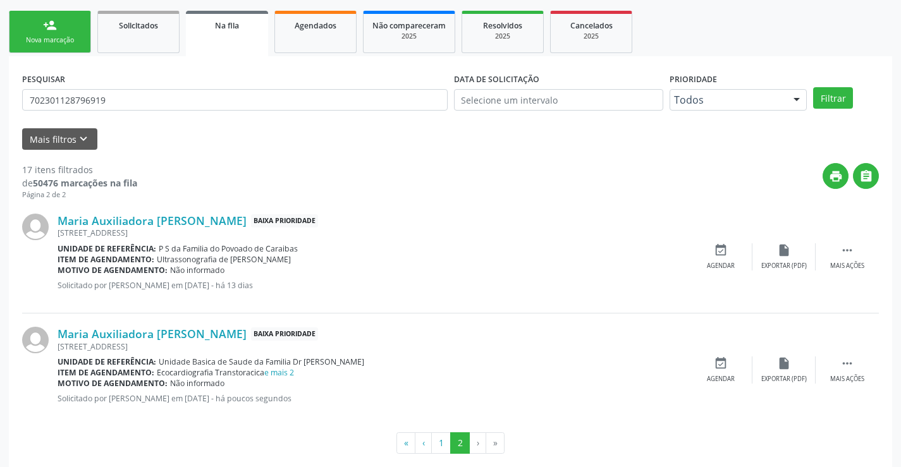
scroll to position [196, 0]
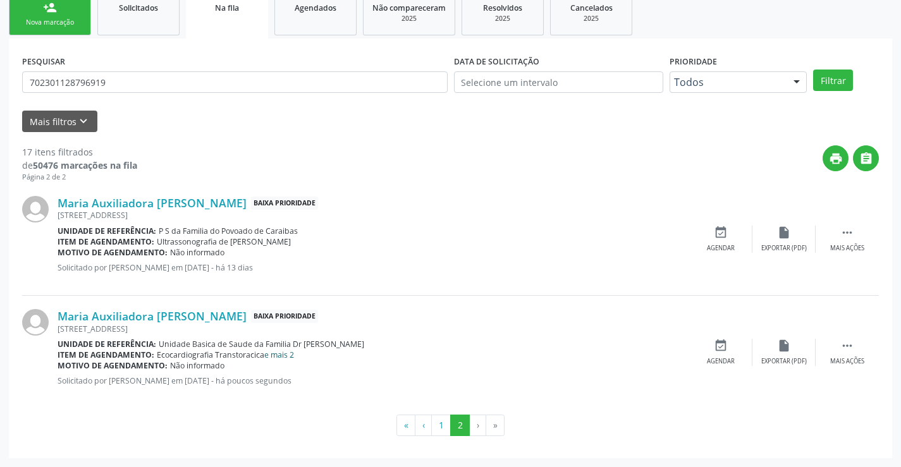
click at [284, 354] on link "e mais 2" at bounding box center [279, 354] width 30 height 11
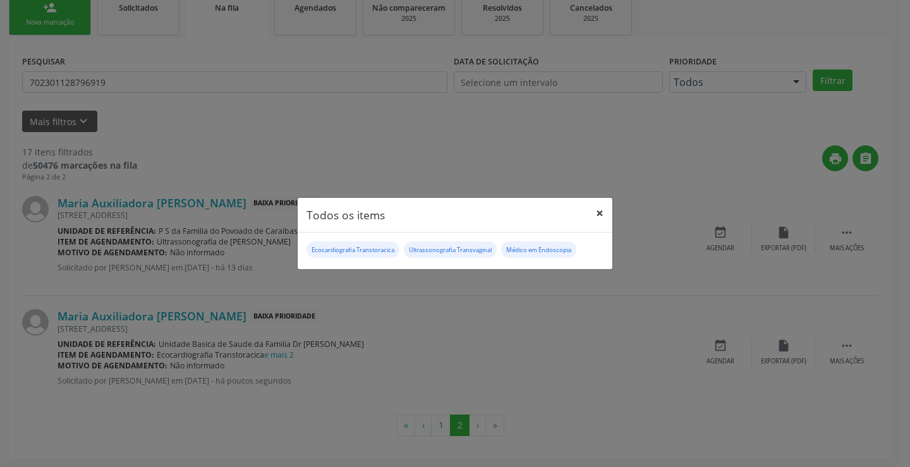
click at [602, 210] on button "×" at bounding box center [599, 213] width 25 height 31
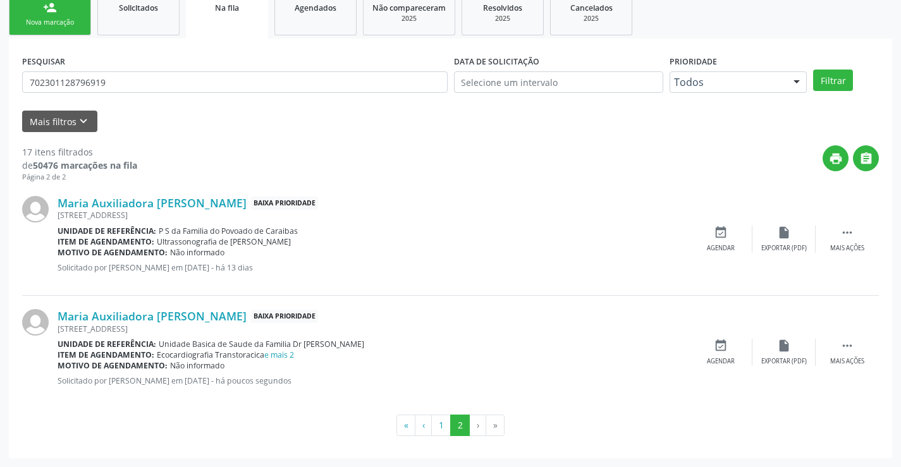
click at [49, 20] on div "Nova marcação" at bounding box center [49, 22] width 63 height 9
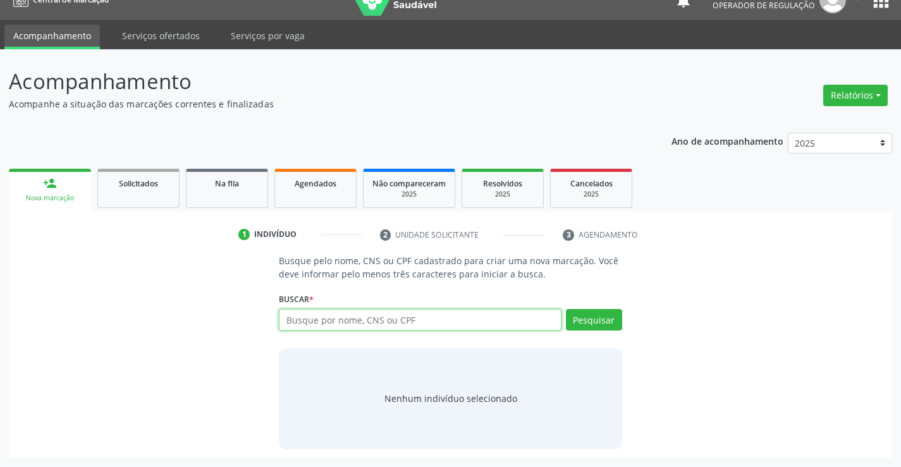
click at [374, 320] on input "text" at bounding box center [420, 319] width 282 height 21
type input "708905781927516"
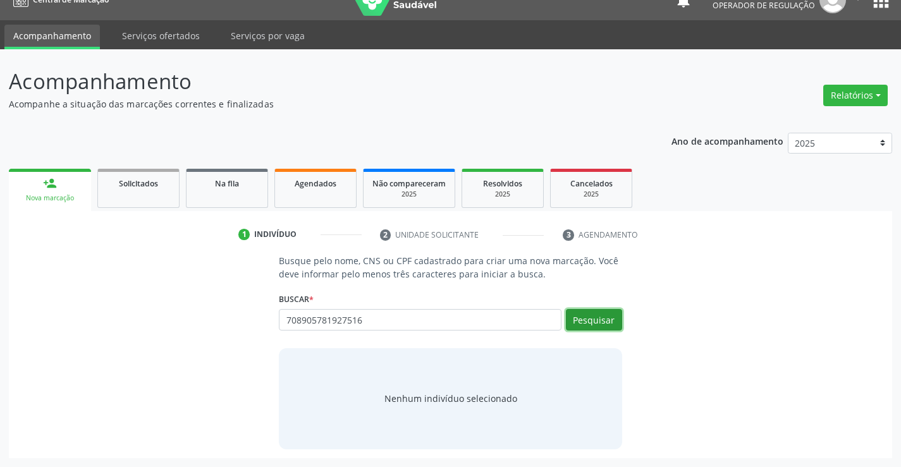
click at [595, 317] on button "Pesquisar" at bounding box center [594, 319] width 56 height 21
type input "708905781927516"
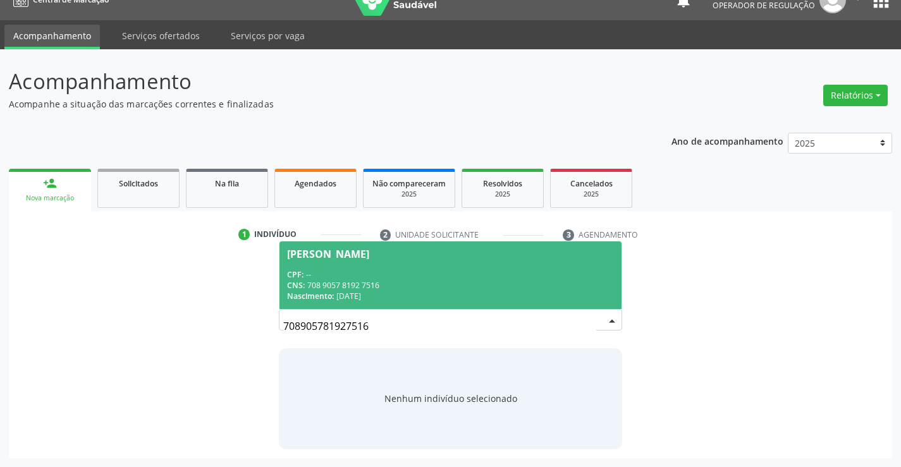
click at [365, 267] on span "Maria de Lourdes Batista Bonfim CPF: -- CNS: 708 9057 8192 7516 Nascimento: 02/…" at bounding box center [449, 275] width 341 height 68
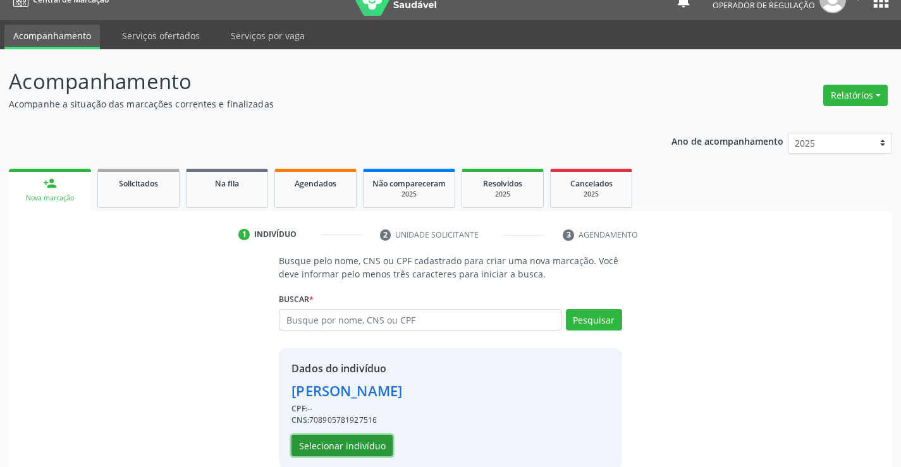
click at [341, 449] on button "Selecionar indivíduo" at bounding box center [341, 445] width 101 height 21
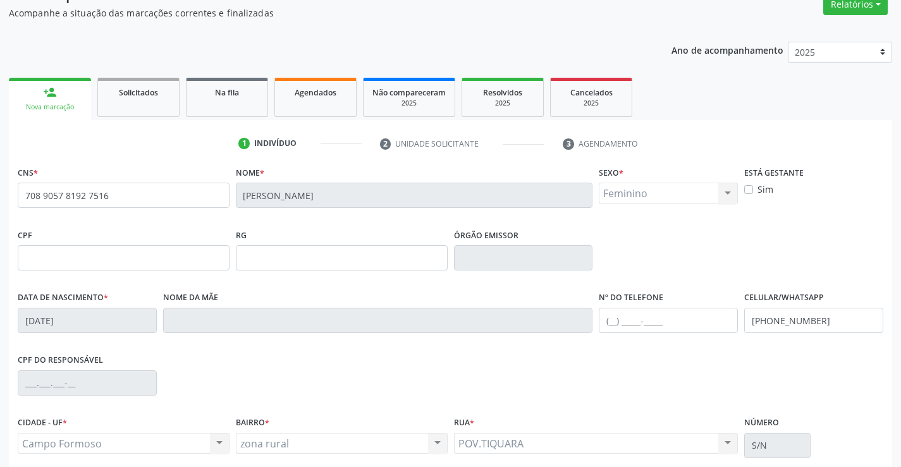
scroll to position [218, 0]
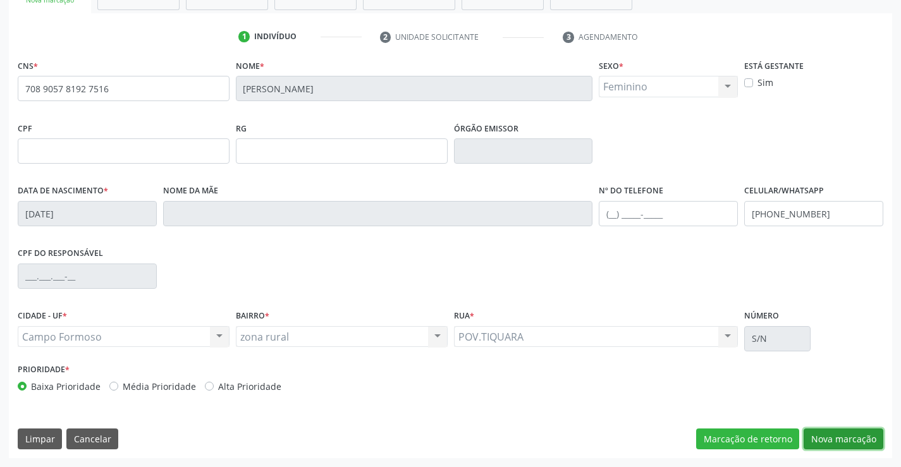
click at [839, 431] on button "Nova marcação" at bounding box center [843, 438] width 80 height 21
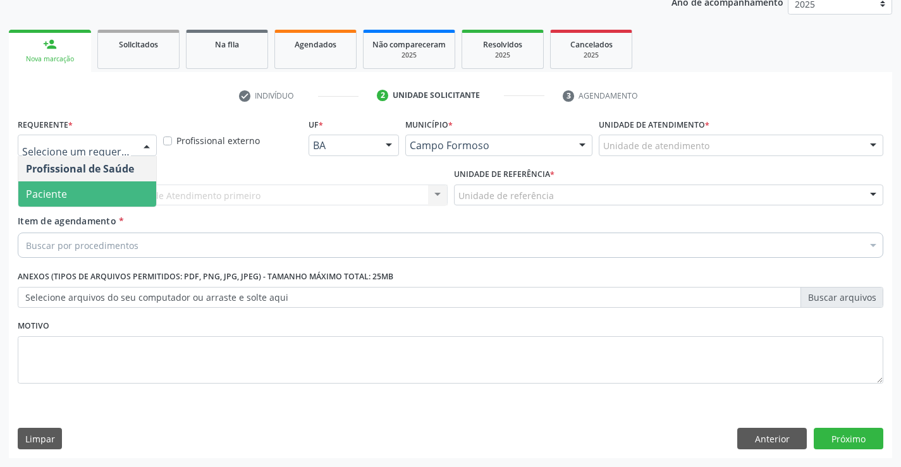
click at [52, 191] on span "Paciente" at bounding box center [46, 194] width 41 height 14
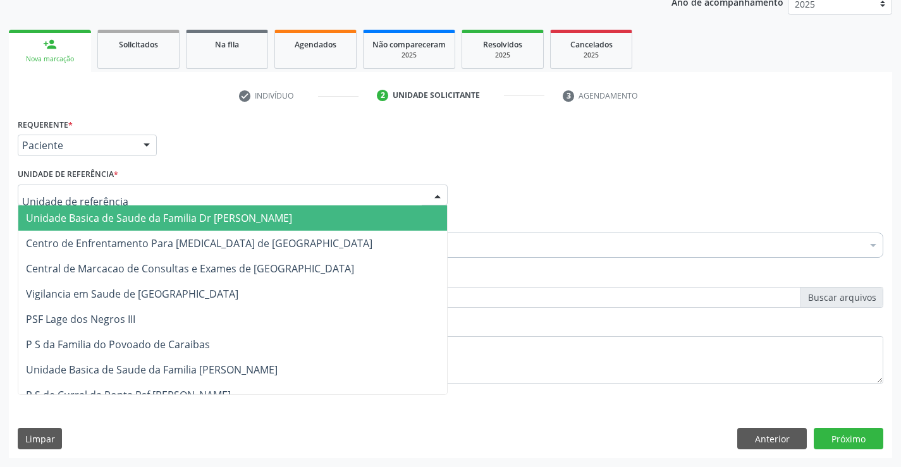
click at [101, 224] on span "Unidade Basica de Saude da Familia Dr [PERSON_NAME]" at bounding box center [159, 218] width 266 height 14
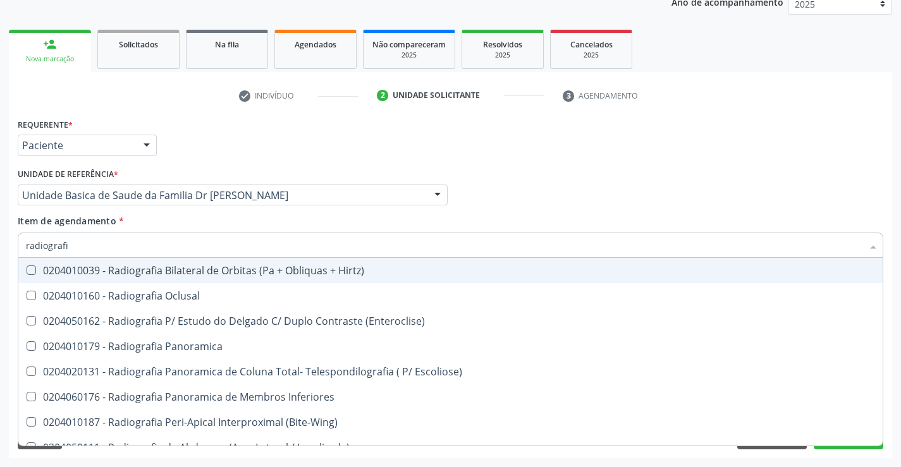
type input "radiografia"
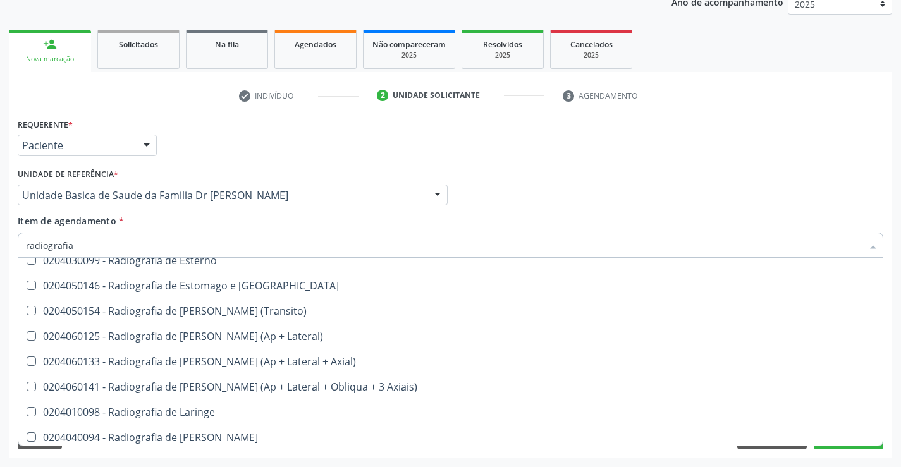
scroll to position [1138, 0]
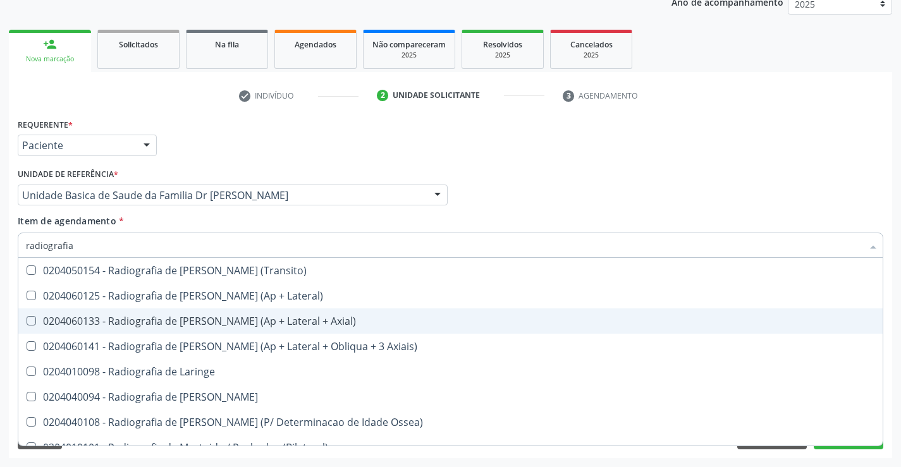
click at [237, 319] on div "0204060133 - Radiografia de [PERSON_NAME] (Ap + Lateral + Axial)" at bounding box center [450, 321] width 849 height 10
checkbox Axial\) "true"
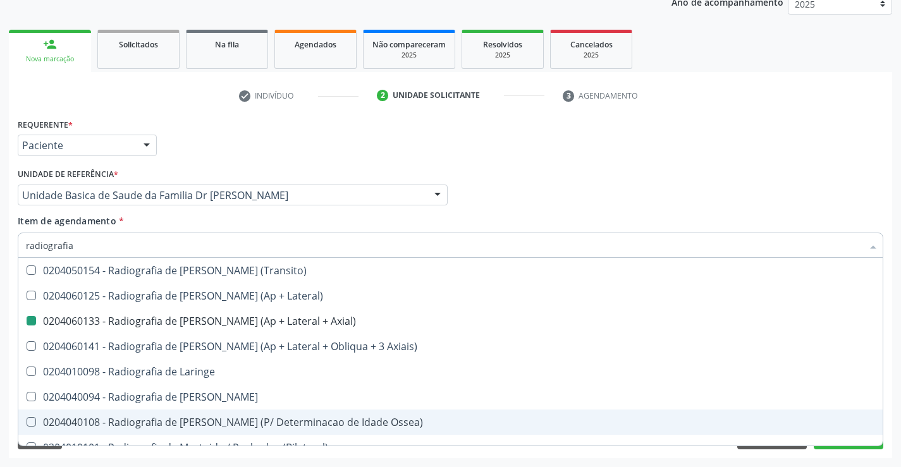
click at [898, 410] on div "Acompanhamento Acompanhe a situação das marcações correntes e finalizadas Relat…" at bounding box center [450, 188] width 901 height 557
checkbox Oclusal "true"
checkbox Axial\) "false"
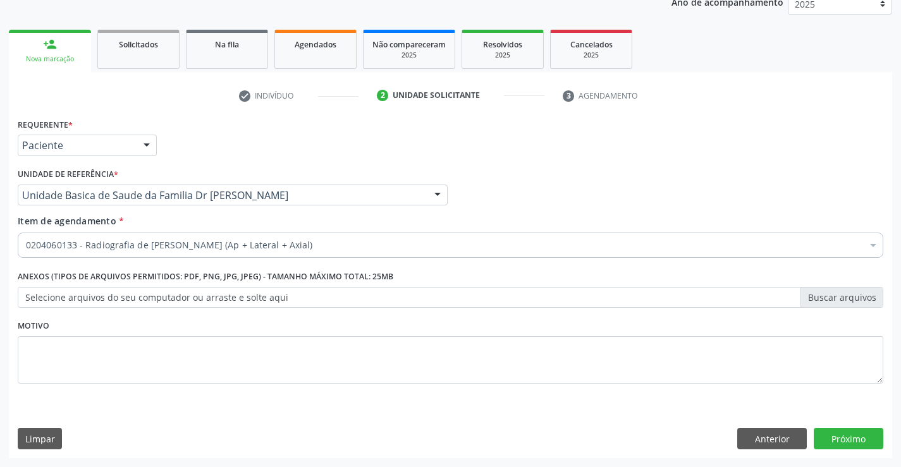
scroll to position [0, 0]
click at [839, 435] on button "Próximo" at bounding box center [848, 438] width 70 height 21
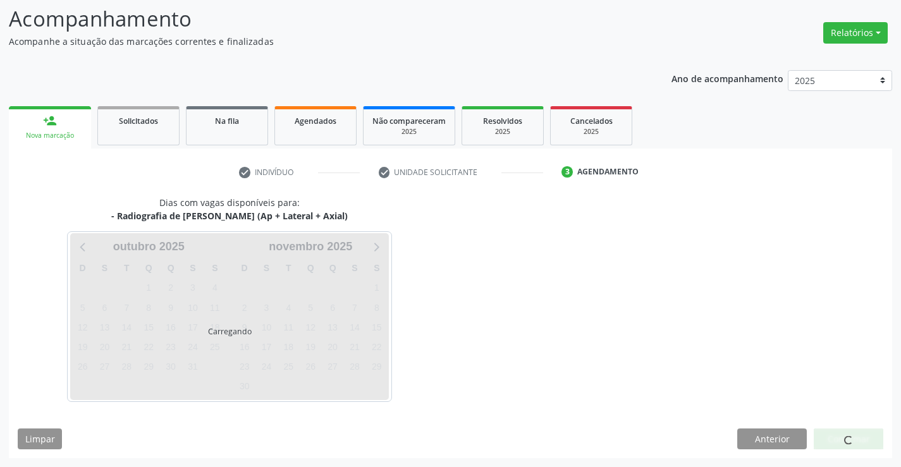
scroll to position [120, 0]
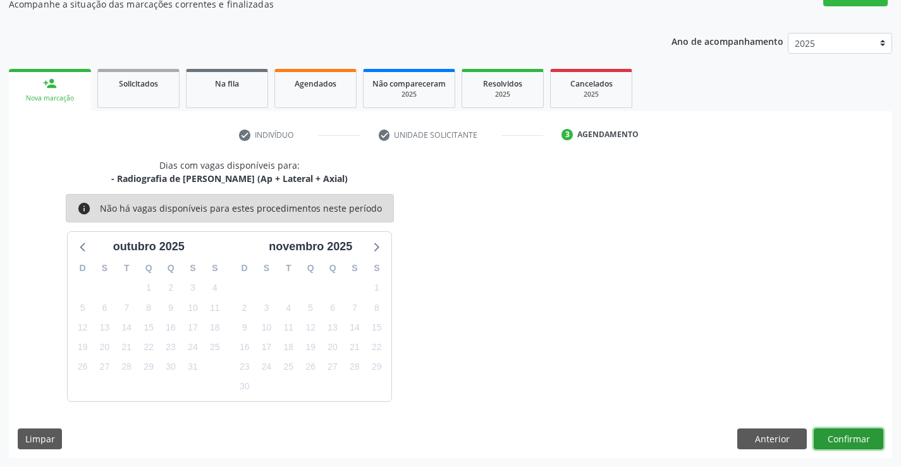
click at [839, 435] on button "Confirmar" at bounding box center [848, 438] width 70 height 21
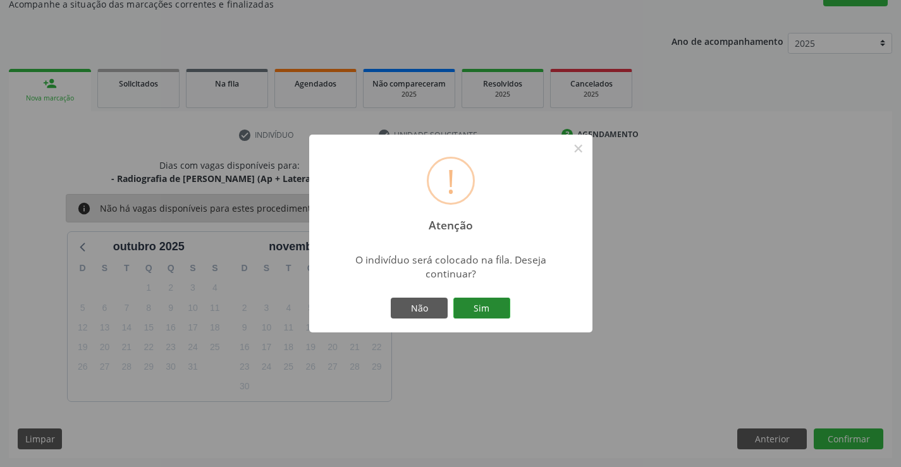
click at [485, 303] on button "Sim" at bounding box center [481, 308] width 57 height 21
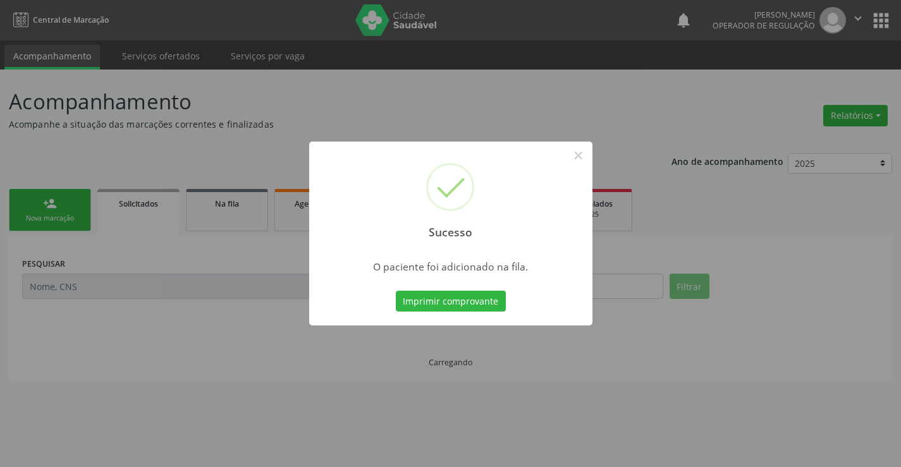
scroll to position [0, 0]
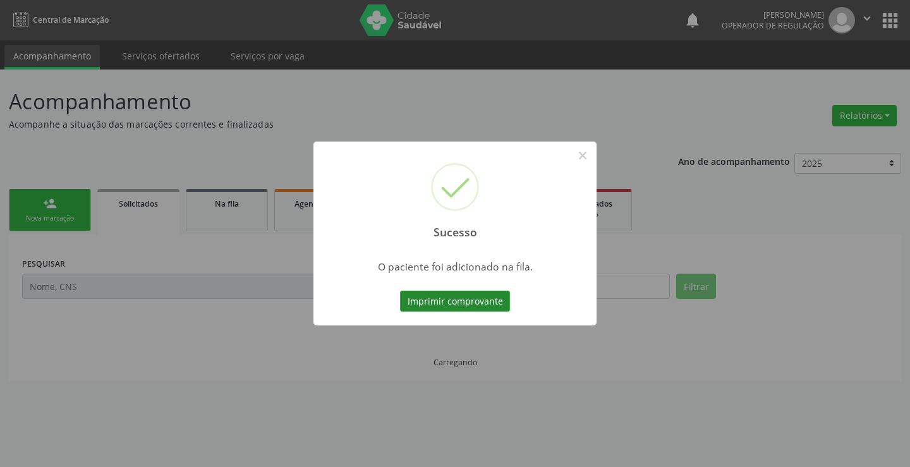
click at [473, 297] on button "Imprimir comprovante" at bounding box center [455, 301] width 110 height 21
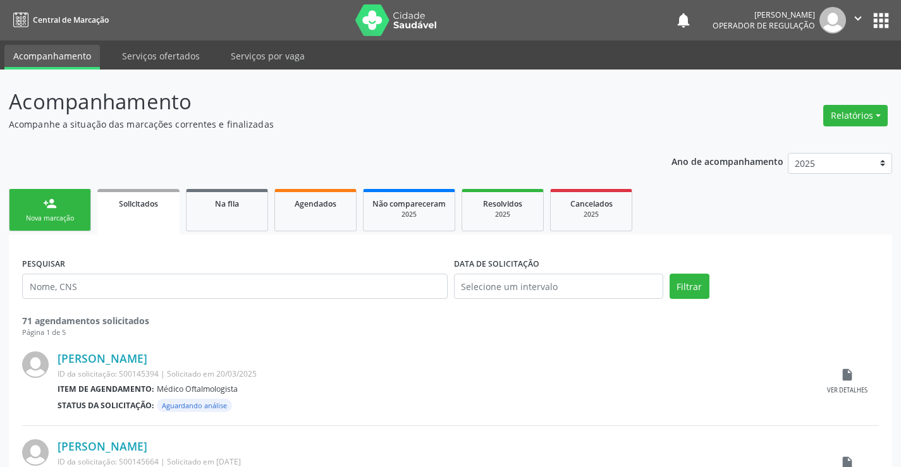
click at [56, 203] on div "person_add" at bounding box center [50, 204] width 14 height 14
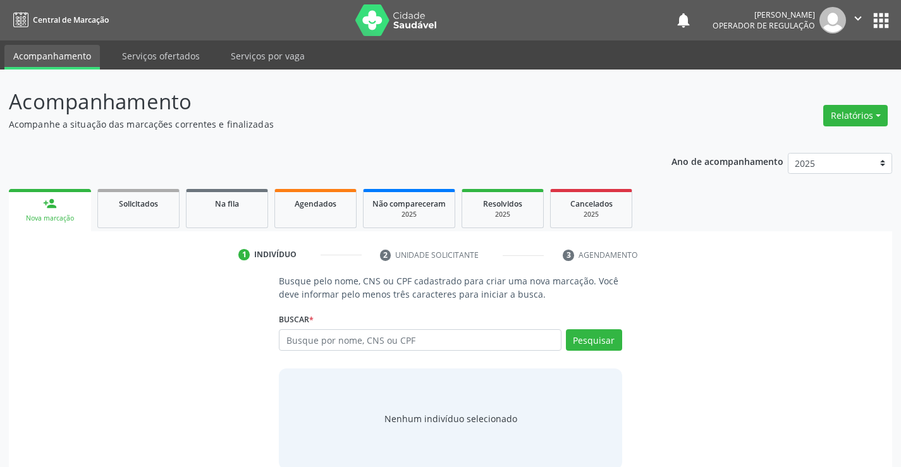
click at [858, 6] on nav "Central de Marcação notifications Valdirene Ferreira da Silva Operador de regul…" at bounding box center [450, 20] width 901 height 40
click at [854, 16] on icon "" at bounding box center [858, 18] width 14 height 14
click at [822, 75] on link "Sair" at bounding box center [825, 77] width 87 height 18
